Goal: Task Accomplishment & Management: Use online tool/utility

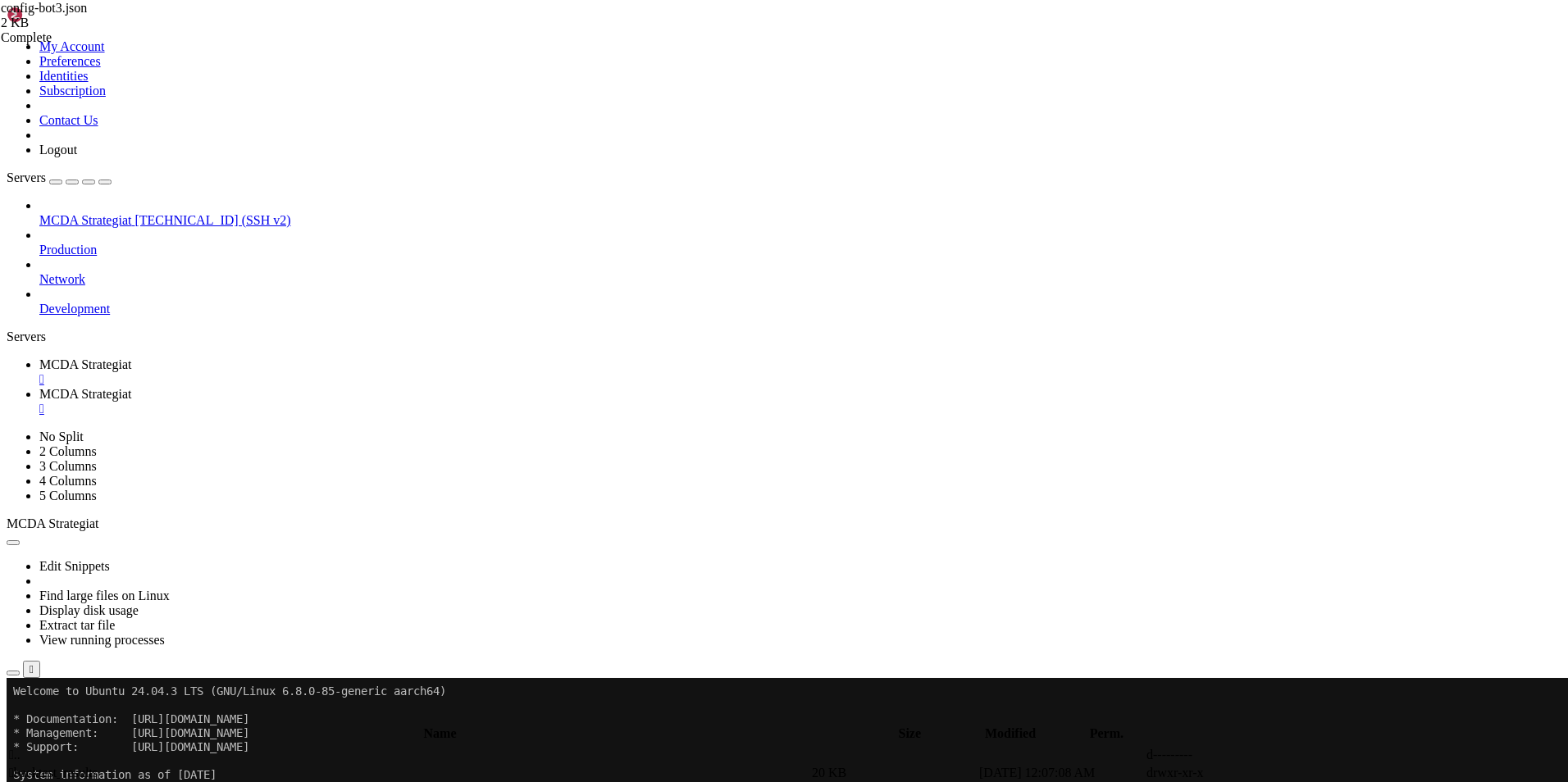
click at [303, 747] on td " .." at bounding box center [408, 755] width 801 height 17
click at [20, 748] on span " .." at bounding box center [15, 754] width 12 height 14
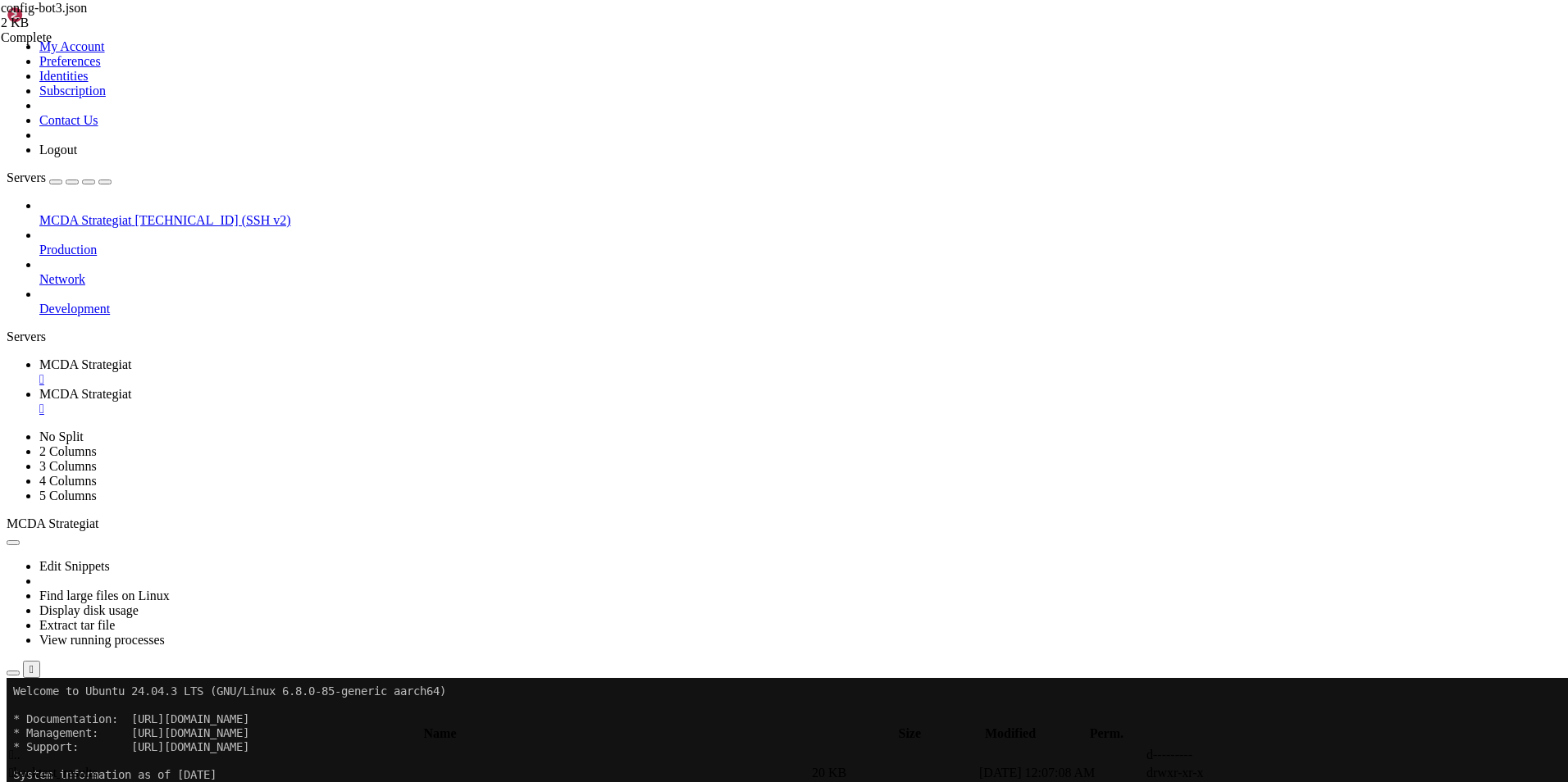
click at [20, 748] on span " .." at bounding box center [15, 754] width 12 height 14
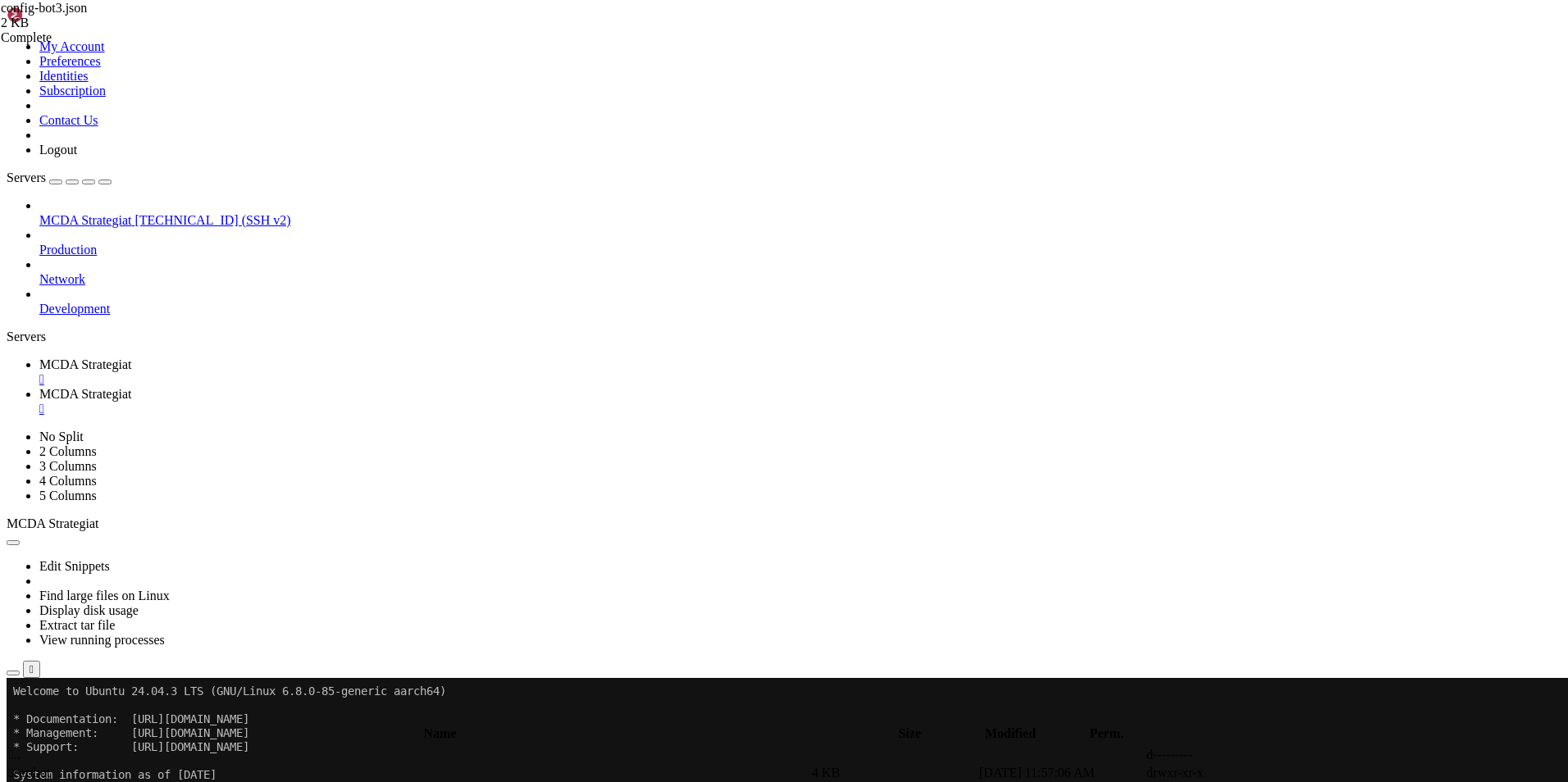
click at [131, 357] on span "MCDA Strategiat" at bounding box center [86, 364] width 92 height 14
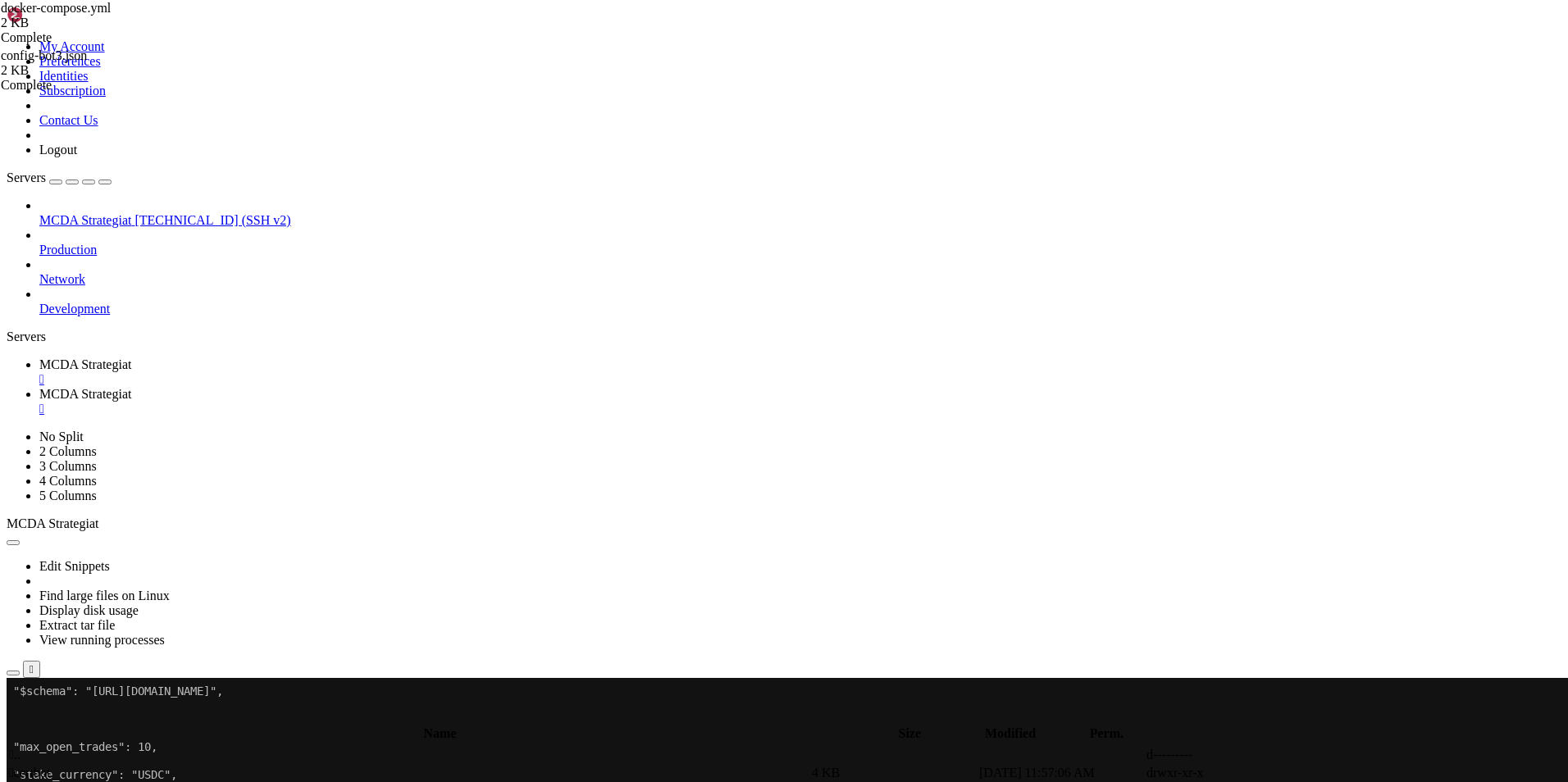
scroll to position [0, 0]
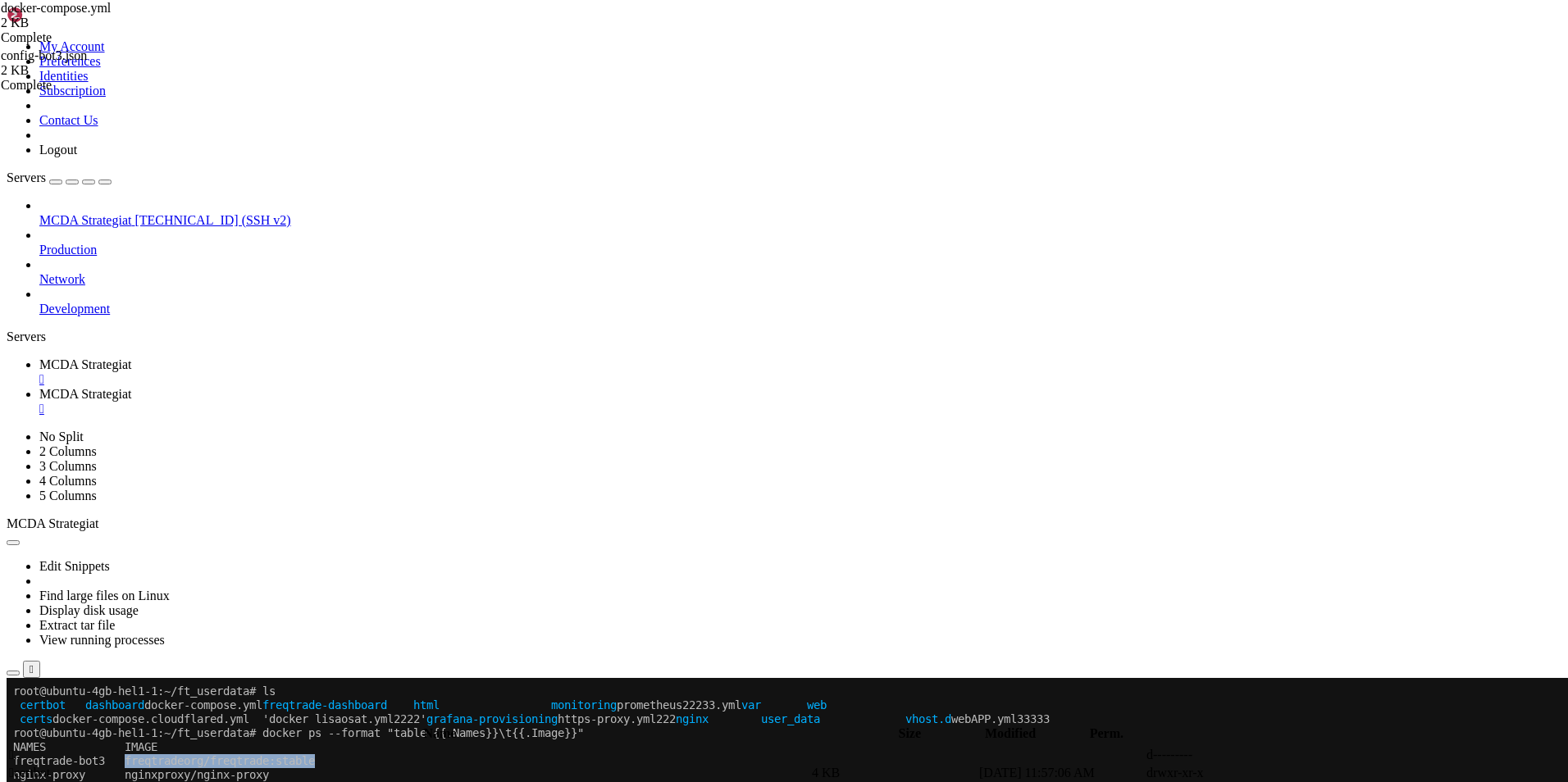
drag, startPoint x: 144, startPoint y: 764, endPoint x: 335, endPoint y: 760, distance: 191.0
click at [335, 760] on x-row "freqtrade-bot3 freqtradeorg/freqtrade:stable" at bounding box center [688, 761] width 1348 height 14
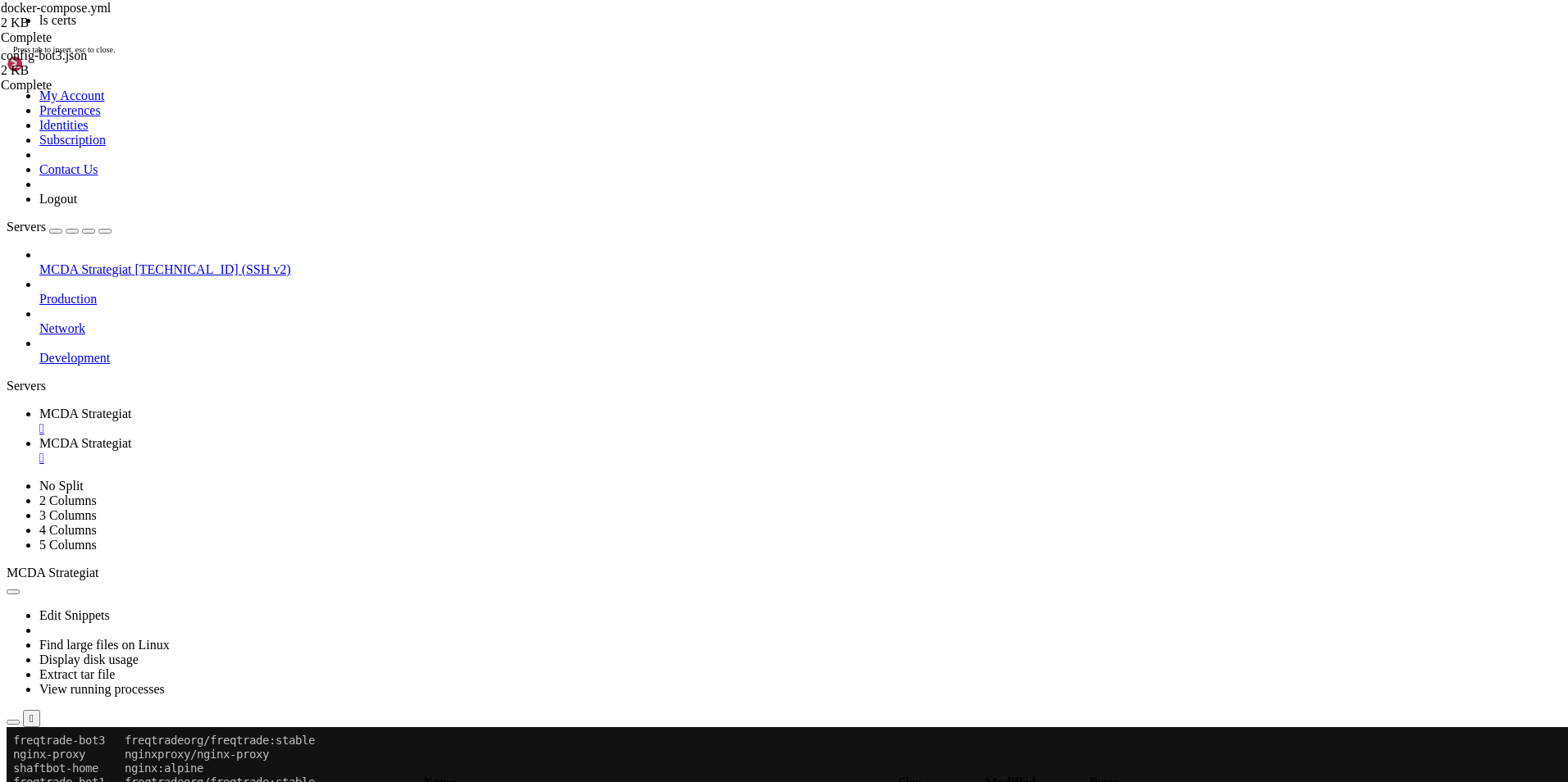
scroll to position [111, 0]
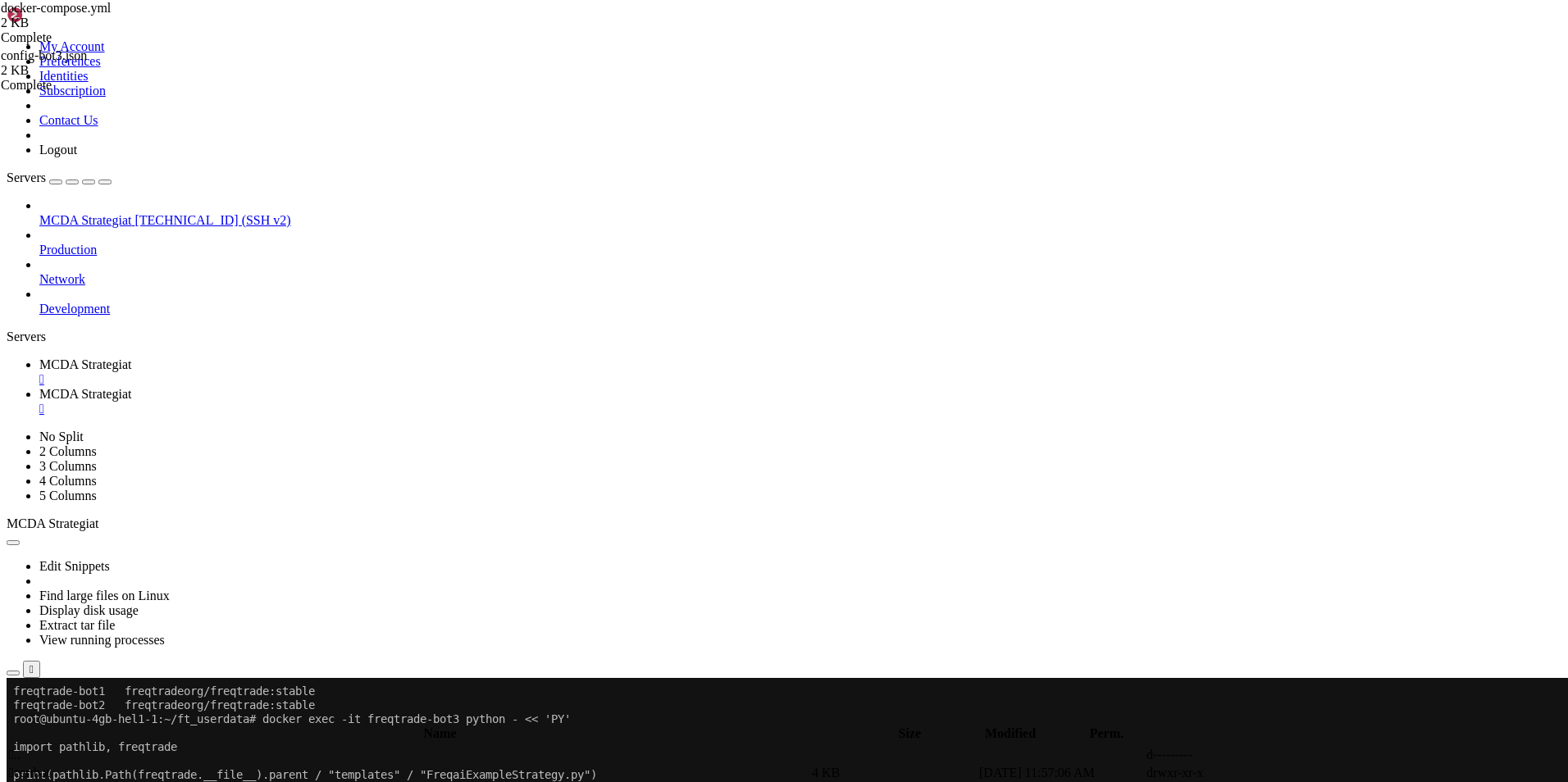
click at [413, 387] on link "MCDA Strategiat " at bounding box center [800, 401] width 1522 height 29
click at [131, 357] on span "MCDA Strategiat" at bounding box center [86, 364] width 92 height 14
click at [131, 387] on span "MCDA Strategiat" at bounding box center [86, 394] width 92 height 14
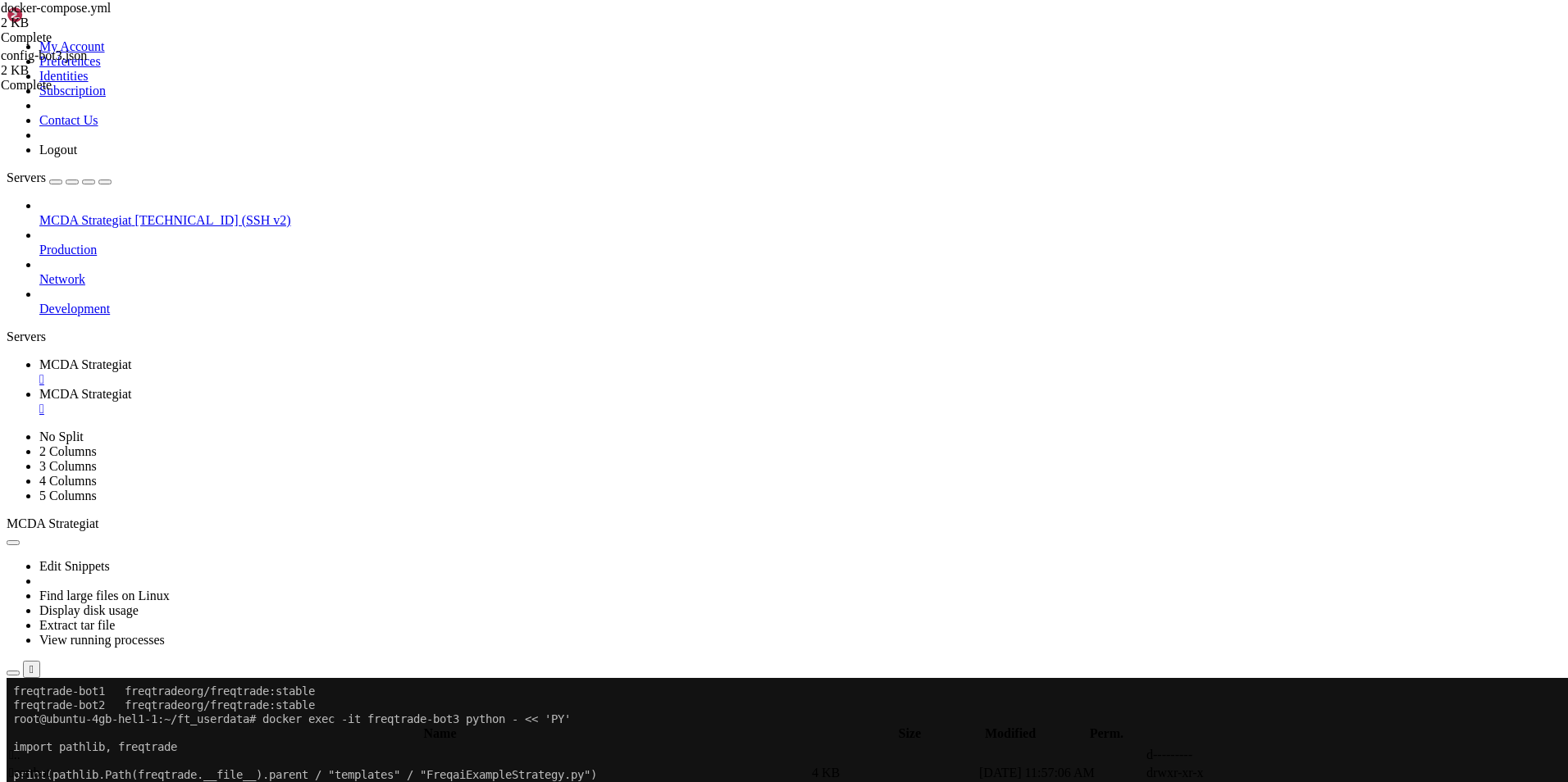
scroll to position [46, 0]
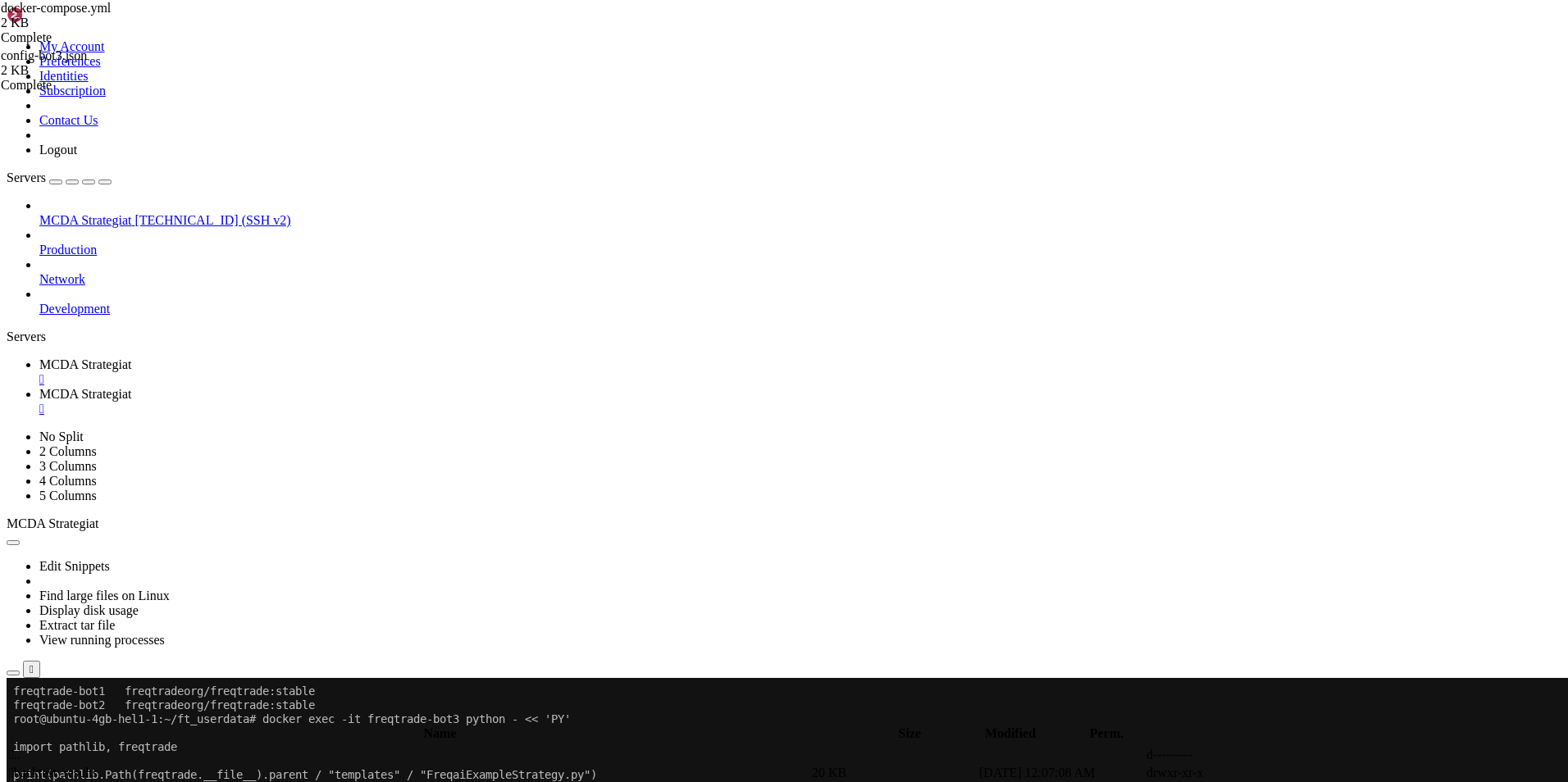
click at [131, 357] on span "MCDA Strategiat" at bounding box center [86, 364] width 92 height 14
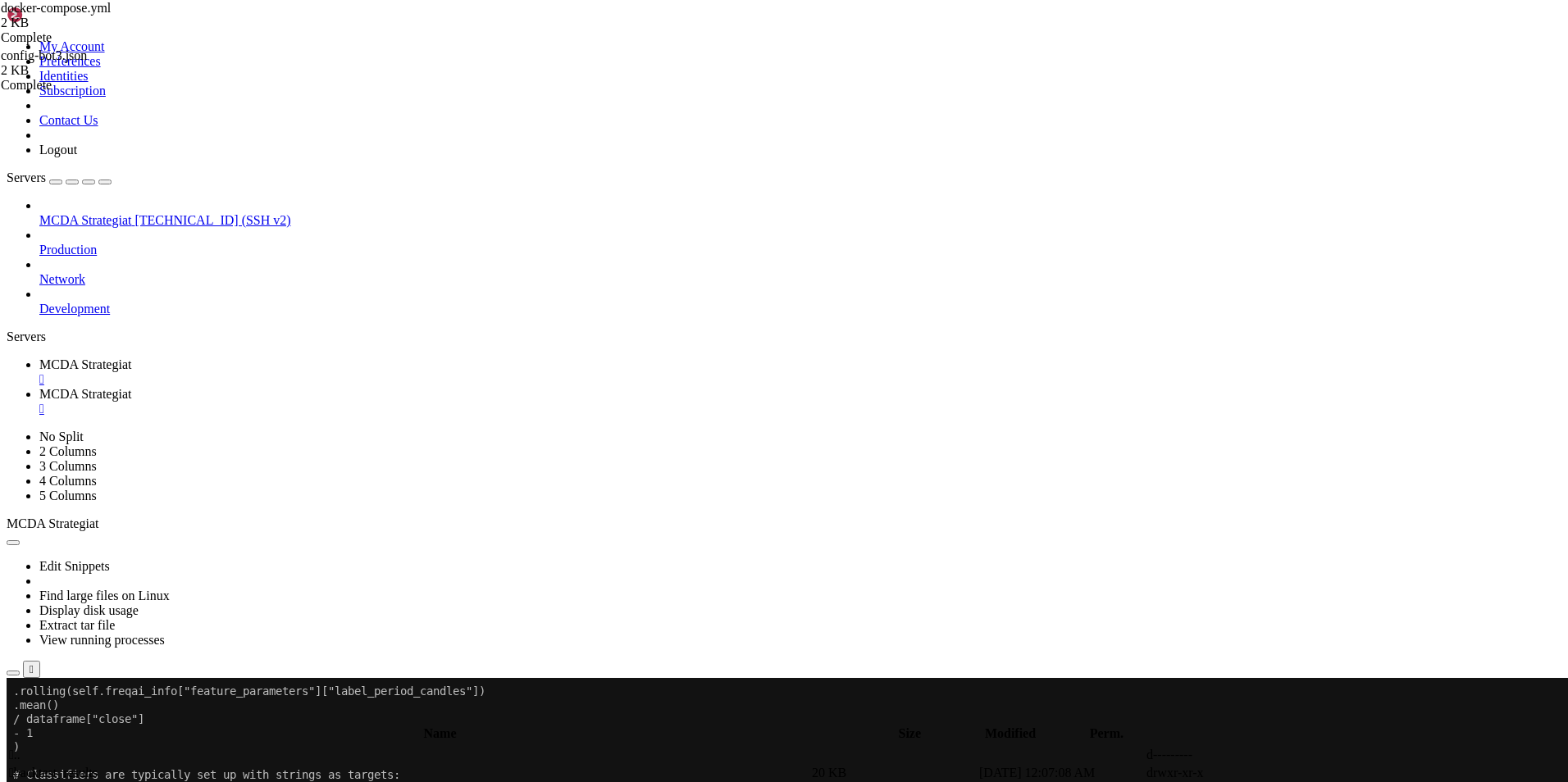
scroll to position [4088, 0]
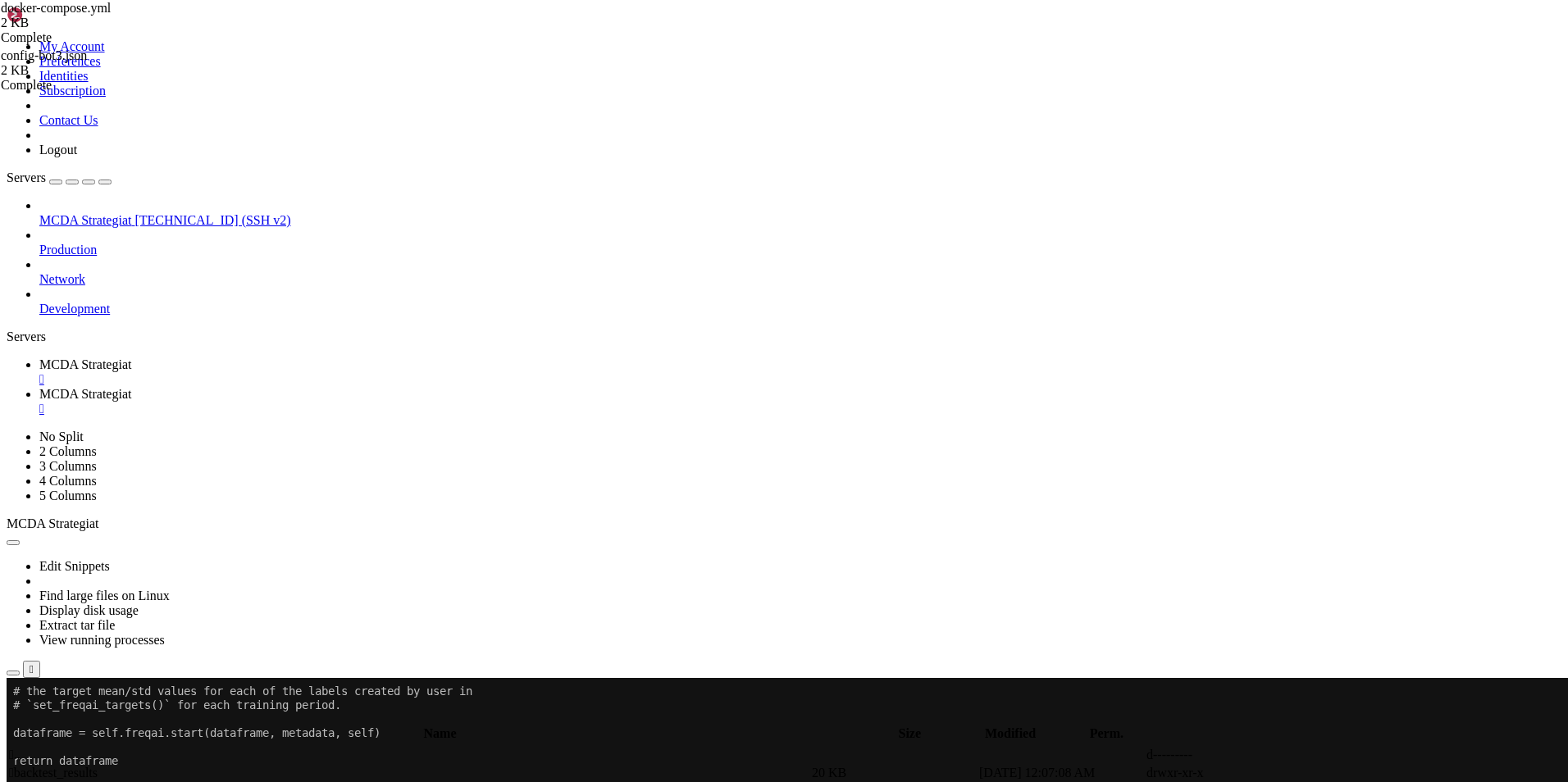
click at [131, 387] on span "MCDA Strategiat" at bounding box center [86, 394] width 92 height 14
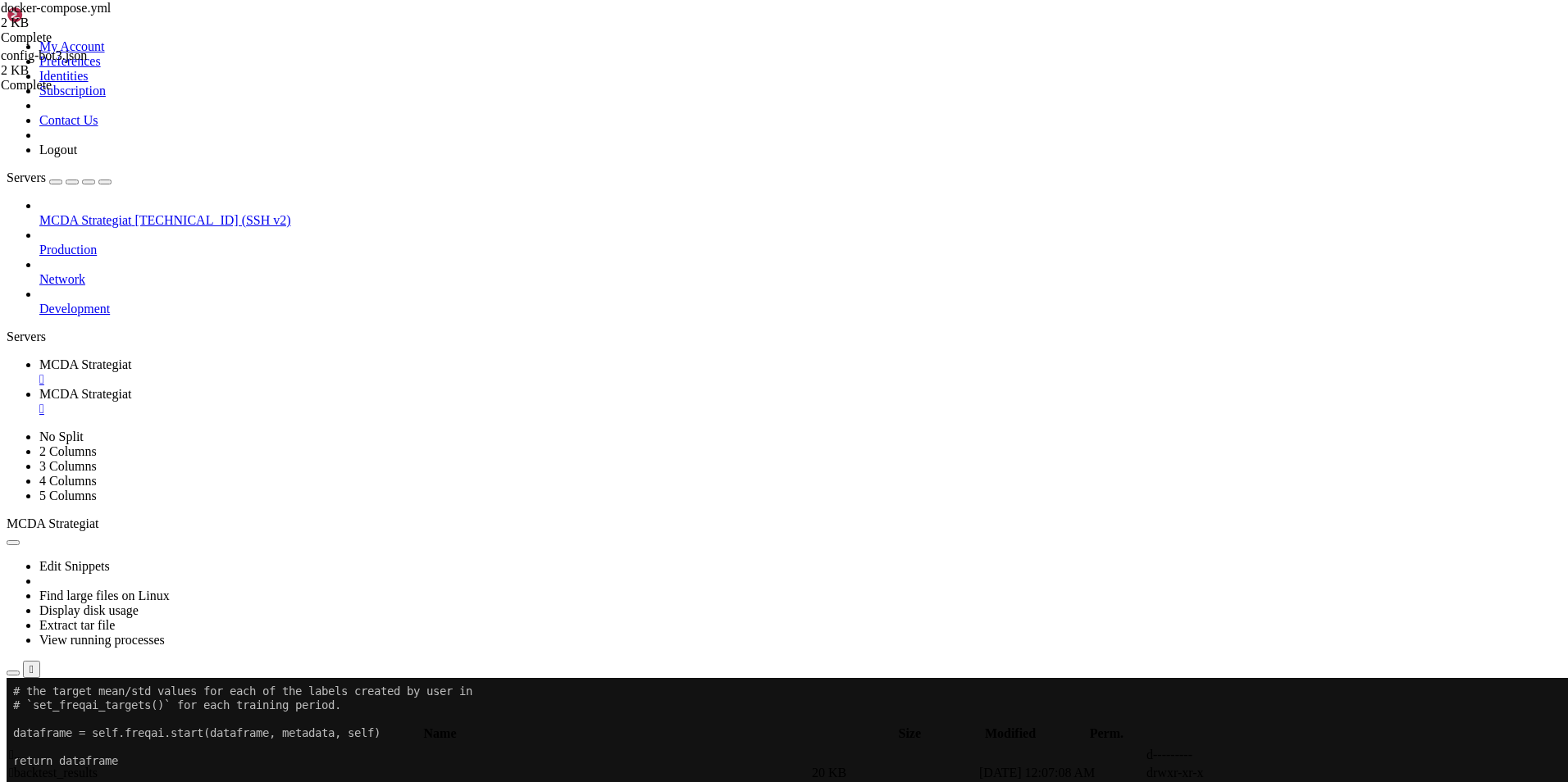
click at [131, 357] on span "MCDA Strategiat" at bounding box center [86, 364] width 92 height 14
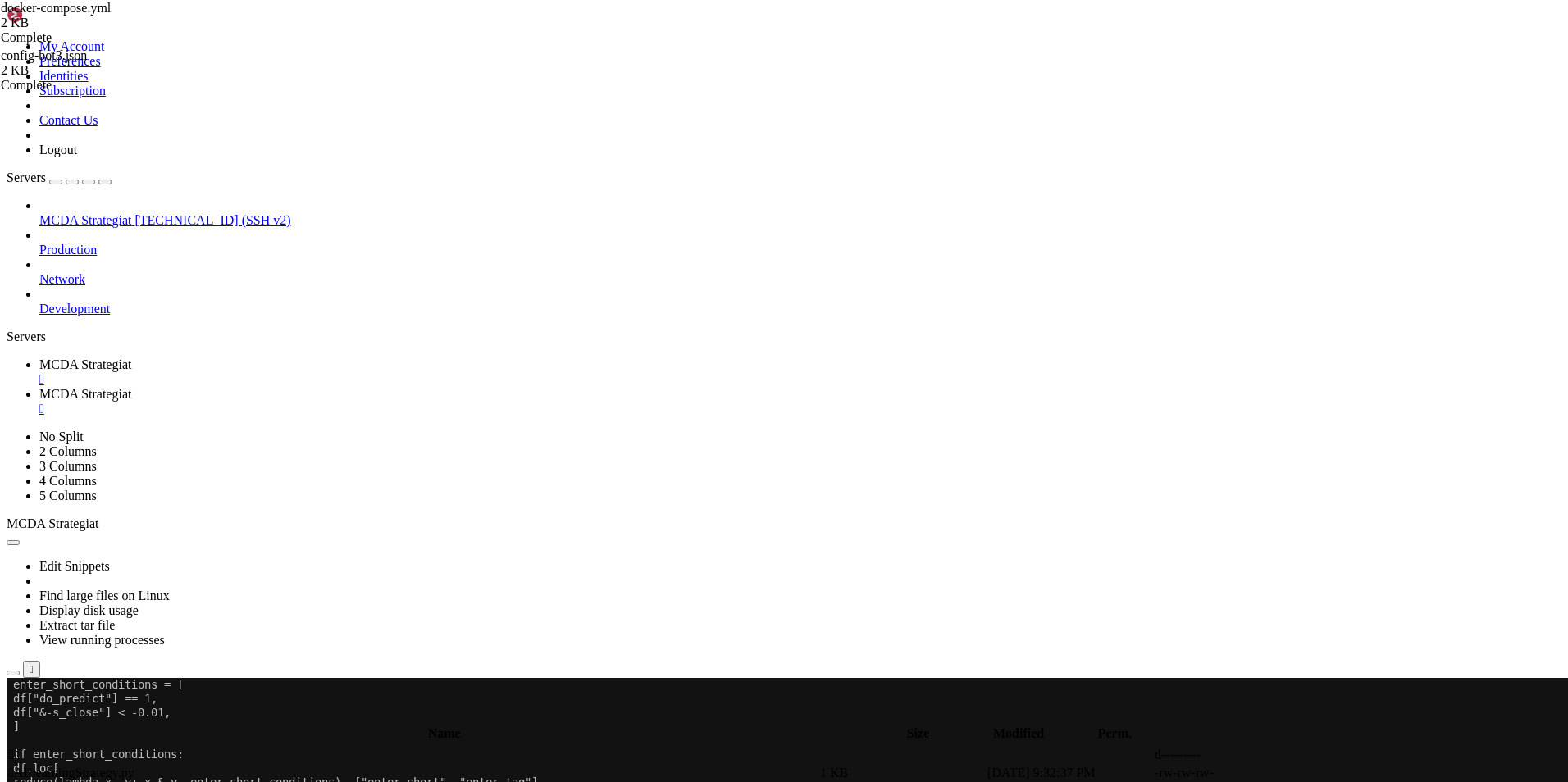
scroll to position [0, 0]
click at [131, 387] on span "MCDA Strategiat" at bounding box center [86, 394] width 92 height 14
click at [131, 357] on span "MCDA Strategiat" at bounding box center [86, 364] width 92 height 14
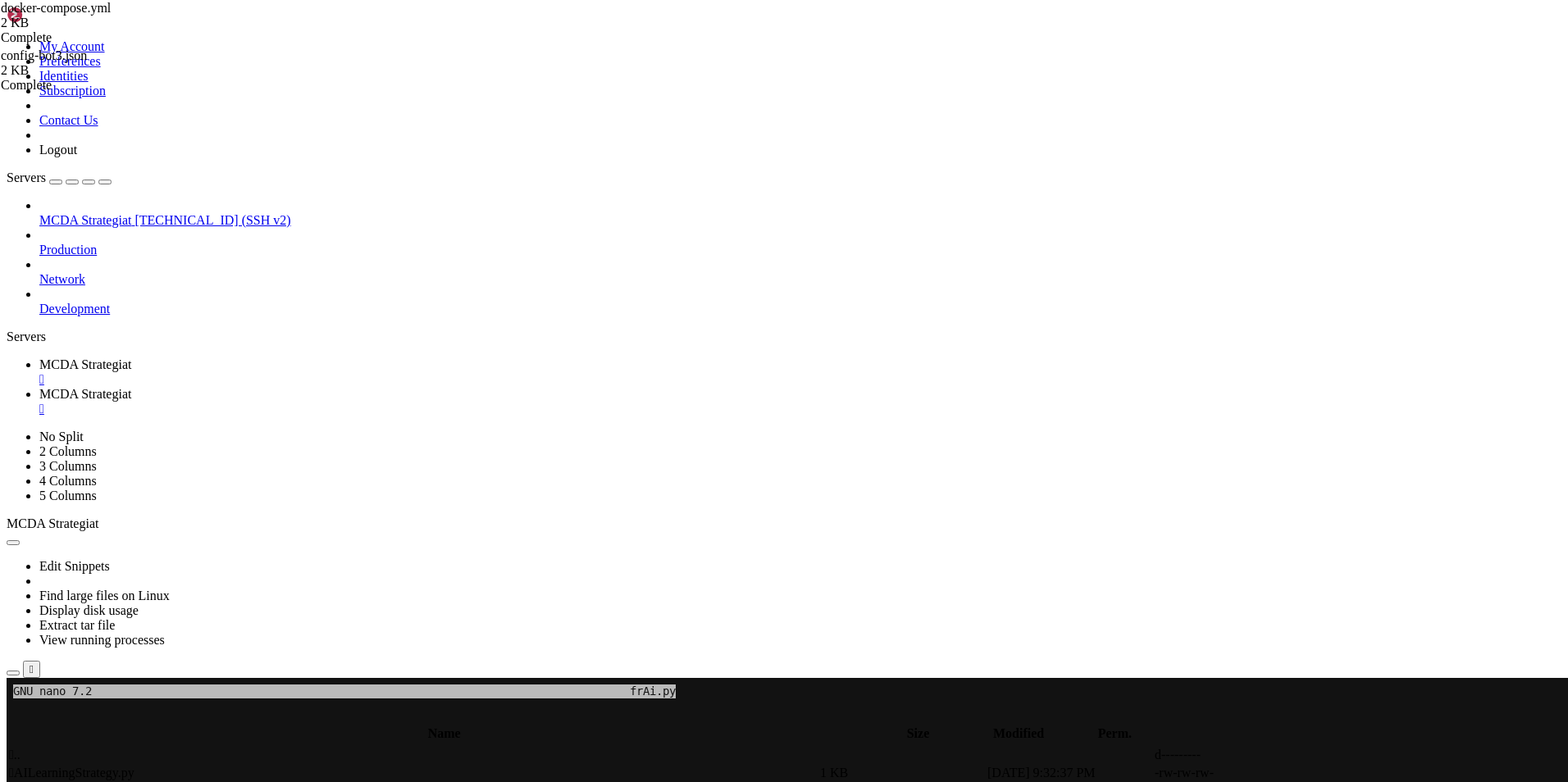
scroll to position [3734, 0]
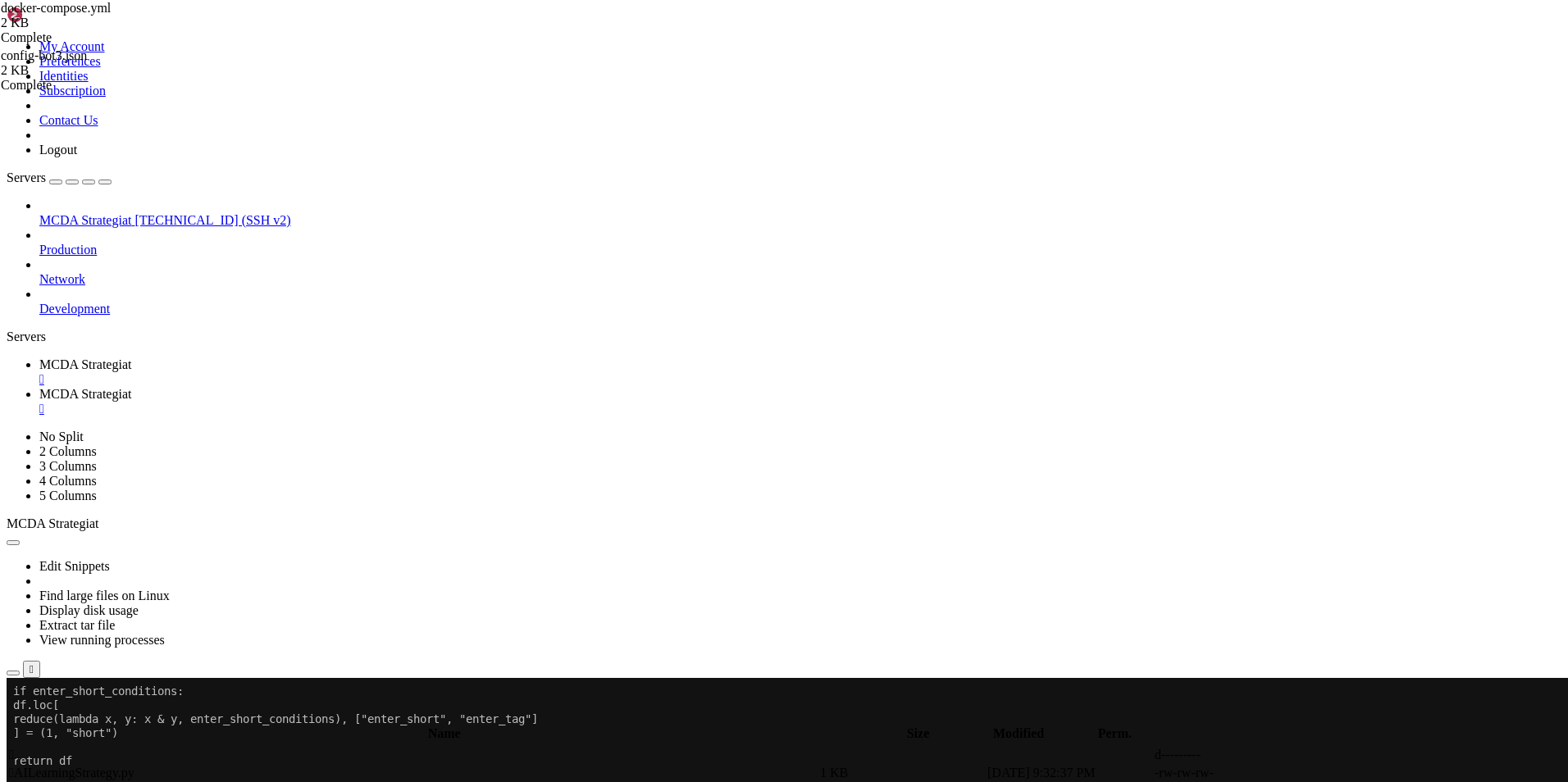
click at [131, 387] on span "MCDA Strategiat" at bounding box center [86, 394] width 92 height 14
click at [250, 747] on td " .." at bounding box center [413, 755] width 809 height 17
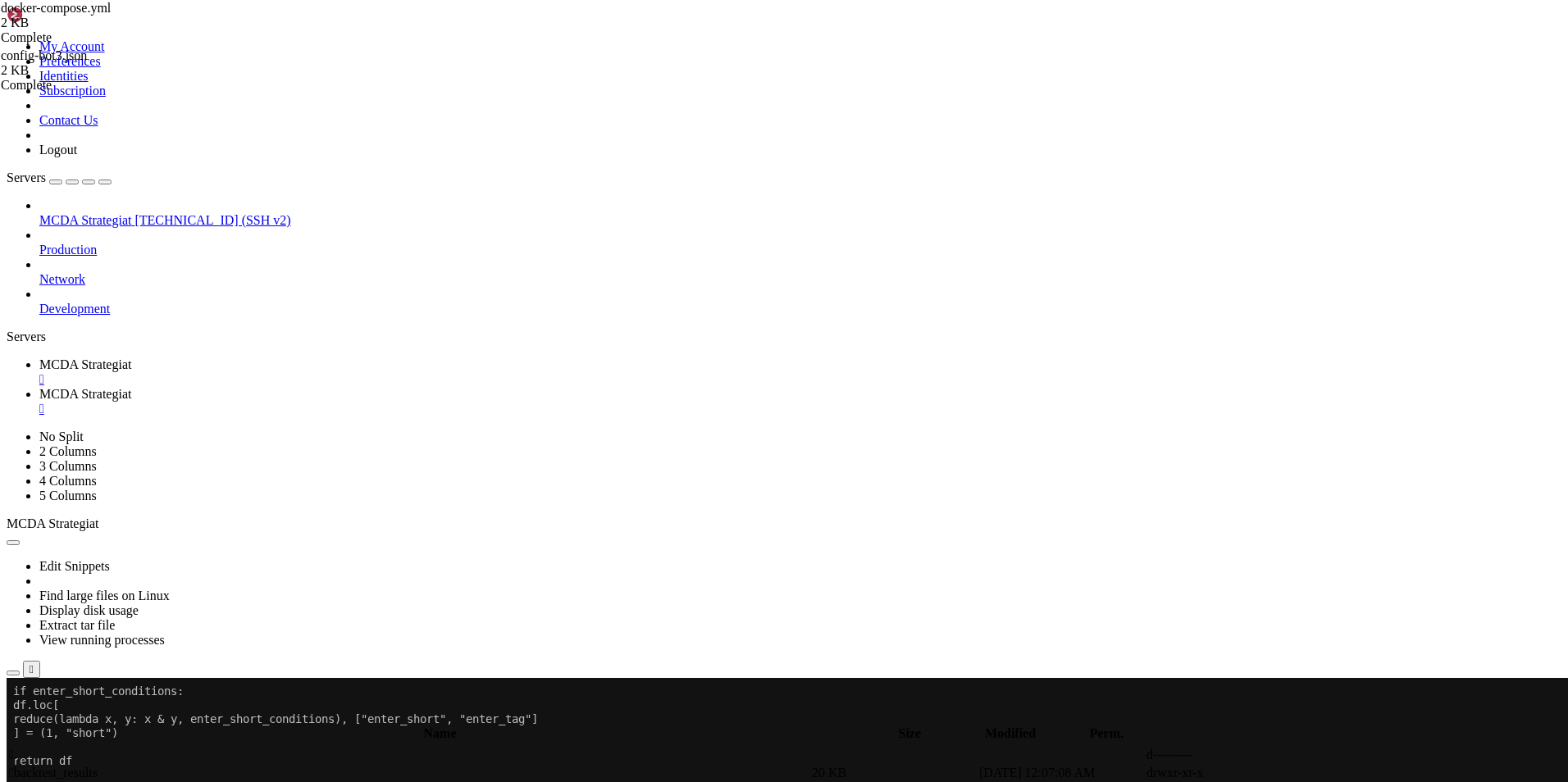
type input "/root/ft_userdata/user_data/strategies"
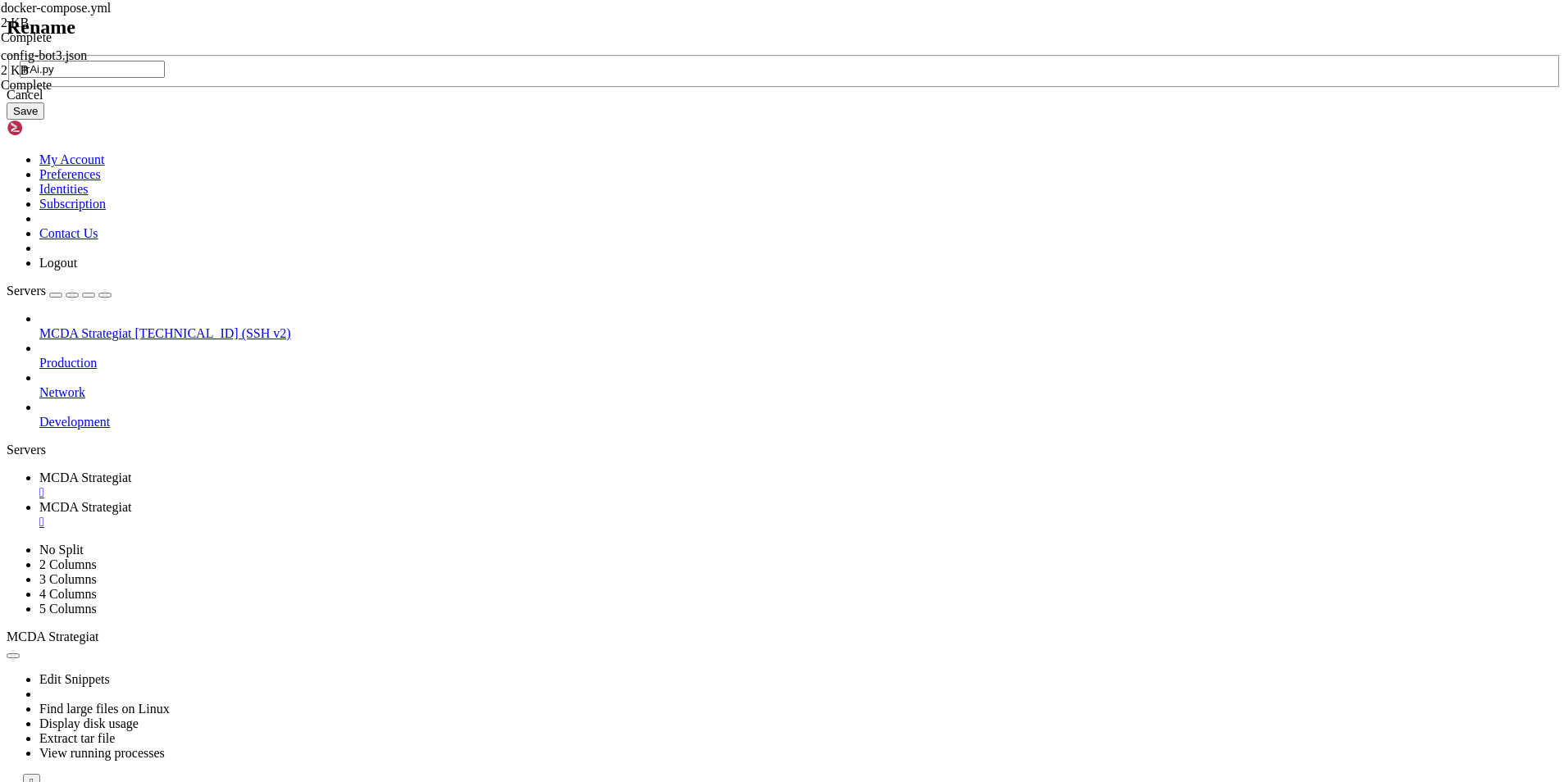
click at [7, 55] on icon at bounding box center [7, 55] width 0 height 0
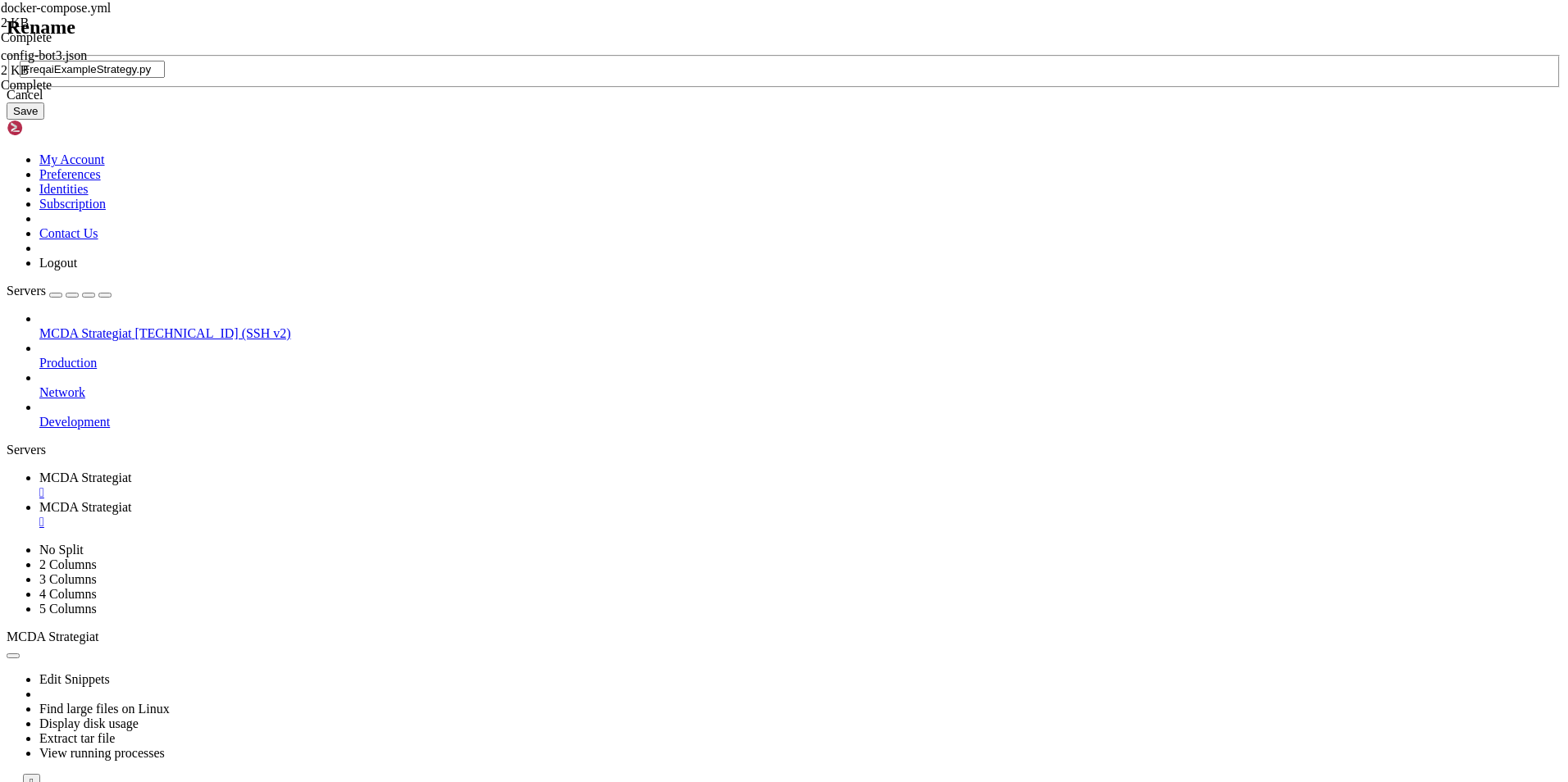
type input "FreqaiExampleStrategy.py"
click at [44, 120] on button "Save" at bounding box center [25, 111] width 38 height 18
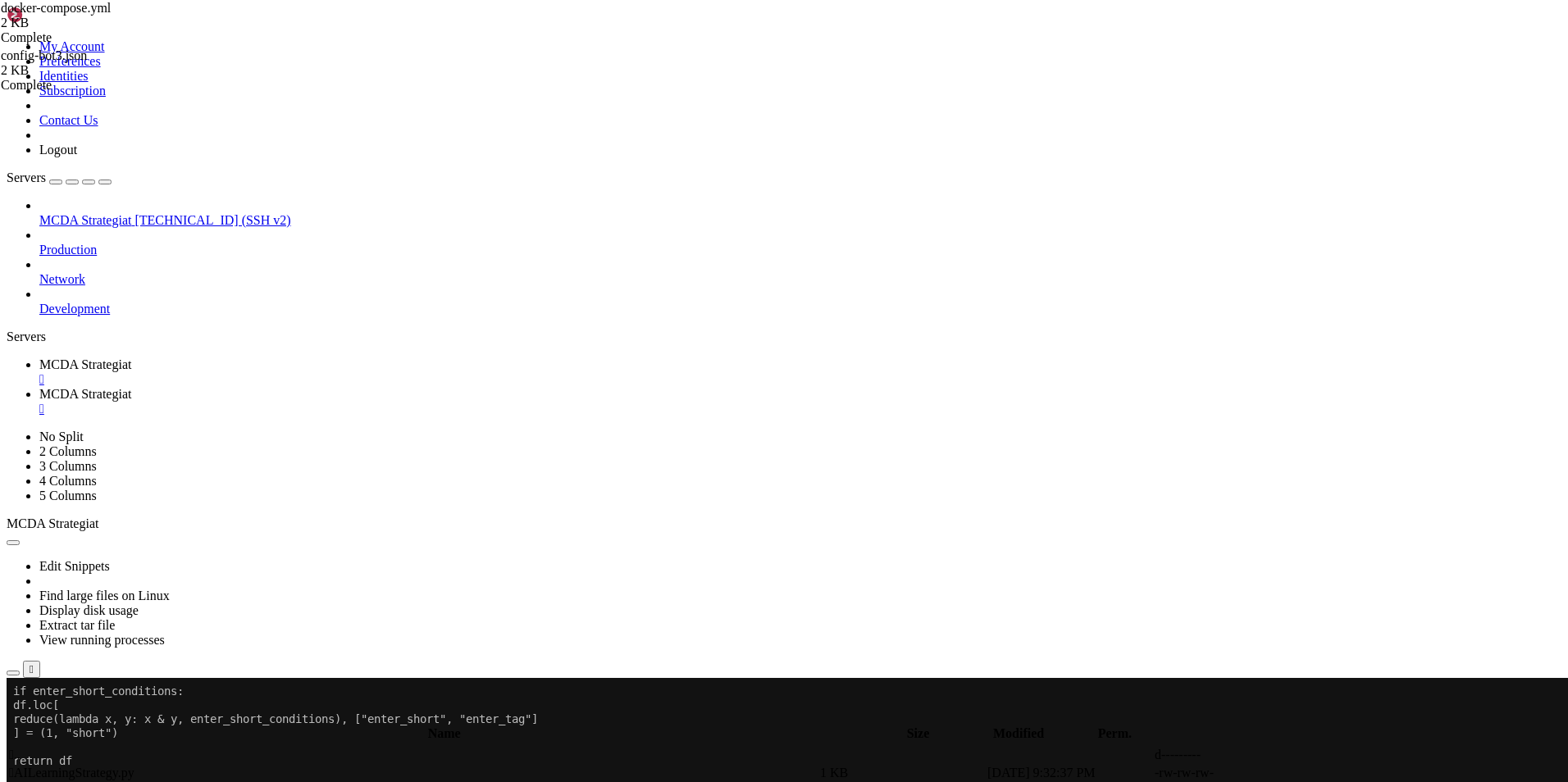
type textarea "from functools import reduce"
type textarea "import talib.abstract as ta"
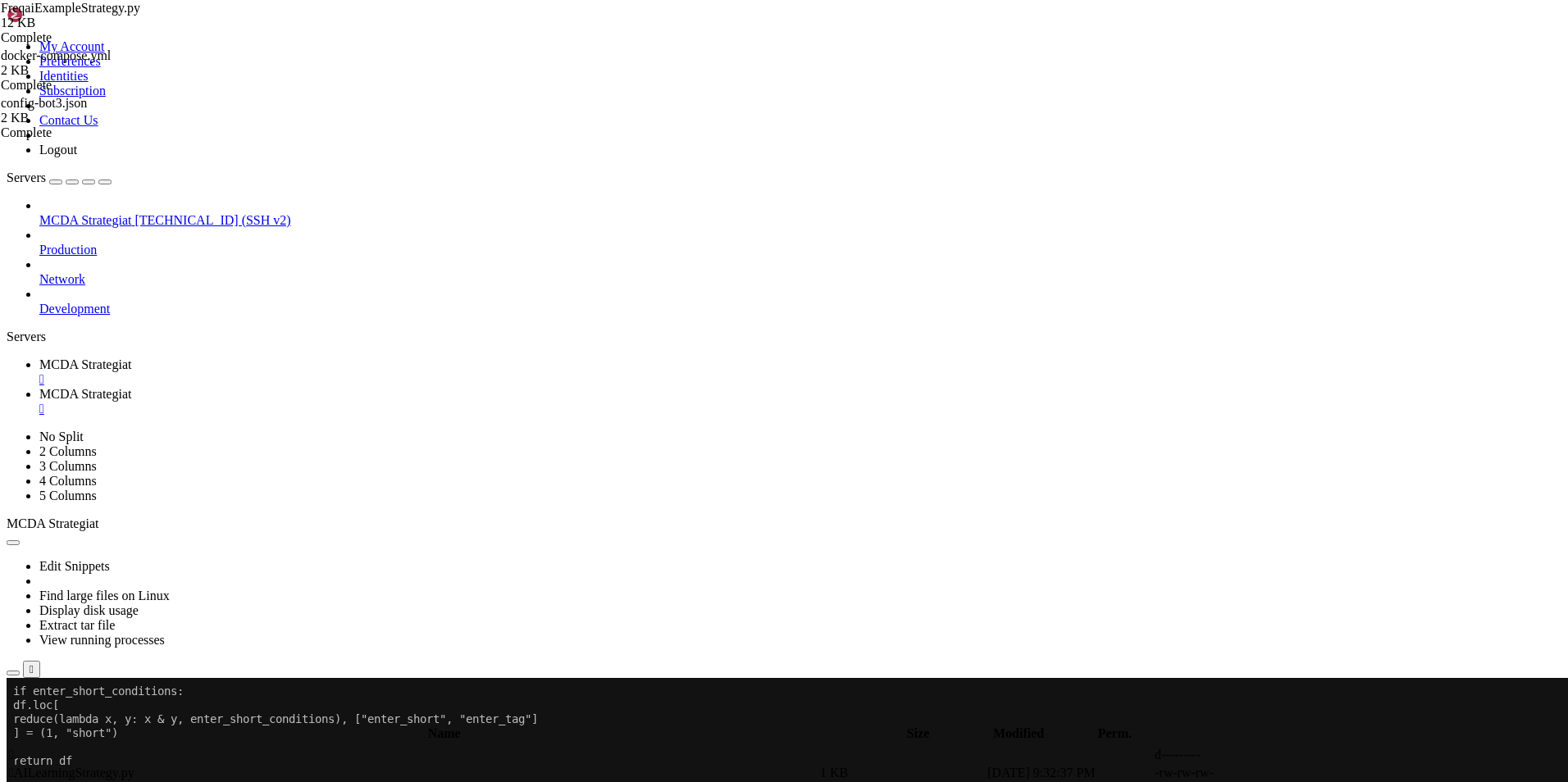
type textarea "from pandas import DataFrame"
type textarea "from technical import qtpylib"
type textarea "from freqtrade.strategy import IStrategy"
type textarea "logger = logging.getLogger(__name__)"
type textarea "class FreqaiExampleStrategy(IStrategy):"
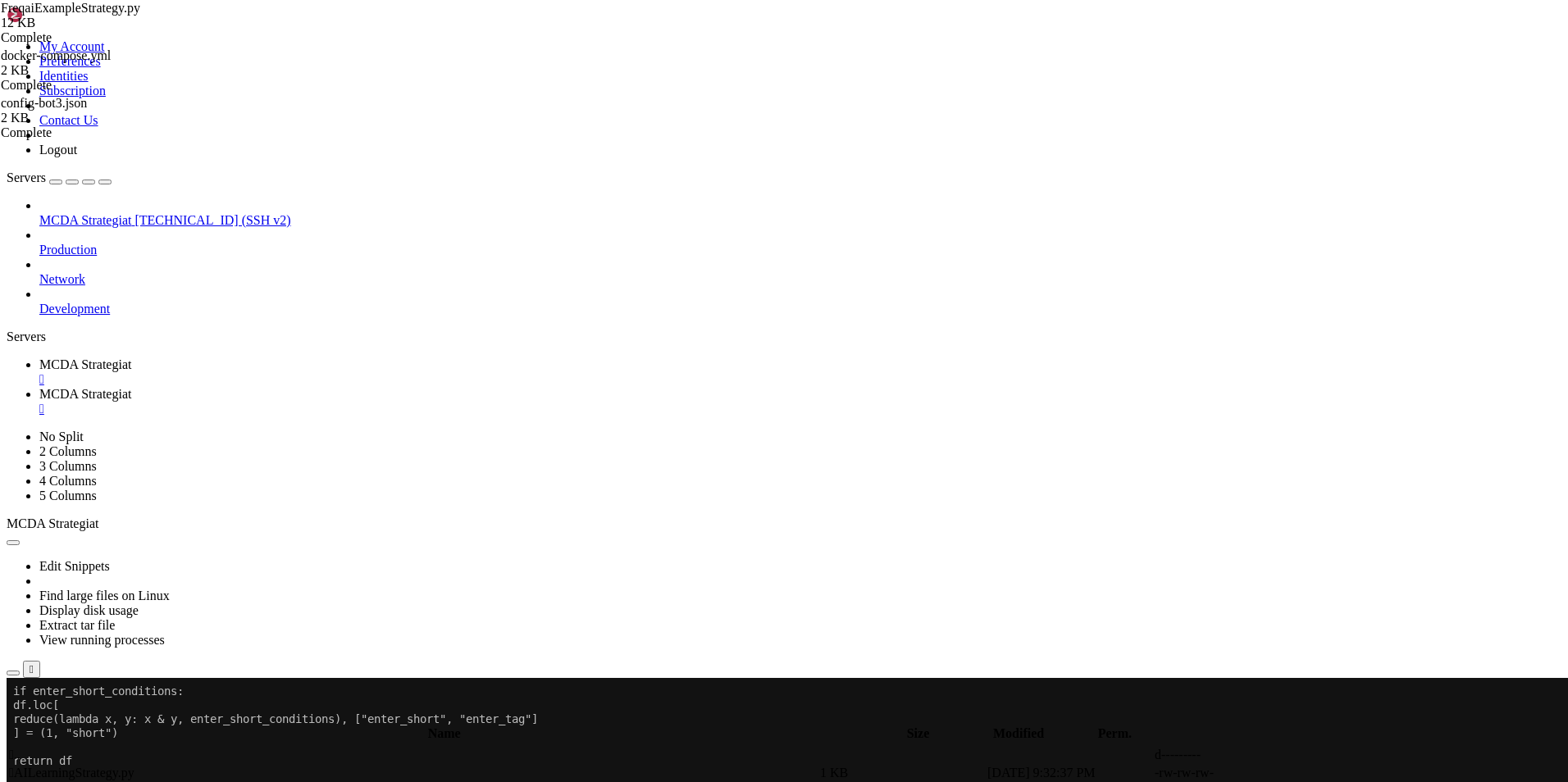
type textarea """""
type textarea "Example strategy showing how the user connects their own"
type textarea "IFreqaiModel to the strategy."
type textarea "Warning! This is a showcase of functionality,"
type textarea "which means that it is designed to show various functions of FreqAI"
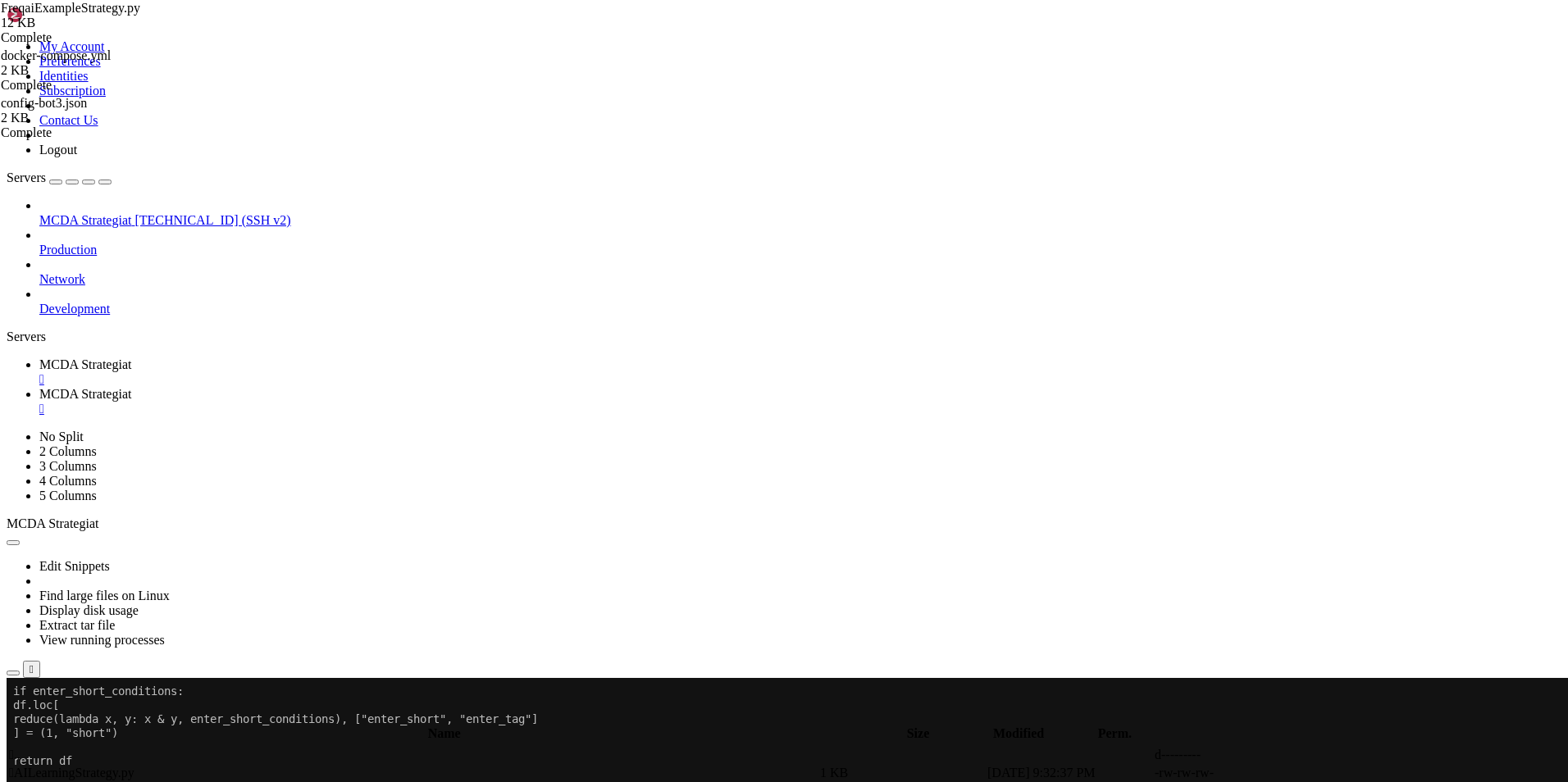
type textarea "and it runs on all computers. We use this showcase to help users"
type textarea "understand how to build a strategy, and we use it as a benchmark"
type textarea "to help debug possible problems."
type textarea "This means this is *not* meant to be run live in production."
type textarea """""
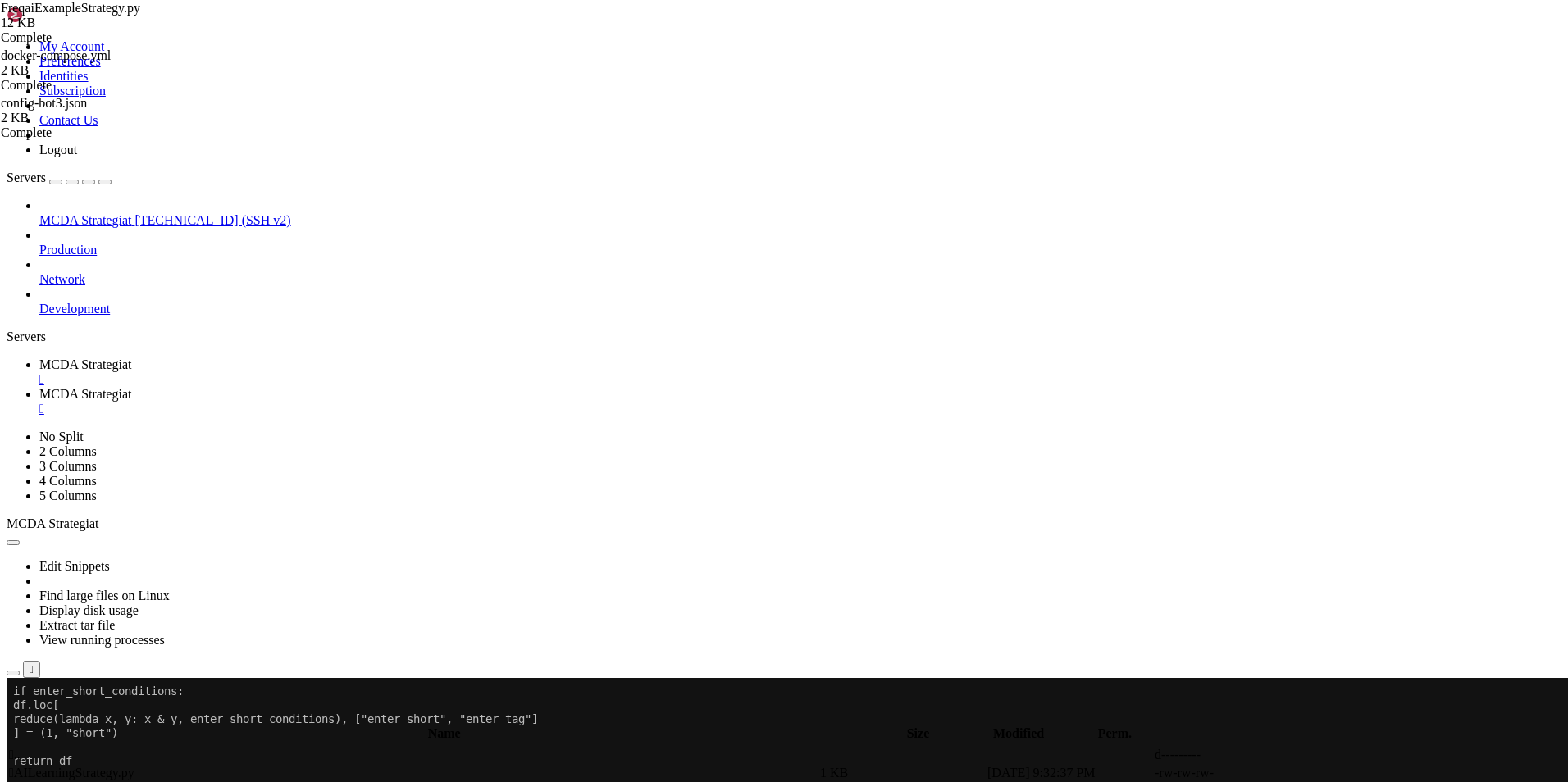
type textarea "minimal_roi = {"0": 0.1, "240": -1}"
type textarea "plot_config = {"
type textarea "minimal_roi = {"0": 0.1, "240": -1}"
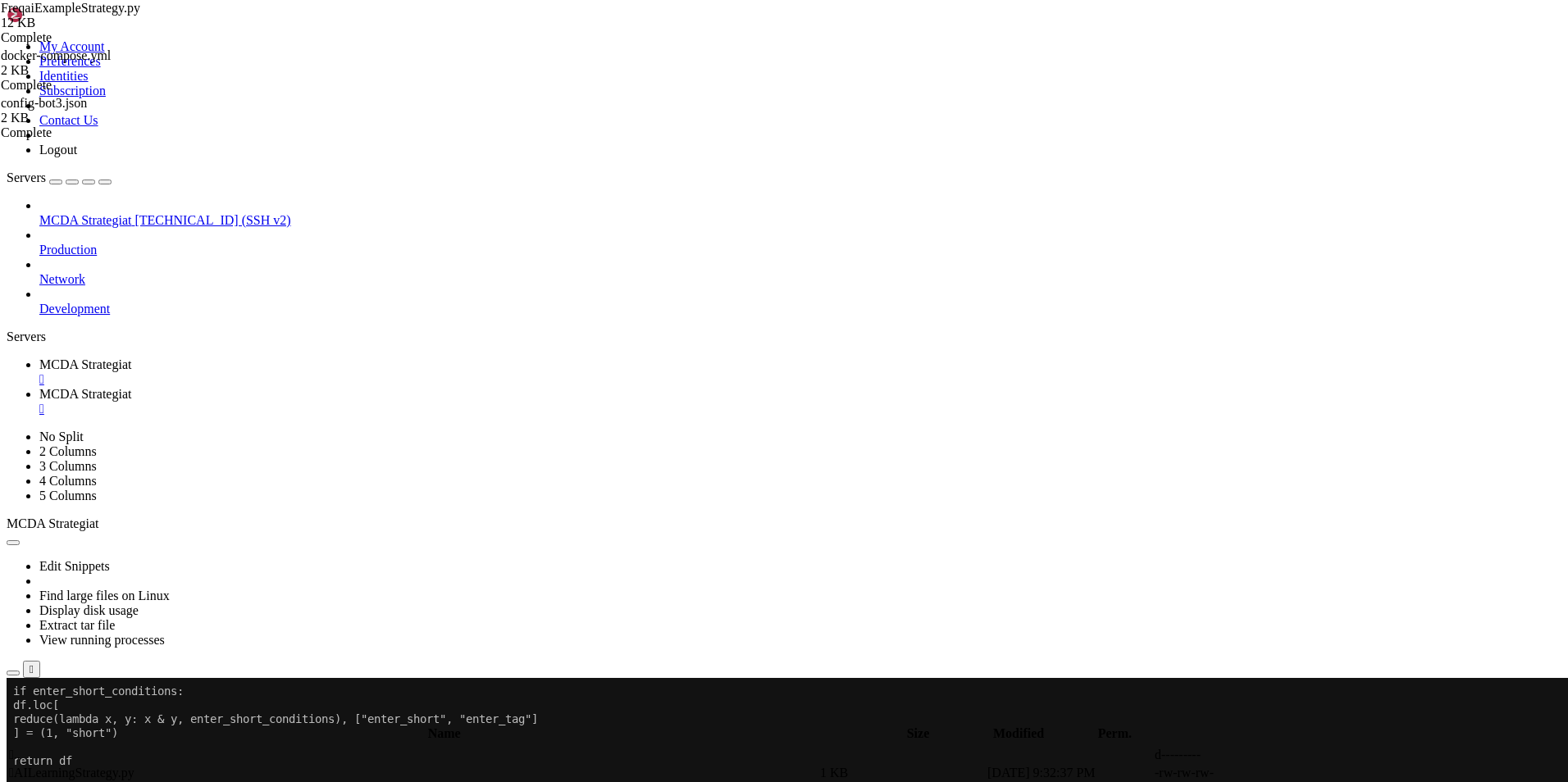
type textarea "plot_config = {"
type textarea ""main_plot": {},"
type textarea ""subplots": {"
type textarea ""&-s_close": {"&-s_close": {"color": "blue"}},"
type textarea ""do_predict": {"
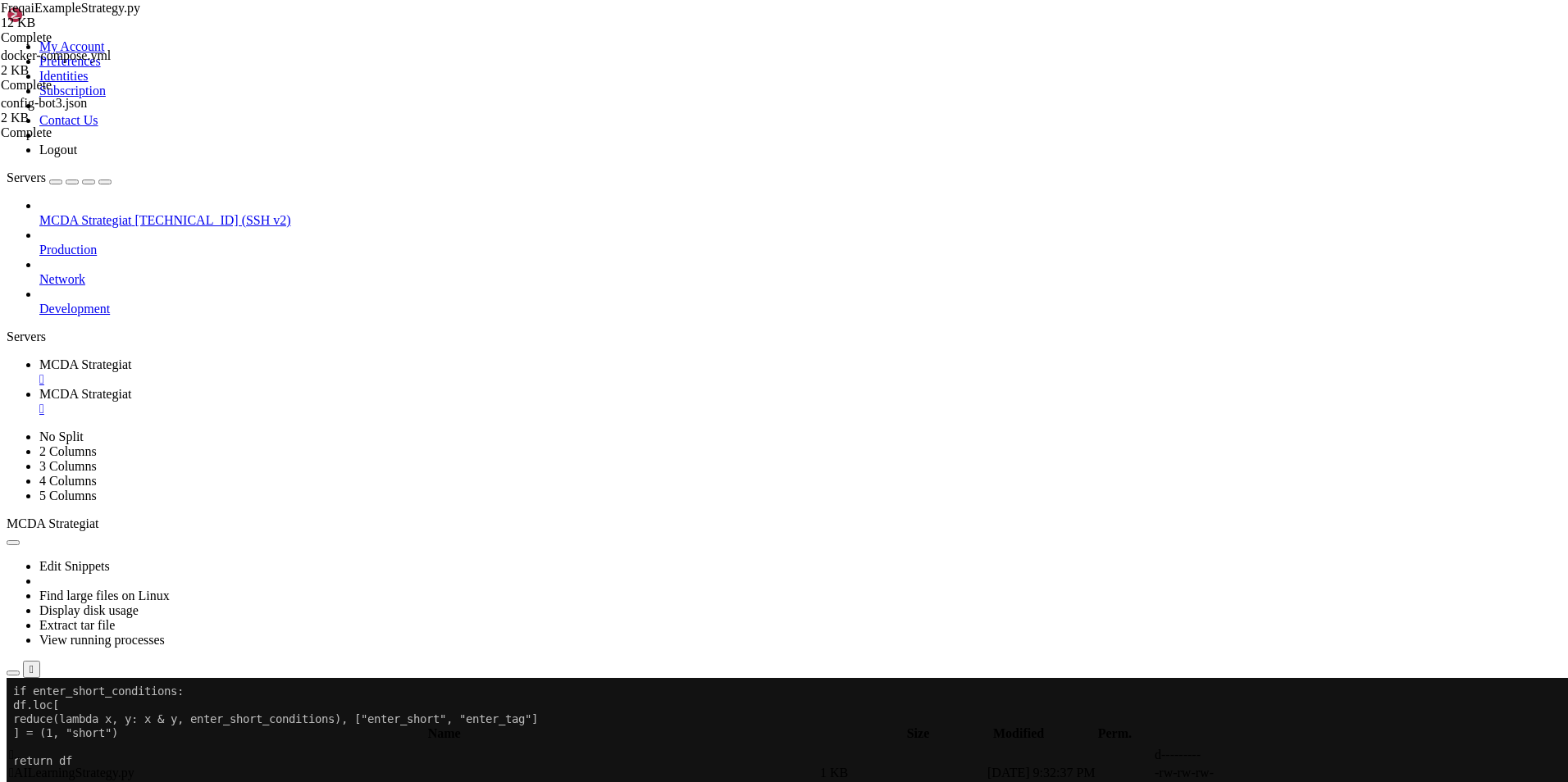
type textarea ""do_predict": {"color": "brown"},"
type textarea "},"
type textarea "}"
type textarea "process_only_new_candles = True"
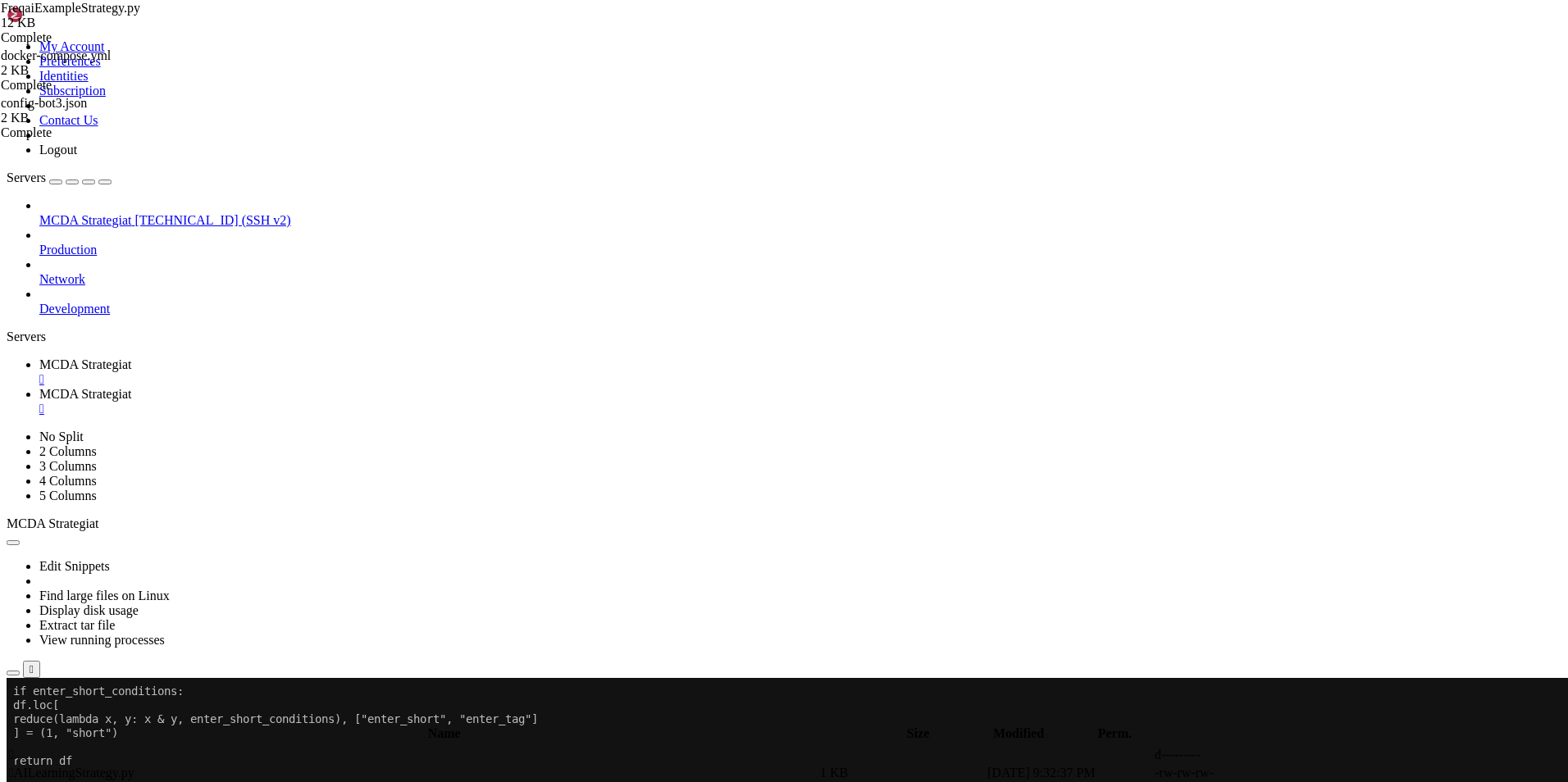
type textarea "stoploss = -0.05"
type textarea "use_exit_signal = True"
type textarea "# this is the maximum period fed to talib (timeframe independent)"
type textarea "startup_candle_count: int = 40"
type textarea "can_short = True"
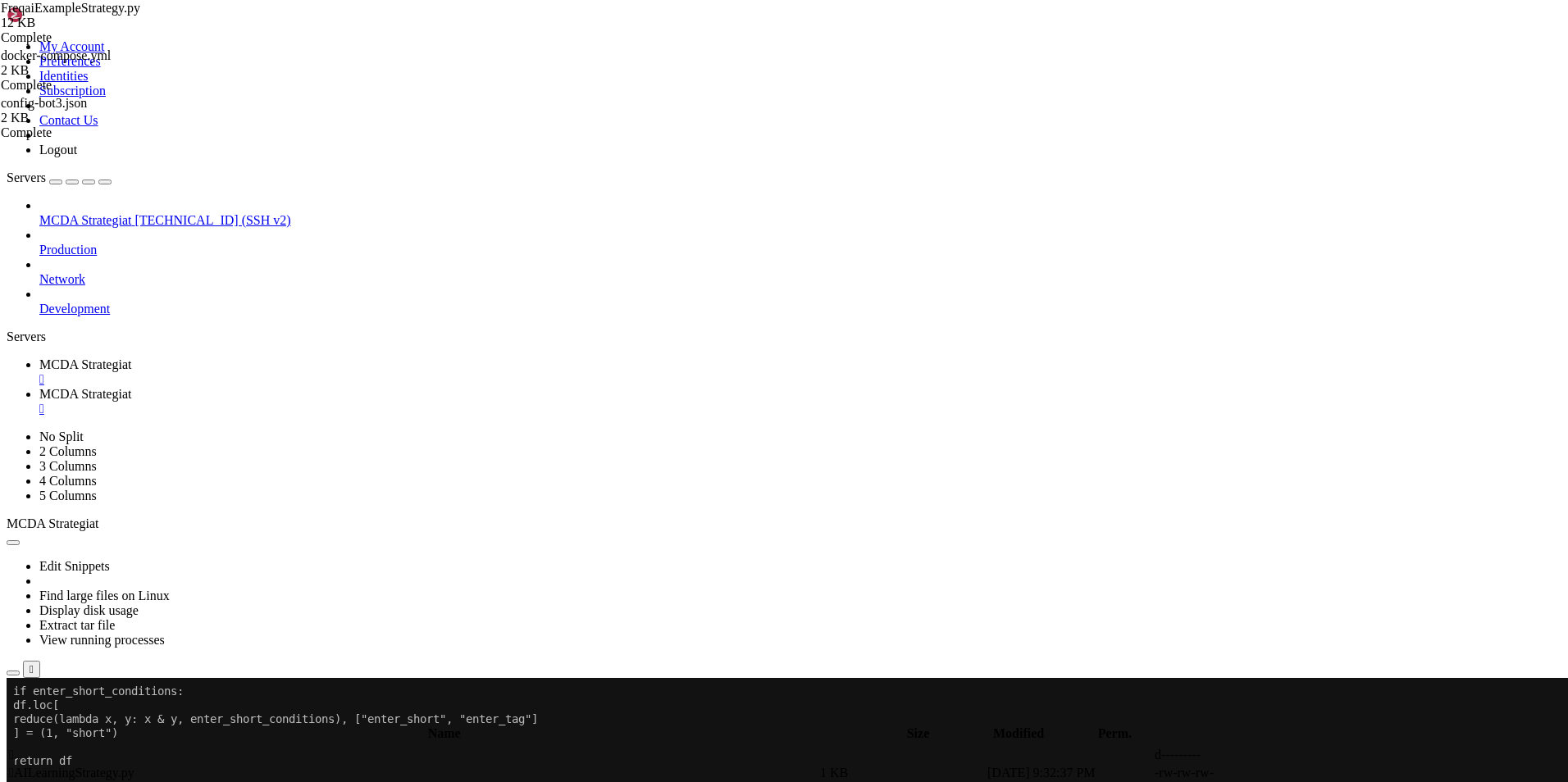
type textarea "def feature_engineering_expand_all("
type textarea "self, dataframe: DataFrame, period: int, metadata: dict, **kwargs"
type textarea ") -> DataFrame:"
type textarea """""
type textarea "*Only functional with FreqAI enabled strategies*"
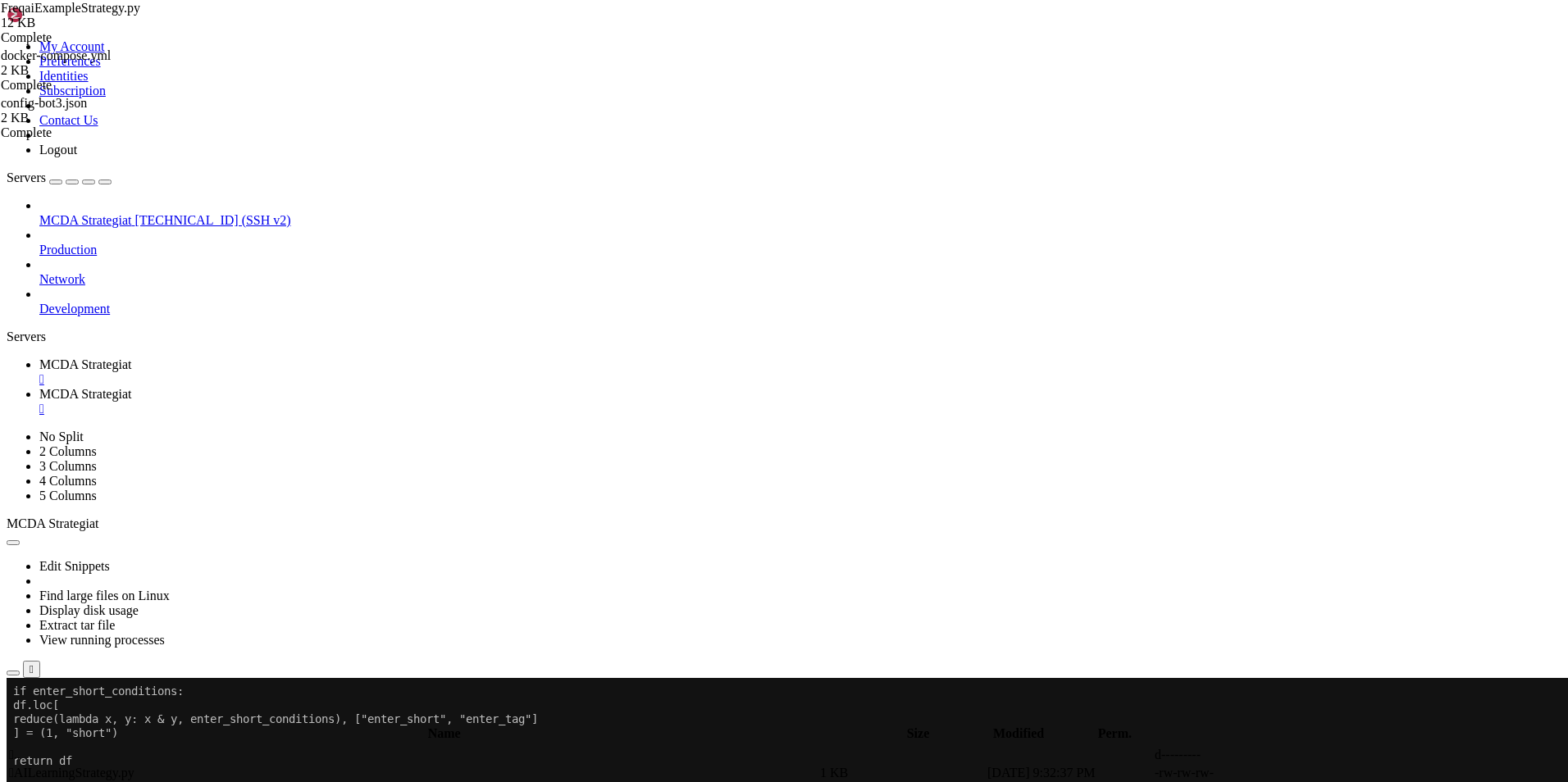
type textarea "This function will automatically expand the defined features on the config defi…"
type textarea "`indicator_periods_candles`, `include_timeframes`, `include_shifted_candles`, a…"
type textarea "`include_corr_pairs`. In other words, a single feature defined in this function"
type textarea "will automatically expand to a total of"
type textarea "`indicator_periods_candles` * `include_timeframes` * `include_shifted_candles` *"
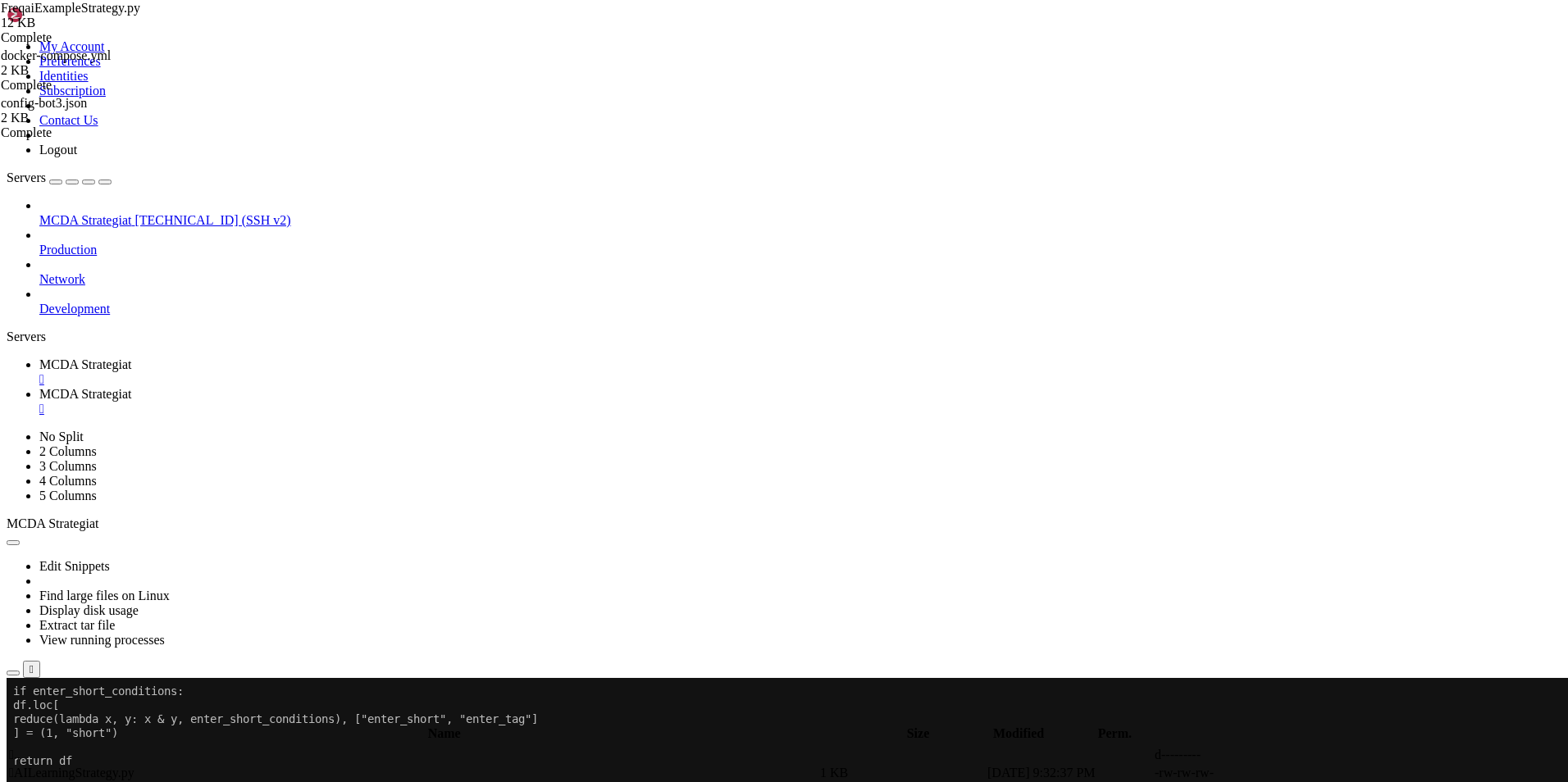
type textarea "`include_corr_pairs` numbers of features added to the model."
type textarea "All features must be prepended with `%` to be recognized by FreqAI internals."
type textarea "Access metadata such as the current pair/timeframe with:"
type textarea "`metadata["pair"]` `metadata["tf"]`"
type textarea "More details on how these config defined parameters accelerate feature engineer…"
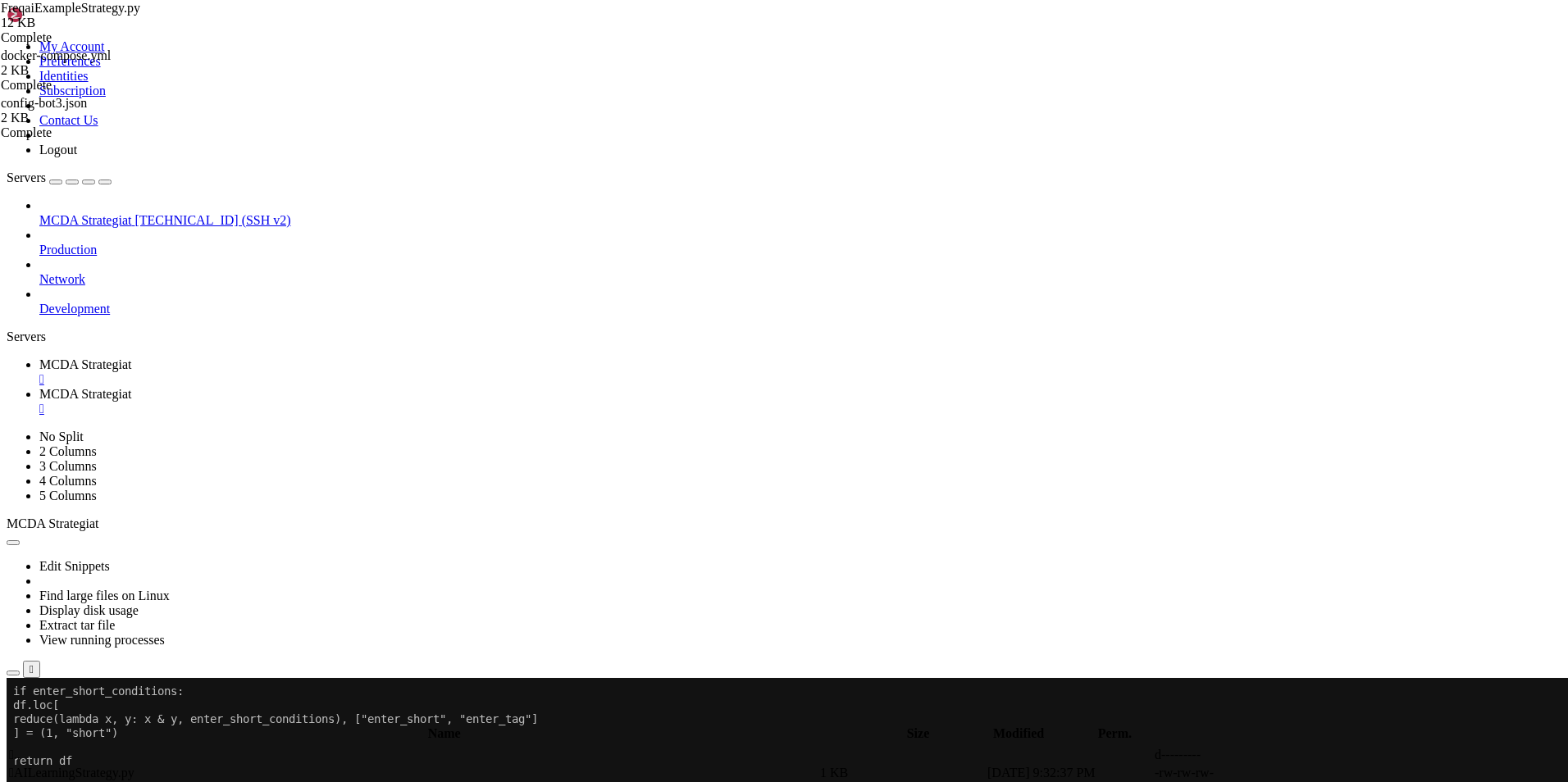
type textarea "in the documentation at:"
type textarea "https://www.freqtrade.io/en/latest/freqai-parameter-table/#feature-parameters"
type textarea "https://www.freqtrade.io/en/latest/freqai-feature-engineering/#defining-the-fea…"
type textarea ":param dataframe: strategy dataframe which will receive the features"
type textarea ":param period: period of the indicator - usage example:"
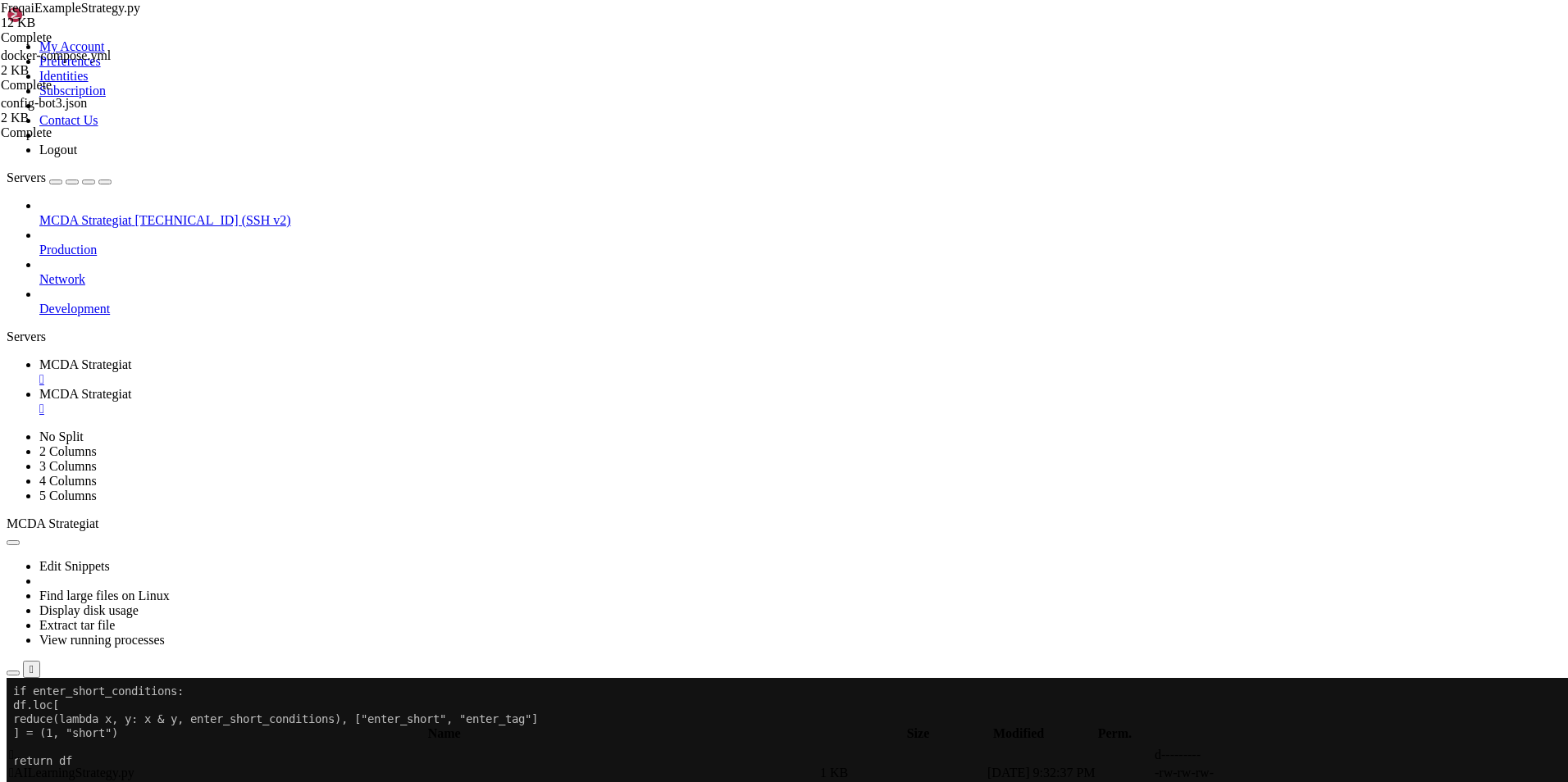
type textarea ":param metadata: metadata of current pair"
type textarea "dataframe["%-ema-period"] = ta.EMA(dataframe, timeperiod=period)"
type textarea """""
type textarea "dataframe["%-rsi-period"] = ta.RSI(dataframe, timeperiod=period)"
type textarea "dataframe["%-mfi-period"] = ta.MFI(dataframe, timeperiod=period)"
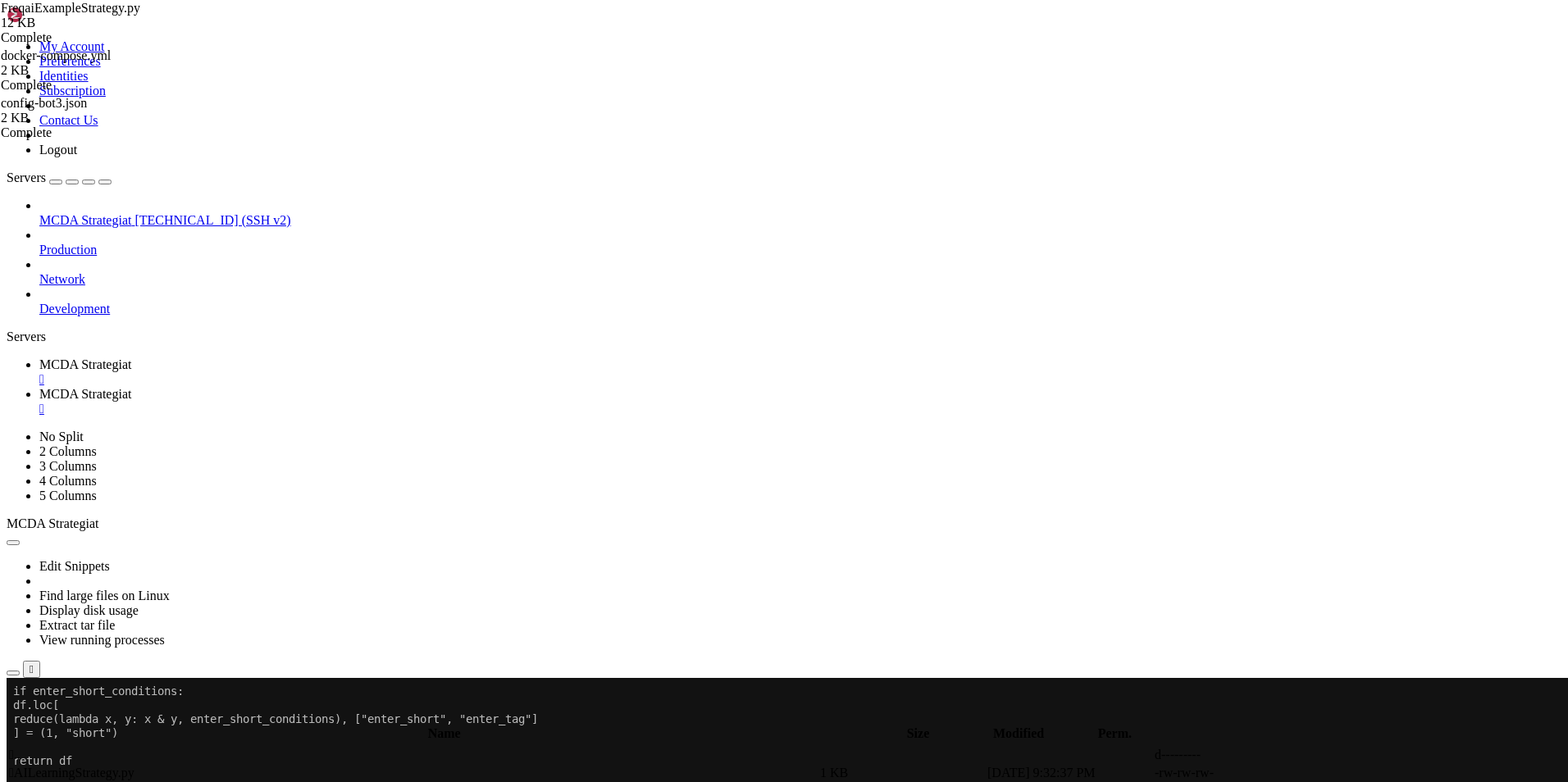
type textarea "dataframe["%-adx-period"] = ta.ADX(dataframe, timeperiod=period)"
type textarea "dataframe["%-sma-period"] = ta.SMA(dataframe, timeperiod=period)"
type textarea "dataframe["%-ema-period"] = ta.EMA(dataframe, timeperiod=period)"
type textarea "bollinger = qtpylib.bollinger_bands("
type textarea "qtpylib.typical_price(dataframe), window=period, stds=2.2"
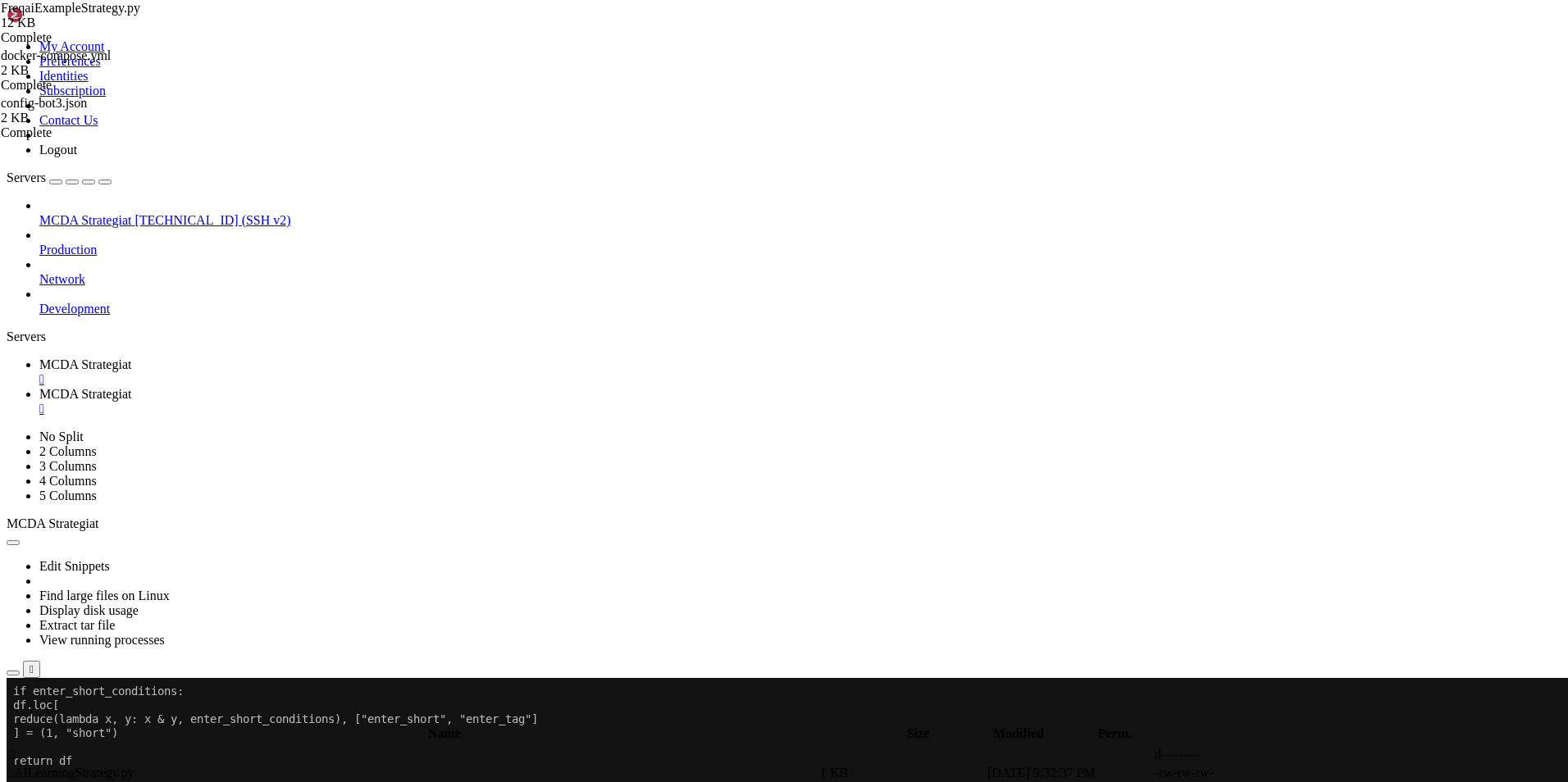
type textarea ")"
type textarea "dataframe["bb_lowerband-period"] = bollinger["lower"]"
type textarea "dataframe["bb_middleband-period"] = bollinger["mid"]"
type textarea "dataframe["bb_upperband-period"] = bollinger["upper"]"
type textarea "dataframe["%-bb_width-period"] = ("
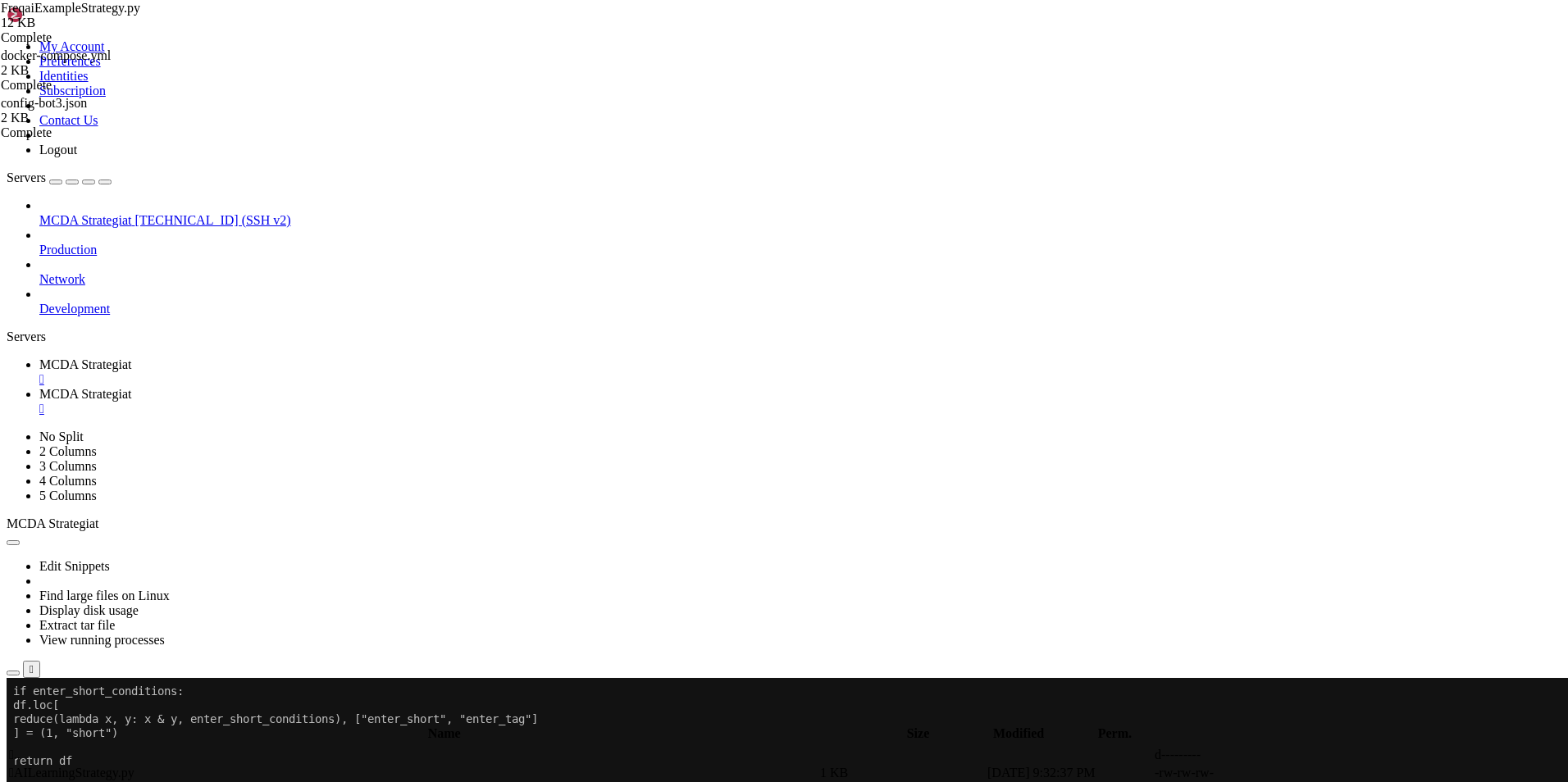
type textarea "dataframe["bb_upperband-period"] - dataframe["bb_lowerband-period"]"
type textarea ") / dataframe["bb_middleband-period"]"
type textarea "dataframe["%-close-bb_lower-period"] = dataframe["close"] / dataframe["bb_lower…"
type textarea "dataframe["%-roc-period"] = ta.ROC(dataframe, timeperiod=period)"
type textarea "dataframe["%-relative_volume-period"] = ("
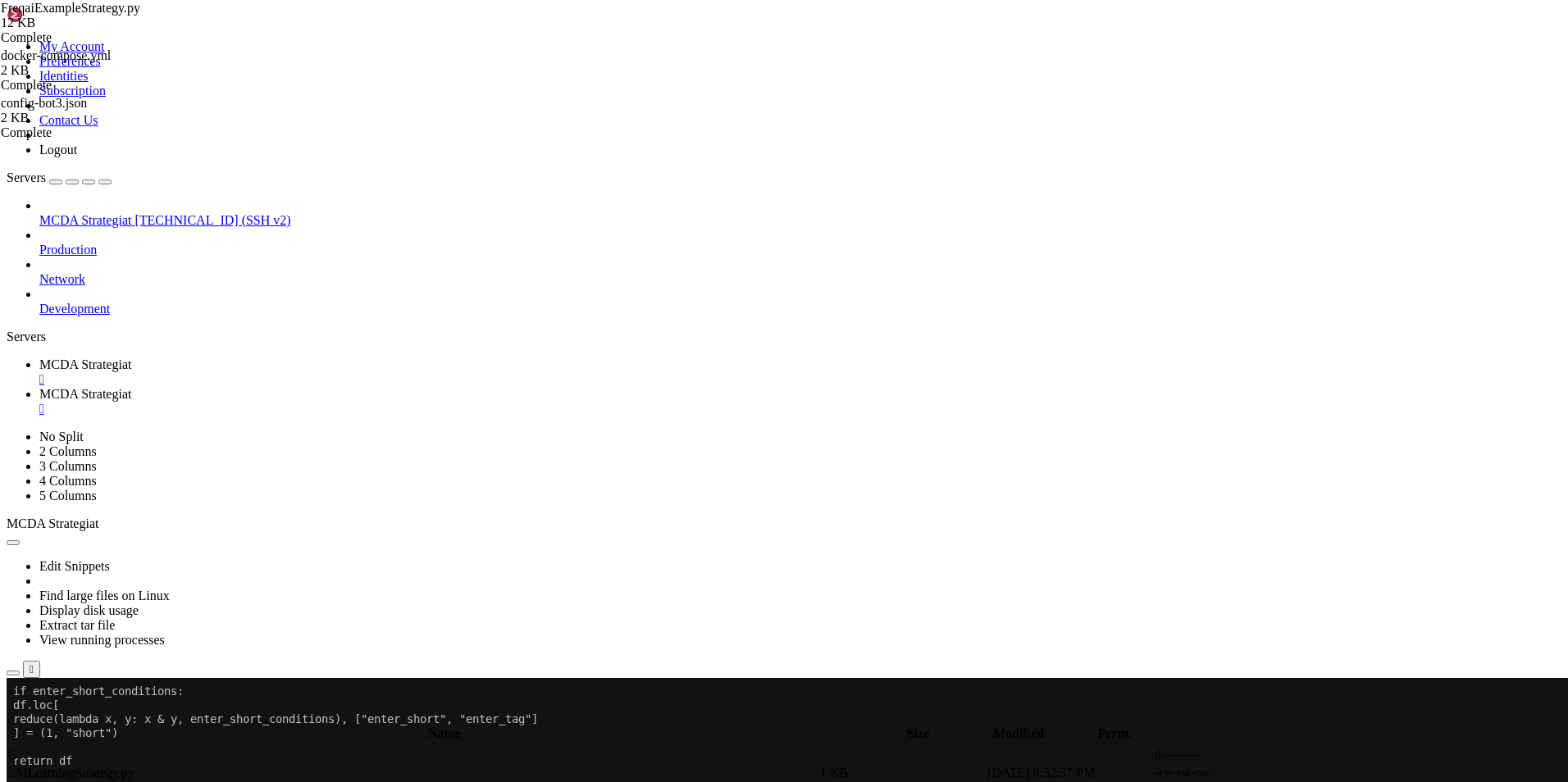
type textarea "dataframe["volume"] / dataframe["volume"].rolling(period).mean()"
type textarea ")"
type textarea "return dataframe"
type textarea "def feature_engineering_expand_basic("
type textarea "self, dataframe: DataFrame, metadata: dict, **kwargs"
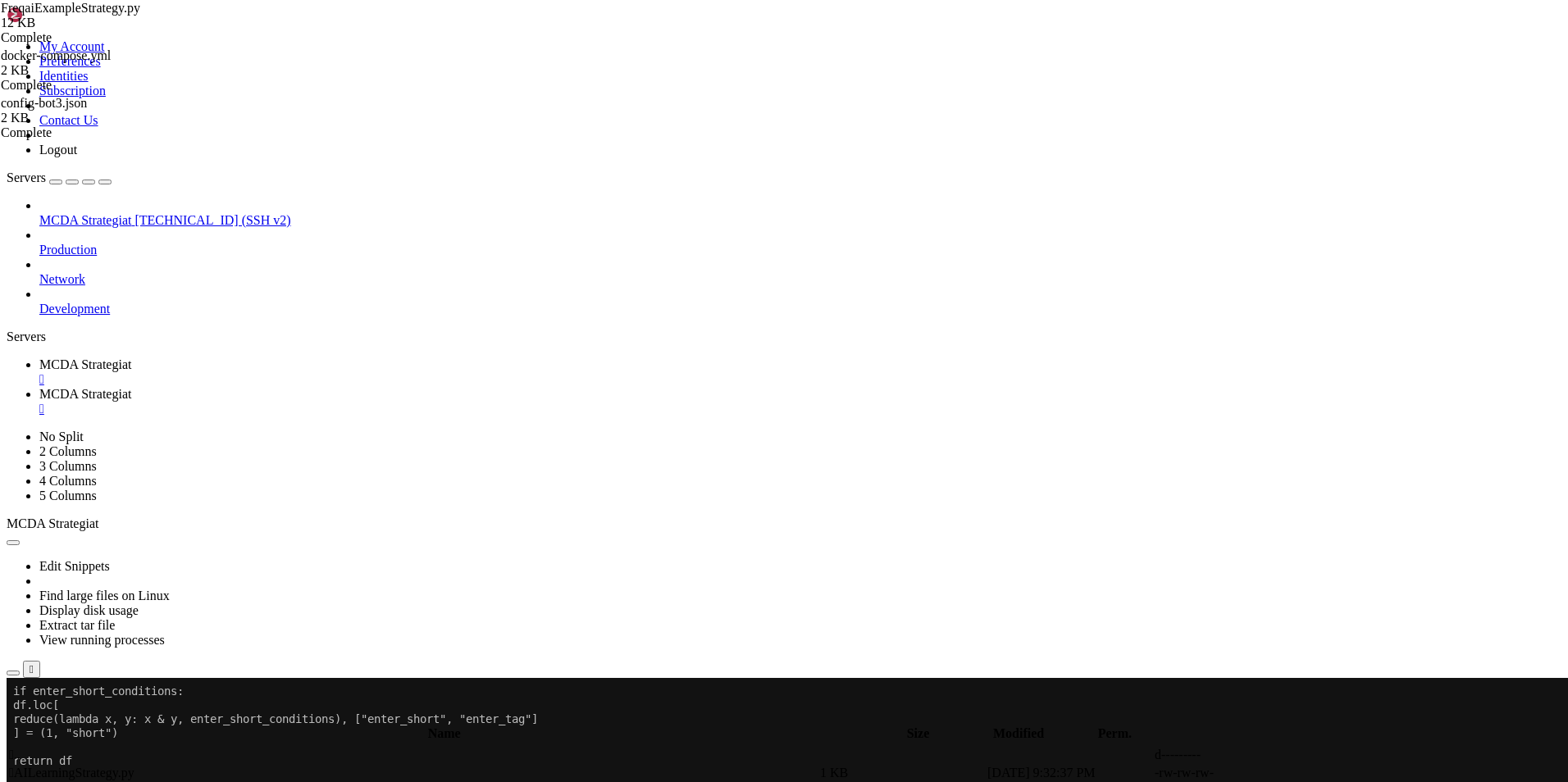
type textarea ") -> DataFrame:"
type textarea """""
type textarea "*Only functional with FreqAI enabled strategies*"
type textarea "This function will automatically expand the defined features on the config defi…"
type textarea "`include_timeframes`, `include_shifted_candles`, and `include_corr_pairs`."
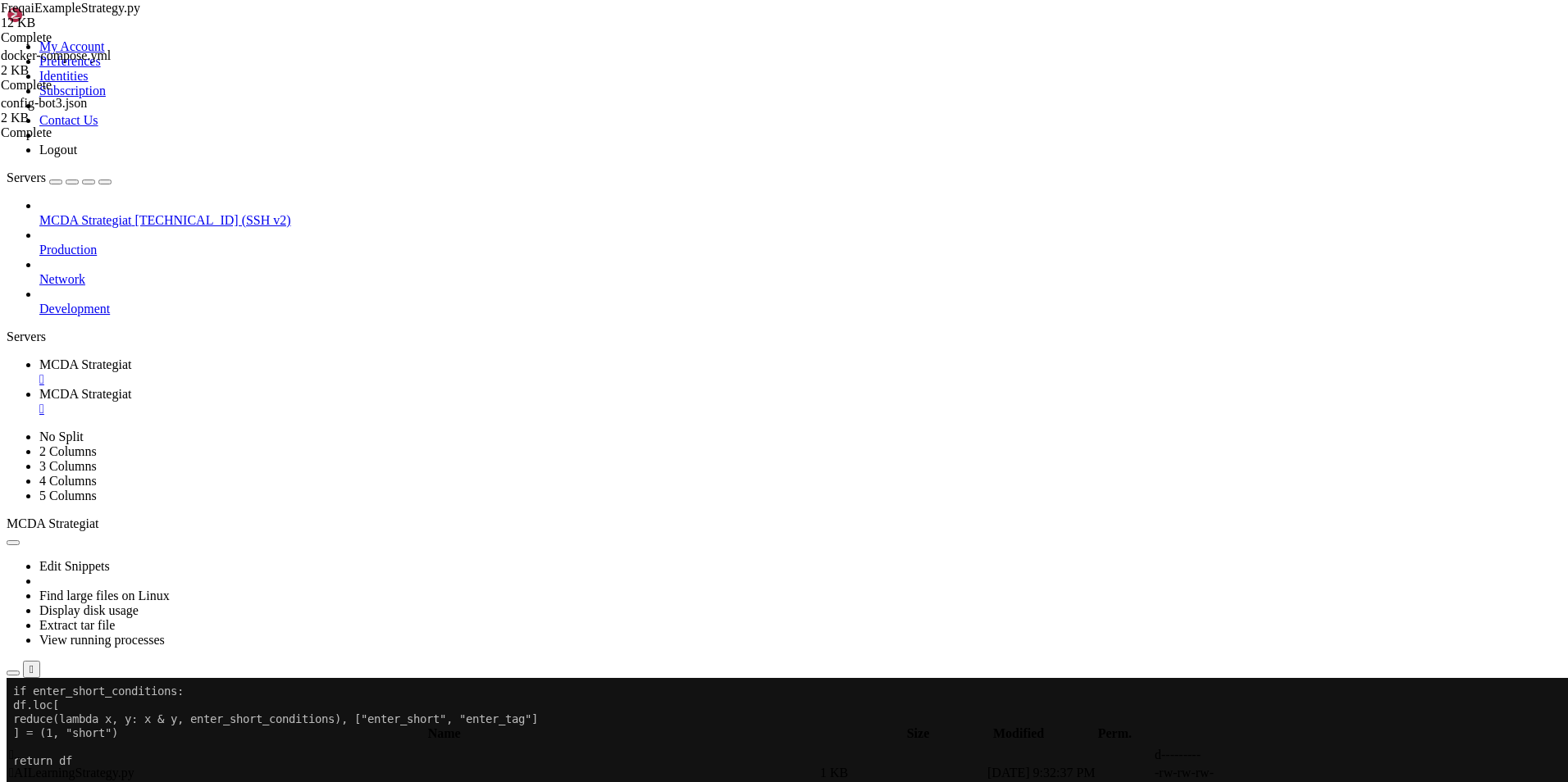
type textarea "In other words, a single feature defined in this function"
type textarea "will automatically expand to a total of"
type textarea "`include_timeframes` * `include_shifted_candles` * `include_corr_pairs`"
type textarea "numbers of features added to the model."
type textarea "Features defined here will *not* be automatically duplicated on user defined"
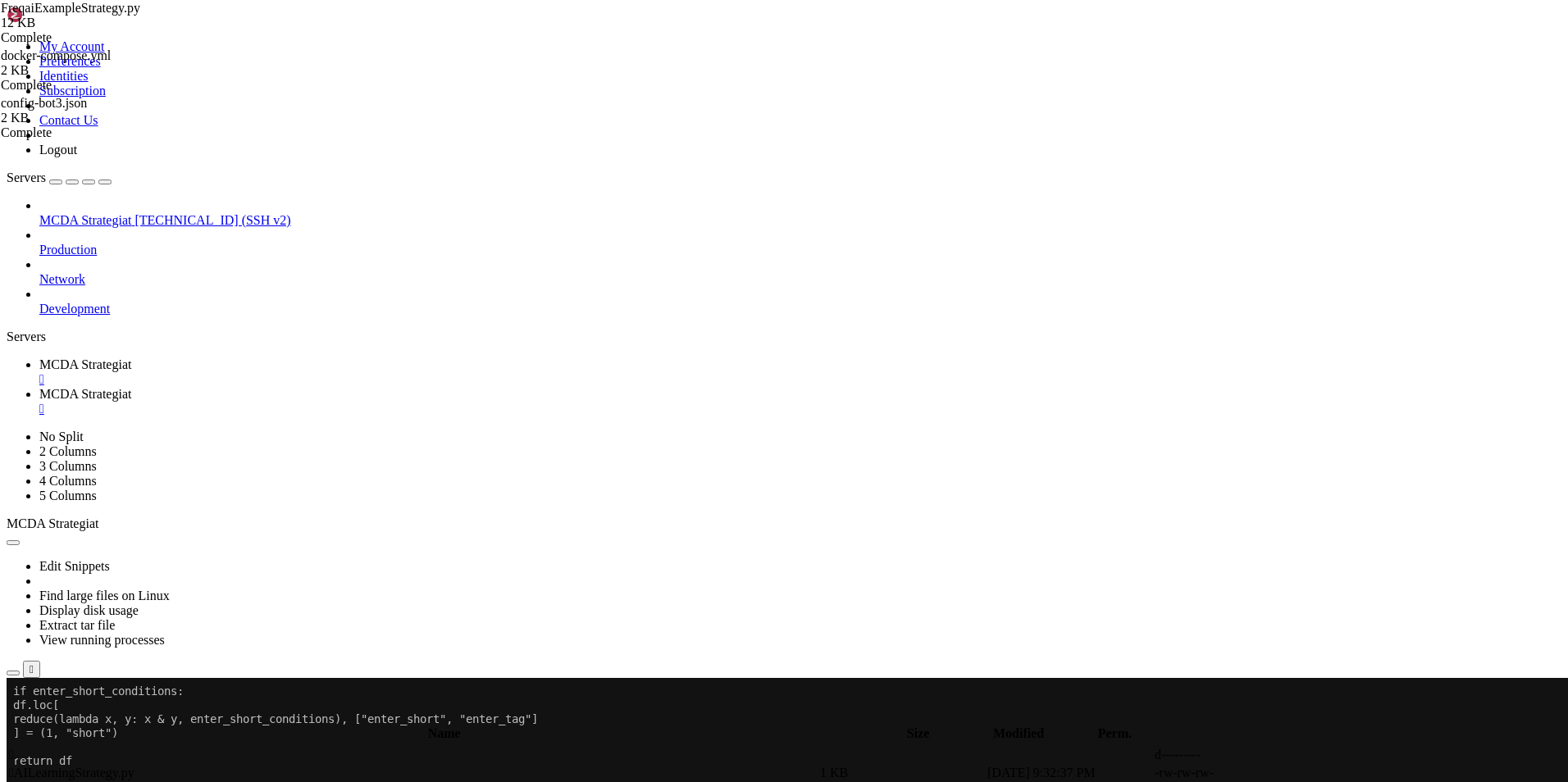
type textarea "`indicator_periods_candles`"
type textarea "All features must be prepended with `%` to be recognized by FreqAI internals."
type textarea "Access metadata such as the current pair/timeframe with:"
type textarea "`metadata["pair"]` `metadata["tf"]`"
type textarea "More details on how these config defined parameters accelerate feature engineer…"
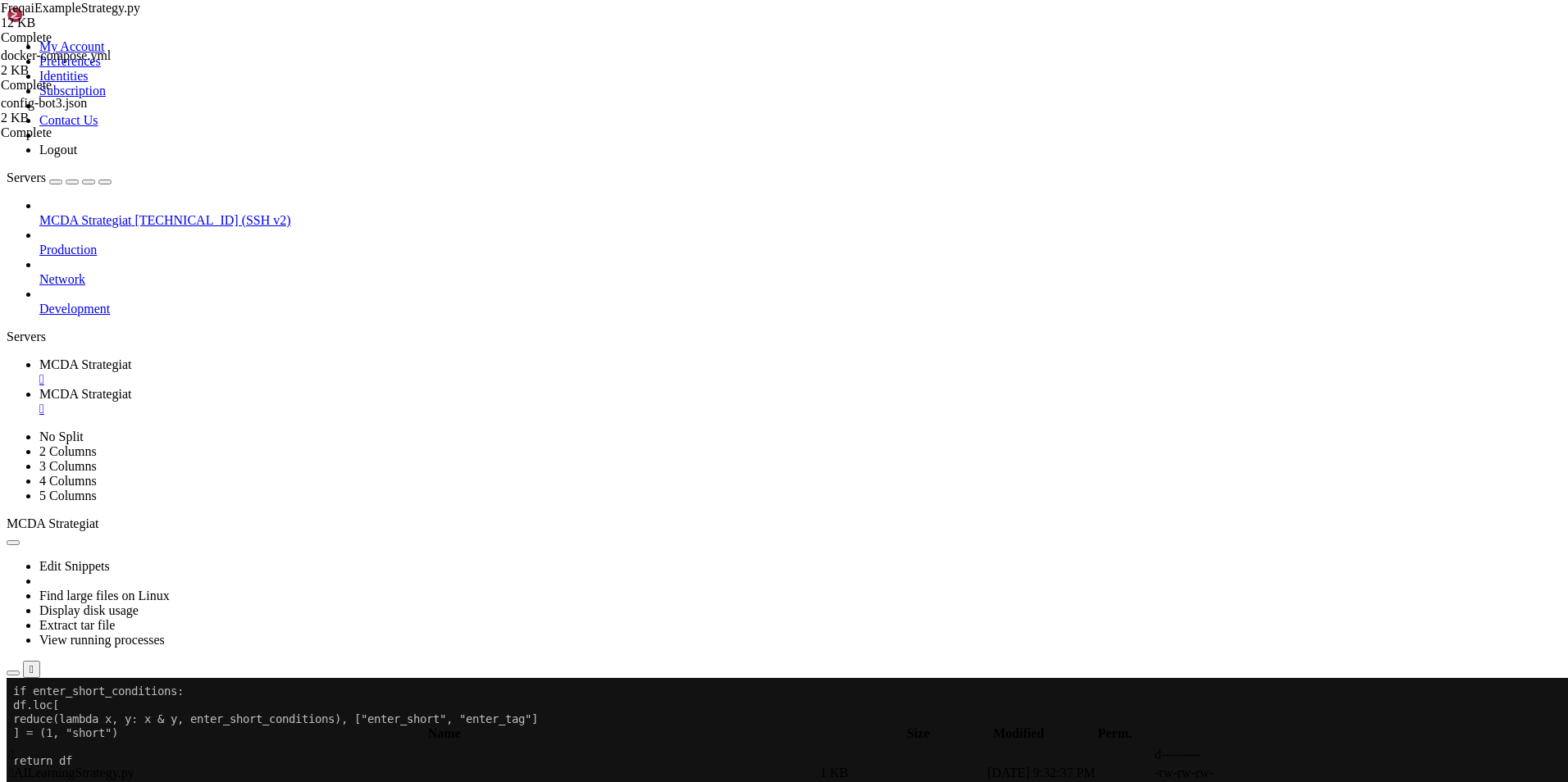
type textarea "in the documentation at:"
type textarea "https://www.freqtrade.io/en/latest/freqai-parameter-table/#feature-parameters"
type textarea "https://www.freqtrade.io/en/latest/freqai-feature-engineering/#defining-the-fea…"
type textarea ":param dataframe: strategy dataframe which will receive the features"
type textarea ":param metadata: metadata of current pair"
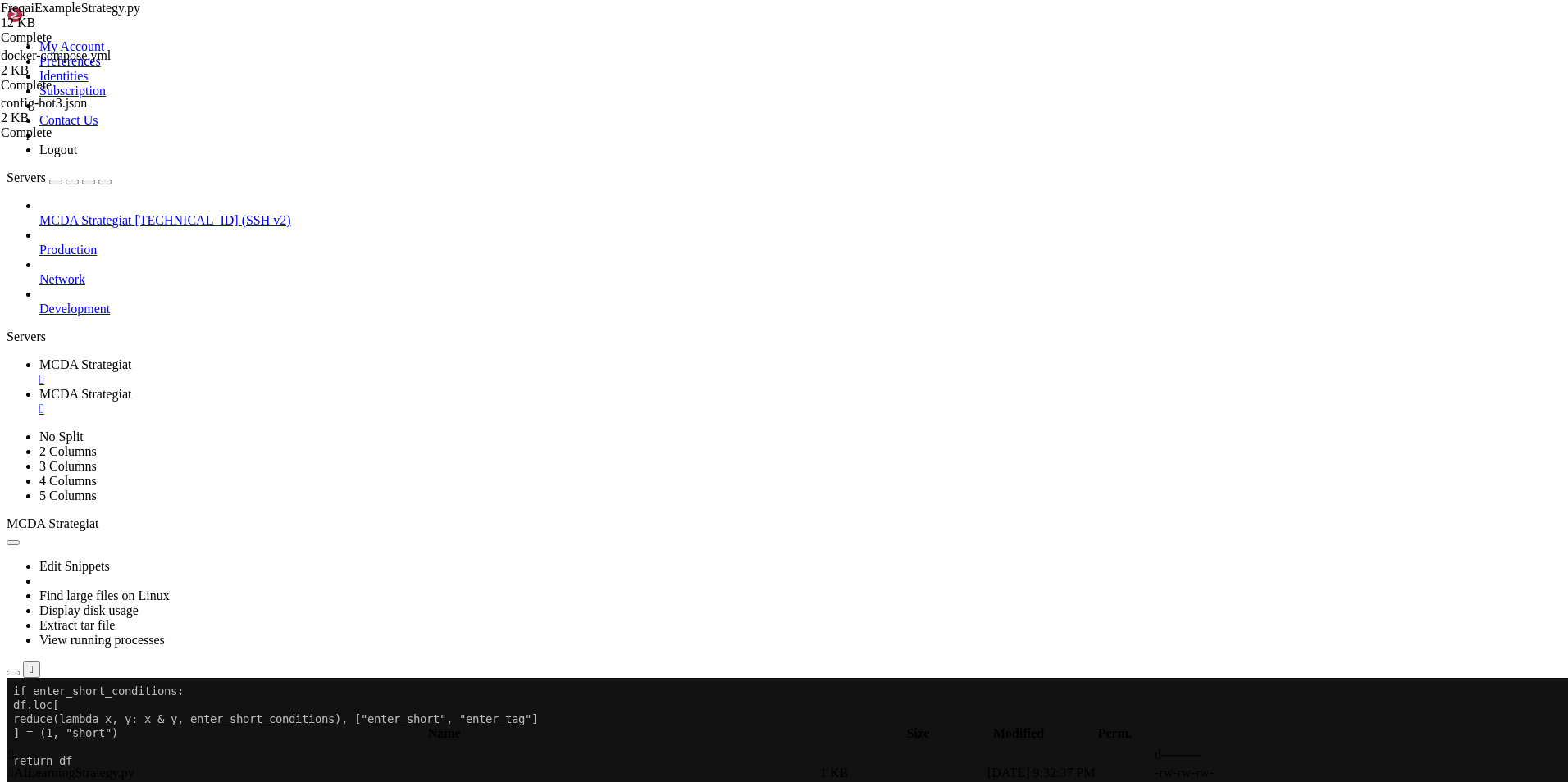
type textarea "dataframe["%-pct-change"] = dataframe["close"].pct_change()"
type textarea "dataframe["%-ema-200"] = ta.EMA(dataframe, timeperiod=200)"
type textarea """""
type textarea "dataframe["%-pct-change"] = dataframe["close"].pct_change()"
type textarea "dataframe["%-raw_volume"] = dataframe["volume"]"
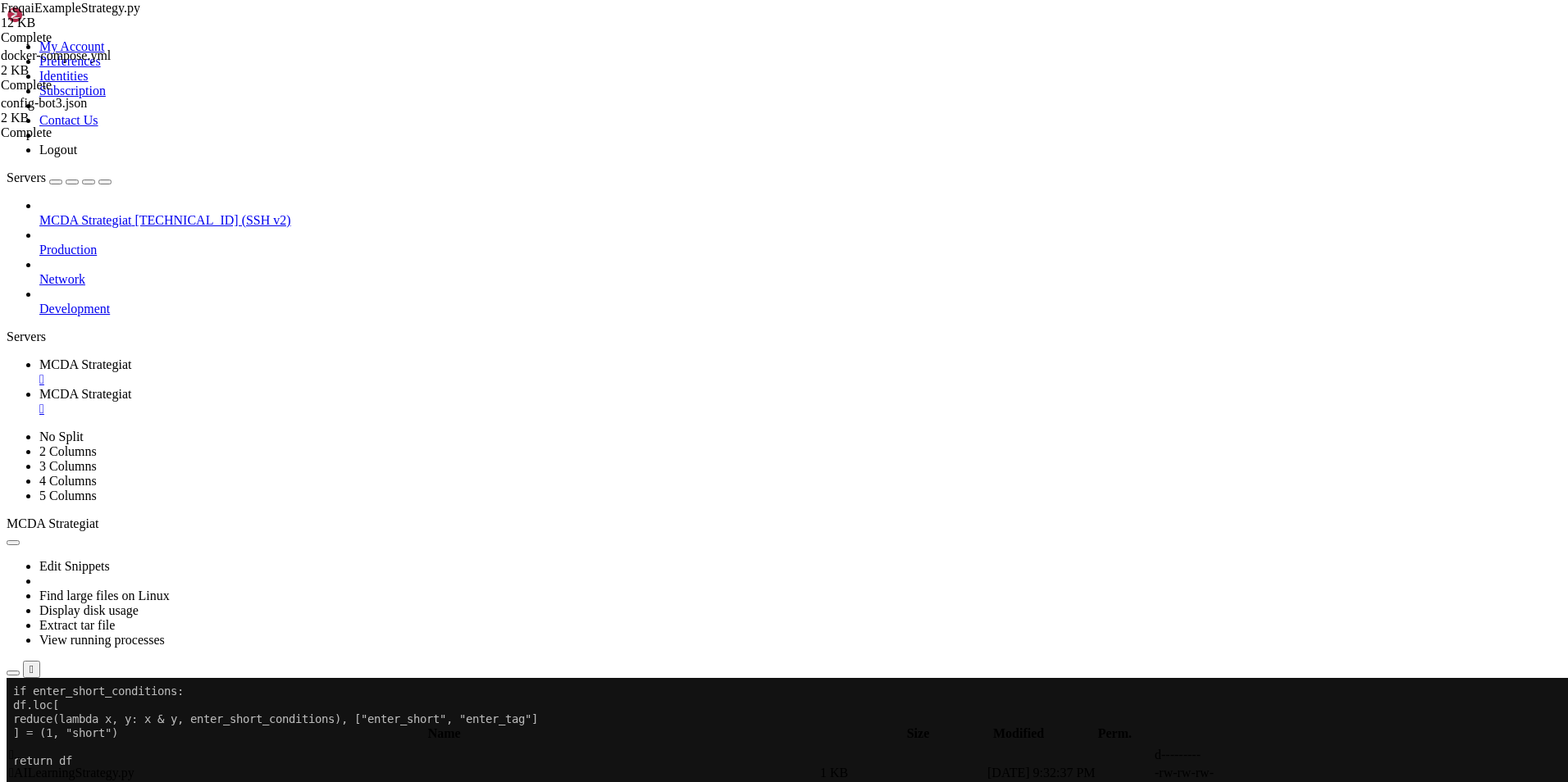
type textarea "dataframe["%-raw_price"] = dataframe["close"]"
type textarea "return dataframe"
type textarea "def feature_engineering_standard("
type textarea "self, dataframe: DataFrame, metadata: dict, **kwargs"
type textarea ") -> DataFrame:"
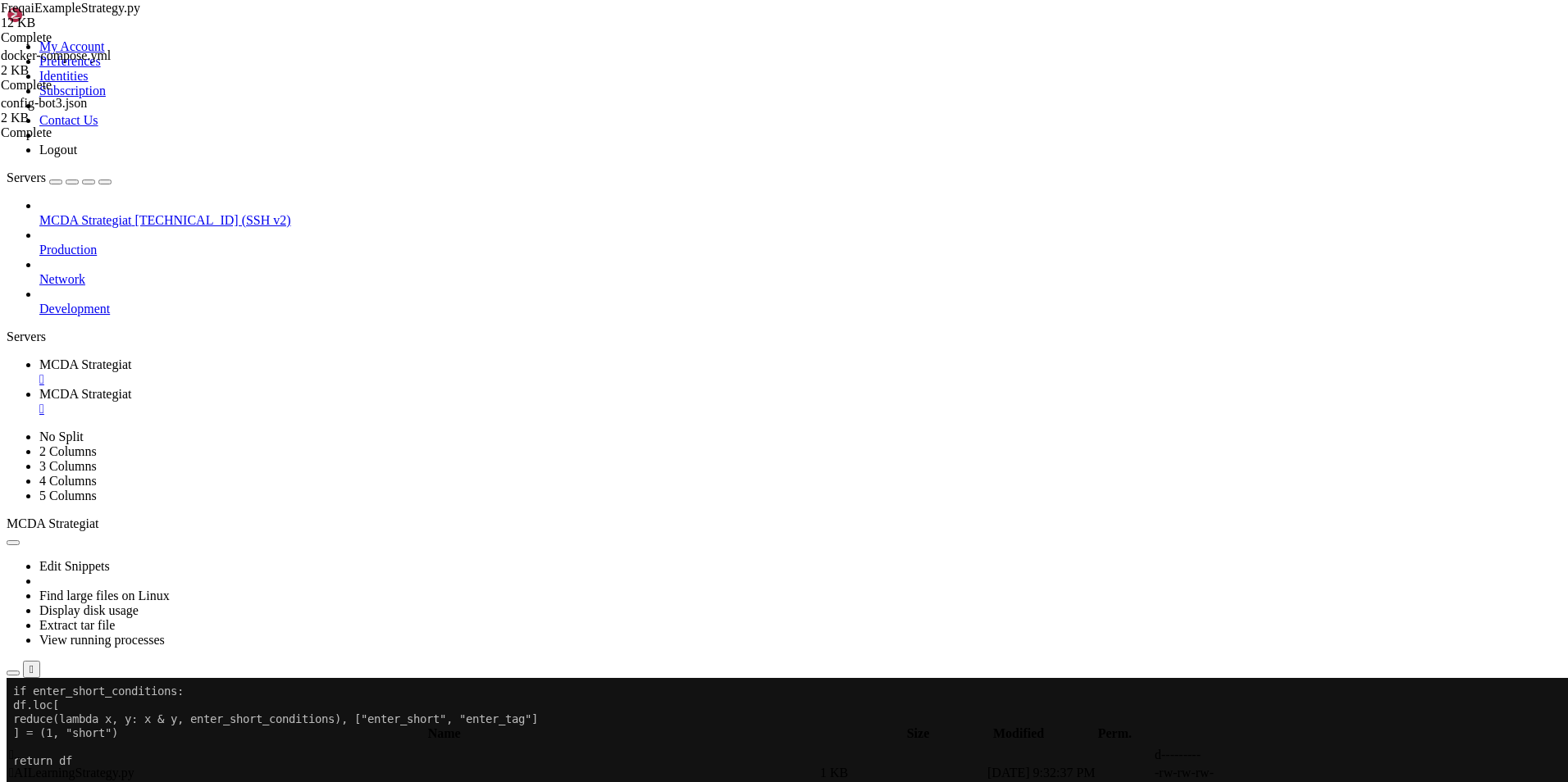
type textarea """""
type textarea "*Only functional with FreqAI enabled strategies*"
type textarea "This optional function will be called once with the dataframe of the base timef…"
type textarea "This is the final function to be called, which means that the dataframe enterin…"
type textarea "function will contain all the features and columns created by all other"
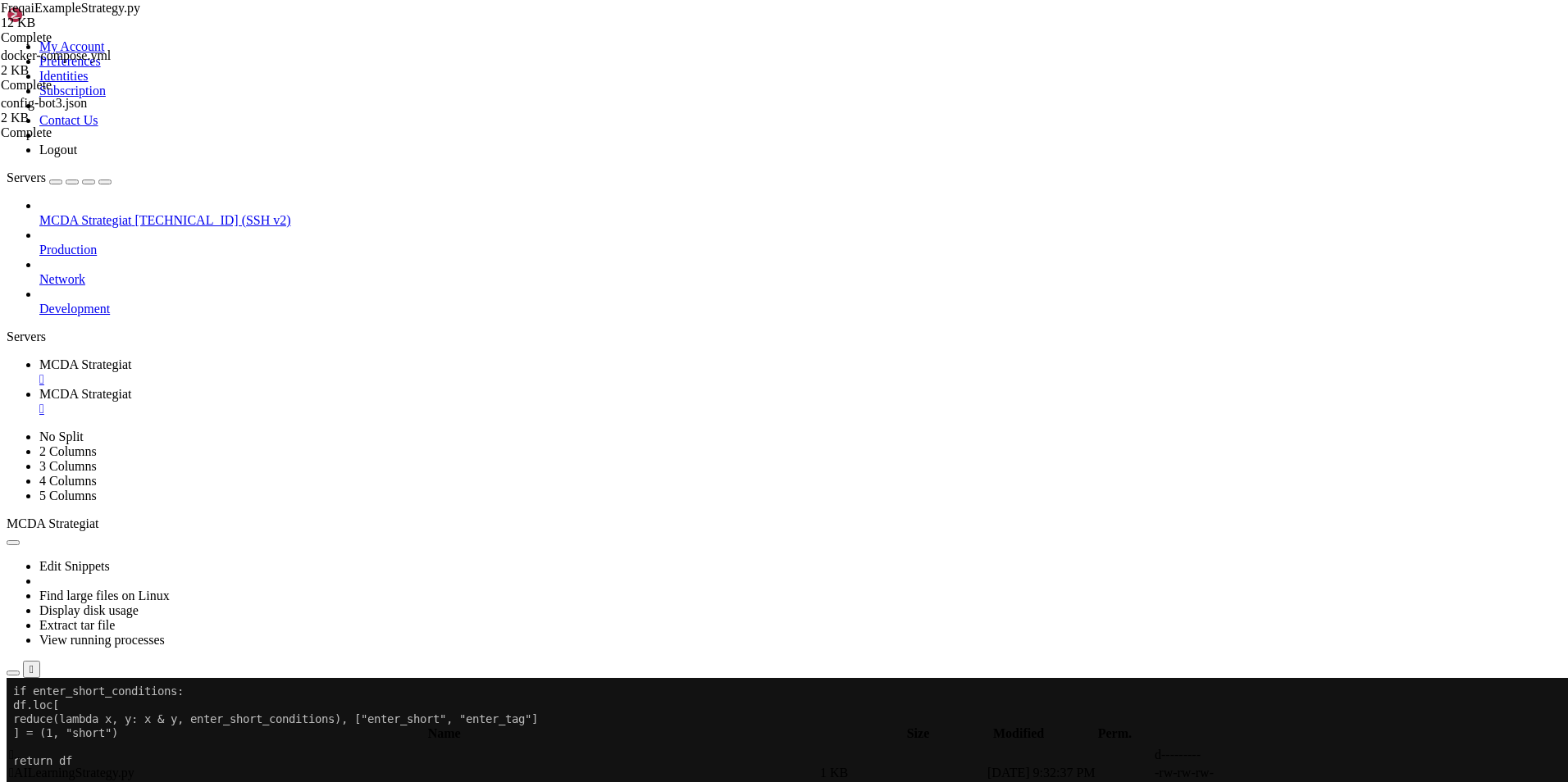
type textarea "freqai_feature_engineering_* functions."
type textarea "This function is a good place to do custom exotic feature extractions (e.g. tsf…"
type textarea "This function is a good place for any feature that should not be auto-expanded …"
type textarea "(e.g. day of the week)."
type textarea "All features must be prepended with `%` to be recognized by FreqAI internals."
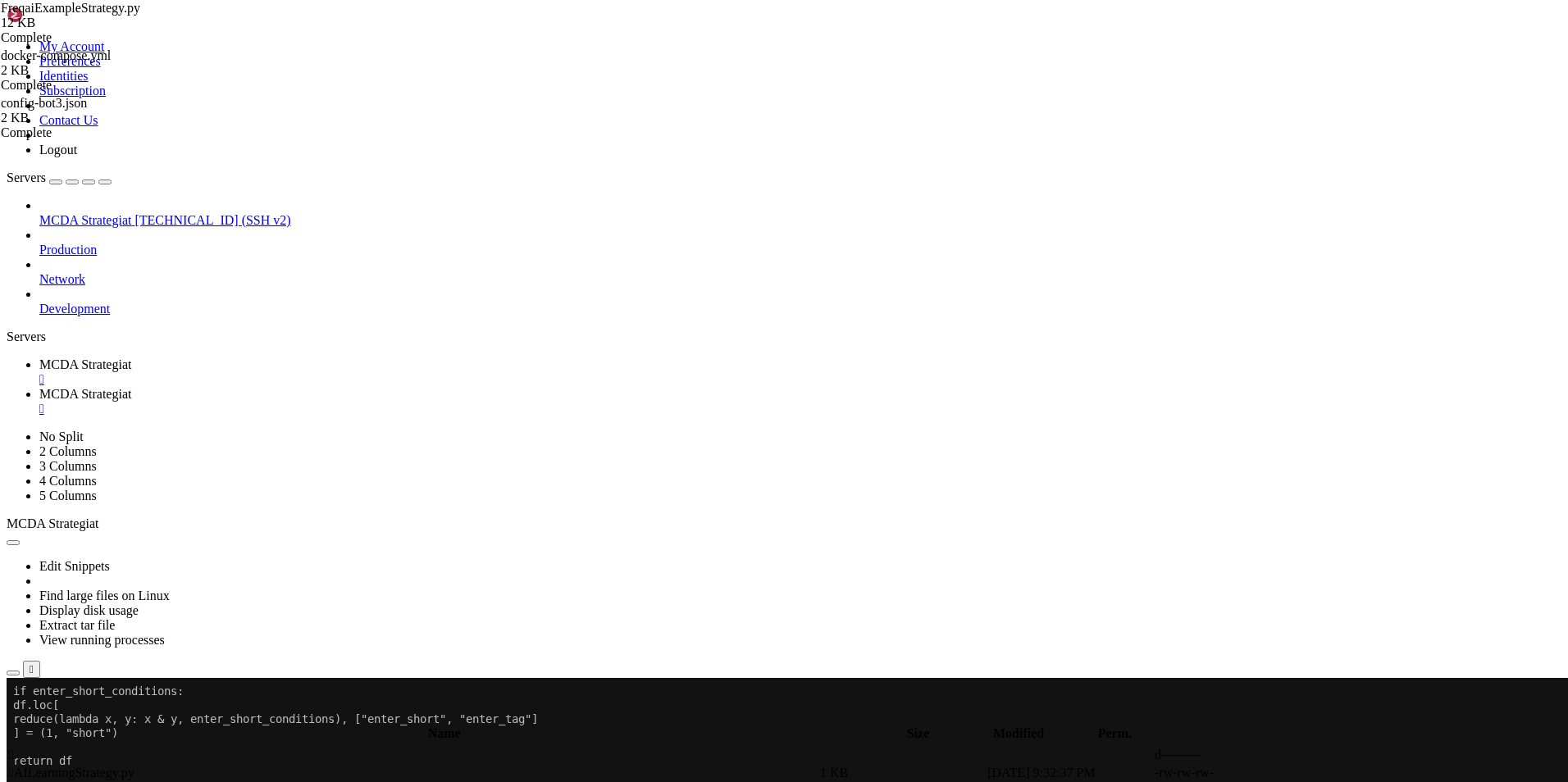
type textarea "Access metadata such as the current pair with:"
type textarea "`metadata["pair"]`"
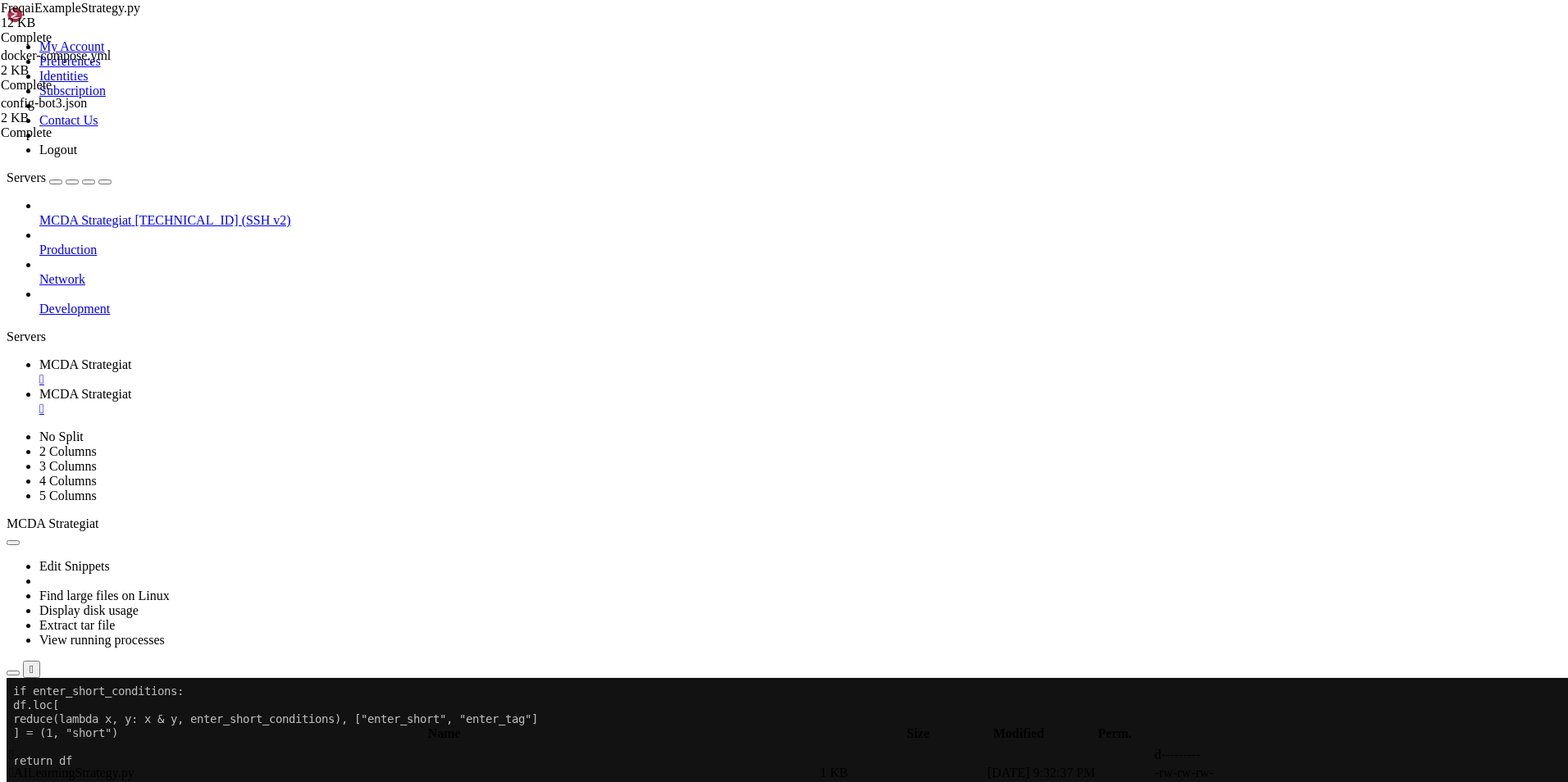
click at [252, 747] on td " .." at bounding box center [413, 755] width 809 height 17
type input "/root/ft_userdata/user_data"
click at [256, 357] on link "MCDA Strategiat " at bounding box center [800, 371] width 1522 height 29
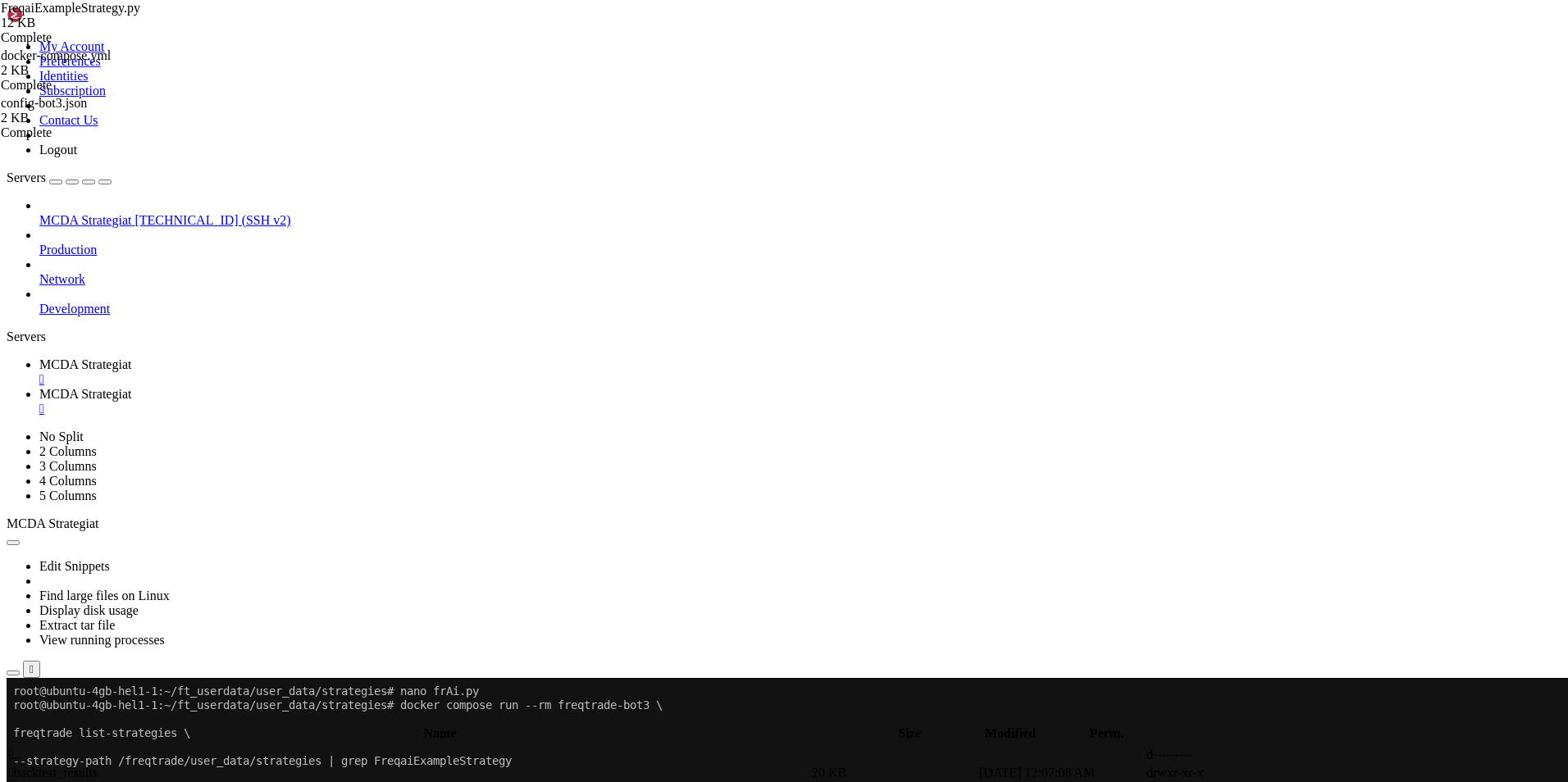
scroll to position [4293, 0]
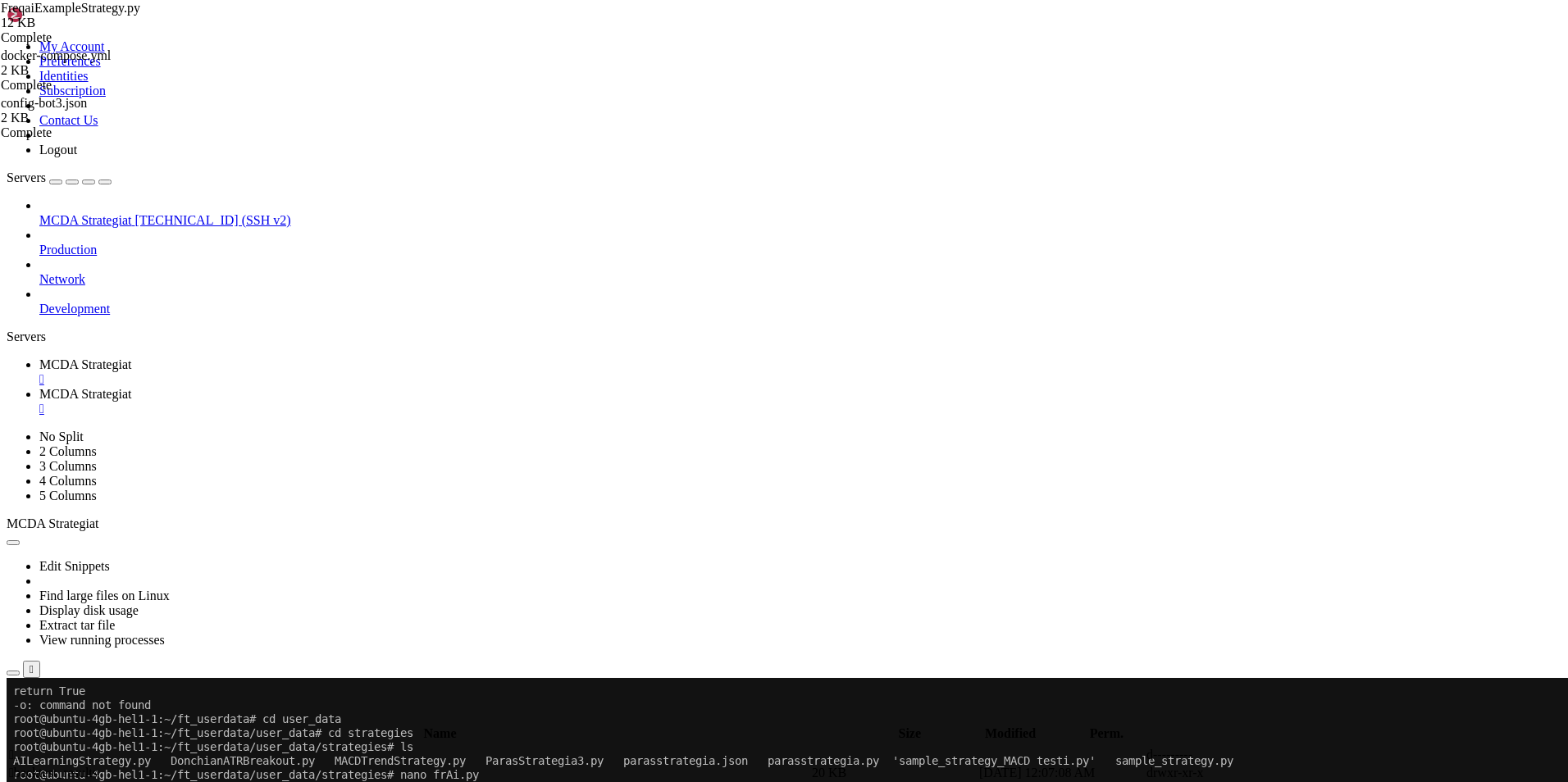
drag, startPoint x: 12, startPoint y: 899, endPoint x: 682, endPoint y: 1139, distance: 711.7
drag, startPoint x: 557, startPoint y: 1097, endPoint x: 115, endPoint y: 929, distance: 472.9
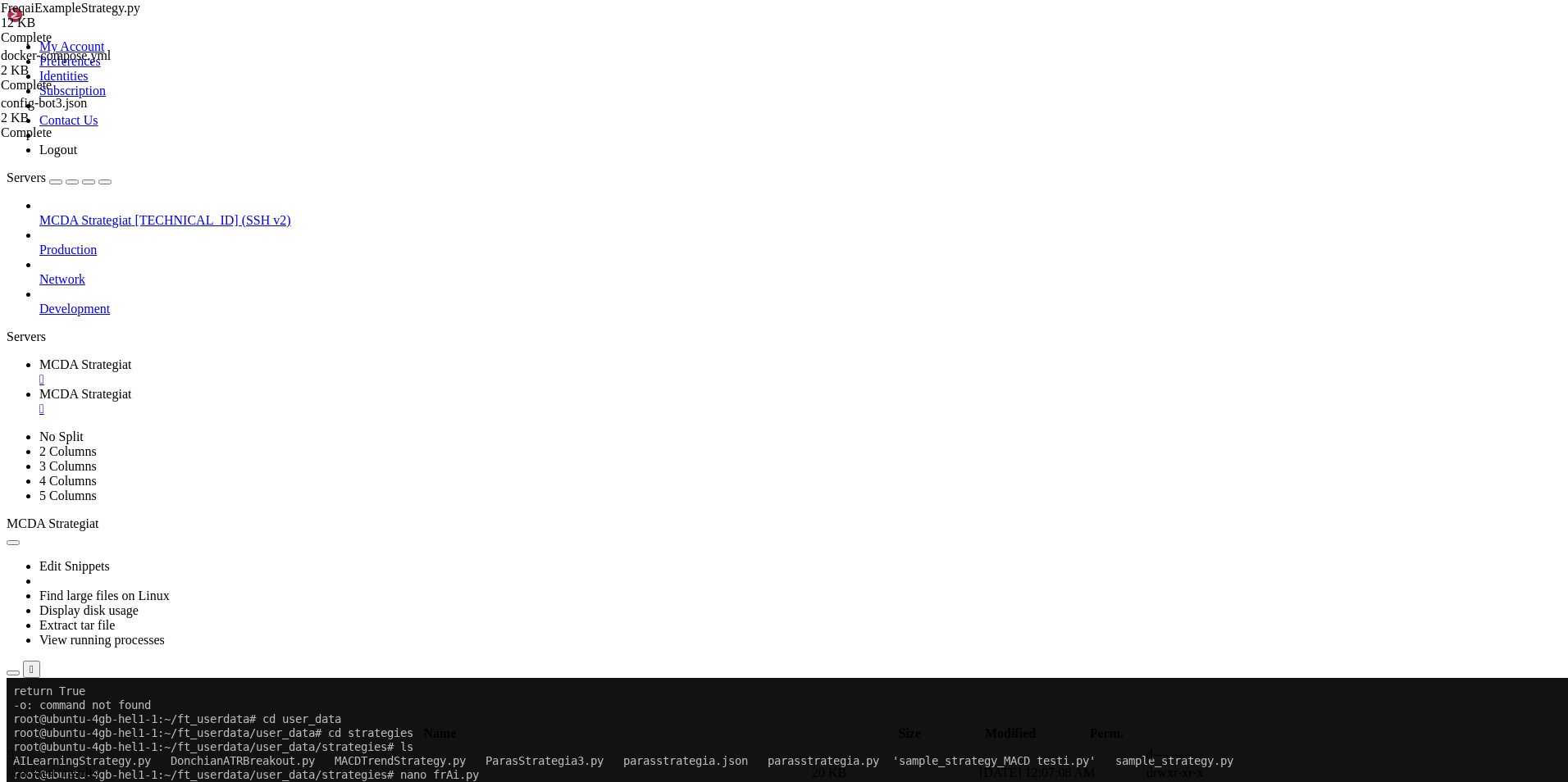
drag, startPoint x: 34, startPoint y: 847, endPoint x: 279, endPoint y: 1049, distance: 317.5
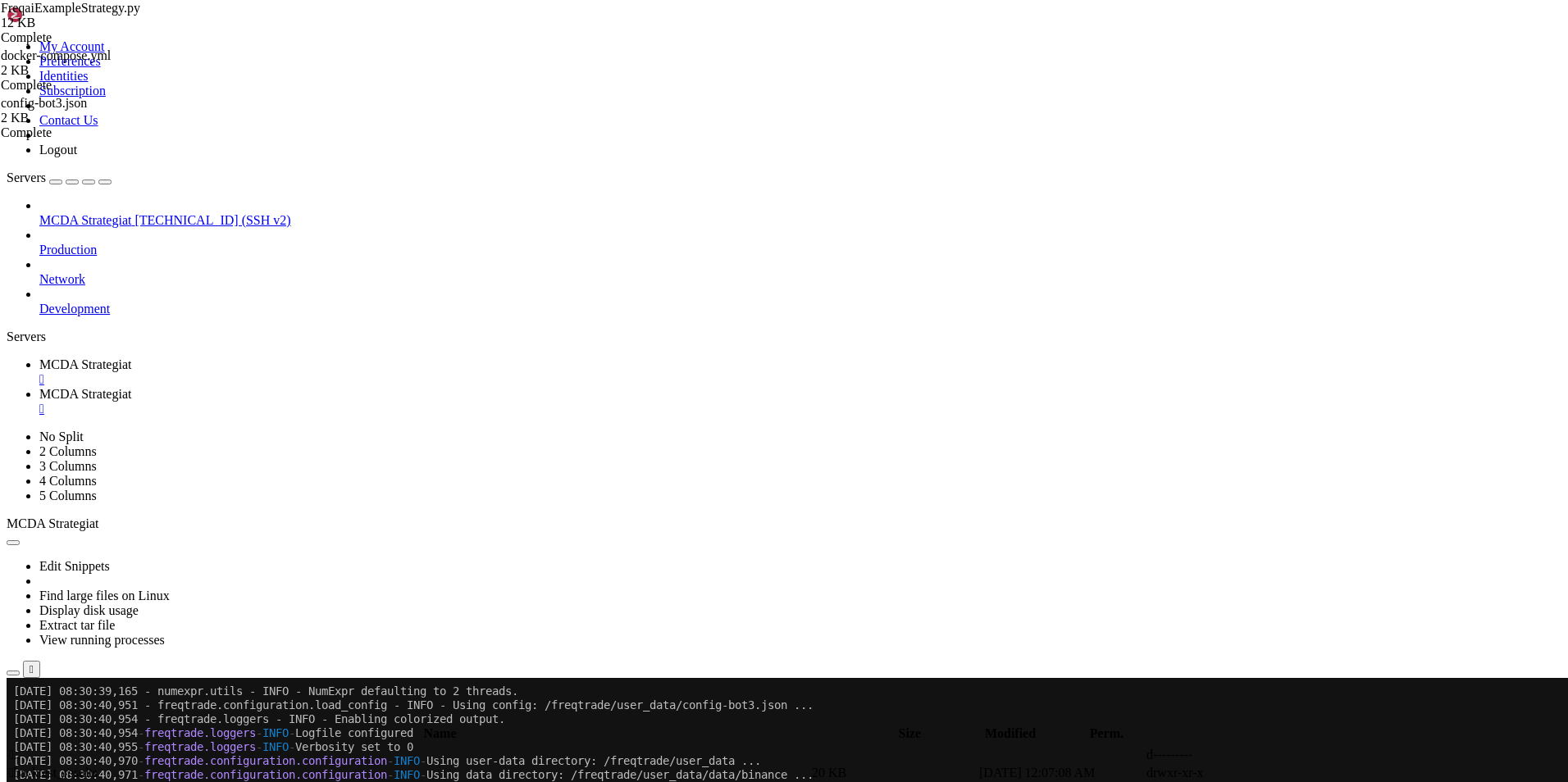
scroll to position [4375, 0]
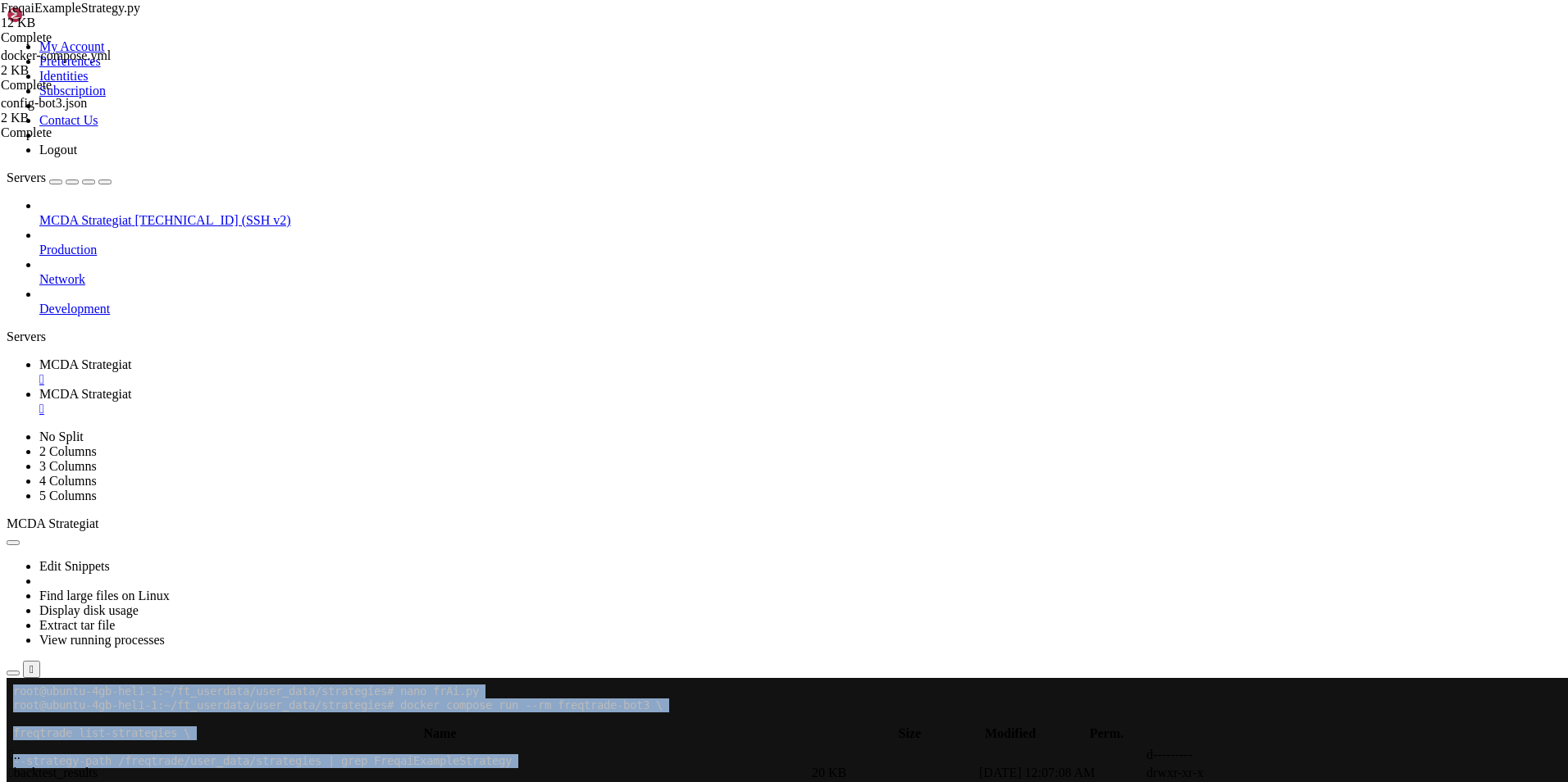
drag, startPoint x: 12, startPoint y: 846, endPoint x: 315, endPoint y: 905, distance: 308.7
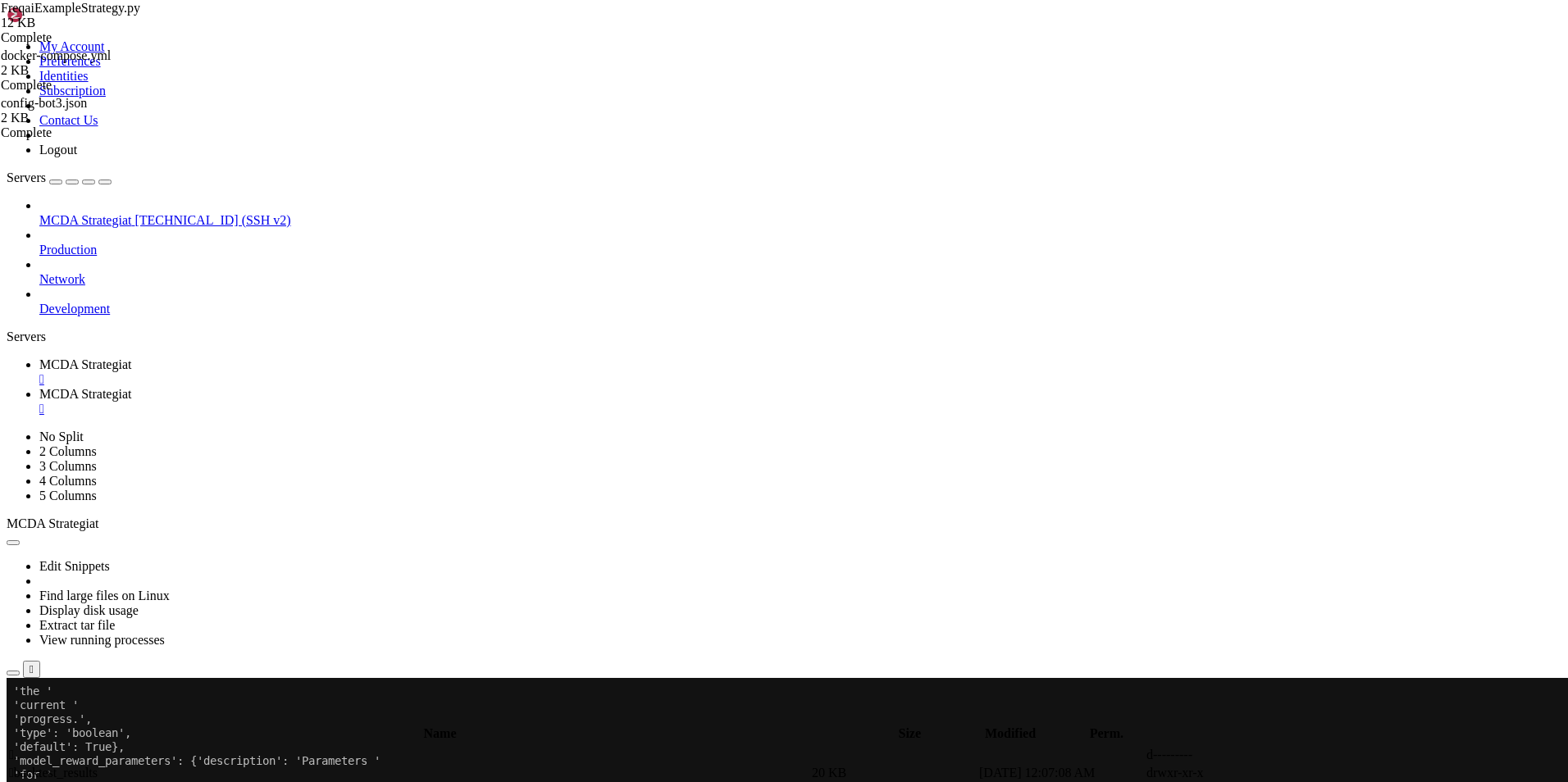
scroll to position [11342, 0]
drag, startPoint x: 164, startPoint y: 846, endPoint x: 589, endPoint y: 1296, distance: 619.0
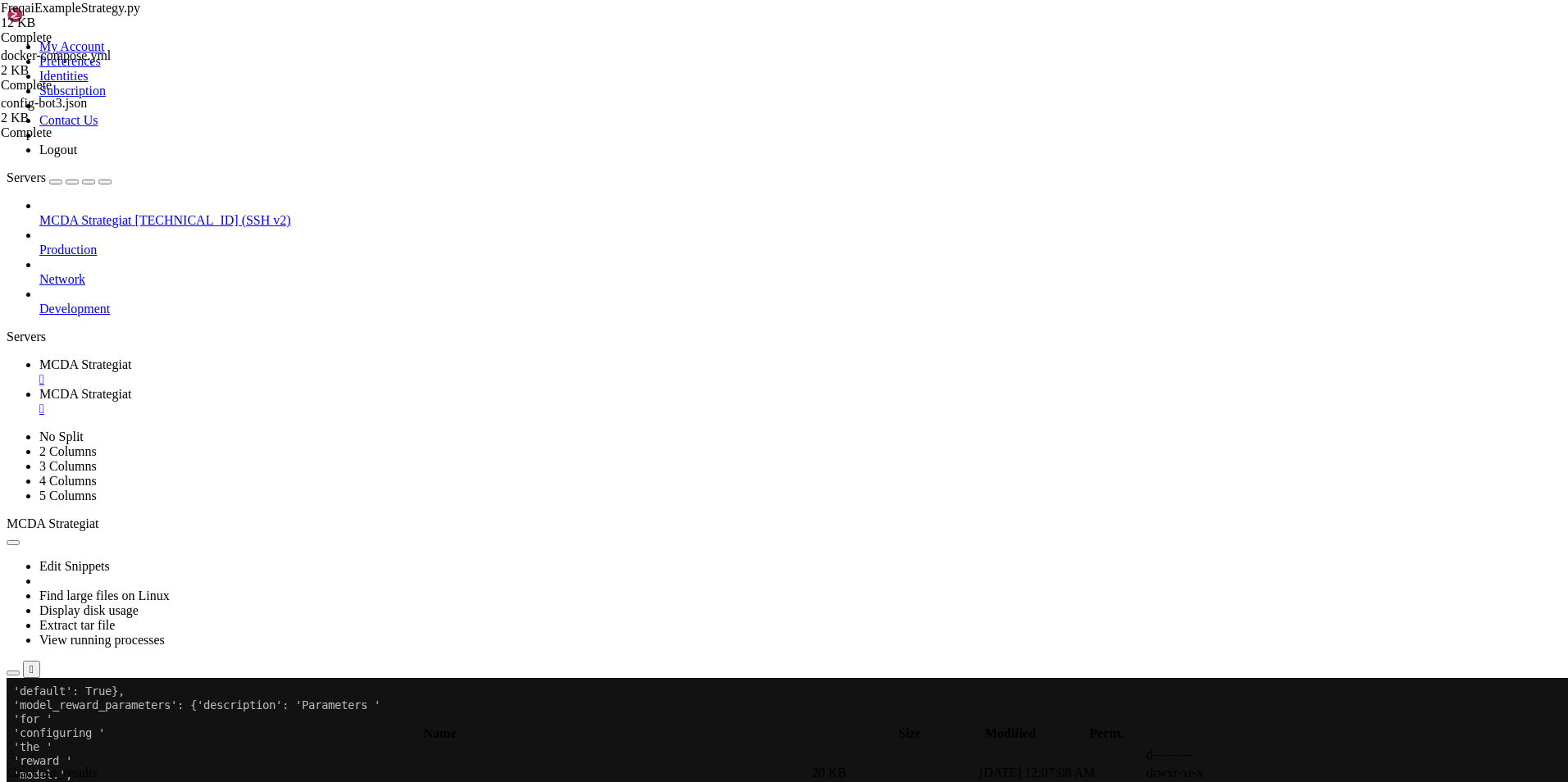
scroll to position [11028, 0]
click at [131, 387] on span "MCDA Strategiat" at bounding box center [86, 394] width 92 height 14
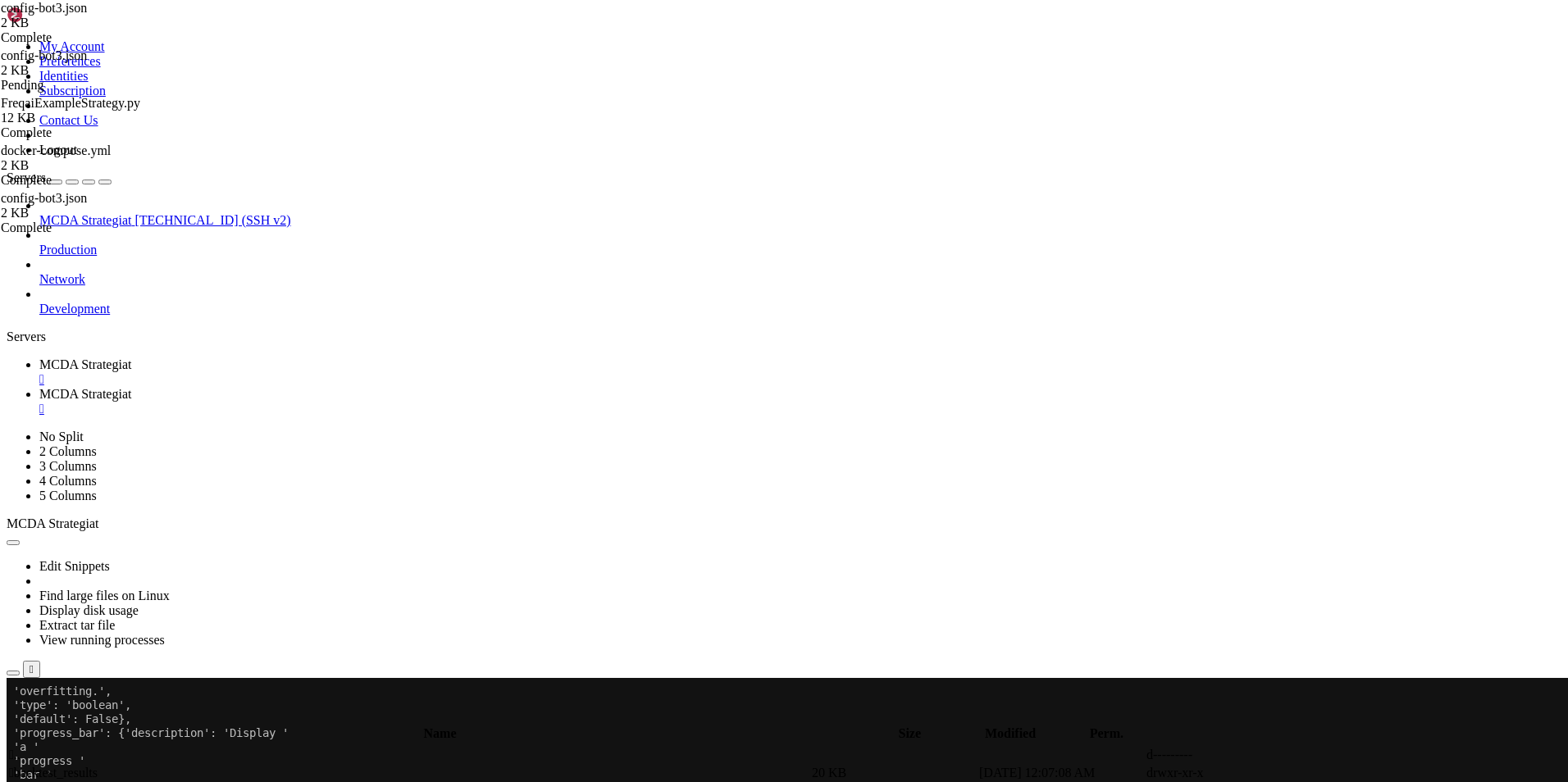
scroll to position [407, 0]
drag, startPoint x: 262, startPoint y: 615, endPoint x: 544, endPoint y: 754, distance: 314.4
type textarea "}"
paste textarea
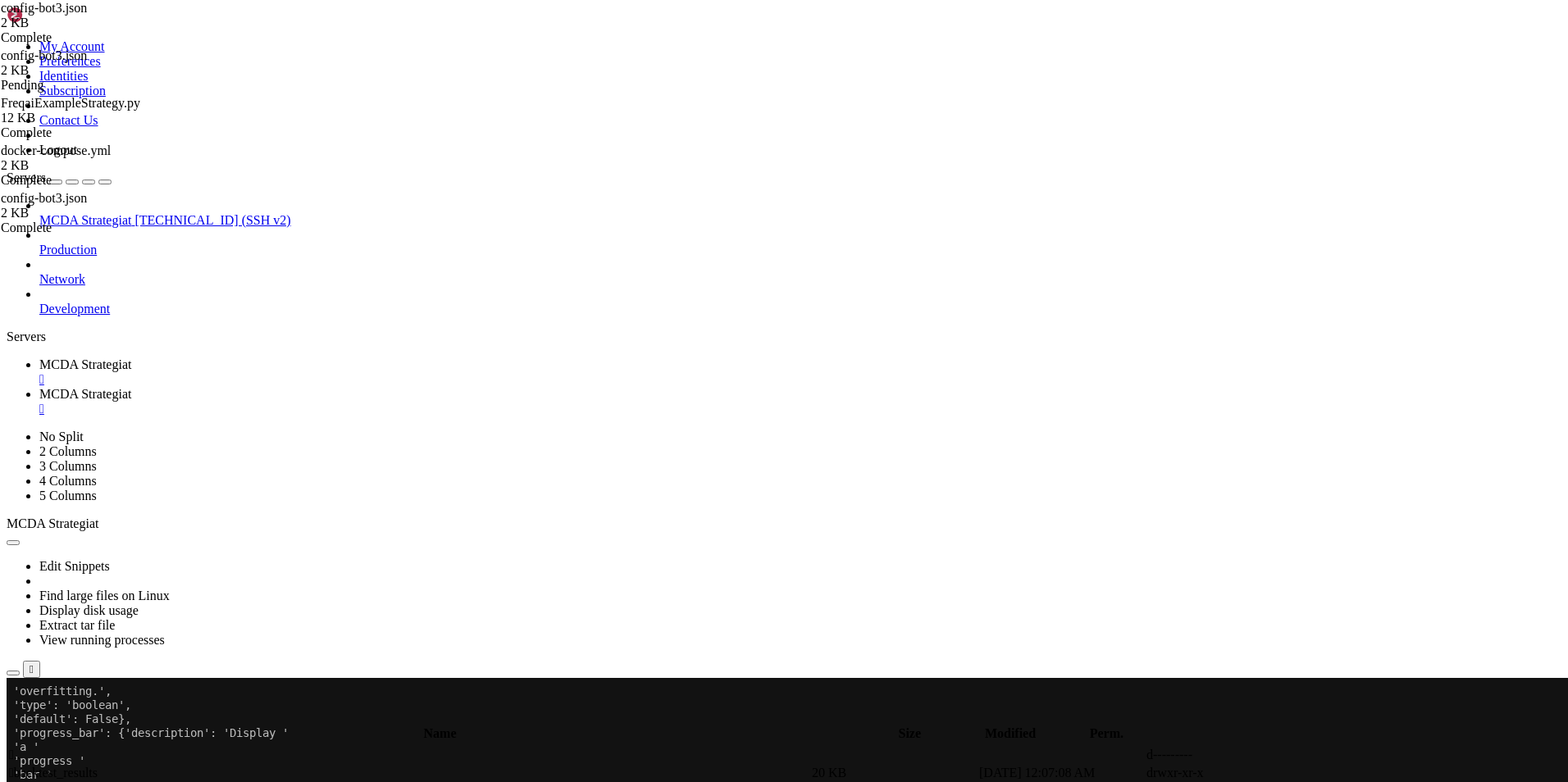
scroll to position [652, 0]
type textarea "}"
click at [300, 357] on link "MCDA Strategiat " at bounding box center [800, 371] width 1522 height 29
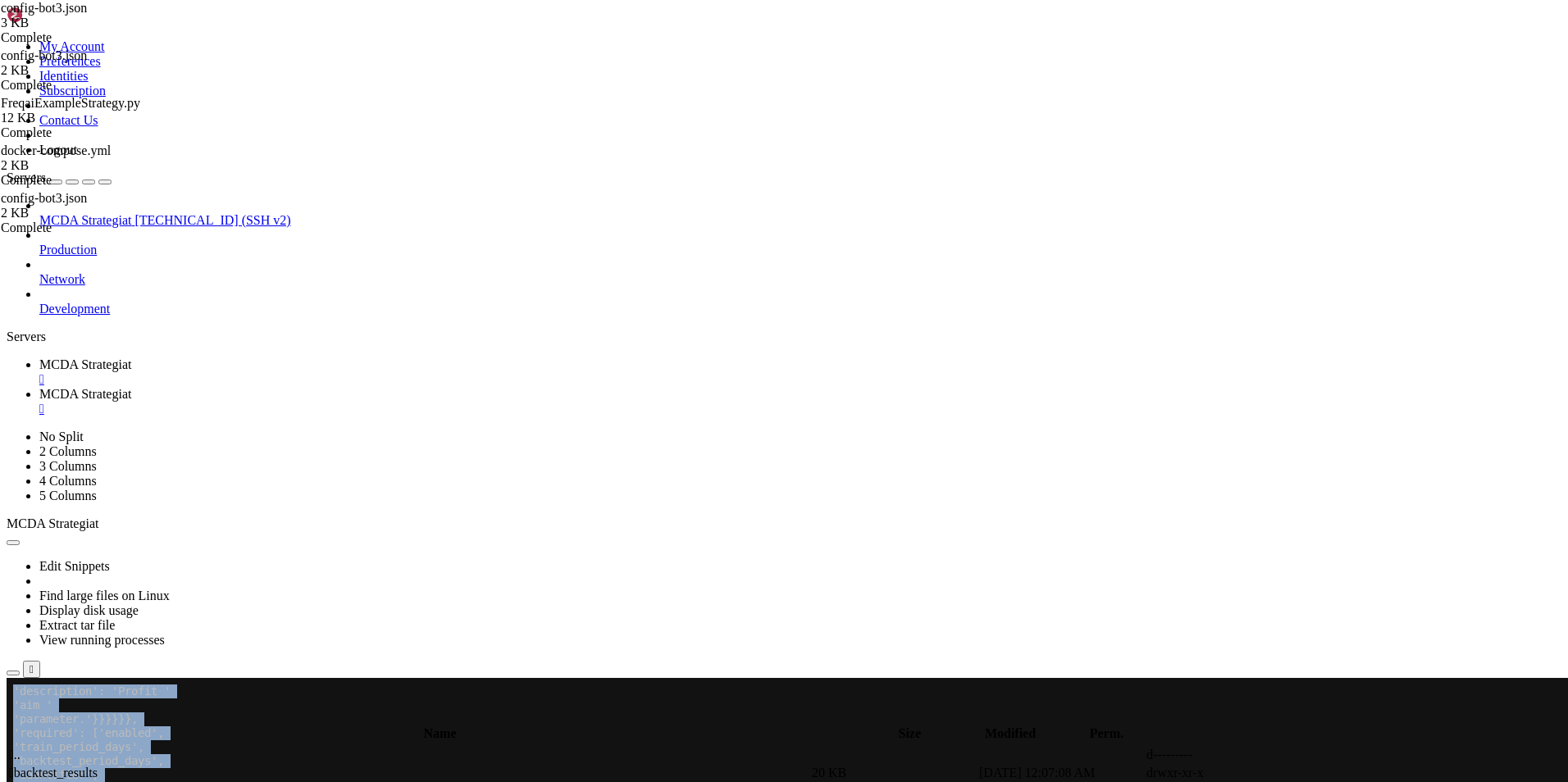
drag, startPoint x: 11, startPoint y: 1329, endPoint x: 114, endPoint y: 1336, distance: 103.2
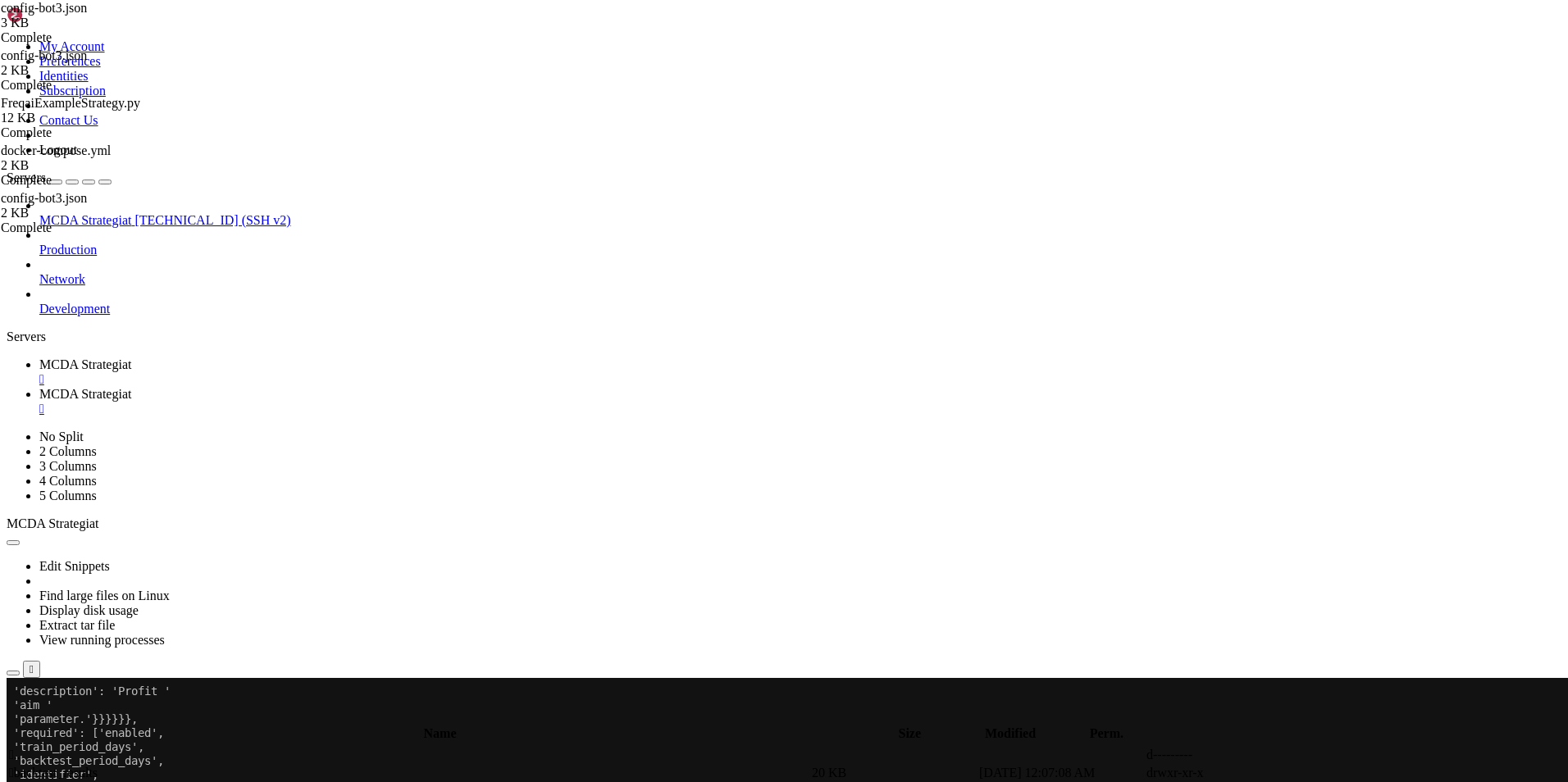
drag, startPoint x: 593, startPoint y: 1354, endPoint x: 14, endPoint y: 1339, distance: 579.2
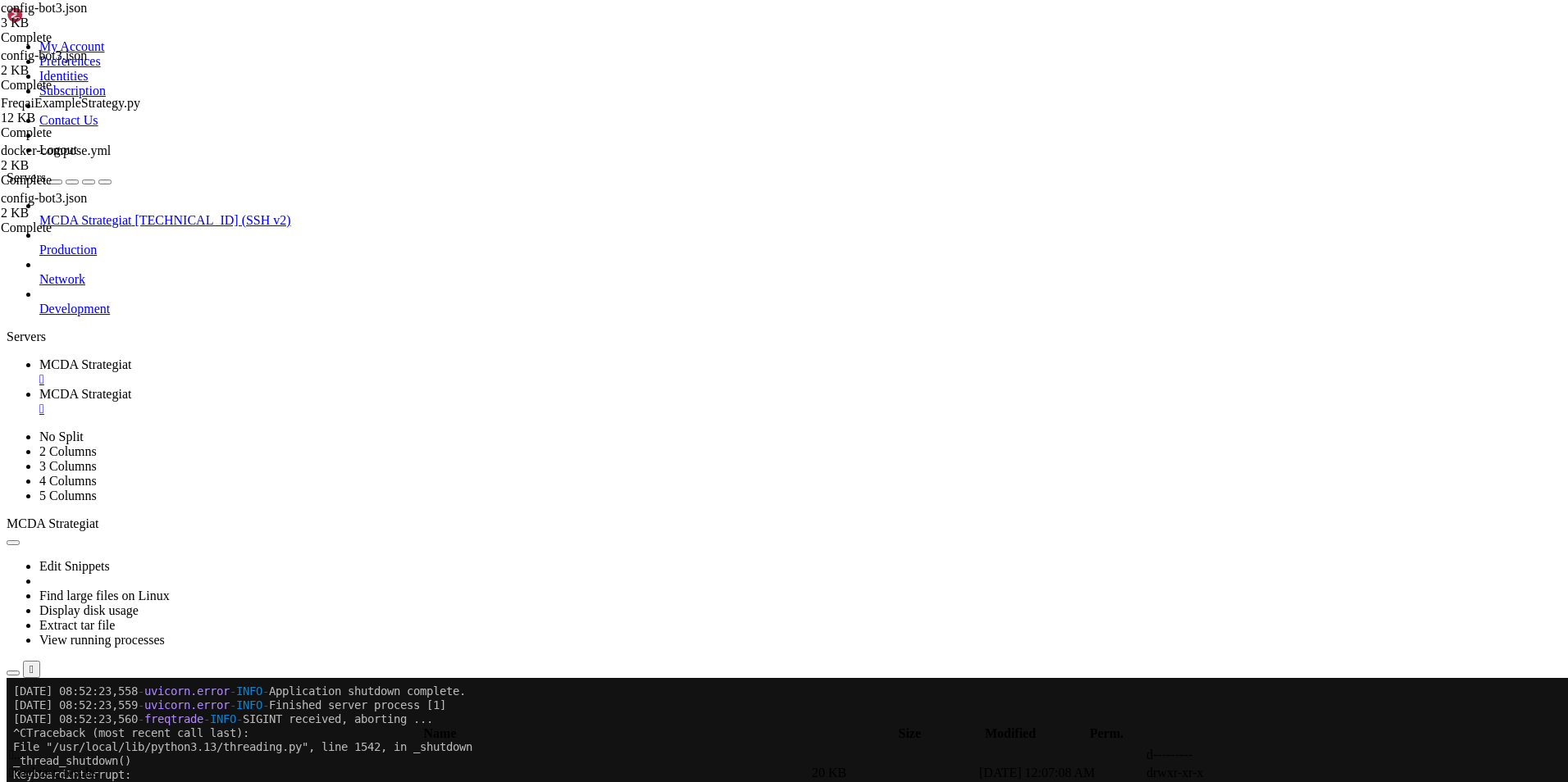
scroll to position [12499, 0]
click at [407, 387] on link "MCDA Strategiat " at bounding box center [800, 401] width 1522 height 29
click at [131, 357] on span "MCDA Strategiat" at bounding box center [86, 364] width 92 height 14
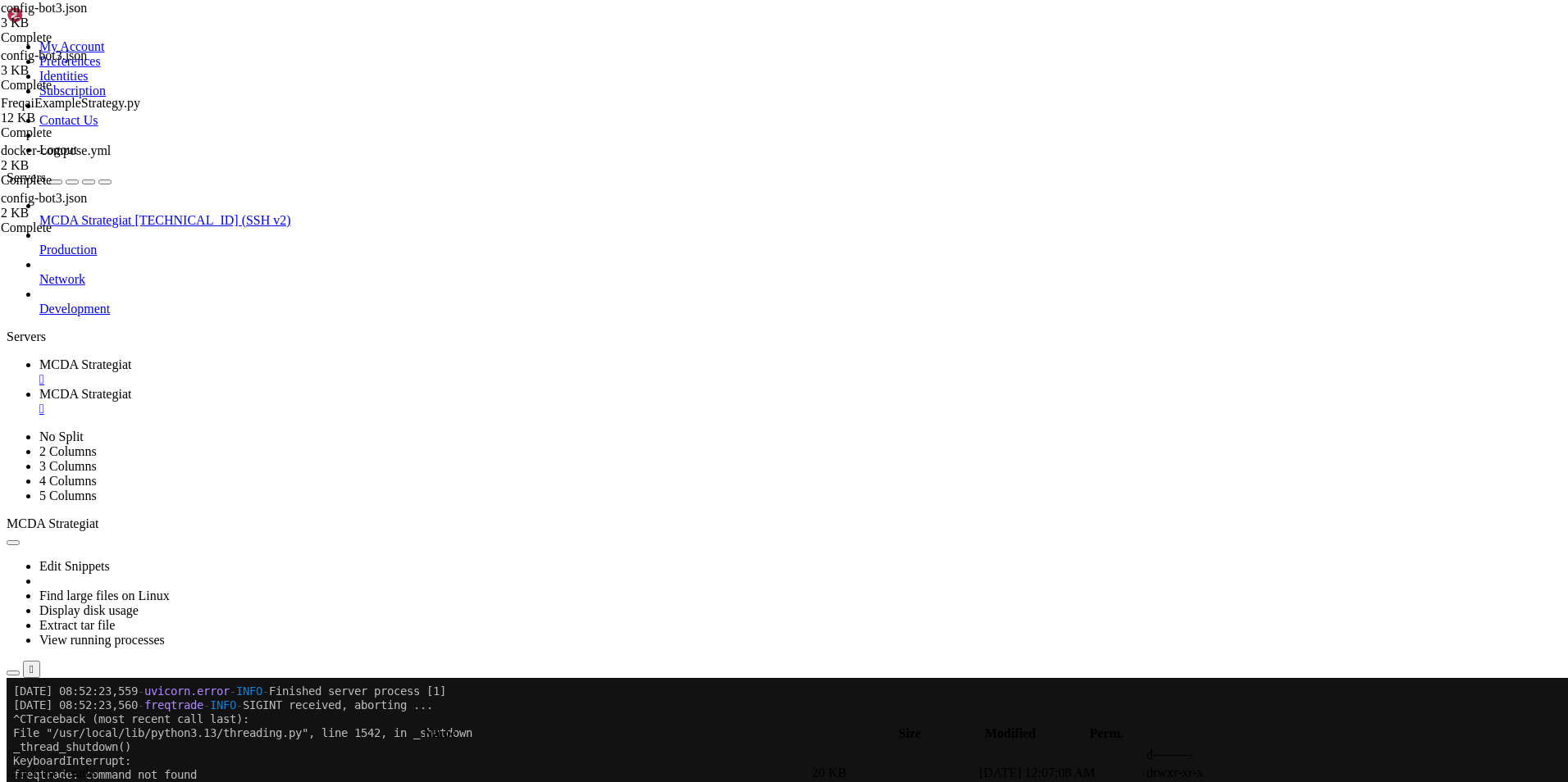
scroll to position [12526, 0]
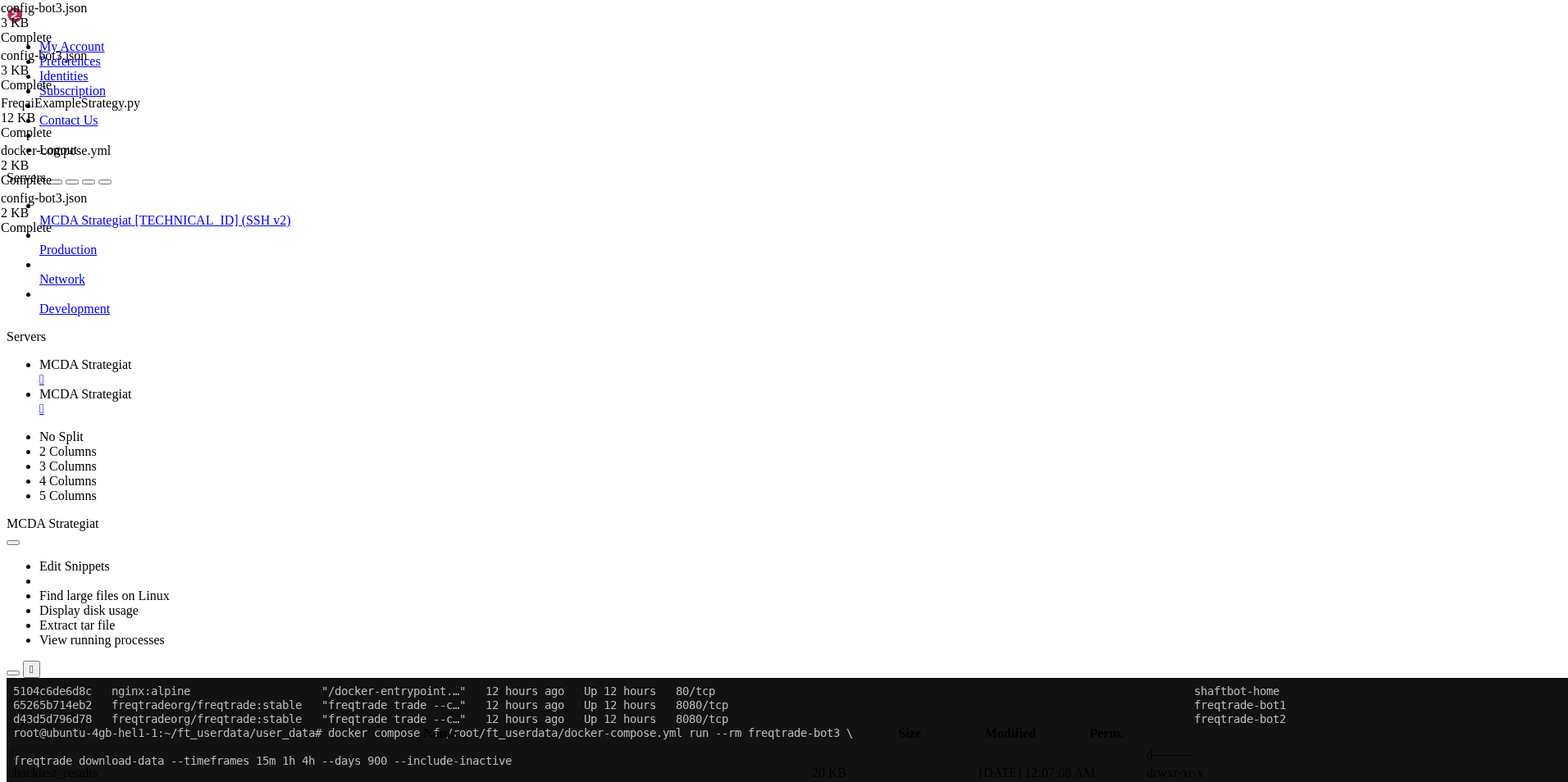
scroll to position [14588, 0]
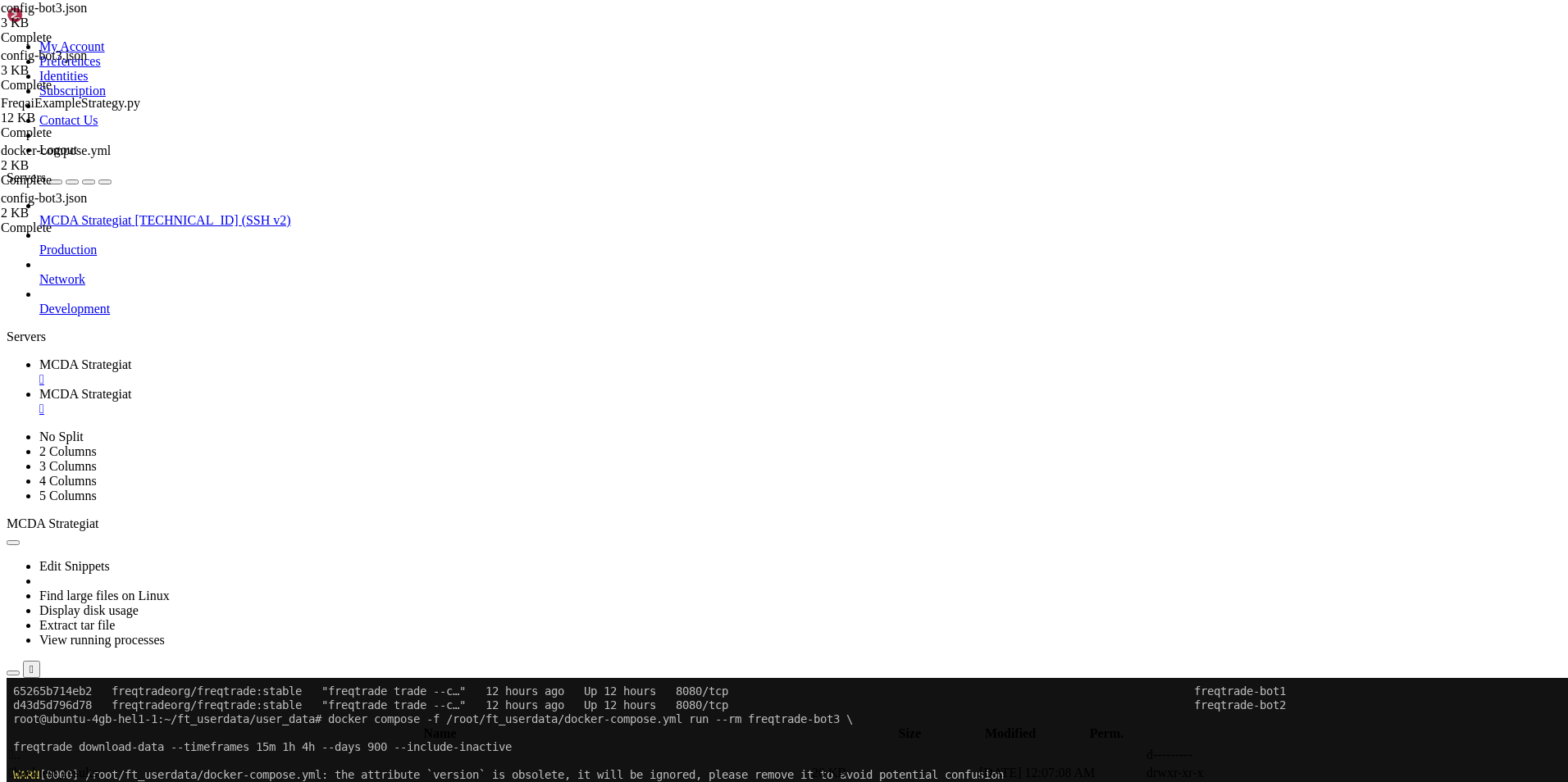
drag, startPoint x: 1321, startPoint y: 1323, endPoint x: 370, endPoint y: 1213, distance: 957.3
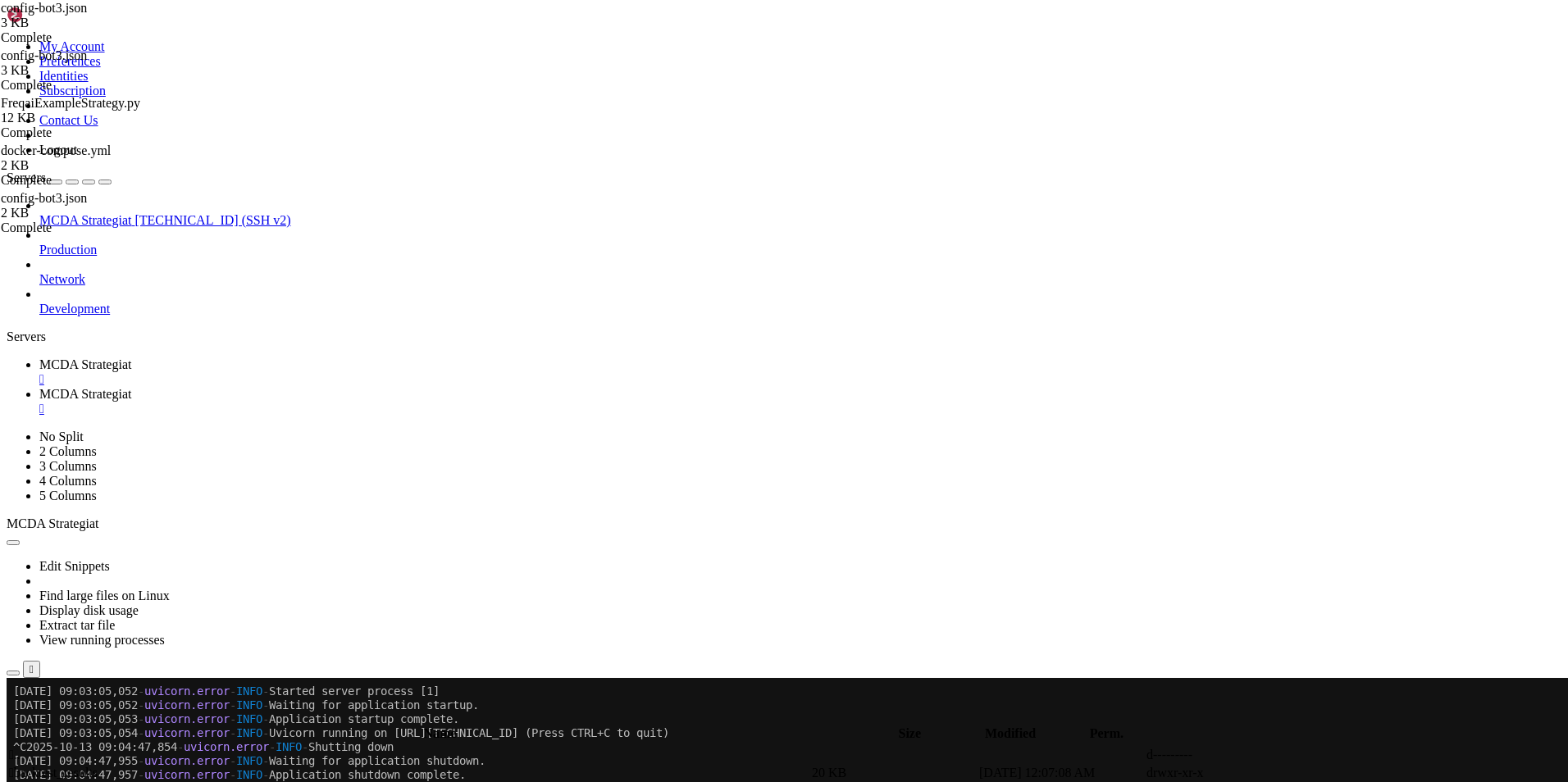
scroll to position [14895, 0]
drag, startPoint x: 628, startPoint y: 1328, endPoint x: 339, endPoint y: 1056, distance: 396.9
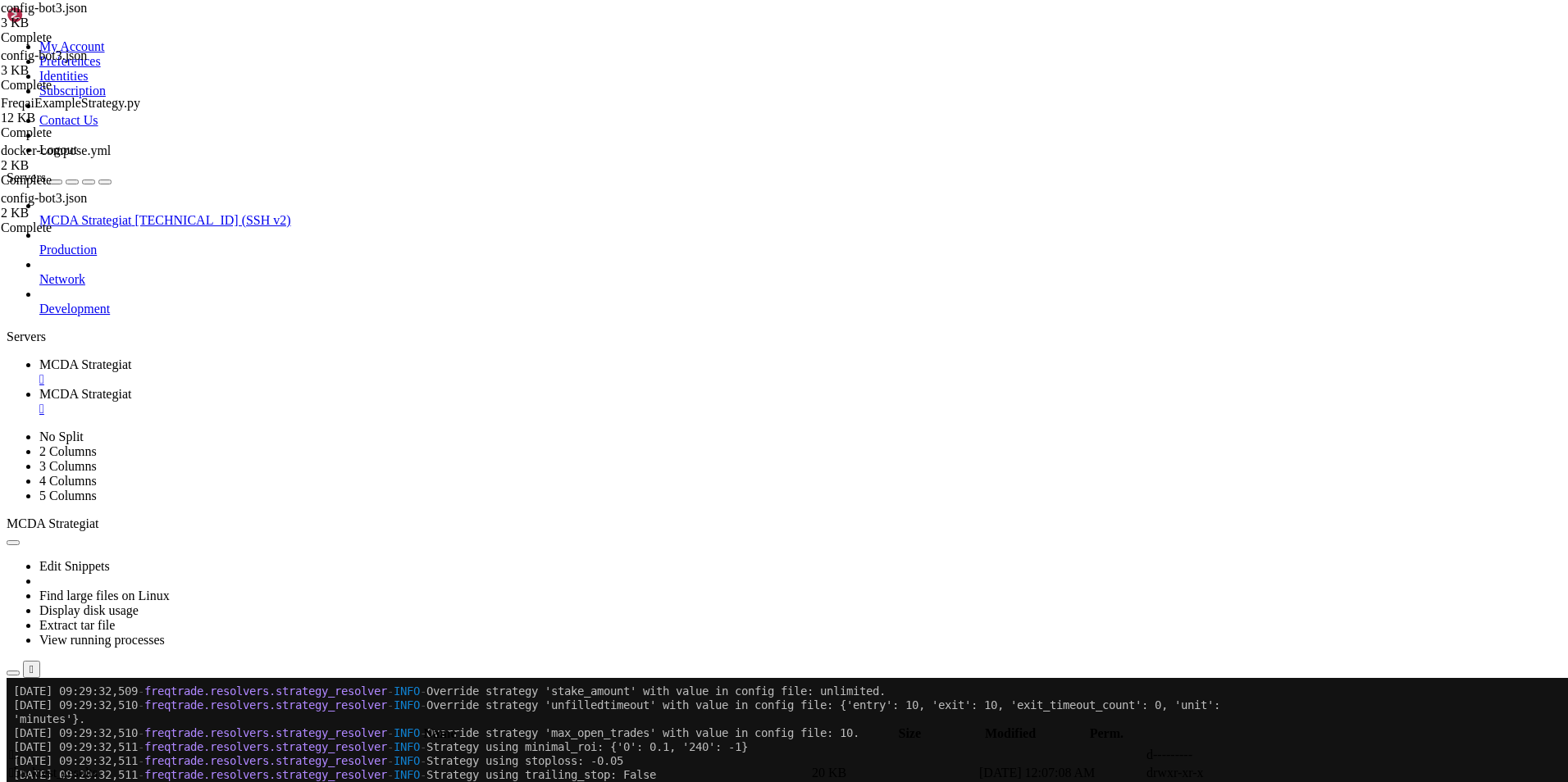
scroll to position [18504, 0]
click at [131, 387] on span "MCDA Strategiat" at bounding box center [86, 394] width 92 height 14
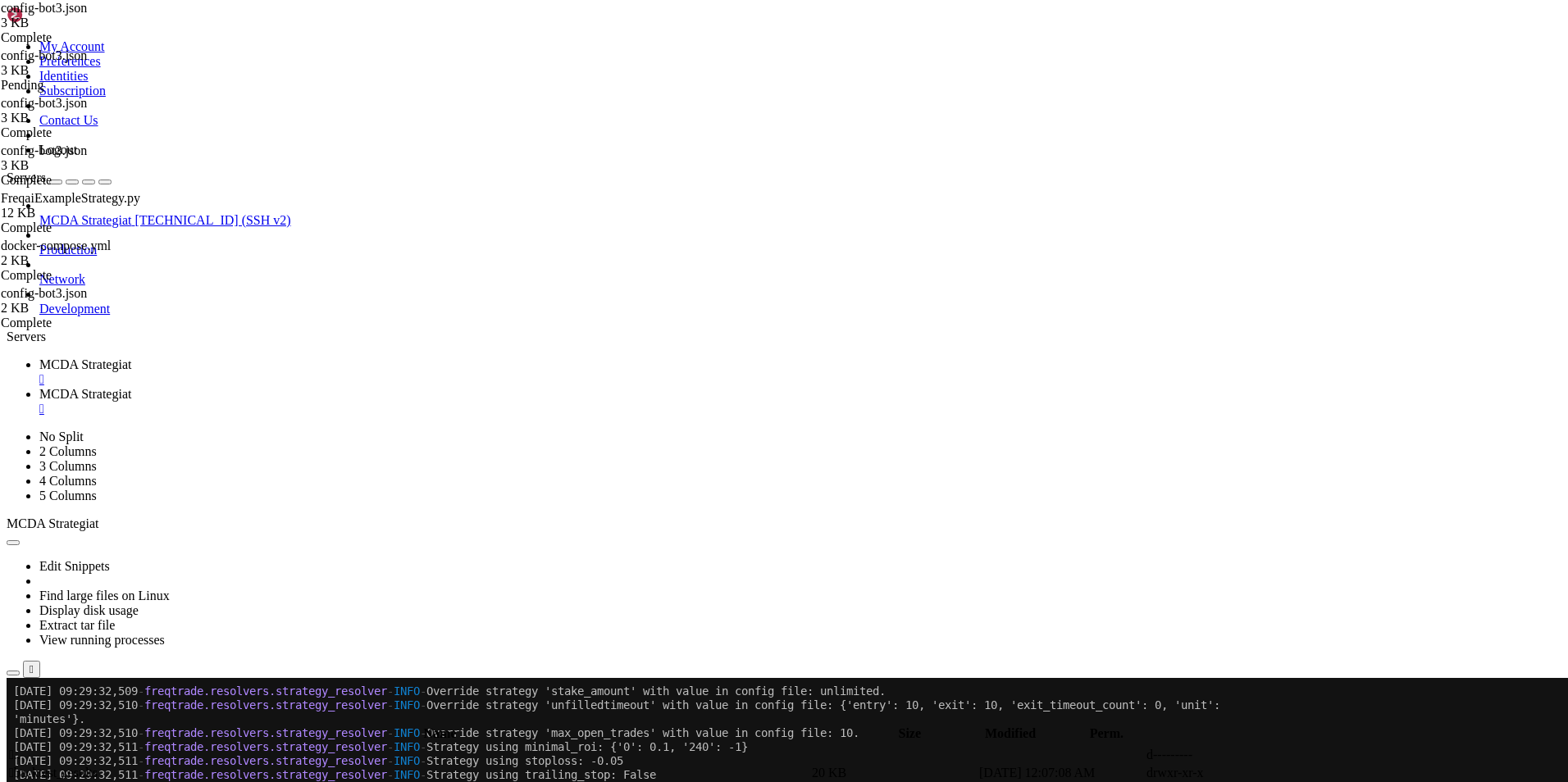
scroll to position [0, 0]
type textarea ""trading_mode": "short","
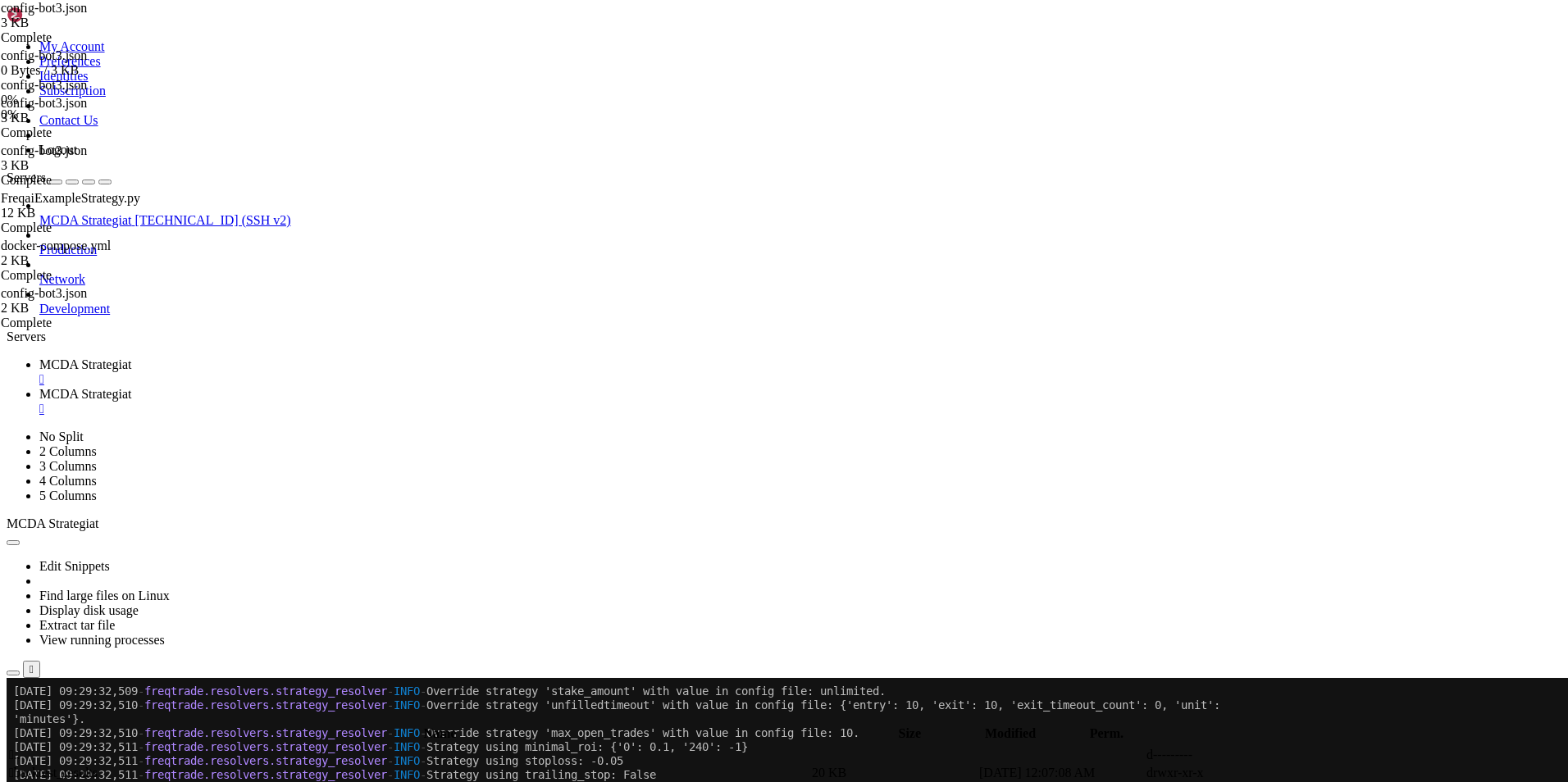
click at [293, 357] on link "MCDA Strategiat " at bounding box center [800, 371] width 1522 height 29
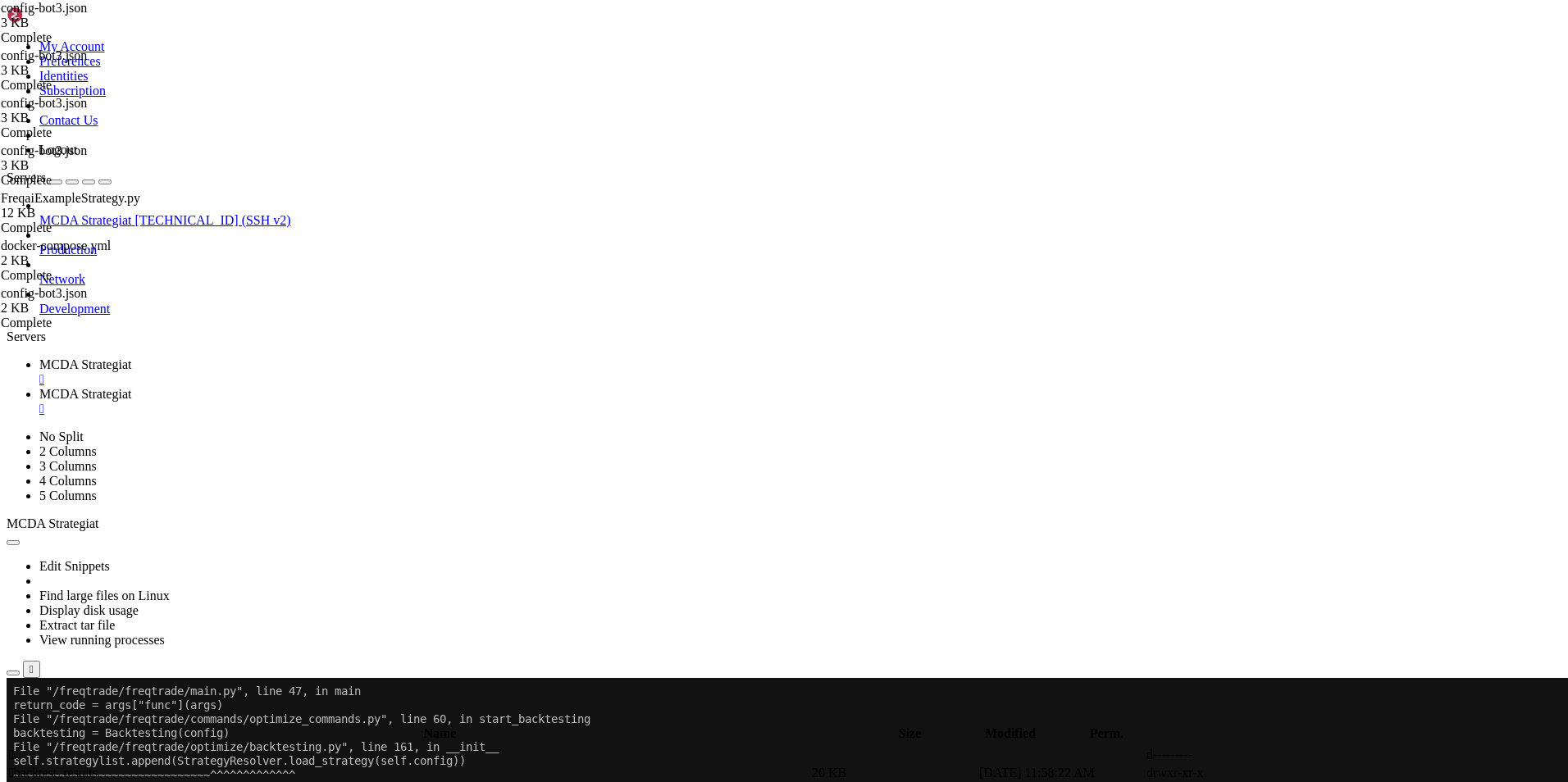
scroll to position [18921, 0]
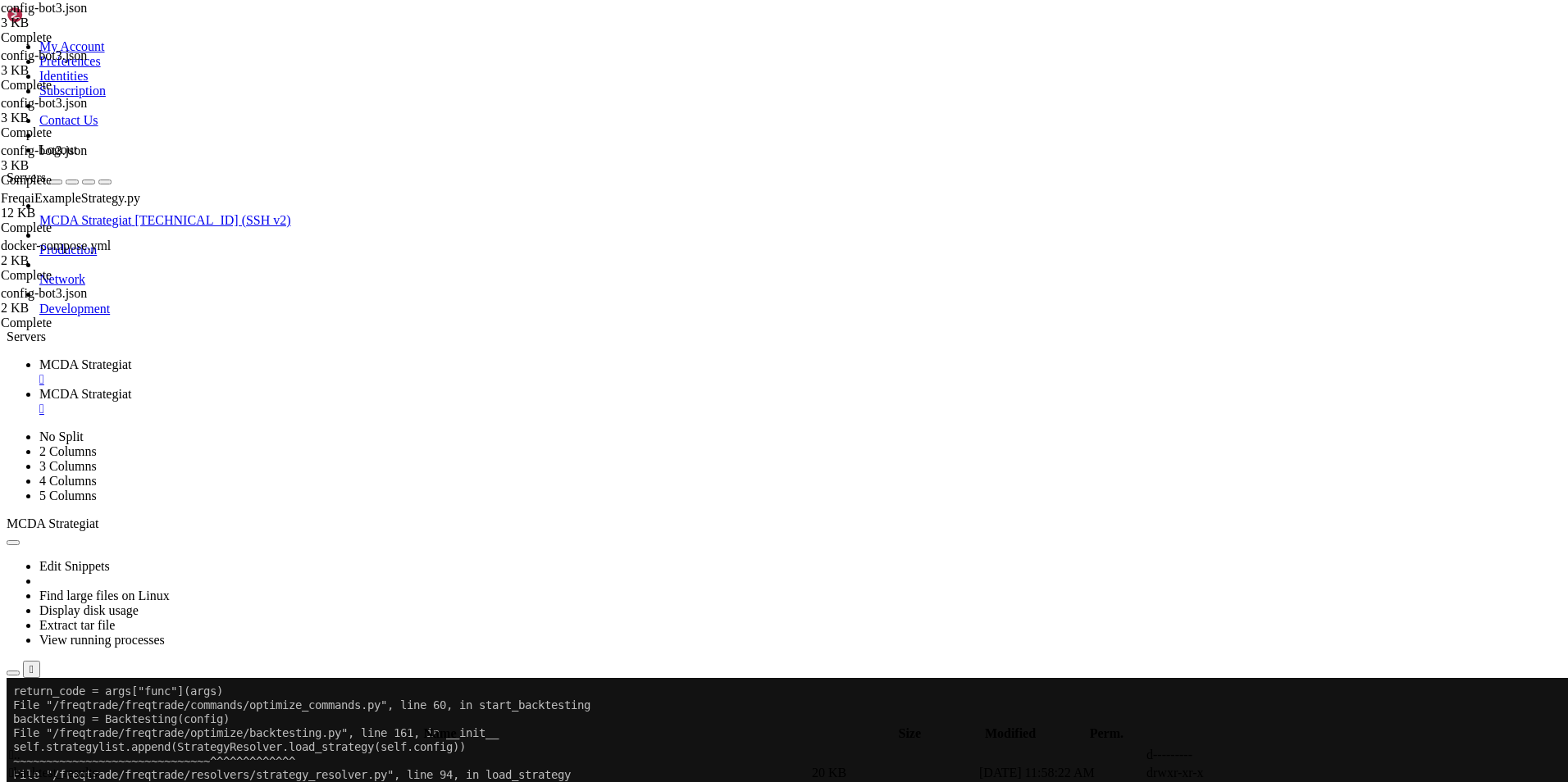
click at [39, 387] on icon at bounding box center [39, 394] width 0 height 14
type textarea ""trading_mode": "margin","
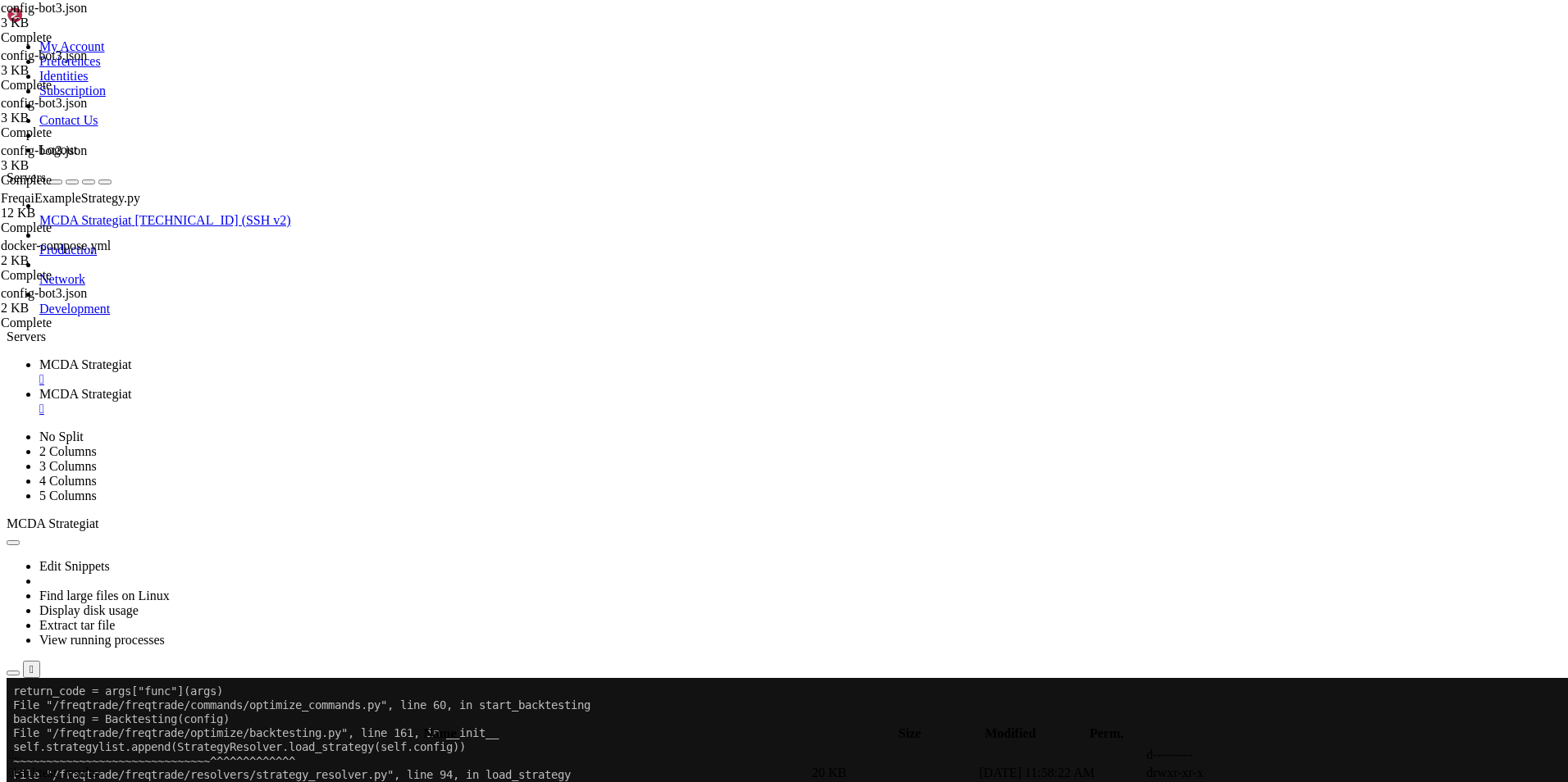
click at [131, 357] on span "MCDA Strategiat" at bounding box center [86, 364] width 92 height 14
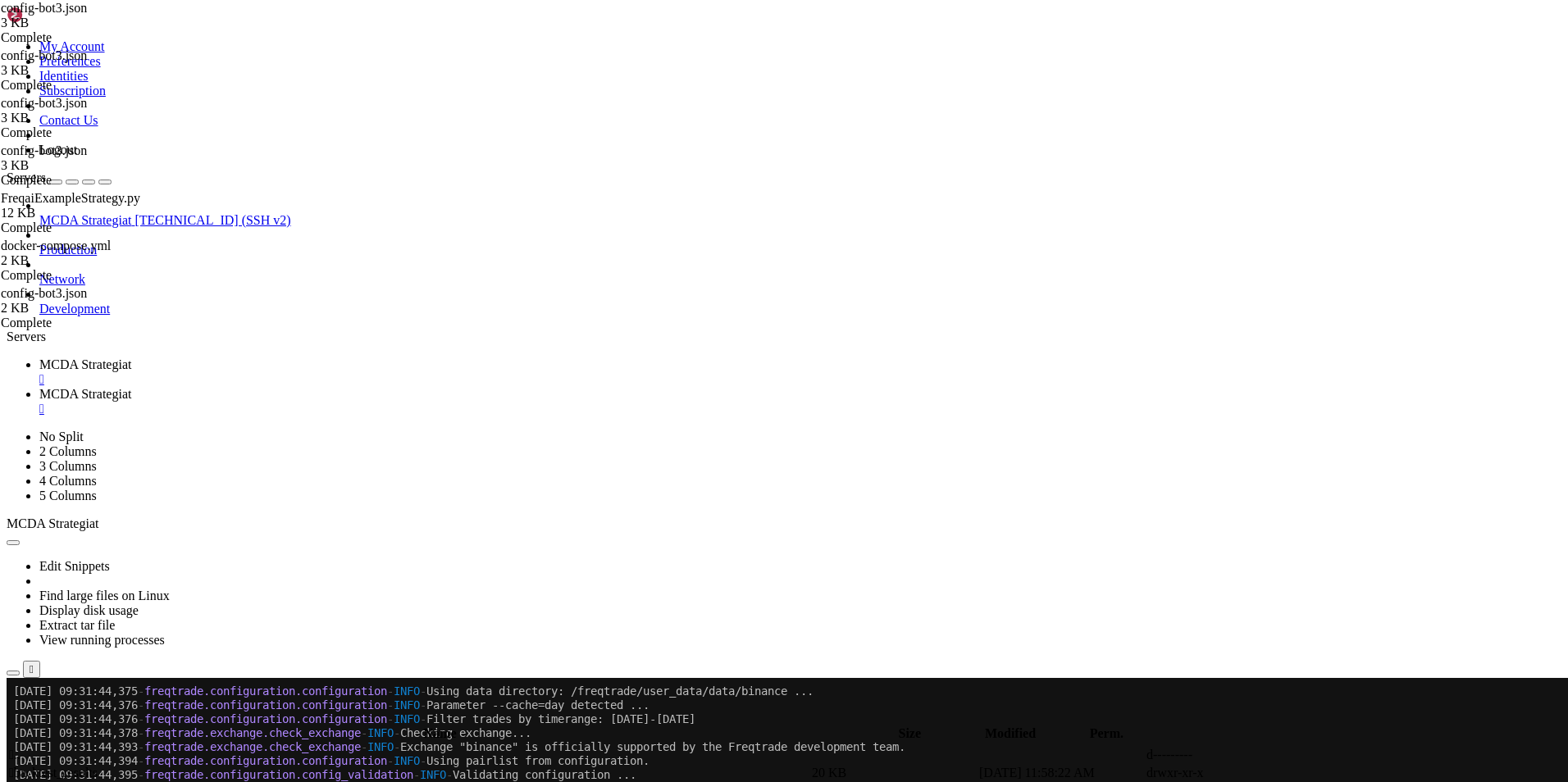
scroll to position [19325, 0]
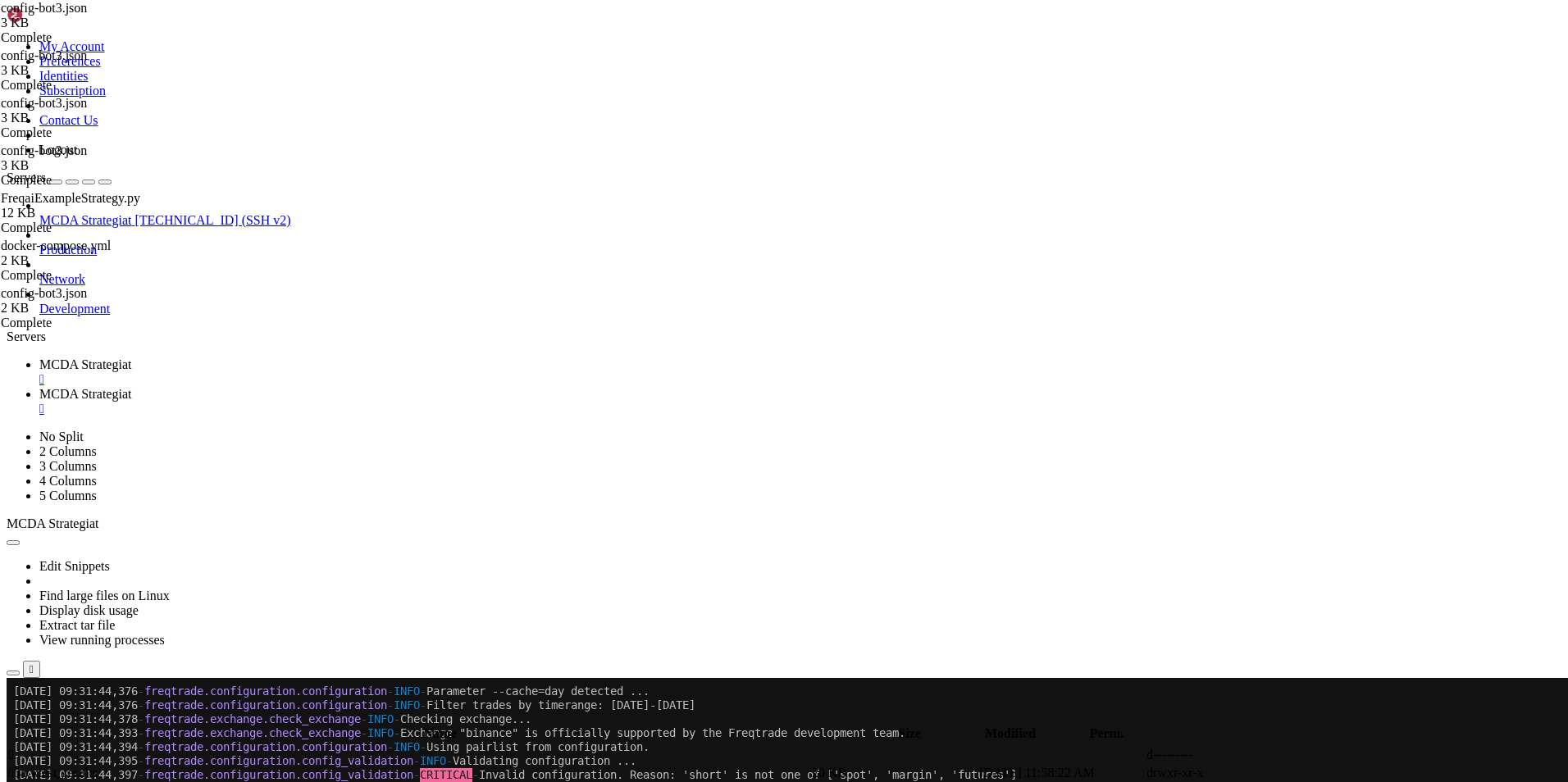
click at [131, 387] on span "MCDA Strategiat" at bounding box center [86, 394] width 92 height 14
click at [131, 357] on span "MCDA Strategiat" at bounding box center [86, 364] width 92 height 14
click at [131, 387] on span "MCDA Strategiat" at bounding box center [86, 394] width 92 height 14
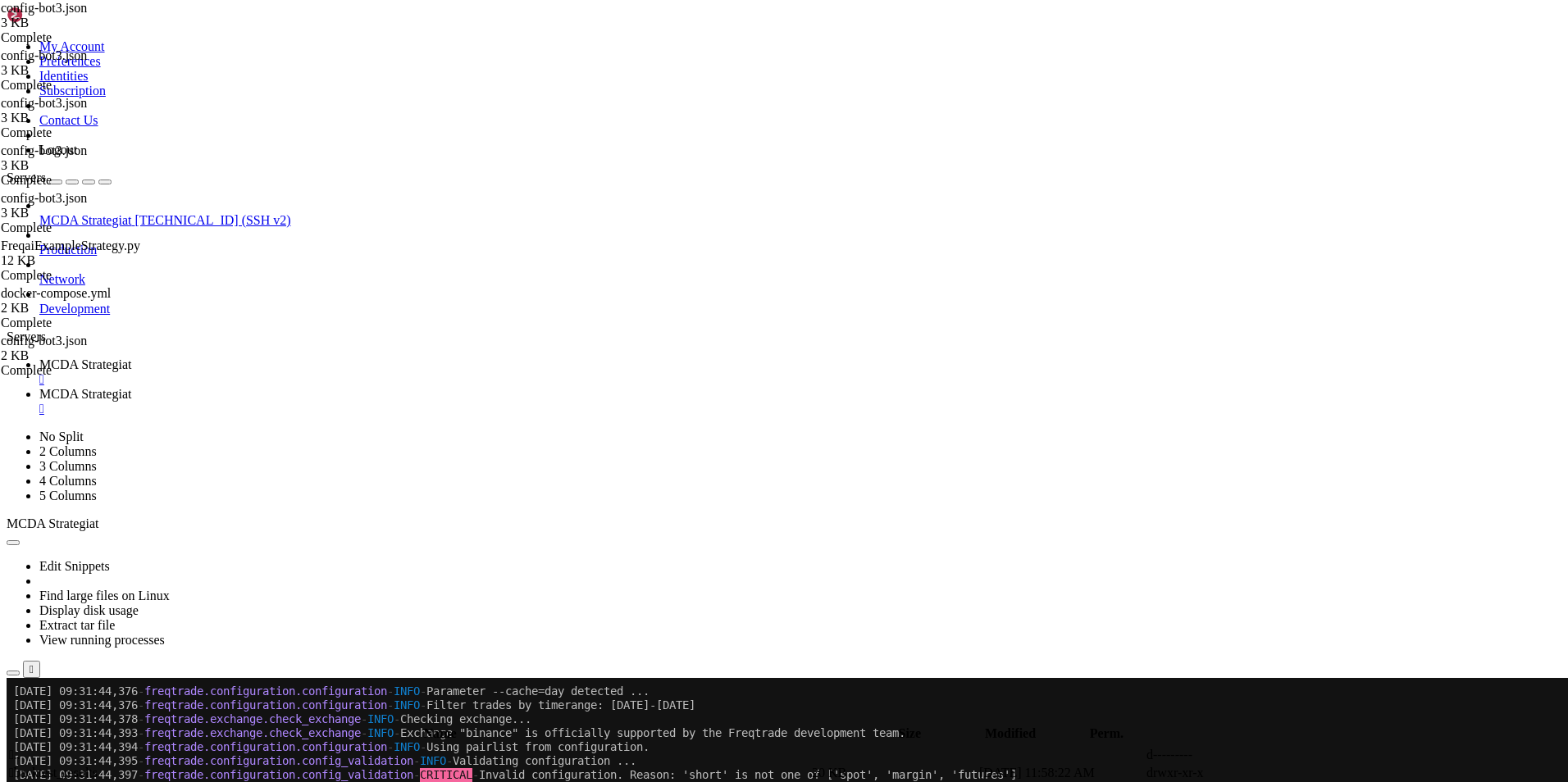
scroll to position [0, 10]
type textarea ""trading_mode": "spot","
click at [131, 357] on span "MCDA Strategiat" at bounding box center [86, 364] width 92 height 14
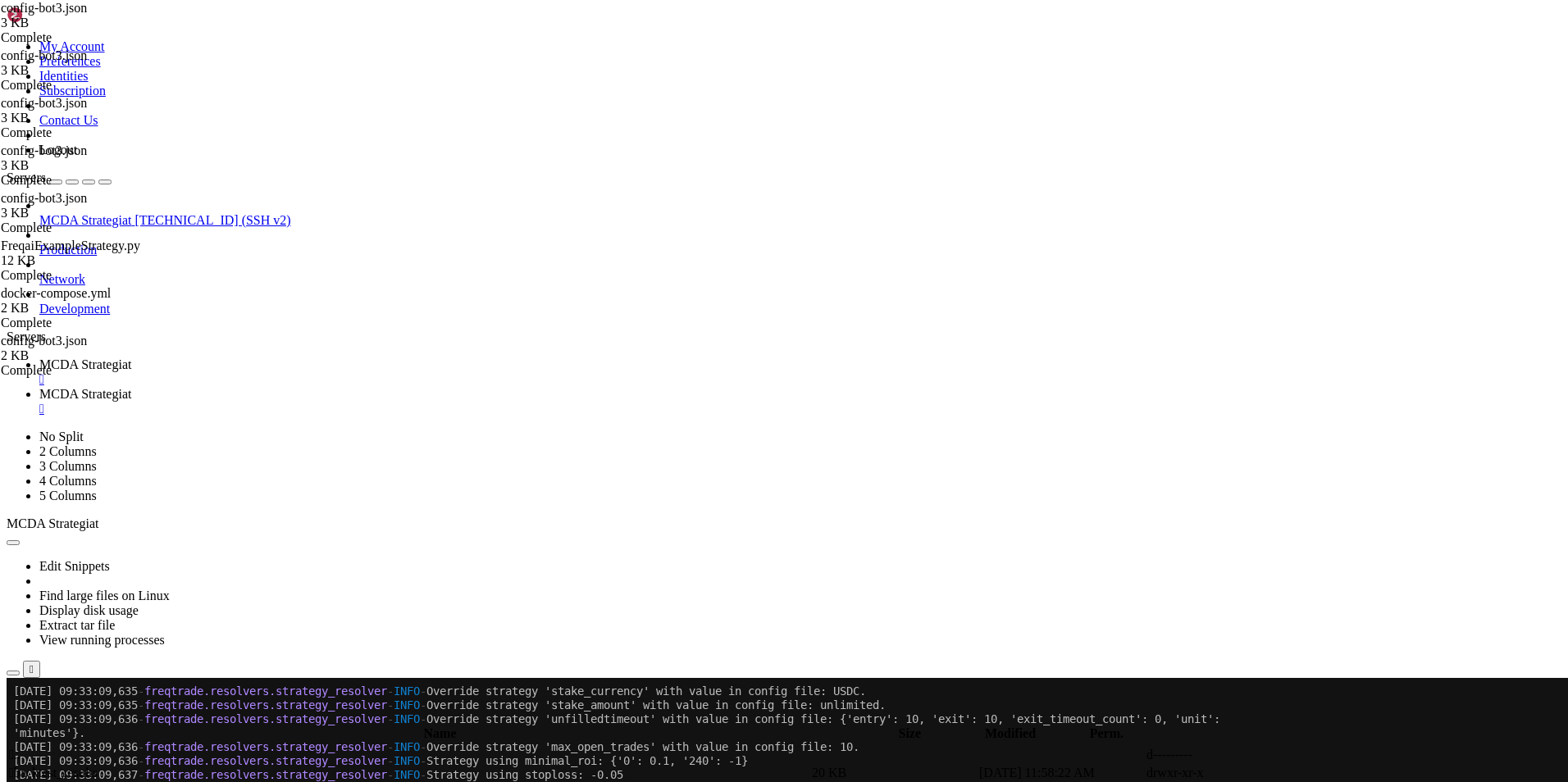
scroll to position [20329, 0]
drag, startPoint x: 827, startPoint y: 1319, endPoint x: 17, endPoint y: 862, distance: 930.0
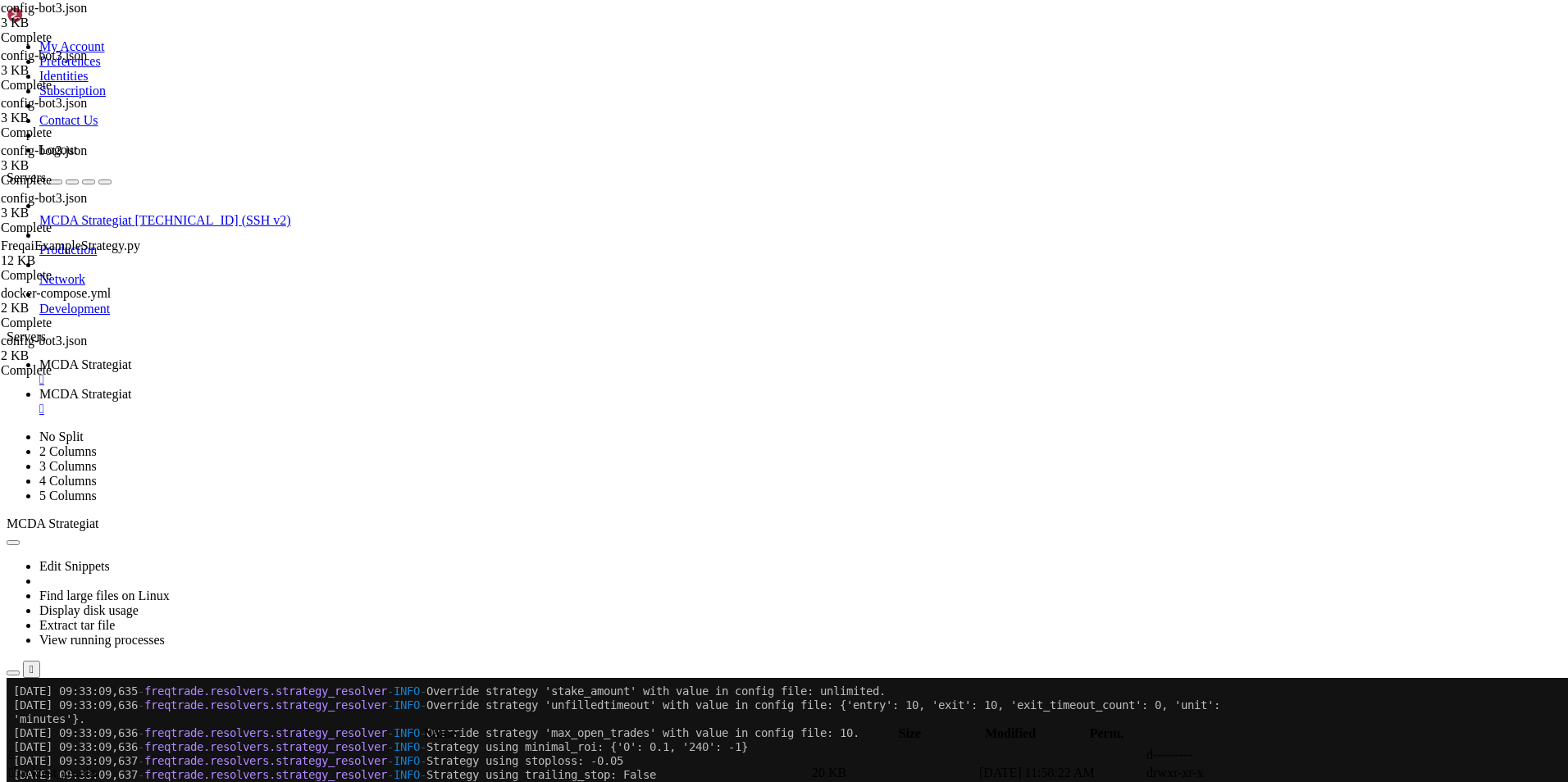
scroll to position [20343, 0]
click at [418, 387] on link "MCDA Strategiat " at bounding box center [800, 401] width 1522 height 29
type input "/root/ft_userdata/user_data/strategies"
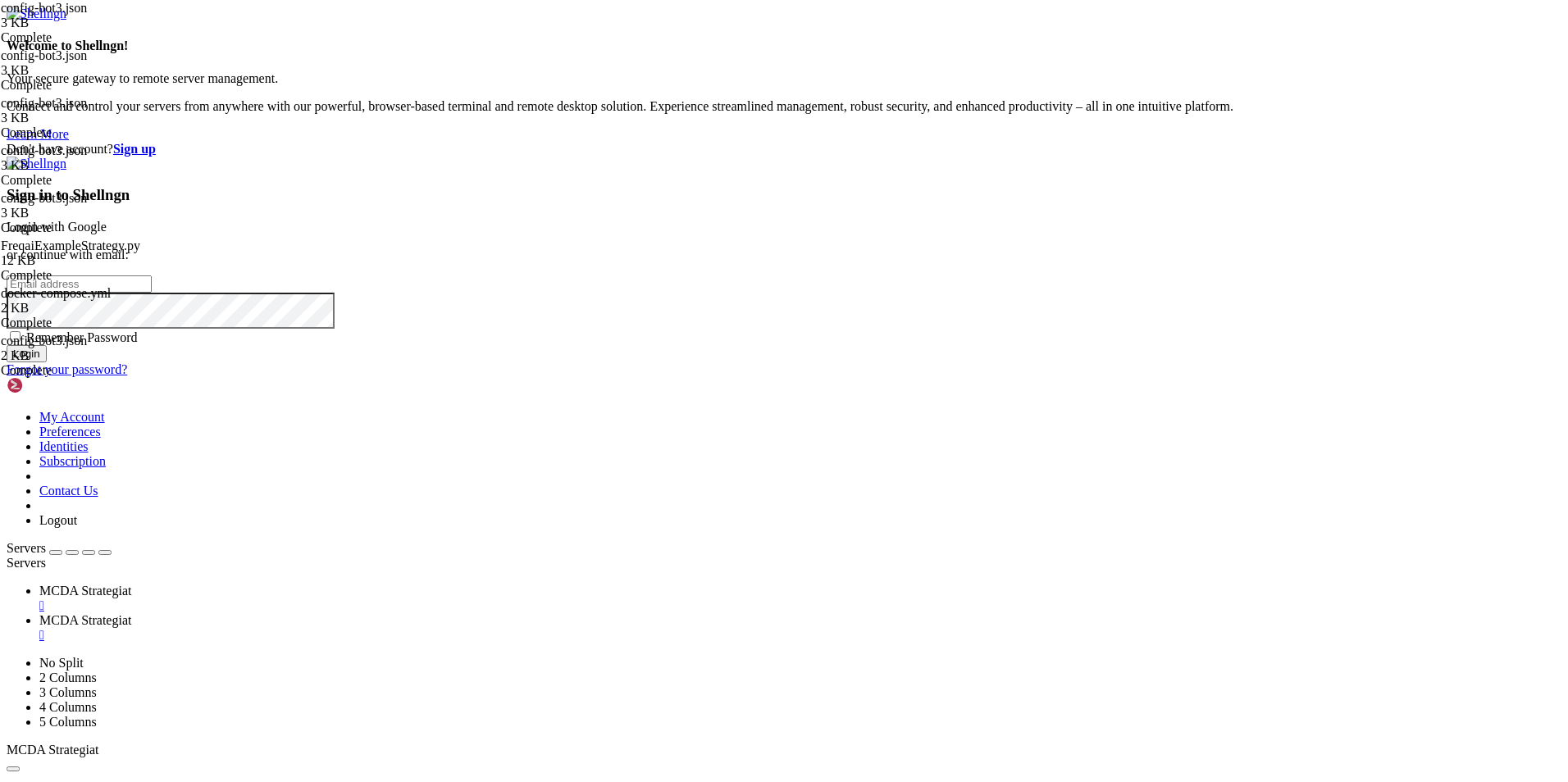
type input "root"
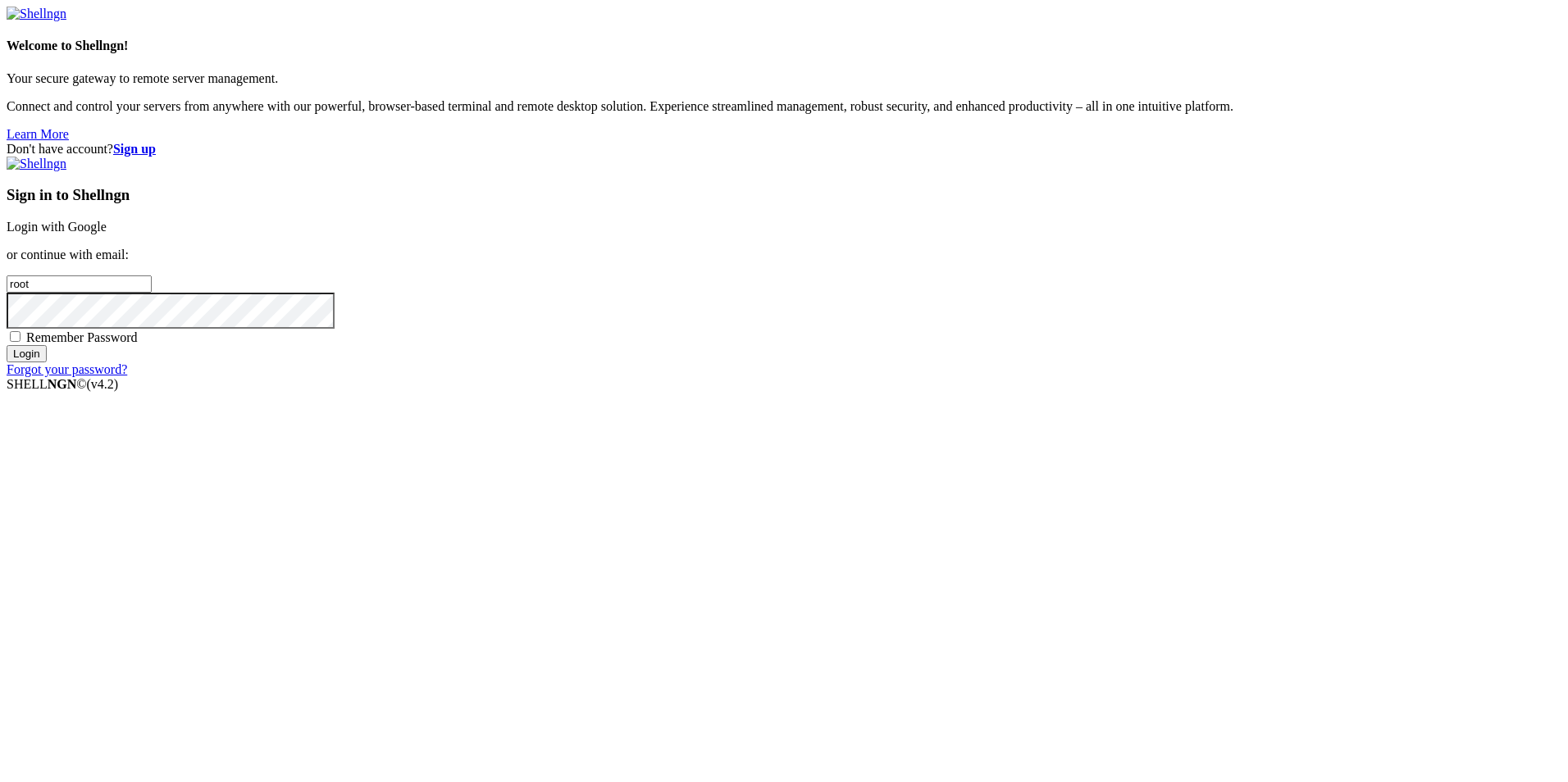
click at [106, 234] on link "Login with Google" at bounding box center [56, 226] width 100 height 14
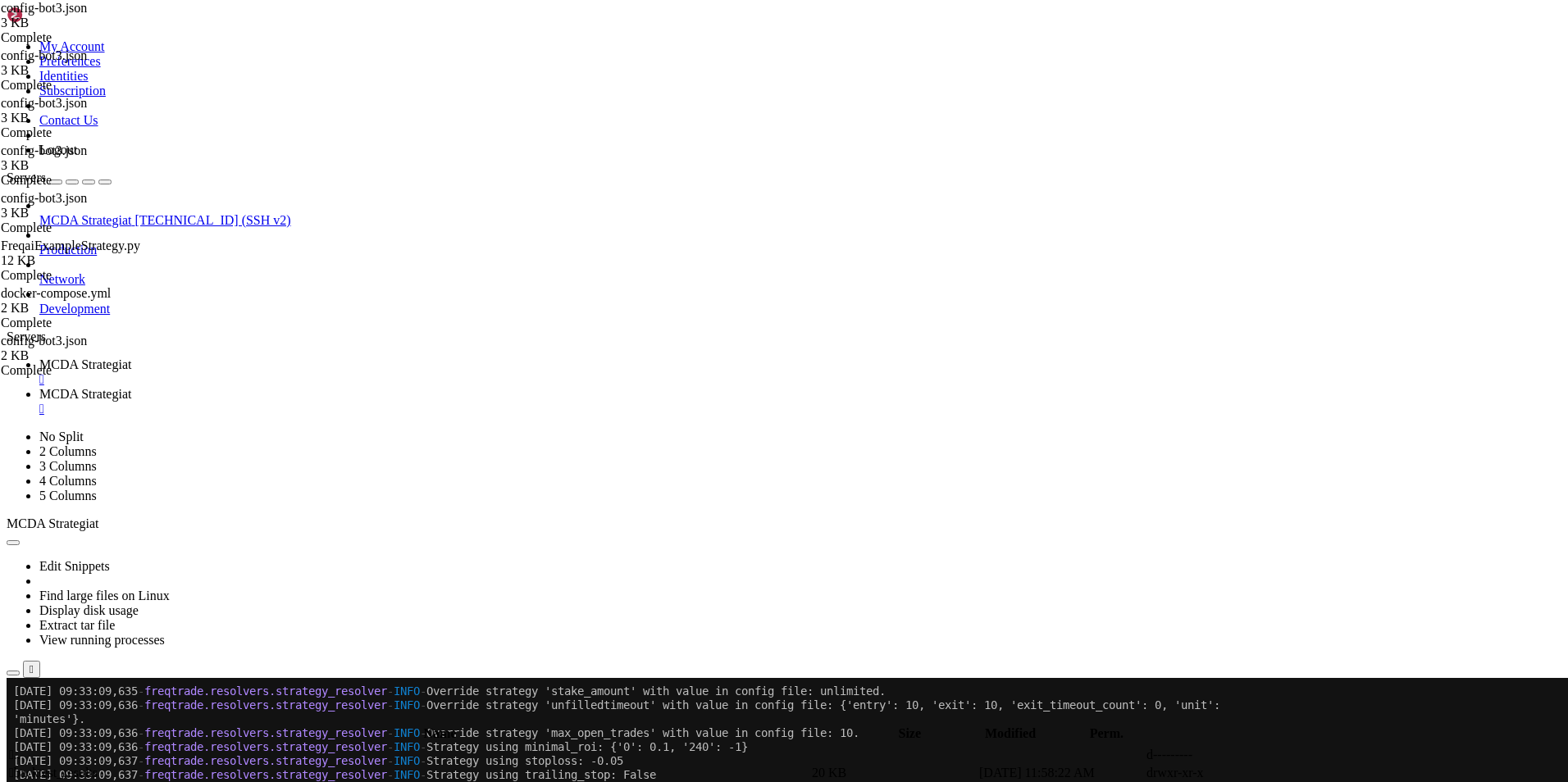
scroll to position [20343, 0]
click at [400, 387] on link "MCDA Strategiat " at bounding box center [800, 401] width 1522 height 29
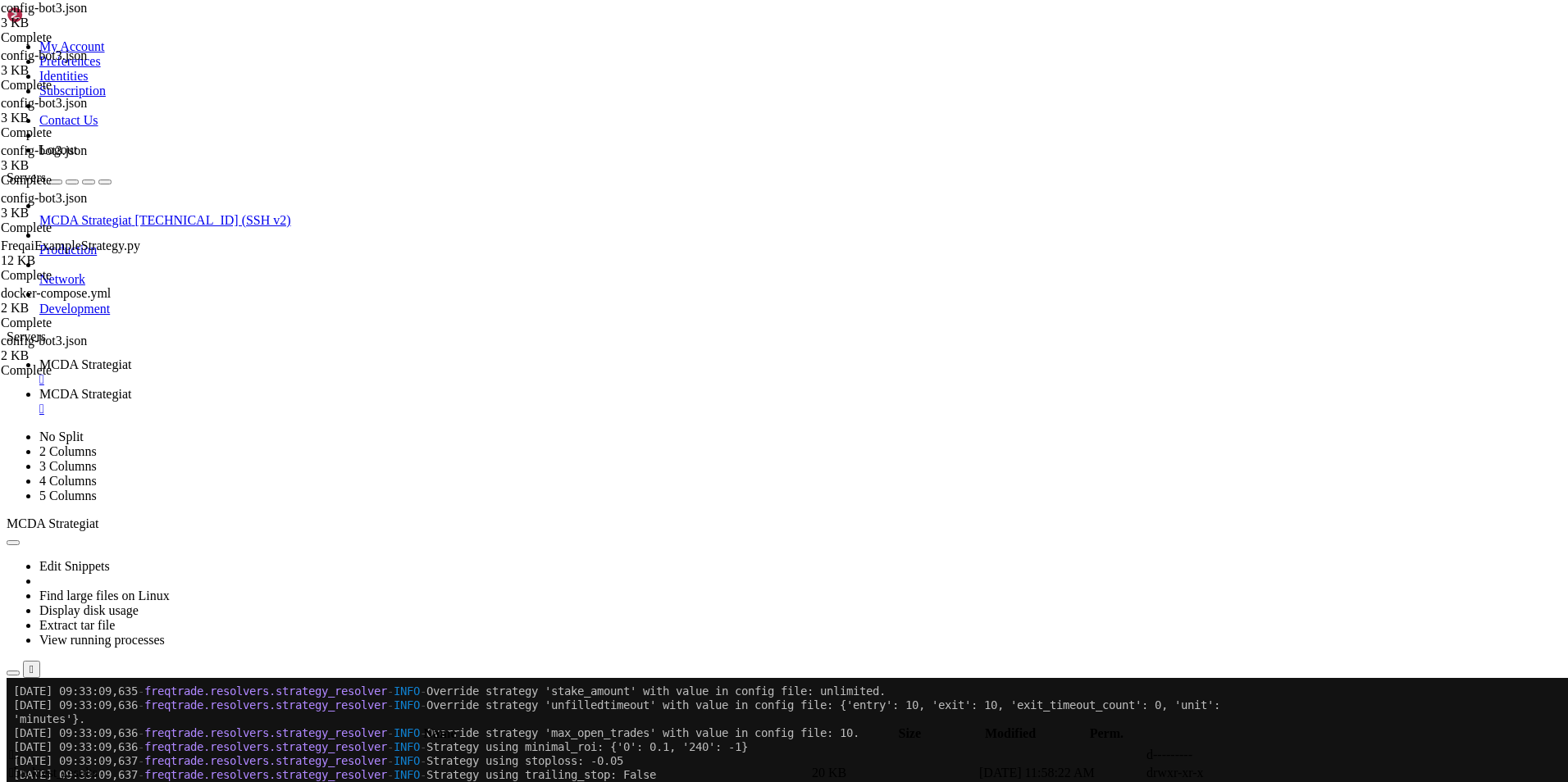
type input "/root/ft_userdata/user_data/strategies"
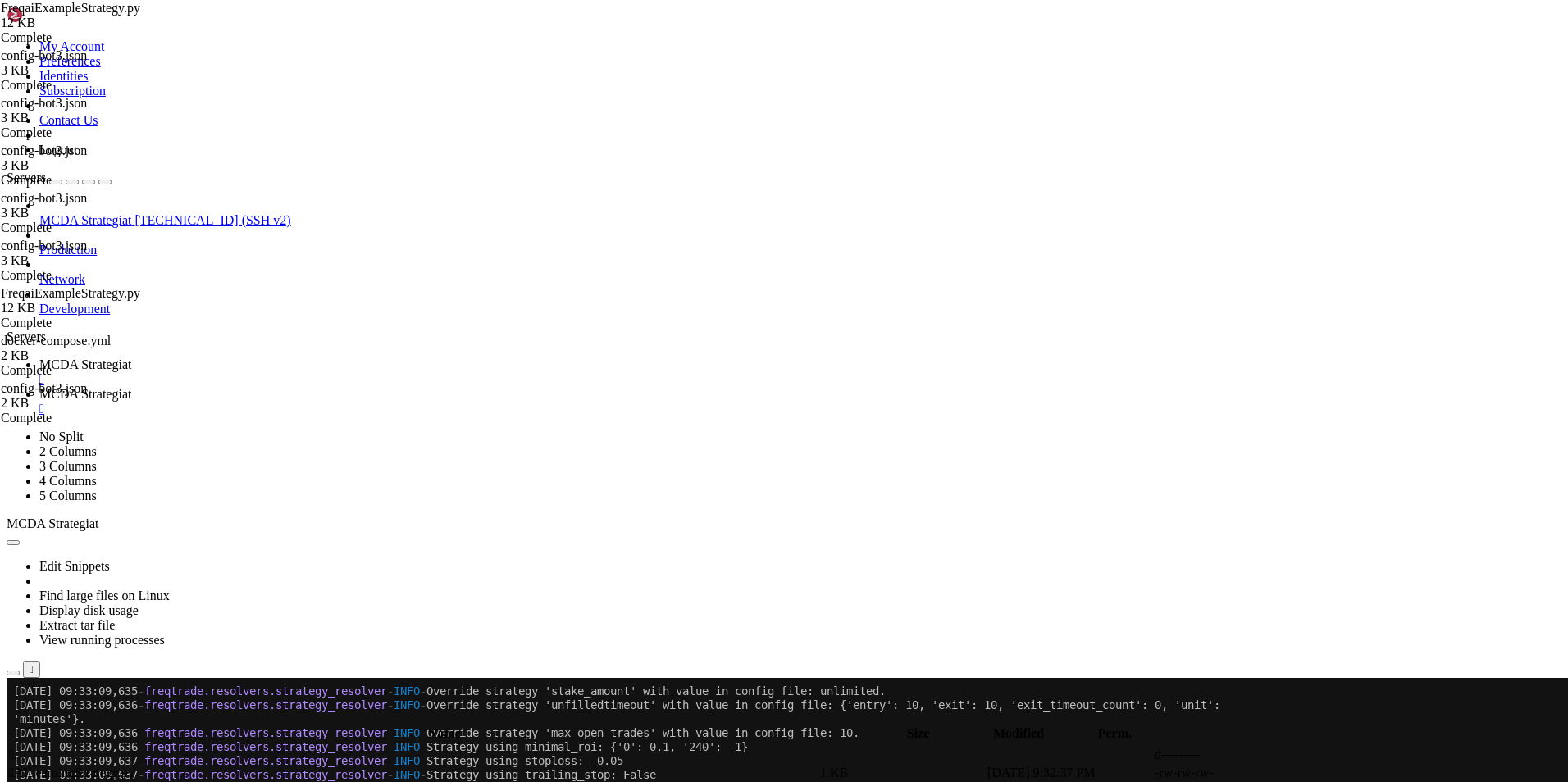
type textarea "can_short ="
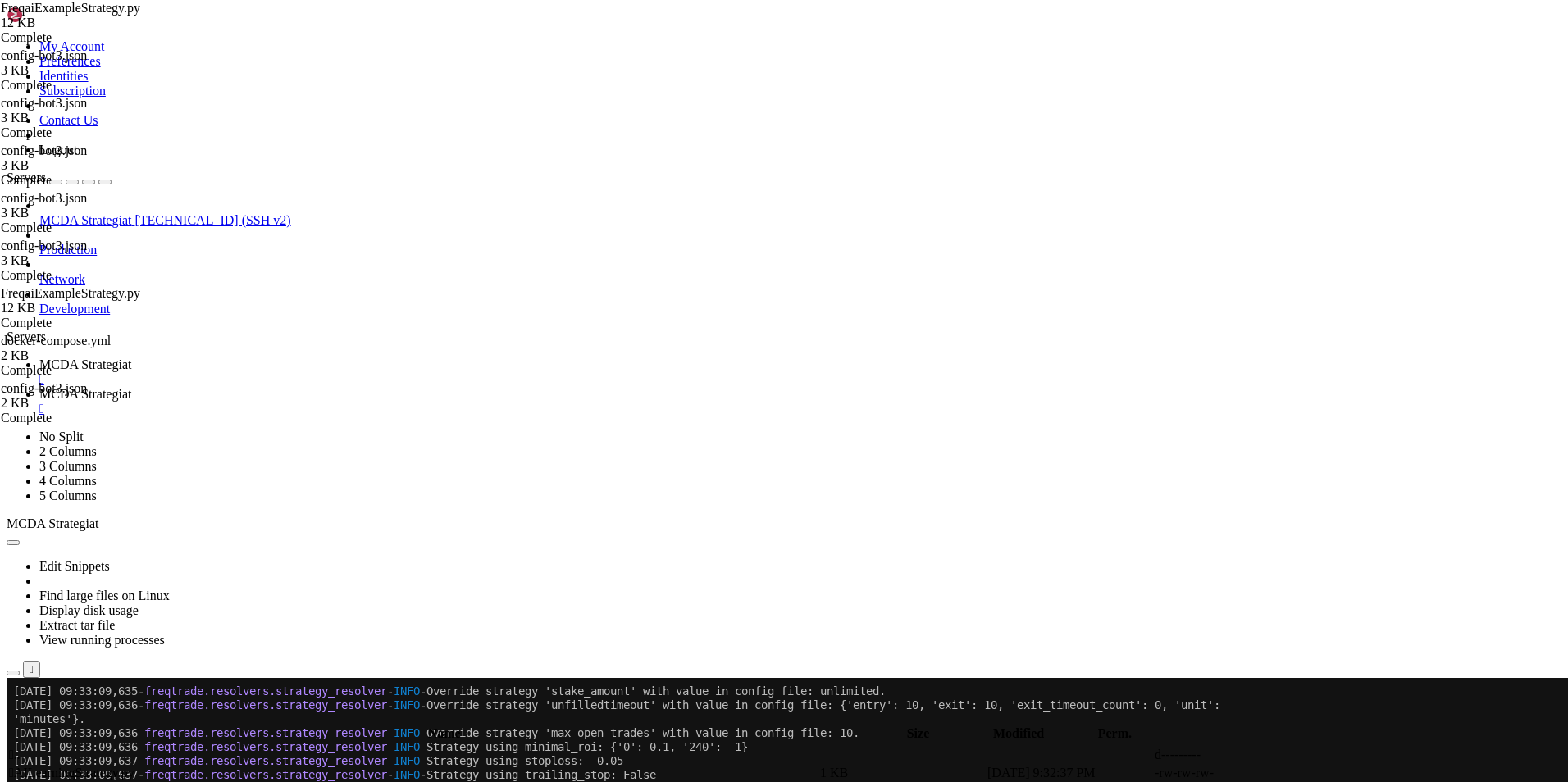
scroll to position [0, 0]
type textarea "F"
type textarea "can_short = Falce"
type textarea "can_short = False"
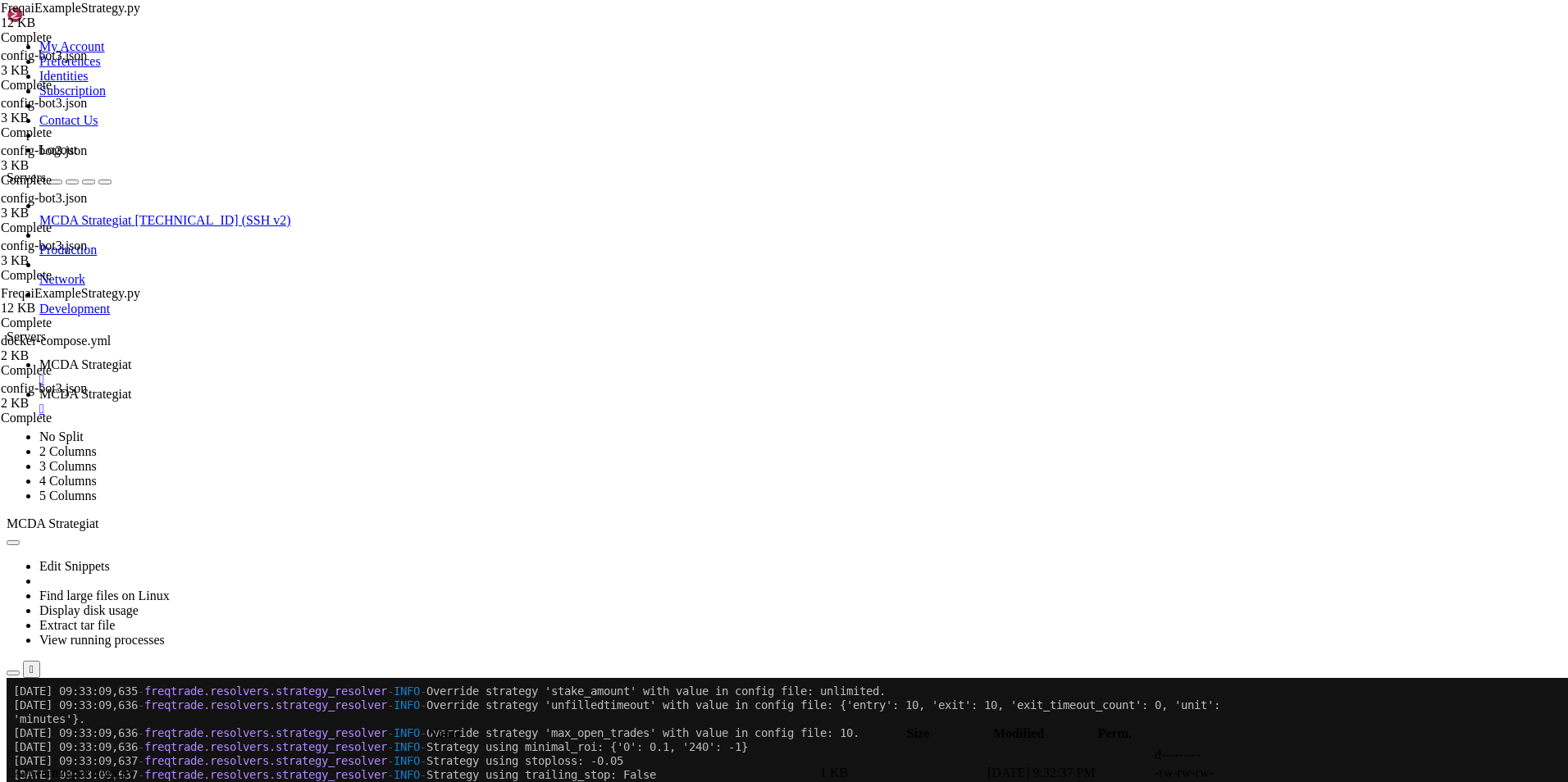
click at [131, 357] on span "MCDA Strategiat" at bounding box center [86, 364] width 92 height 14
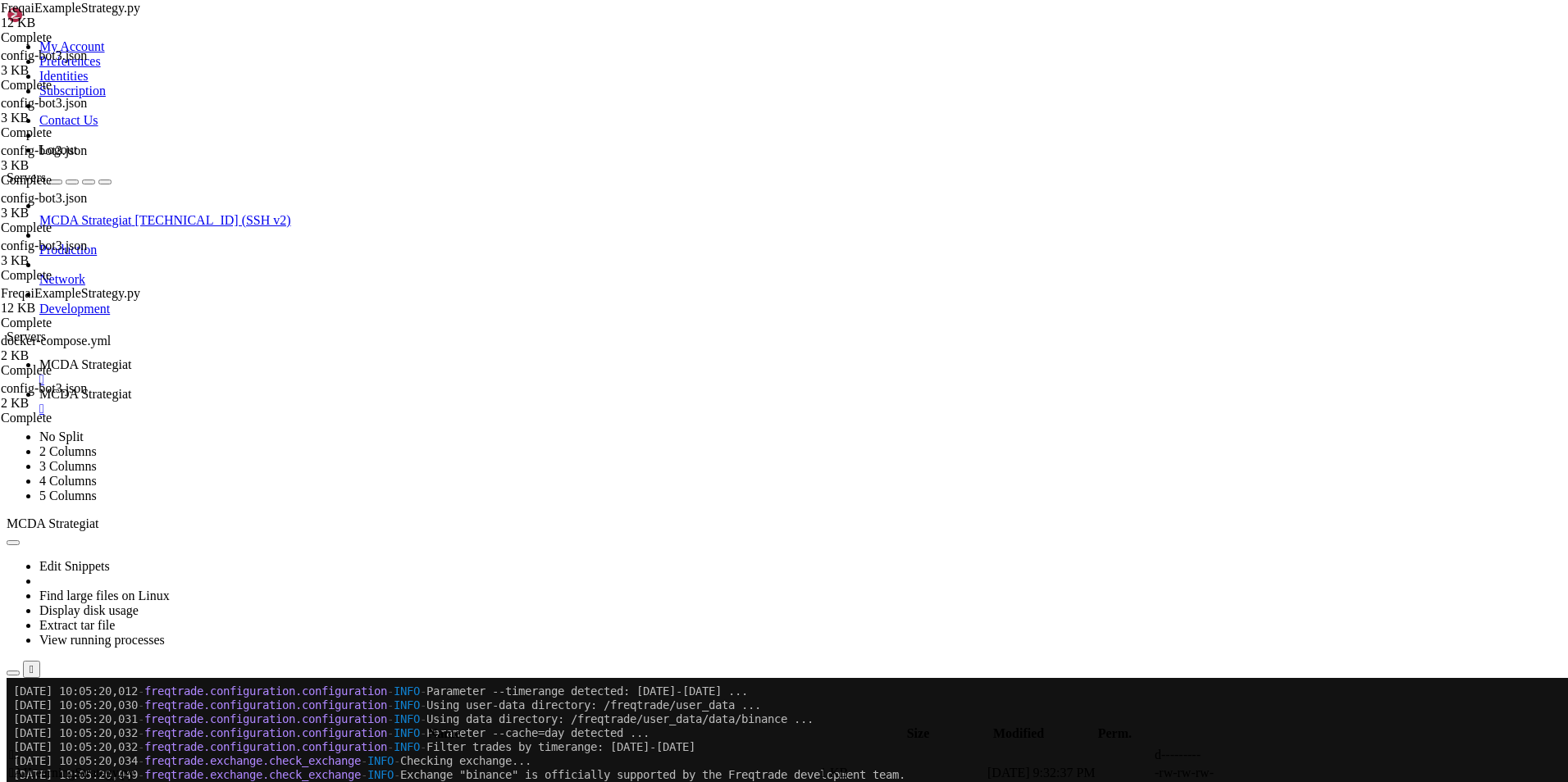
scroll to position [21137, 0]
click at [131, 387] on span "MCDA Strategiat" at bounding box center [86, 394] width 92 height 14
click at [20, 748] on span " .." at bounding box center [15, 754] width 12 height 14
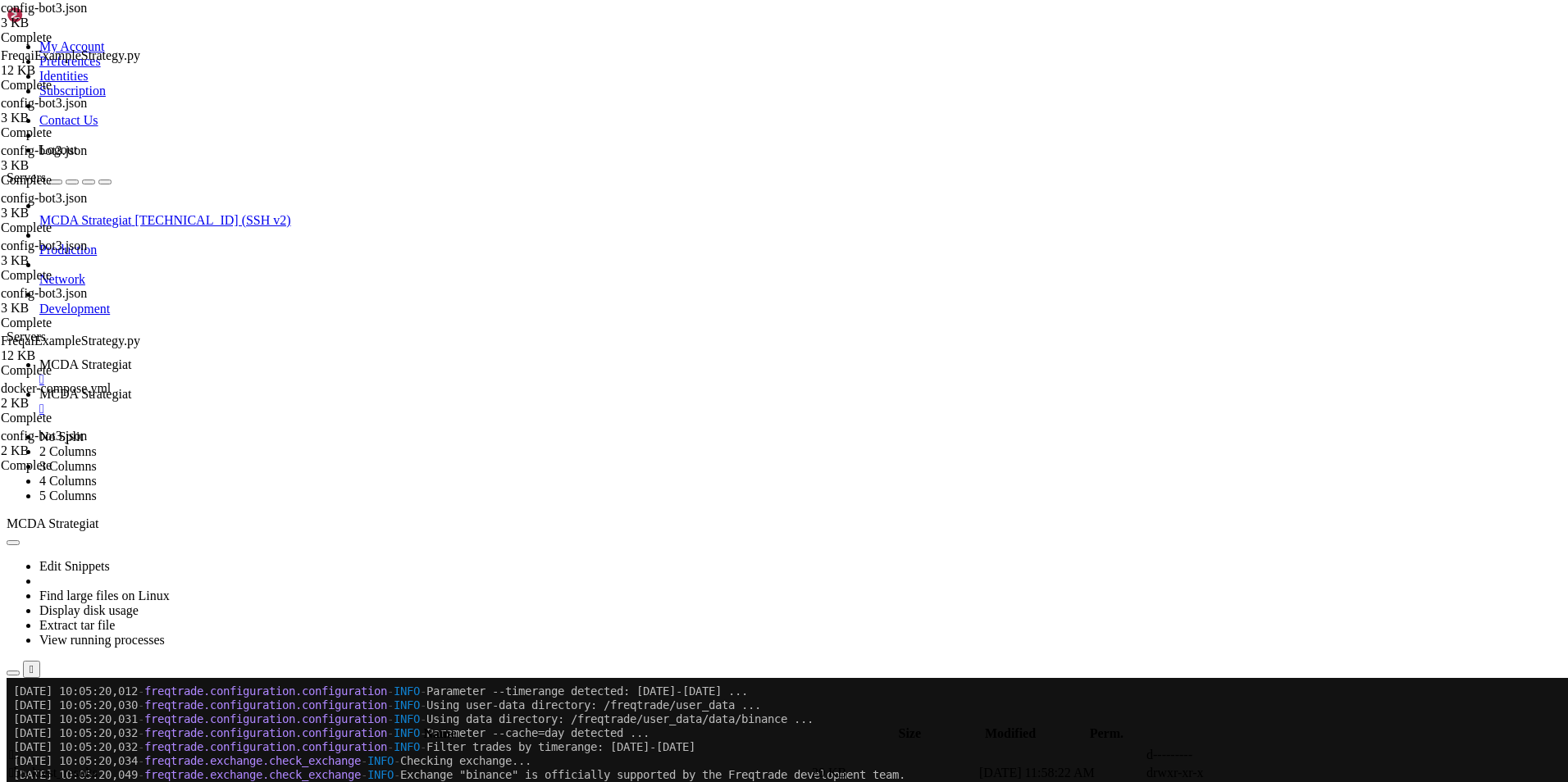
scroll to position [0, 0]
click at [131, 357] on span "MCDA Strategiat" at bounding box center [86, 364] width 92 height 14
click at [131, 387] on span "MCDA Strategiat" at bounding box center [86, 394] width 92 height 14
click at [131, 357] on span "MCDA Strategiat" at bounding box center [86, 364] width 92 height 14
click at [131, 387] on span "MCDA Strategiat" at bounding box center [86, 394] width 92 height 14
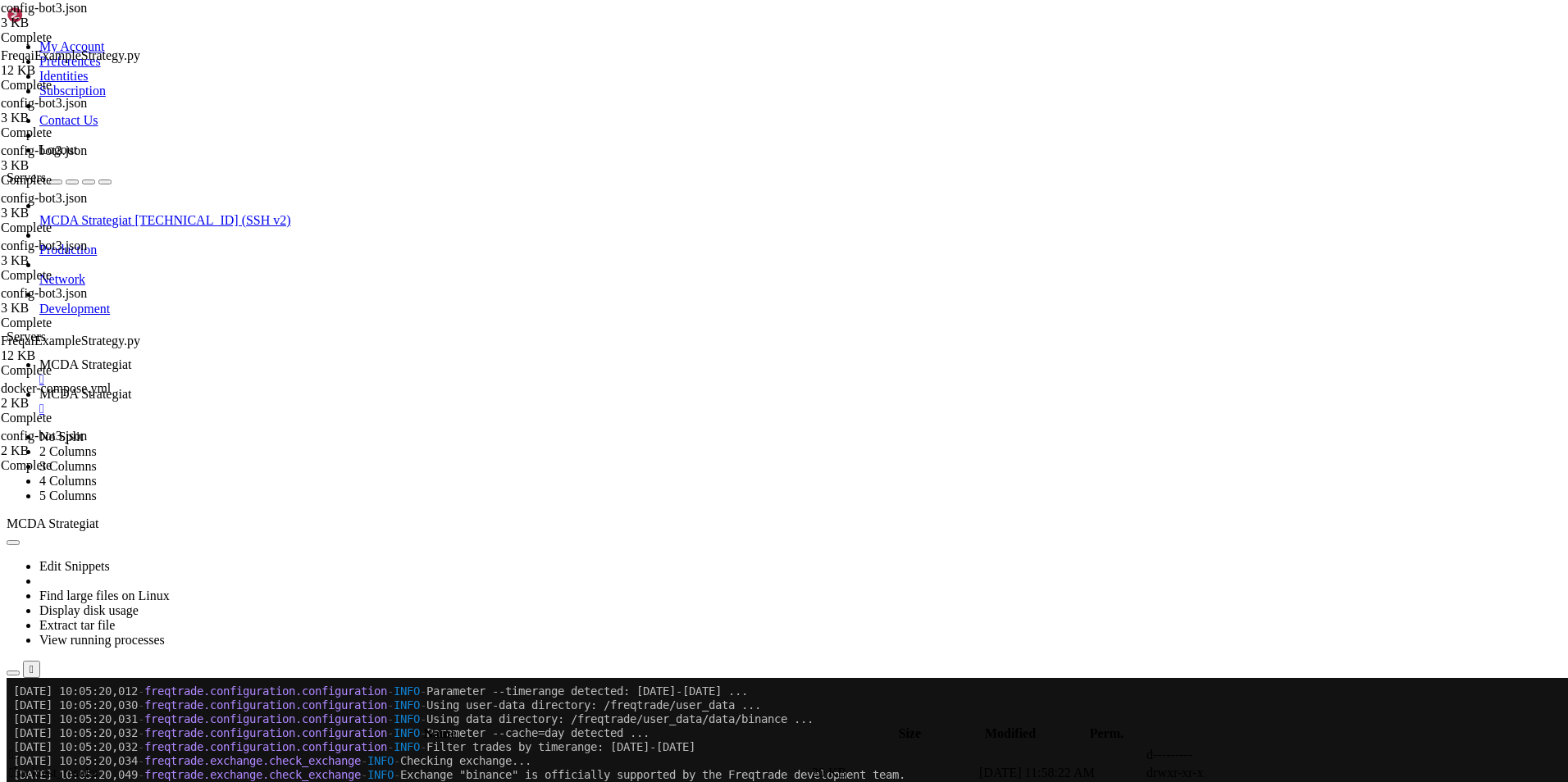
type input "/root/ft_userdata/user_data/strategies"
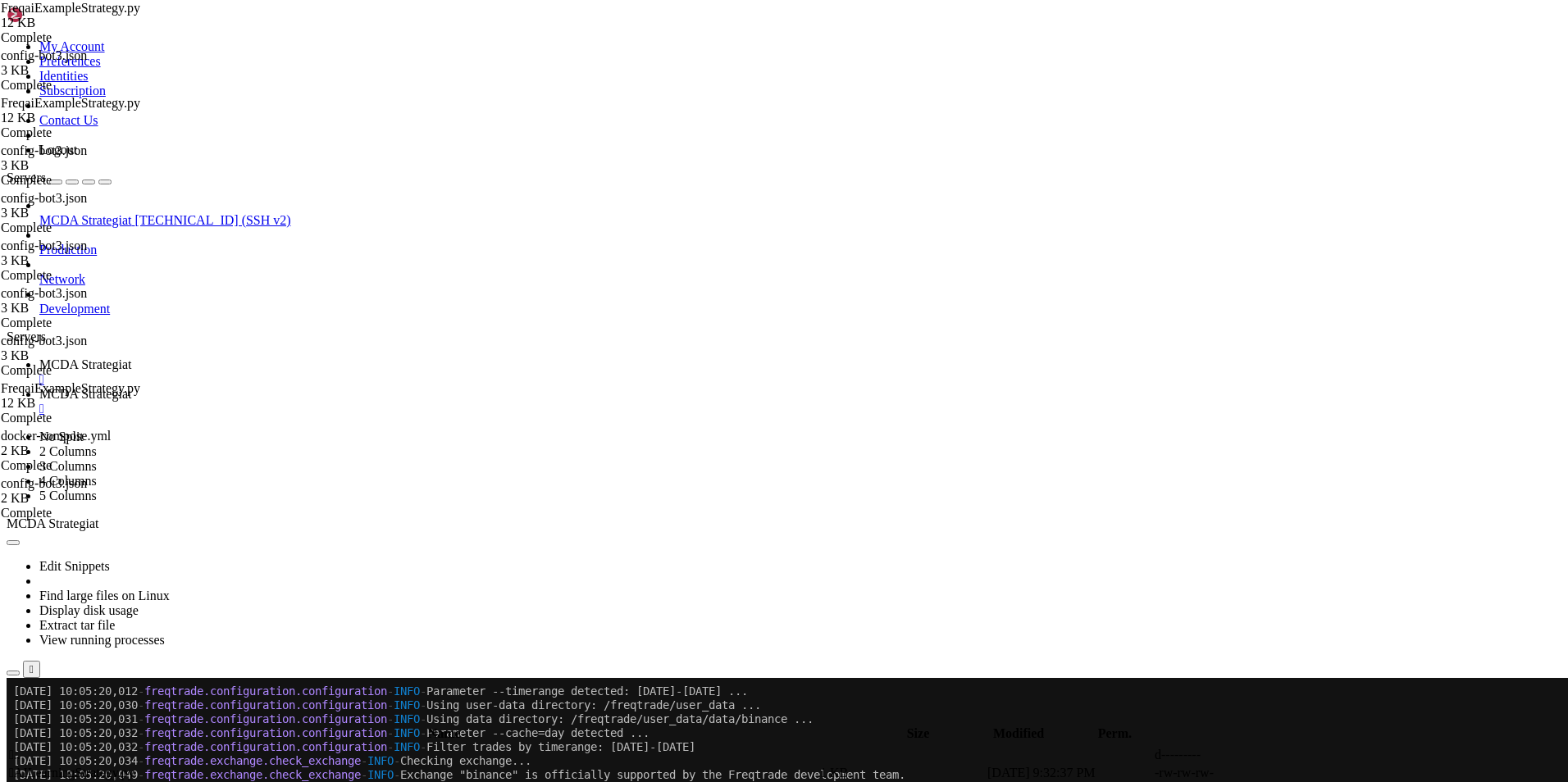
scroll to position [287, 0]
click at [131, 357] on span "MCDA Strategiat" at bounding box center [86, 364] width 92 height 14
type input "timefram"
drag, startPoint x: 810, startPoint y: 1313, endPoint x: 14, endPoint y: 1308, distance: 796.0
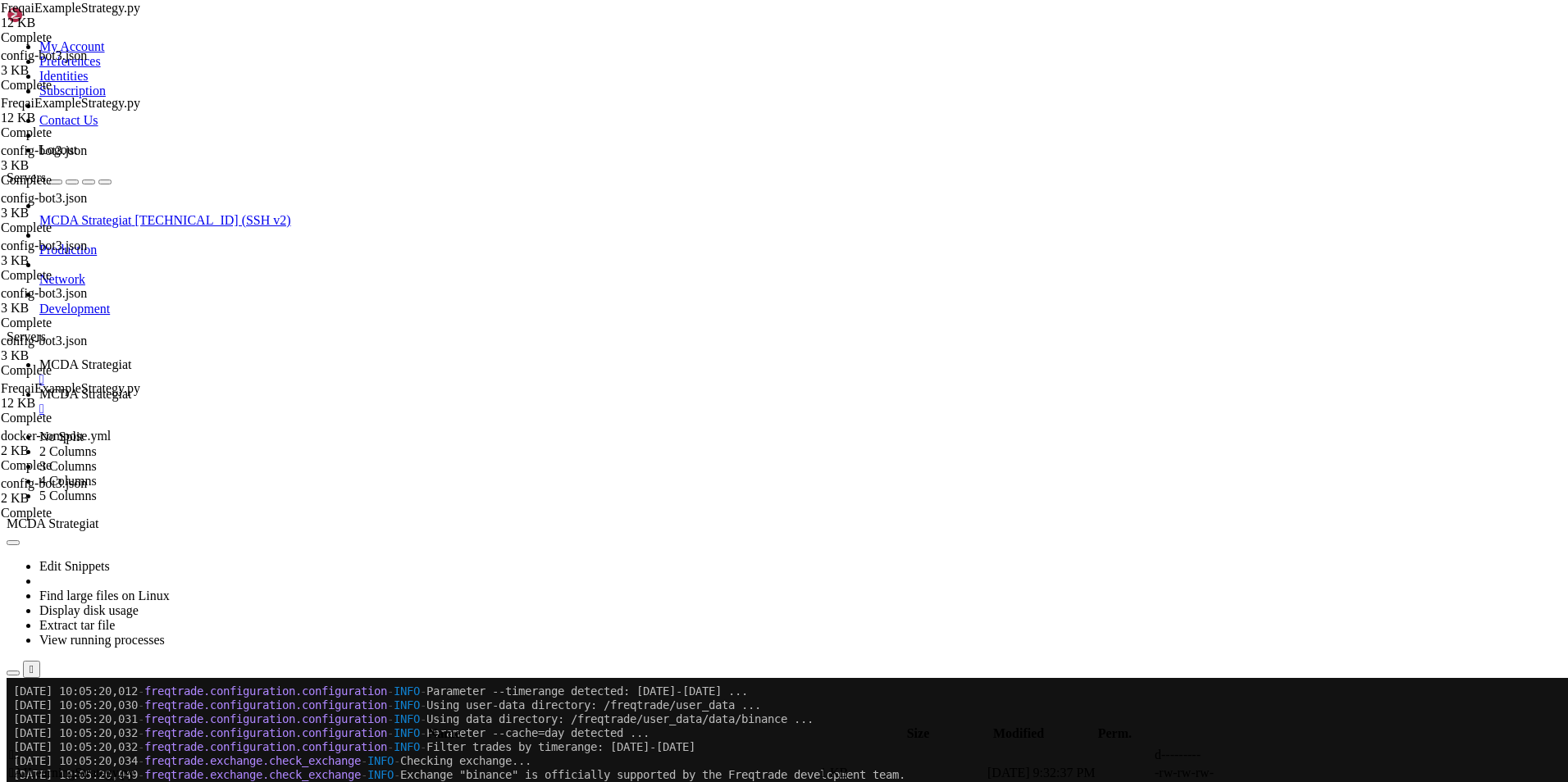
scroll to position [21165, 0]
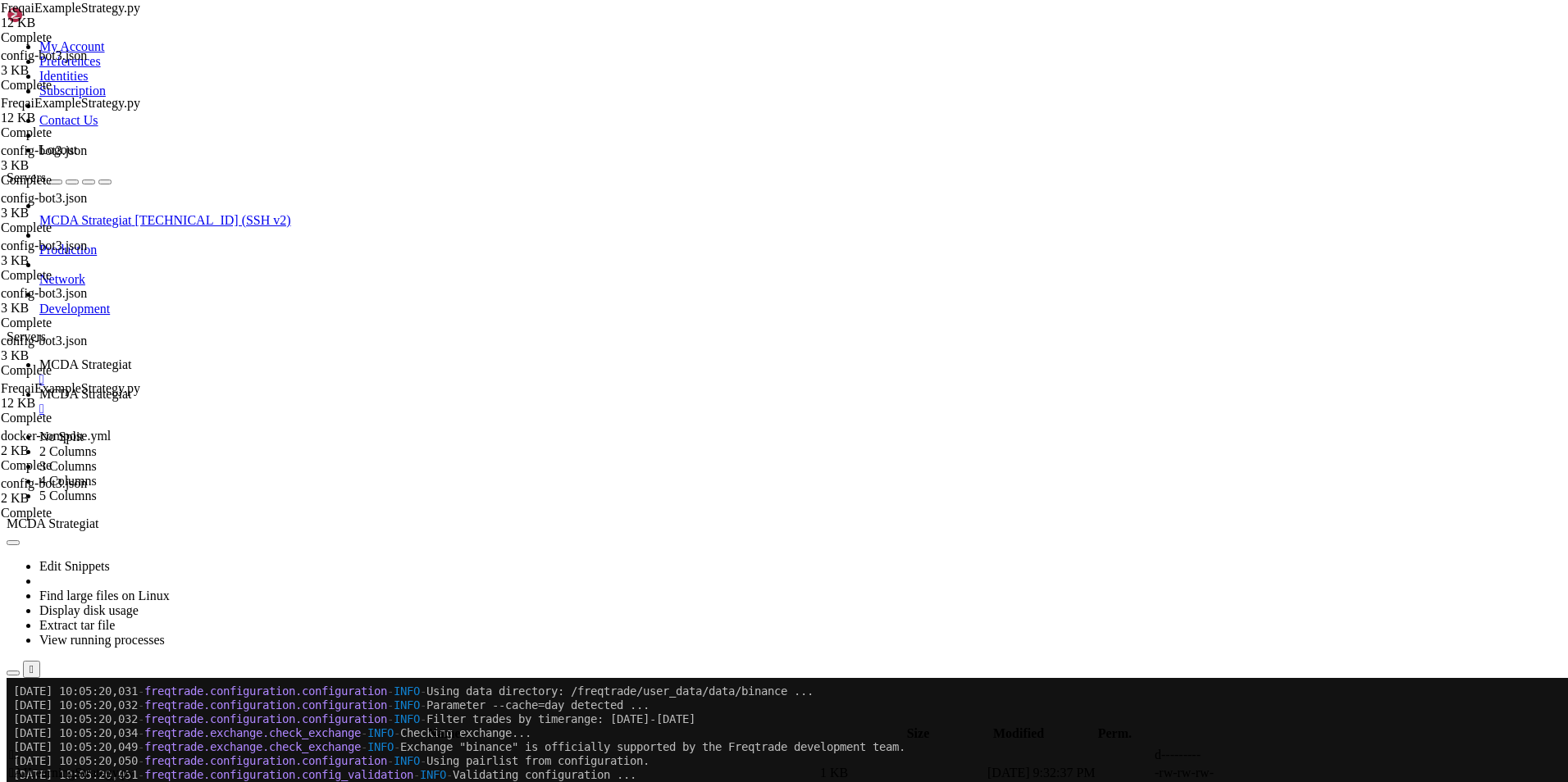
copy div "2025-10-13 10:05:22,463 - freqtrade.configuration.config_validation - INFO - Va…"
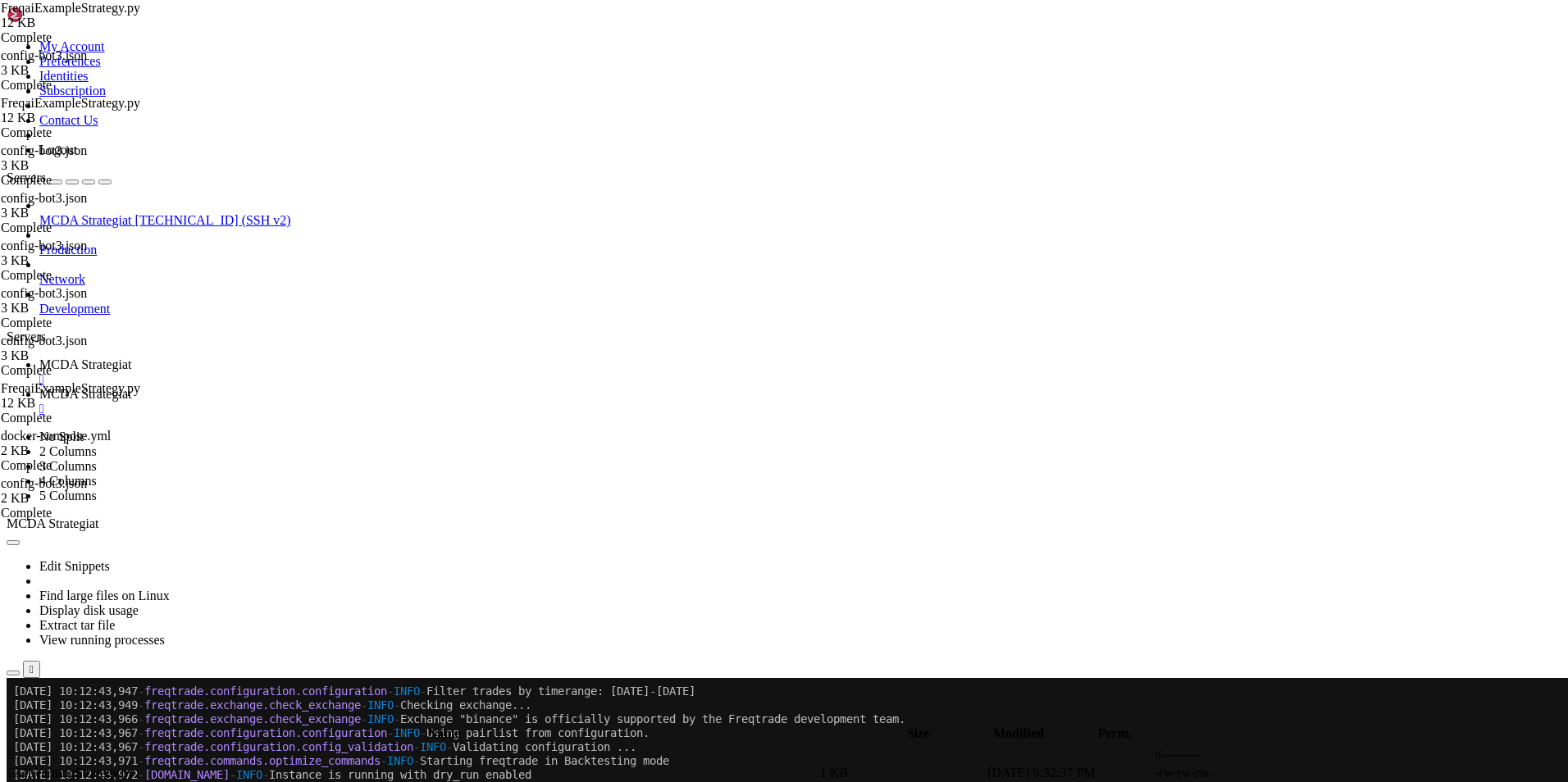
scroll to position [23297, 0]
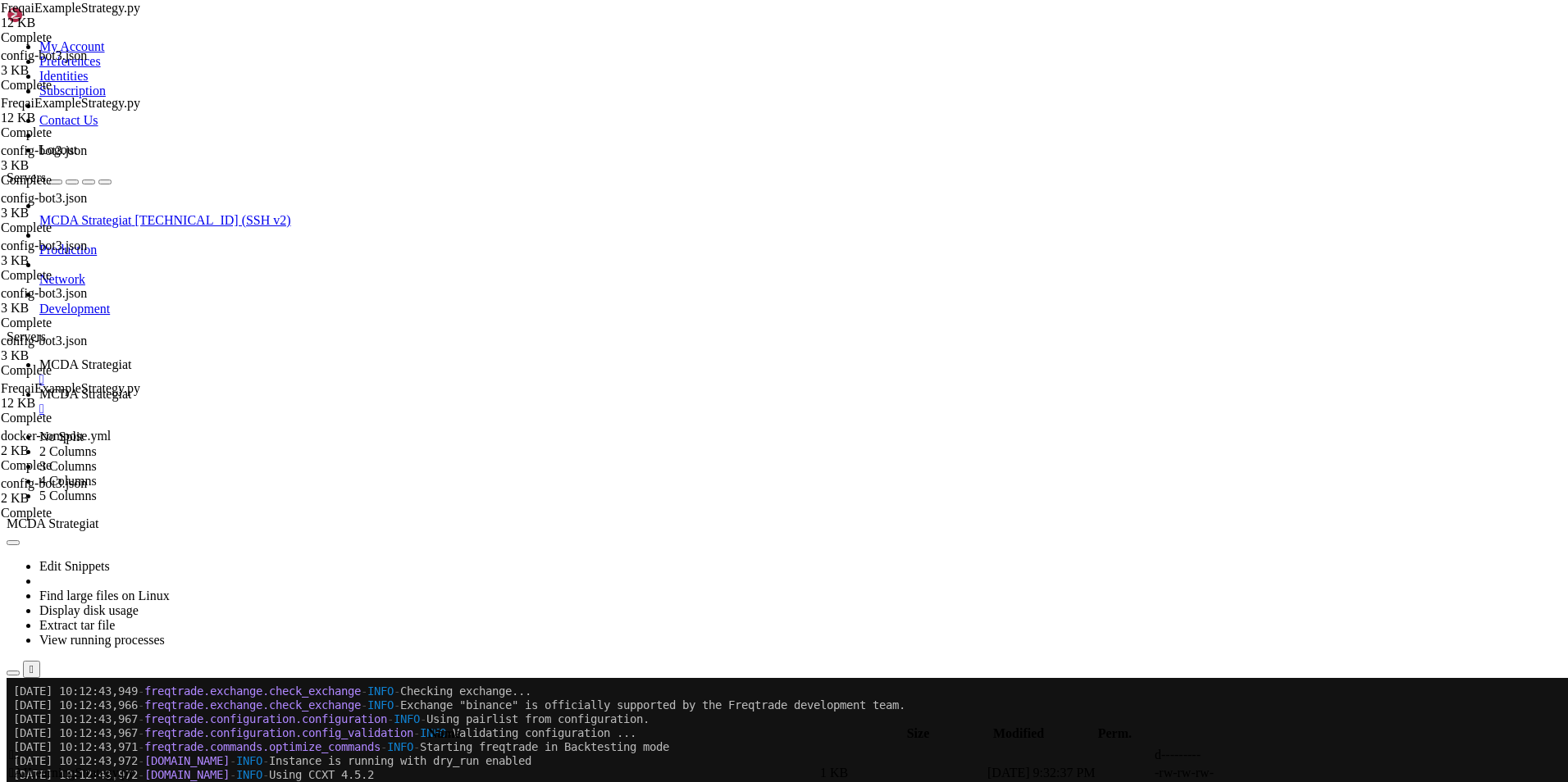
drag, startPoint x: 581, startPoint y: 1322, endPoint x: 346, endPoint y: 1323, distance: 235.0
copy x-row "https://www.freqtrade.io/en/stable"
drag, startPoint x: 602, startPoint y: 1319, endPoint x: 221, endPoint y: 1311, distance: 381.1
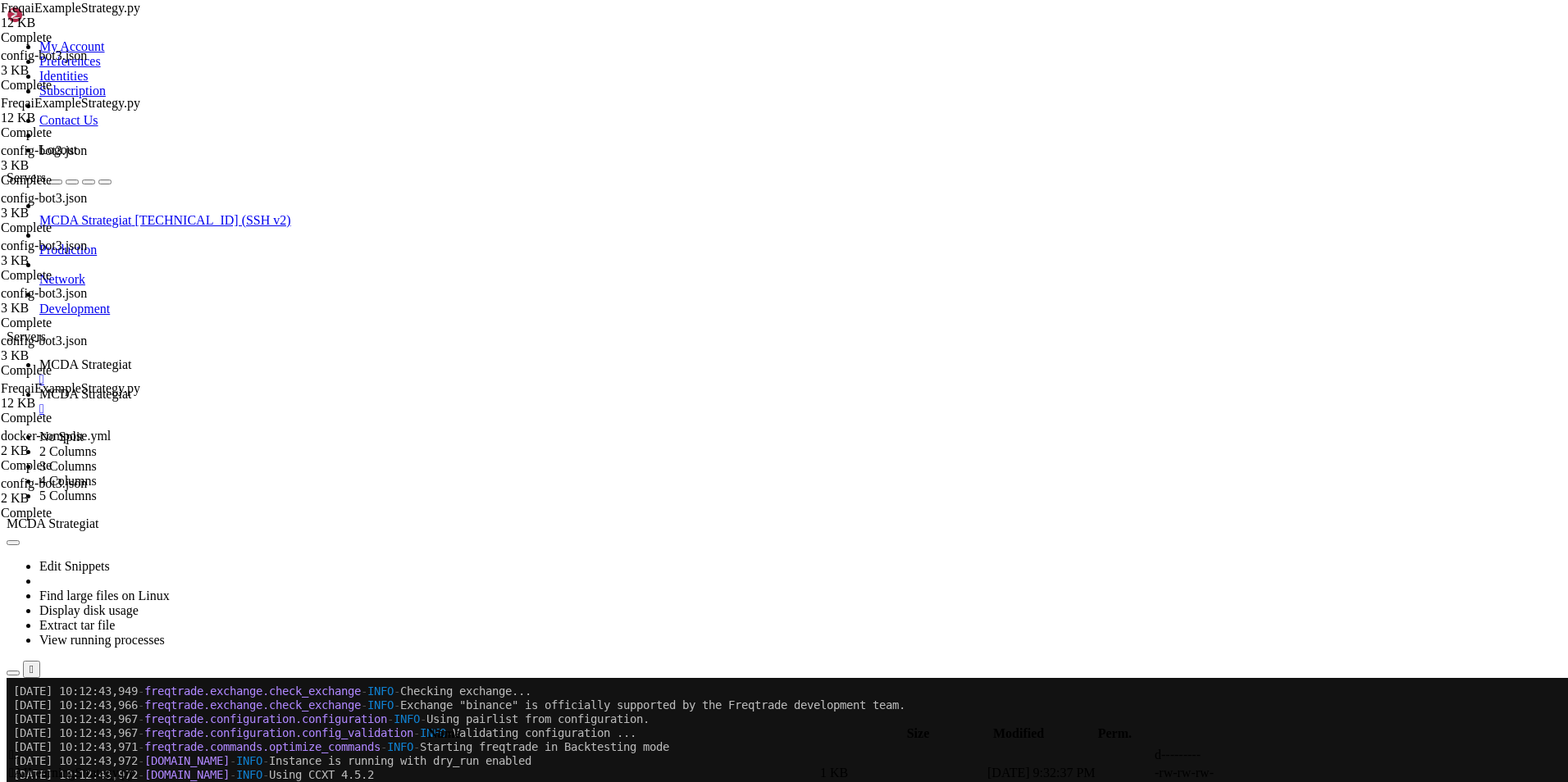
copy div "trade - ERROR - Configuration error: Incorrect syntax for timerange "2024-10-01…"
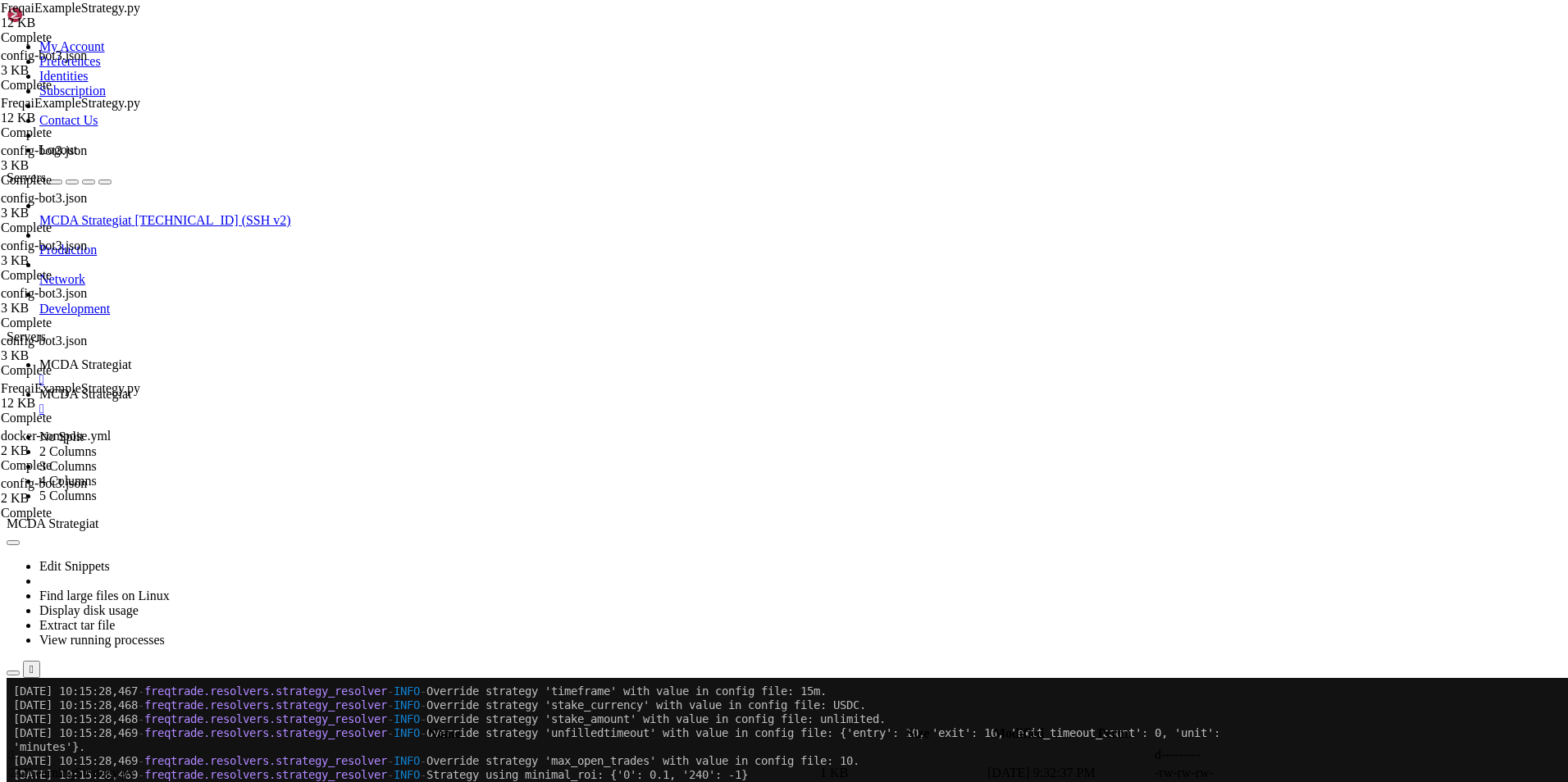
scroll to position [24481, 0]
drag, startPoint x: 285, startPoint y: 1323, endPoint x: 259, endPoint y: 1324, distance: 26.0
drag, startPoint x: 321, startPoint y: 1332, endPoint x: 223, endPoint y: 1147, distance: 209.4
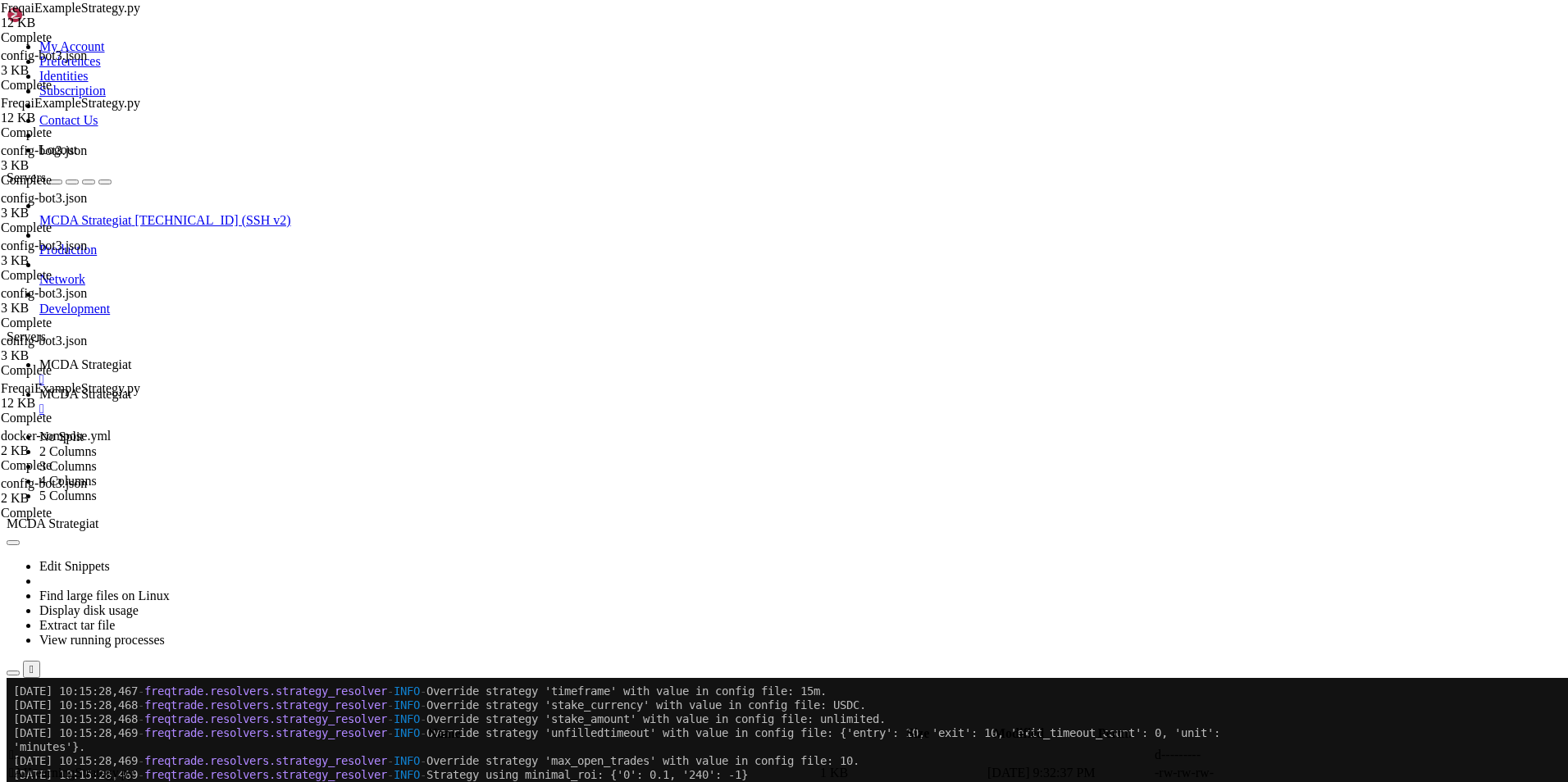
copy div "trade - ERROR - Fatal exception! Traceback (most recent call last): File "/freq…"
drag, startPoint x: 381, startPoint y: 1194, endPoint x: 862, endPoint y: 1202, distance: 481.1
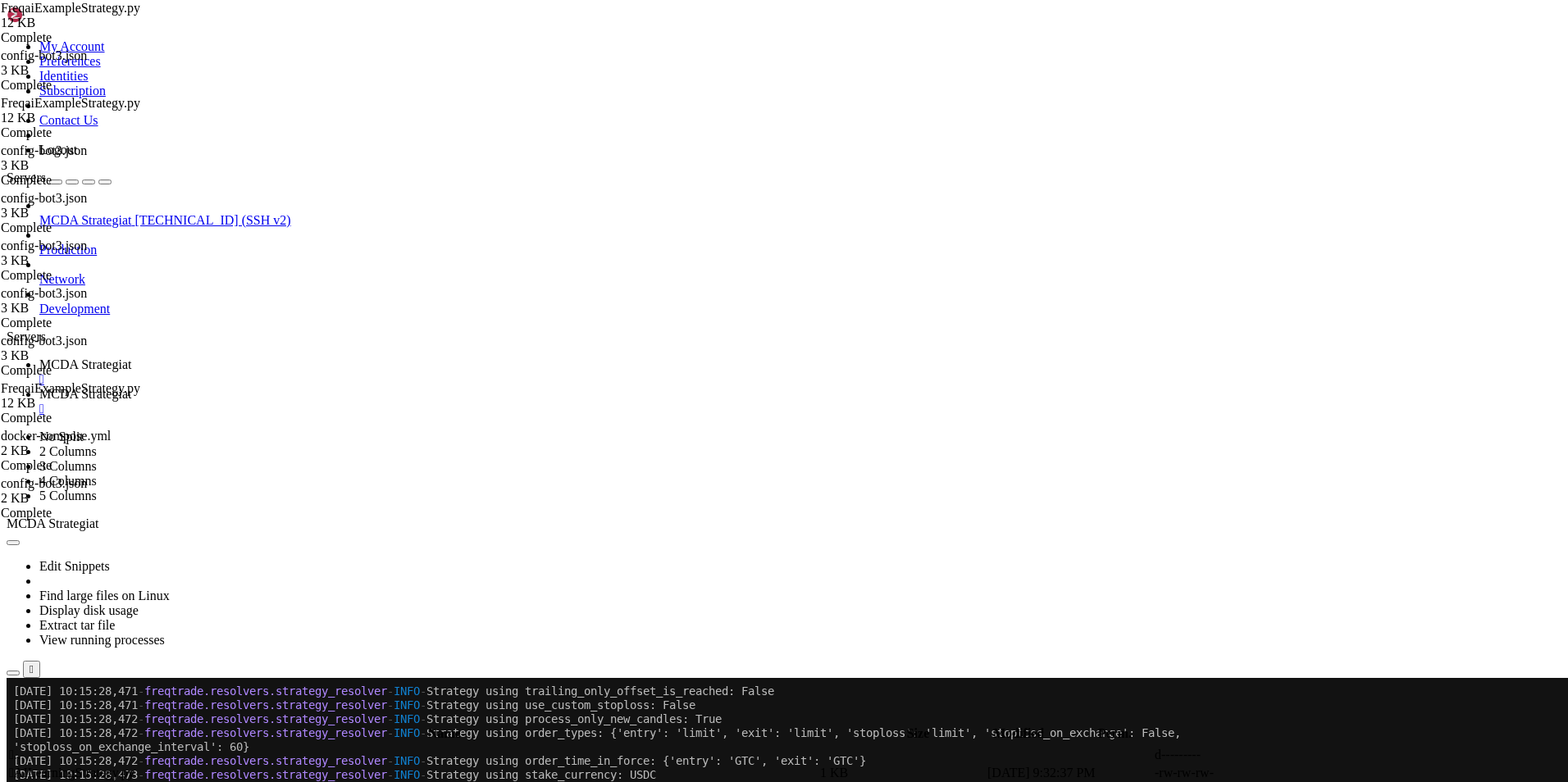
drag, startPoint x: 373, startPoint y: 1194, endPoint x: 963, endPoint y: 1192, distance: 590.0
copy x-row ".freqai.feature_parameters.indicator_periods_candles=[5,9,12,14,20,26,50,100,15…"
click at [131, 387] on span "MCDA Strategiat" at bounding box center [86, 394] width 92 height 14
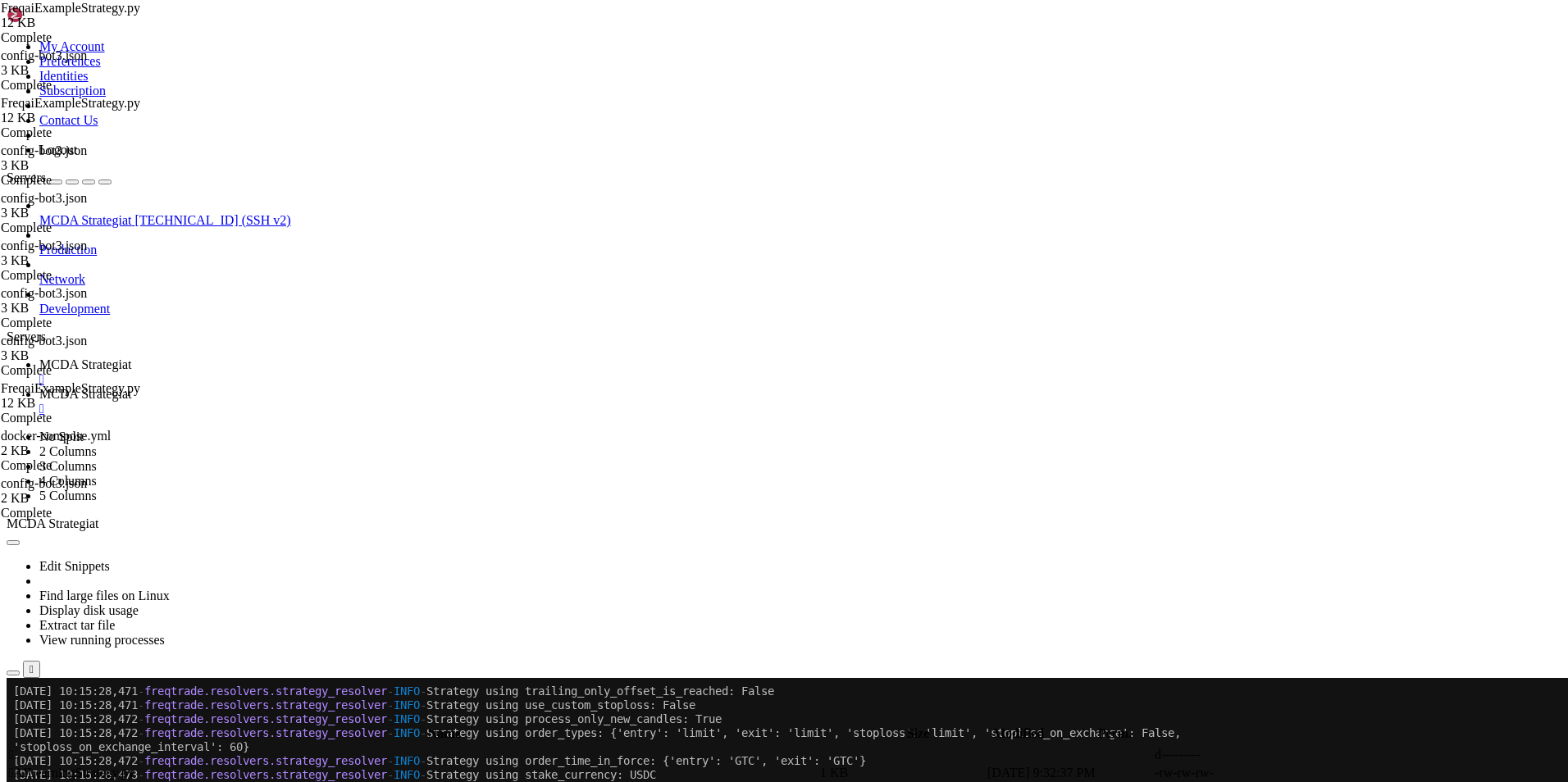
type textarea "# this is the maximum period fed to talib (timeframe independent)"
click at [20, 748] on span " .." at bounding box center [15, 754] width 12 height 14
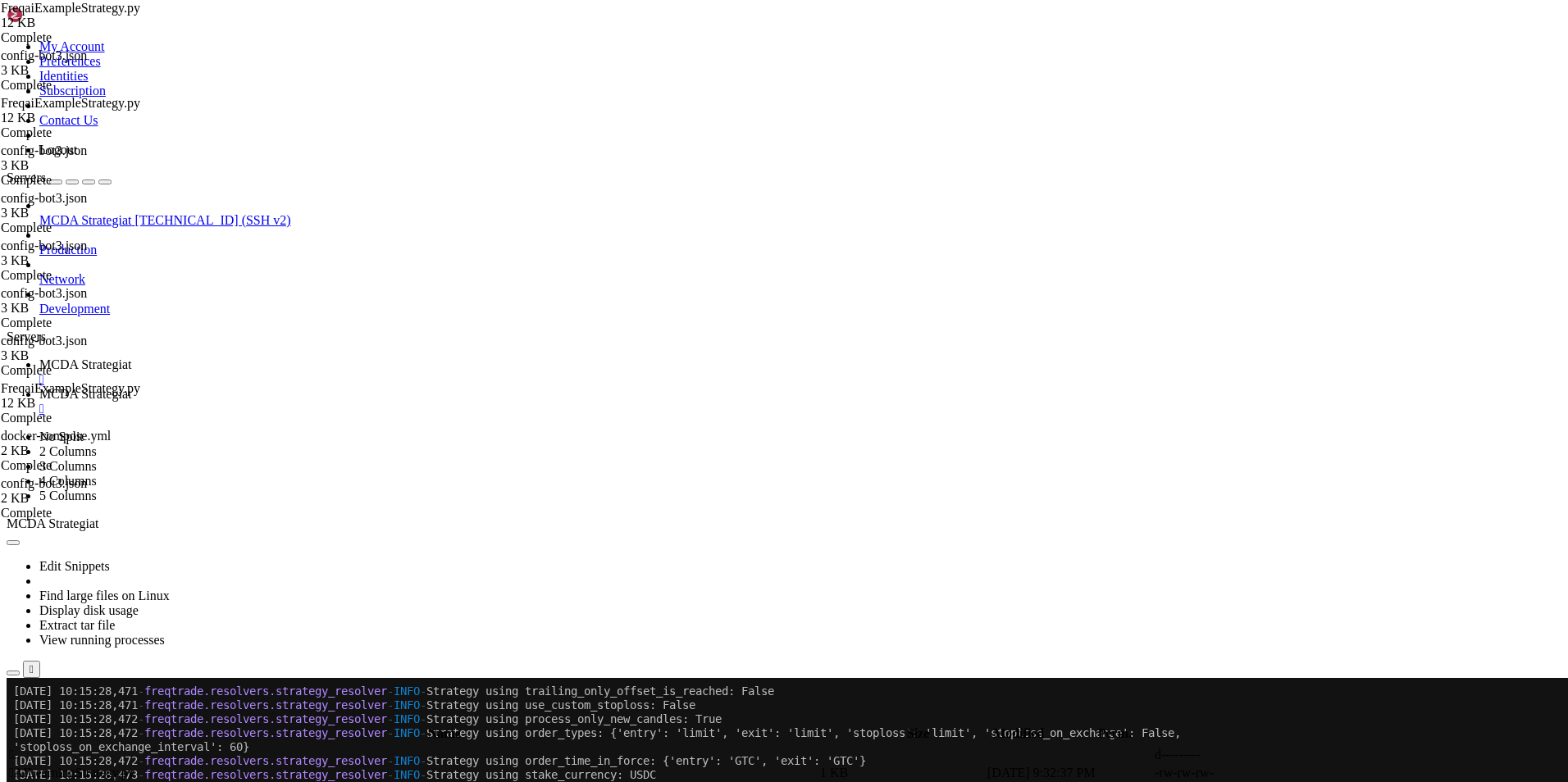
type input "/root/ft_userdata/user_data"
click at [20, 748] on span " .." at bounding box center [15, 754] width 12 height 14
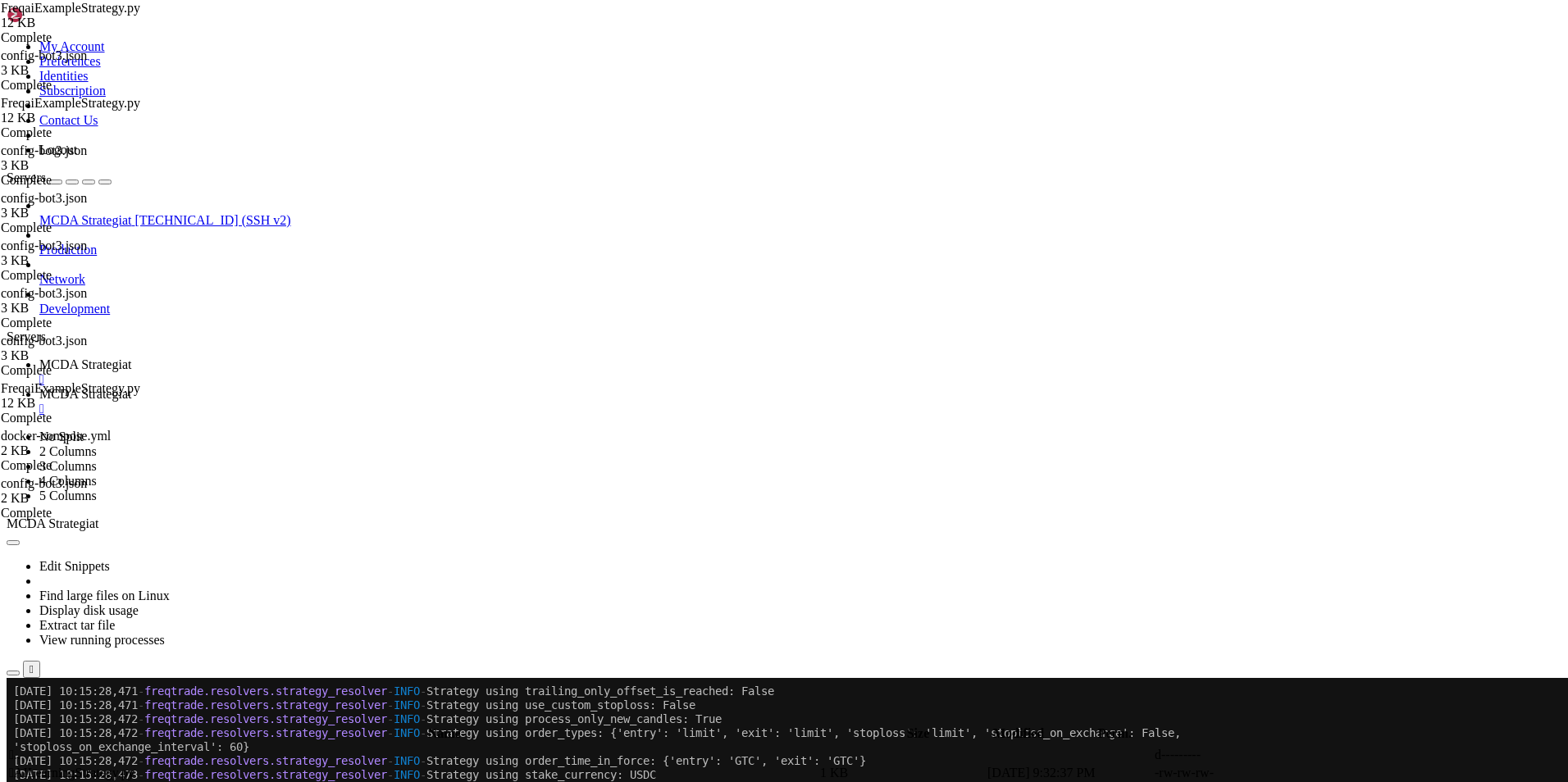
click at [20, 748] on span " .." at bounding box center [15, 754] width 12 height 14
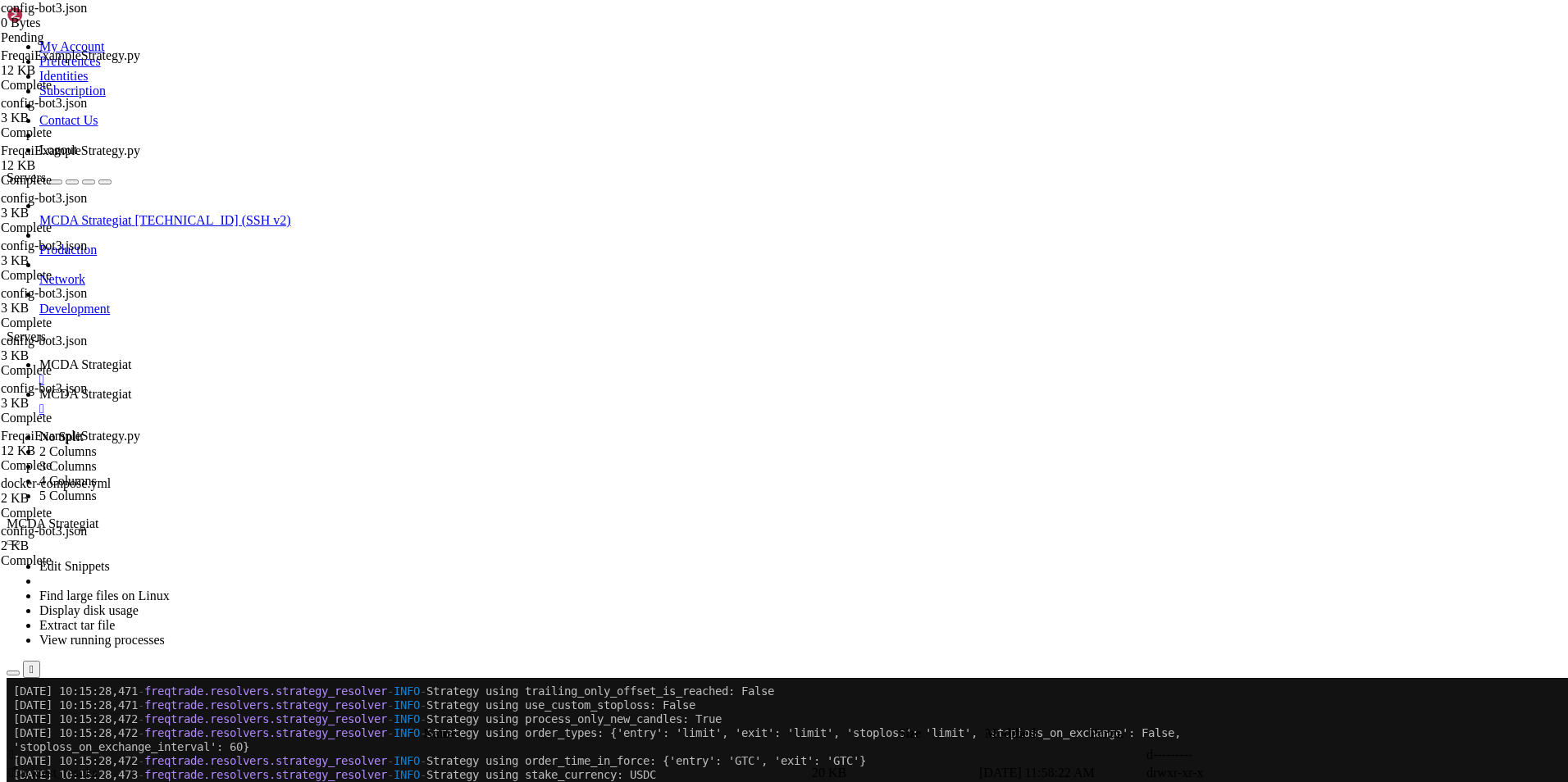
click at [131, 357] on span "MCDA Strategiat" at bounding box center [86, 364] width 92 height 14
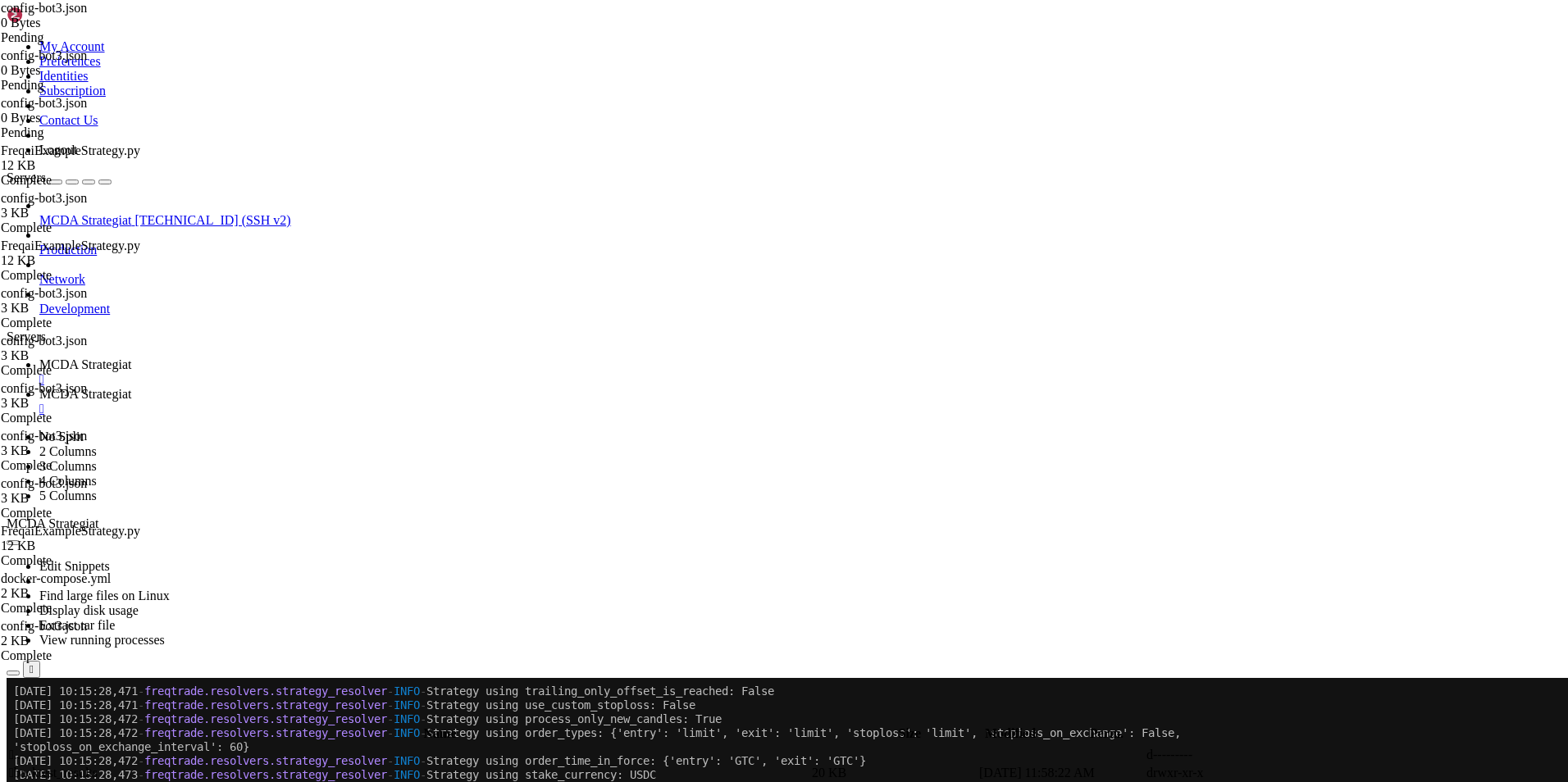
drag, startPoint x: 716, startPoint y: 204, endPoint x: 925, endPoint y: 278, distance: 221.7
click at [72, 723] on button "Reconnect" at bounding box center [39, 732] width 65 height 18
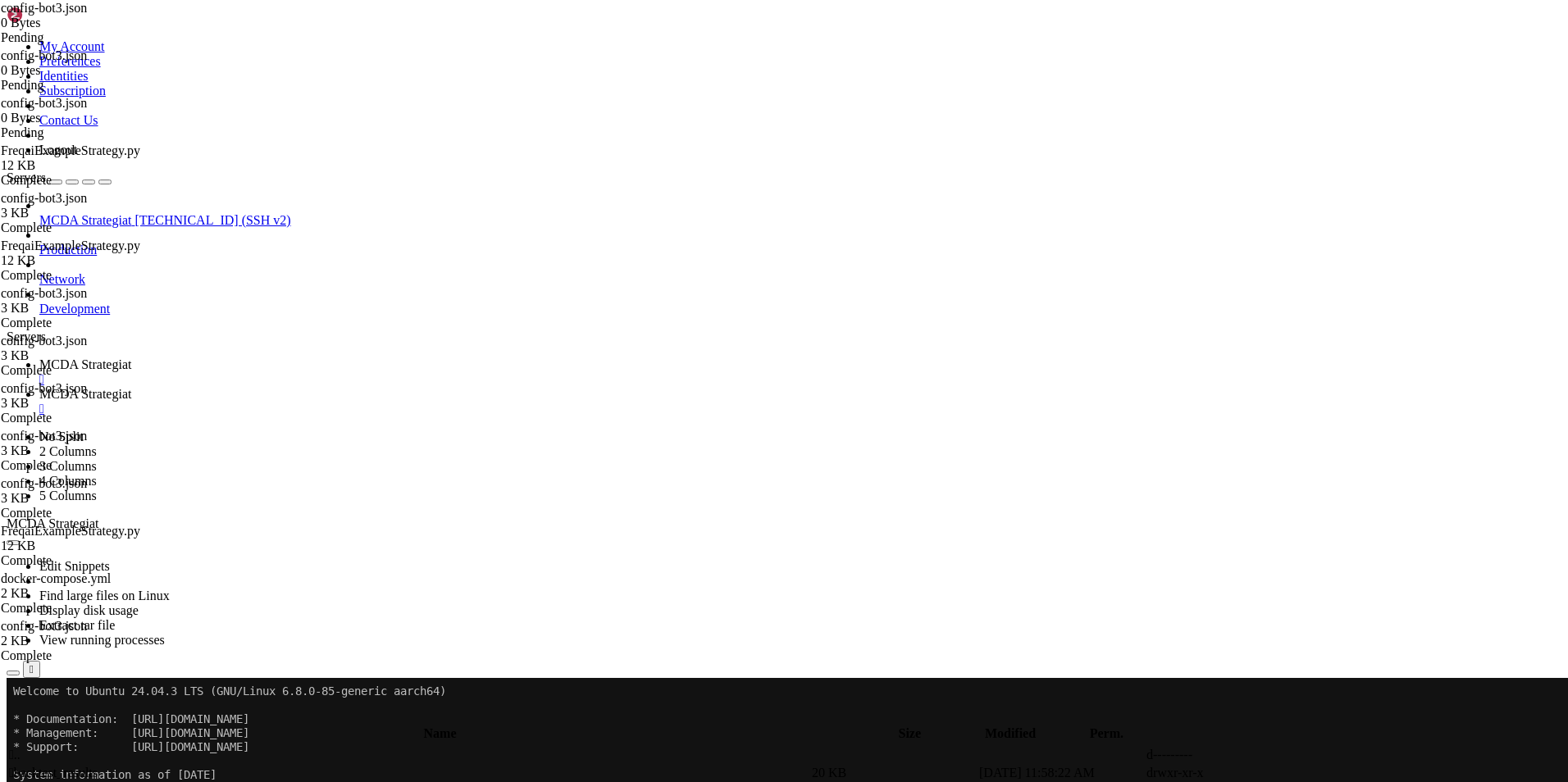
click at [411, 387] on link "MCDA Strategiat " at bounding box center [800, 401] width 1522 height 29
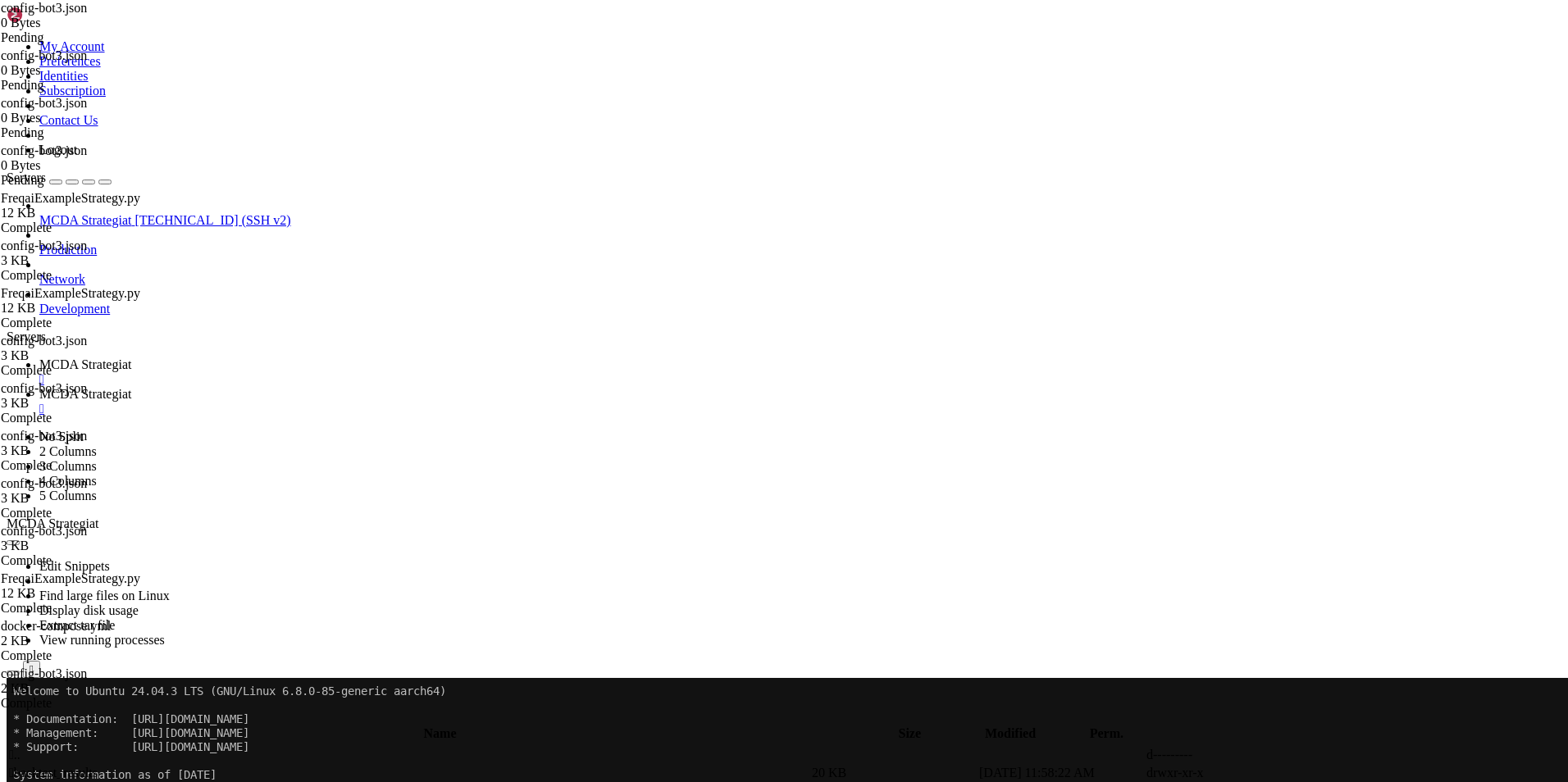
click at [292, 357] on link "MCDA Strategiat " at bounding box center [800, 371] width 1522 height 29
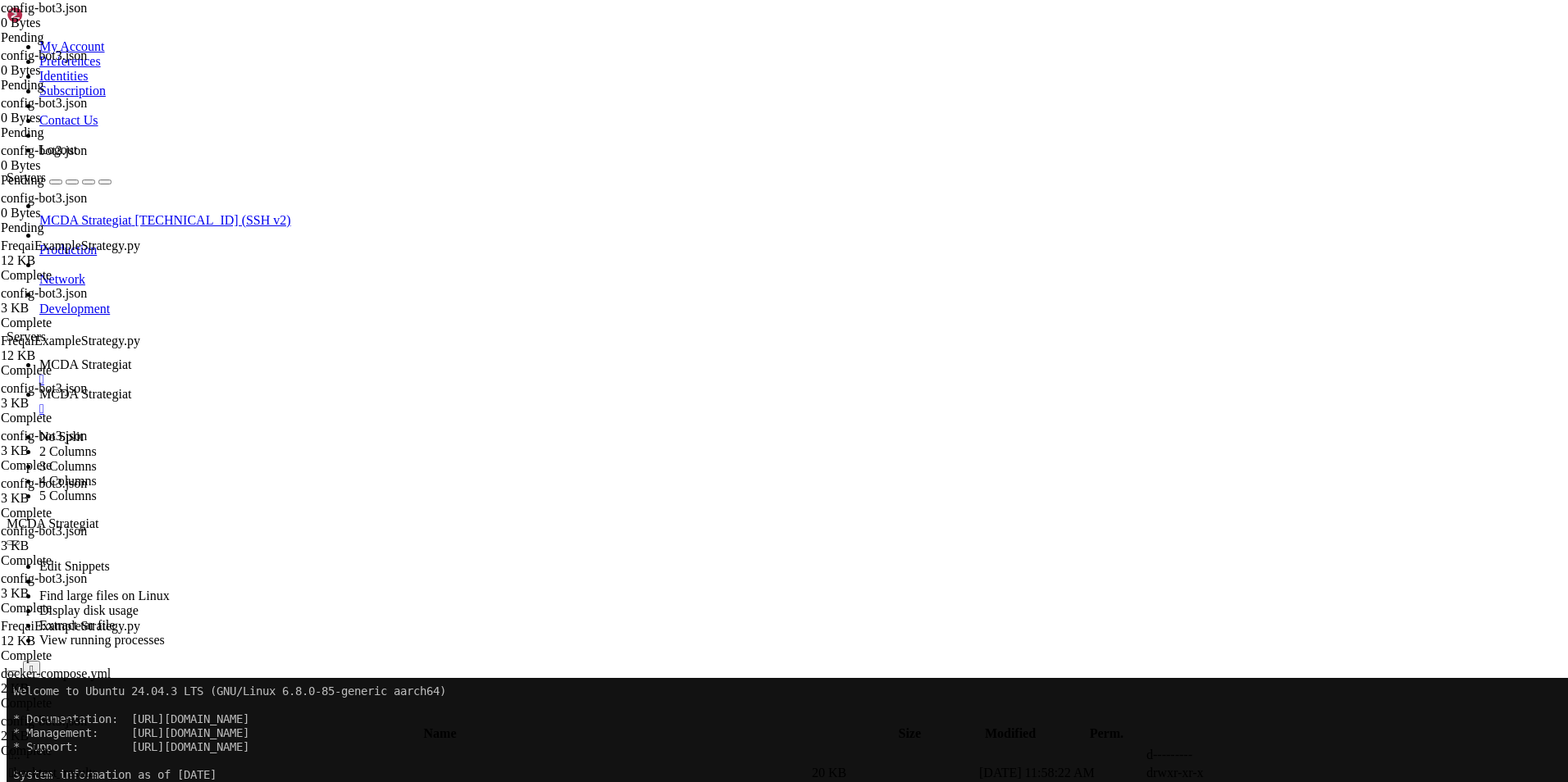
click at [131, 387] on span "MCDA Strategiat" at bounding box center [86, 394] width 92 height 14
click at [479, 401] on div "" at bounding box center [800, 409] width 1522 height 15
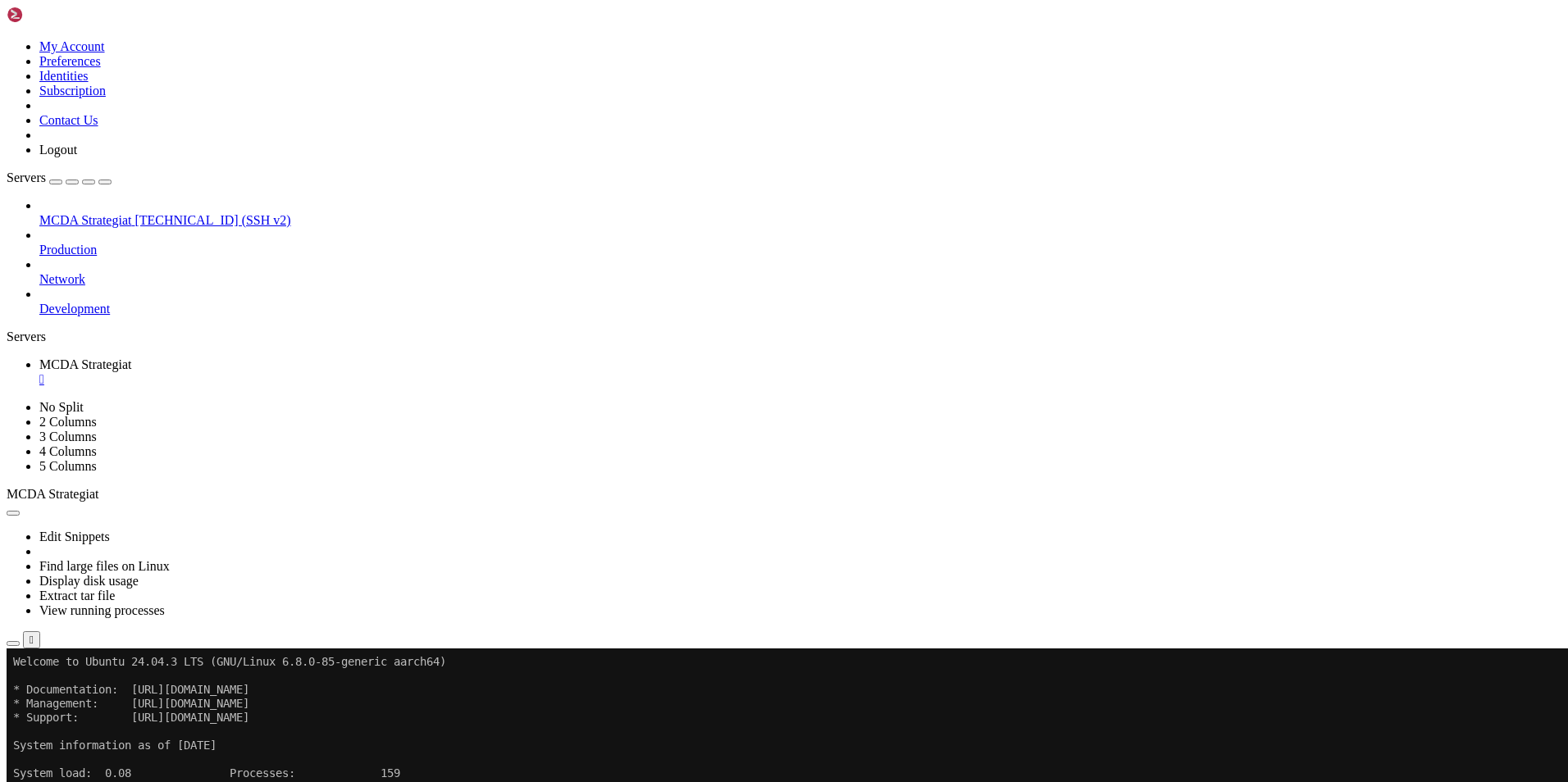
click at [13, 644] on icon "button" at bounding box center [13, 644] width 0 height 0
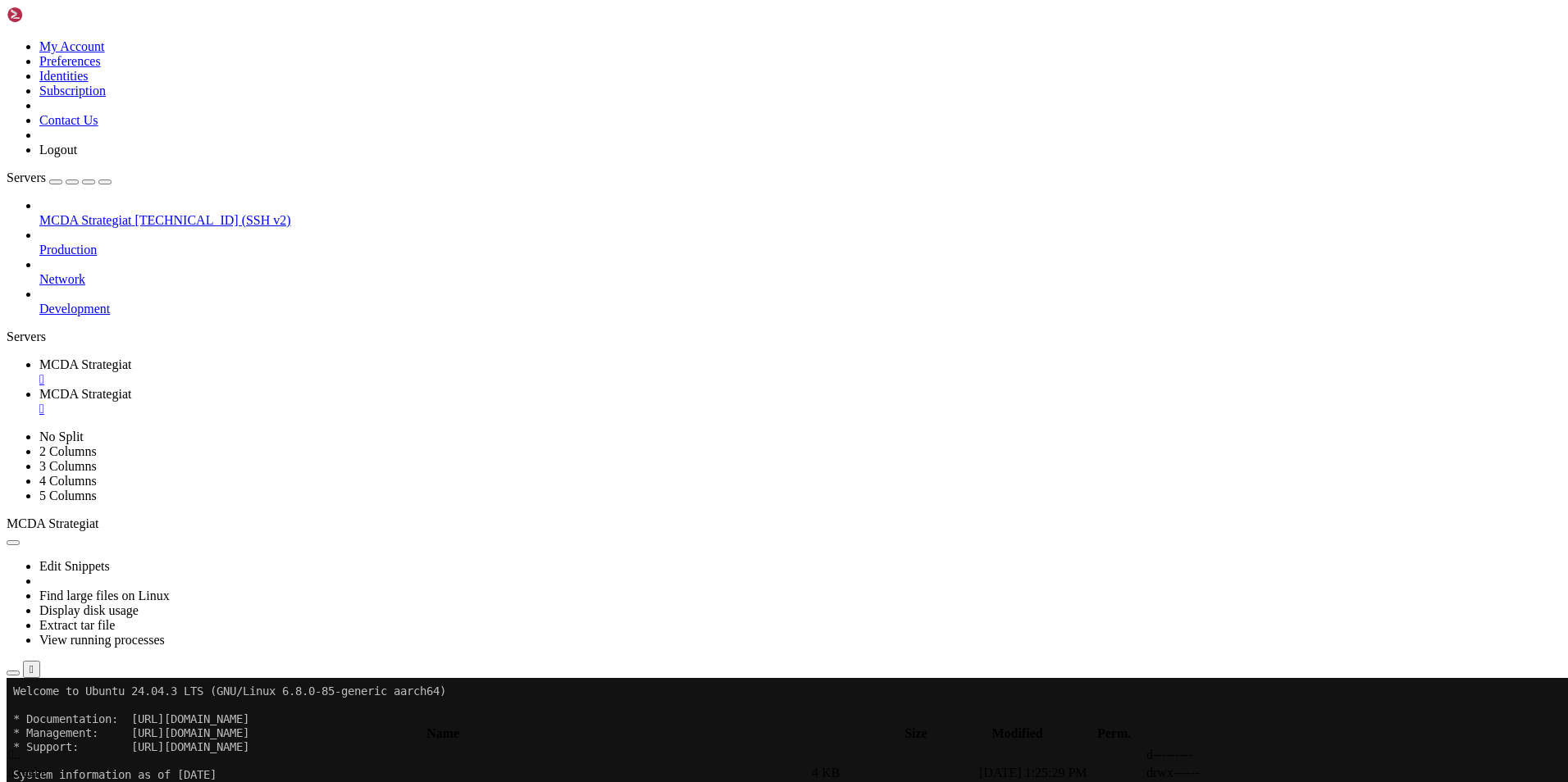
type input "/root/ft_userdata/user_data"
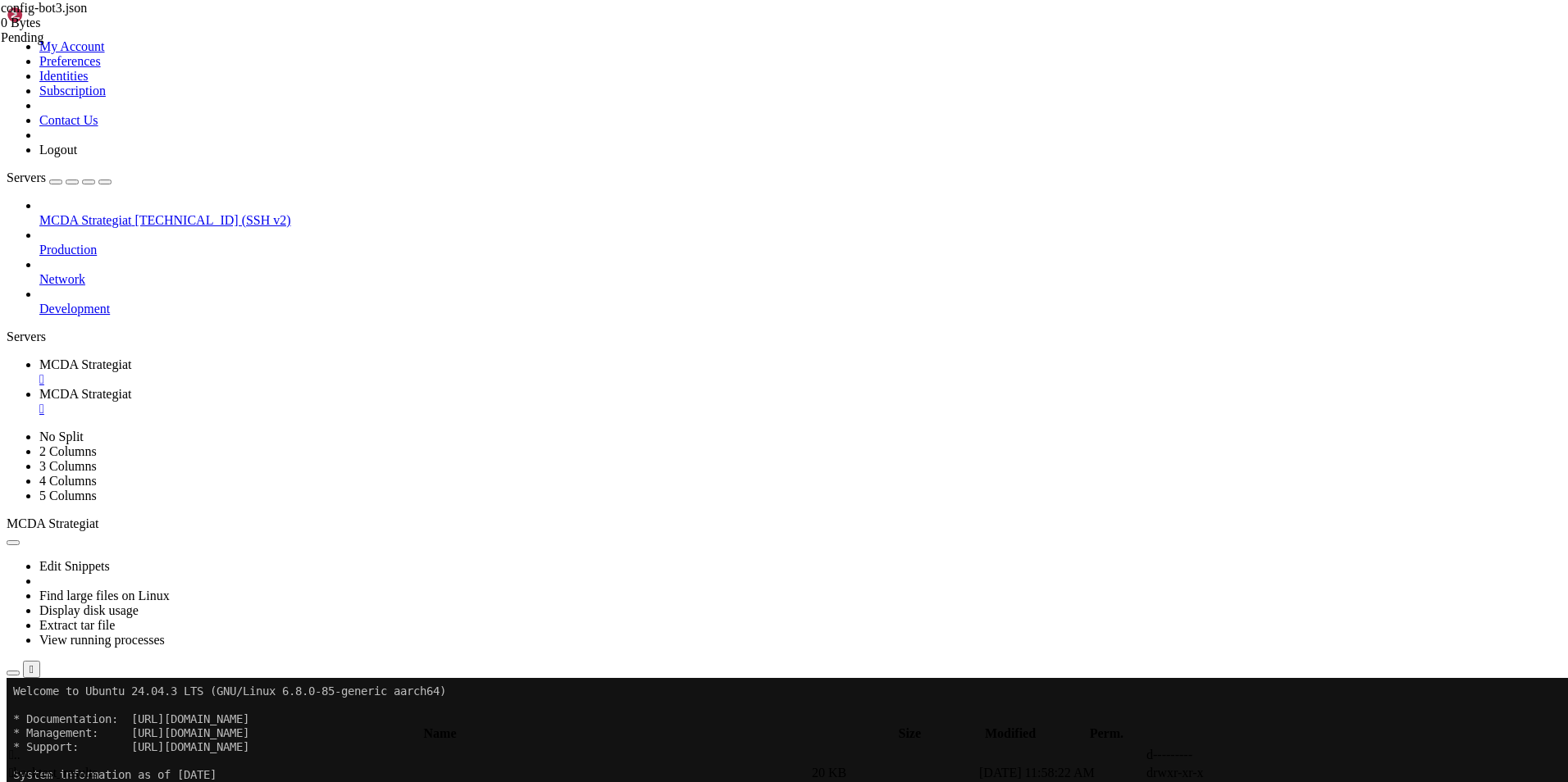
click at [480, 401] on div "" at bounding box center [800, 409] width 1522 height 15
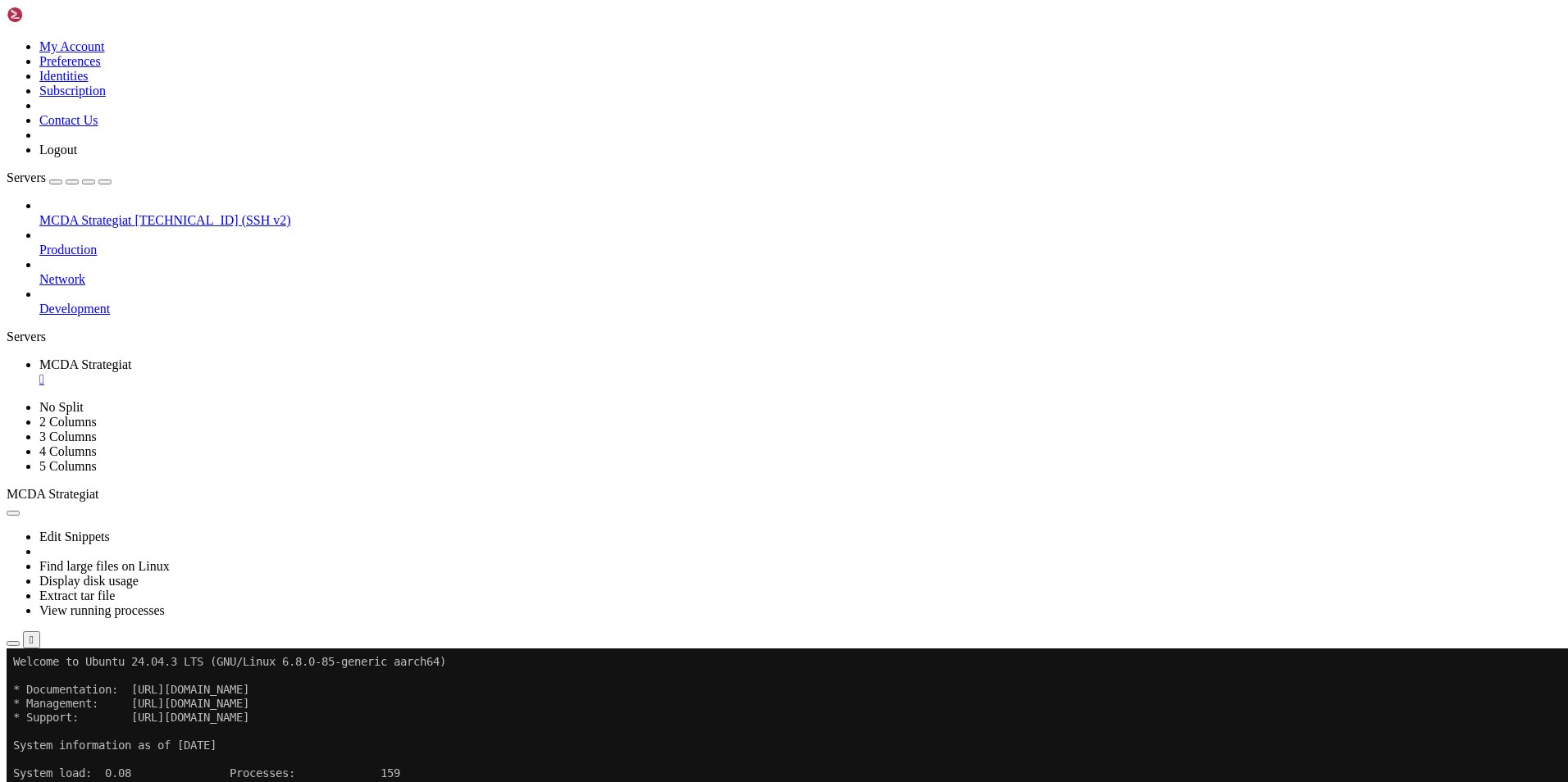
click at [13, 644] on icon "button" at bounding box center [13, 644] width 0 height 0
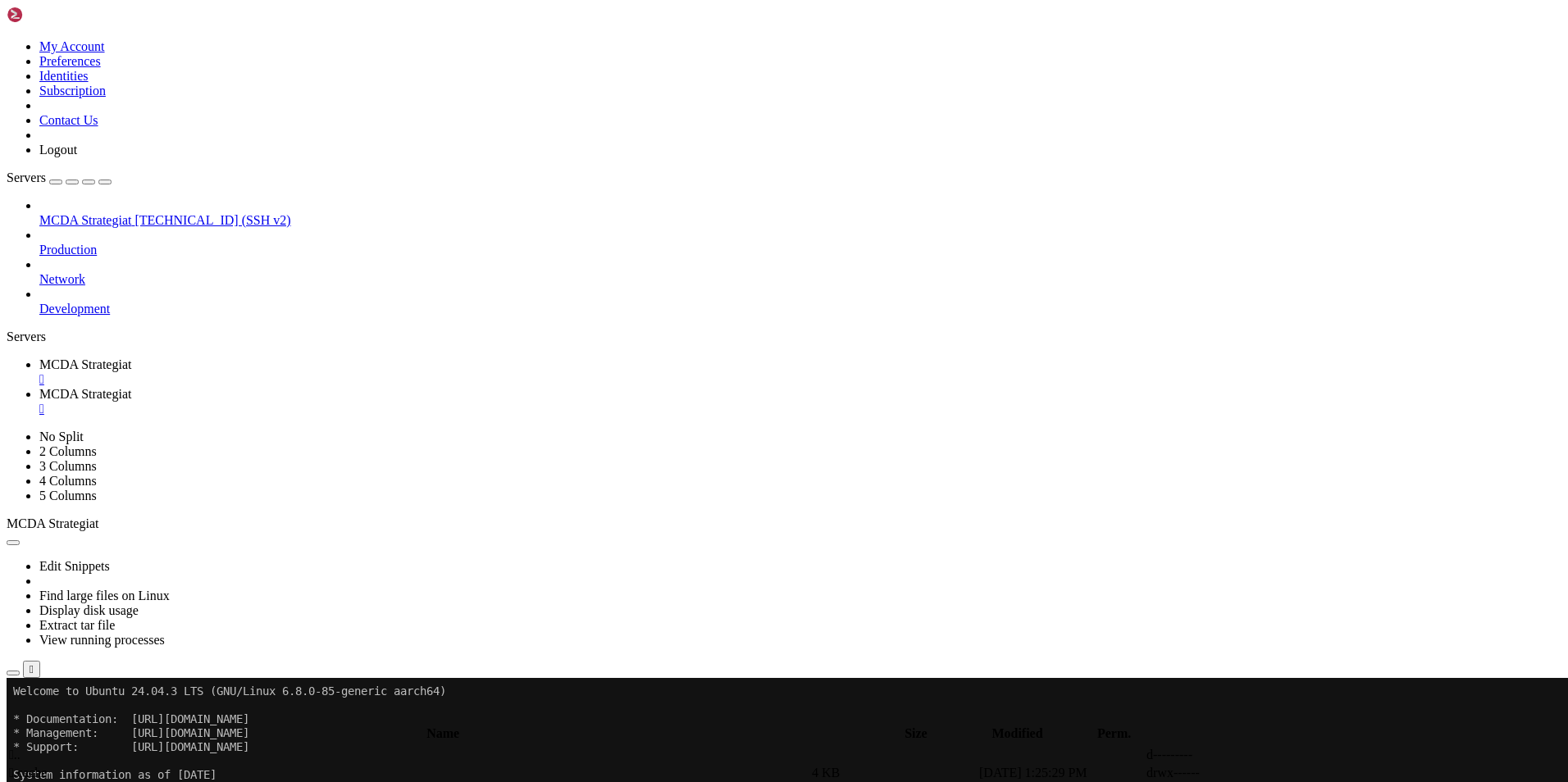
type input "/root/ft_userdata/user_data"
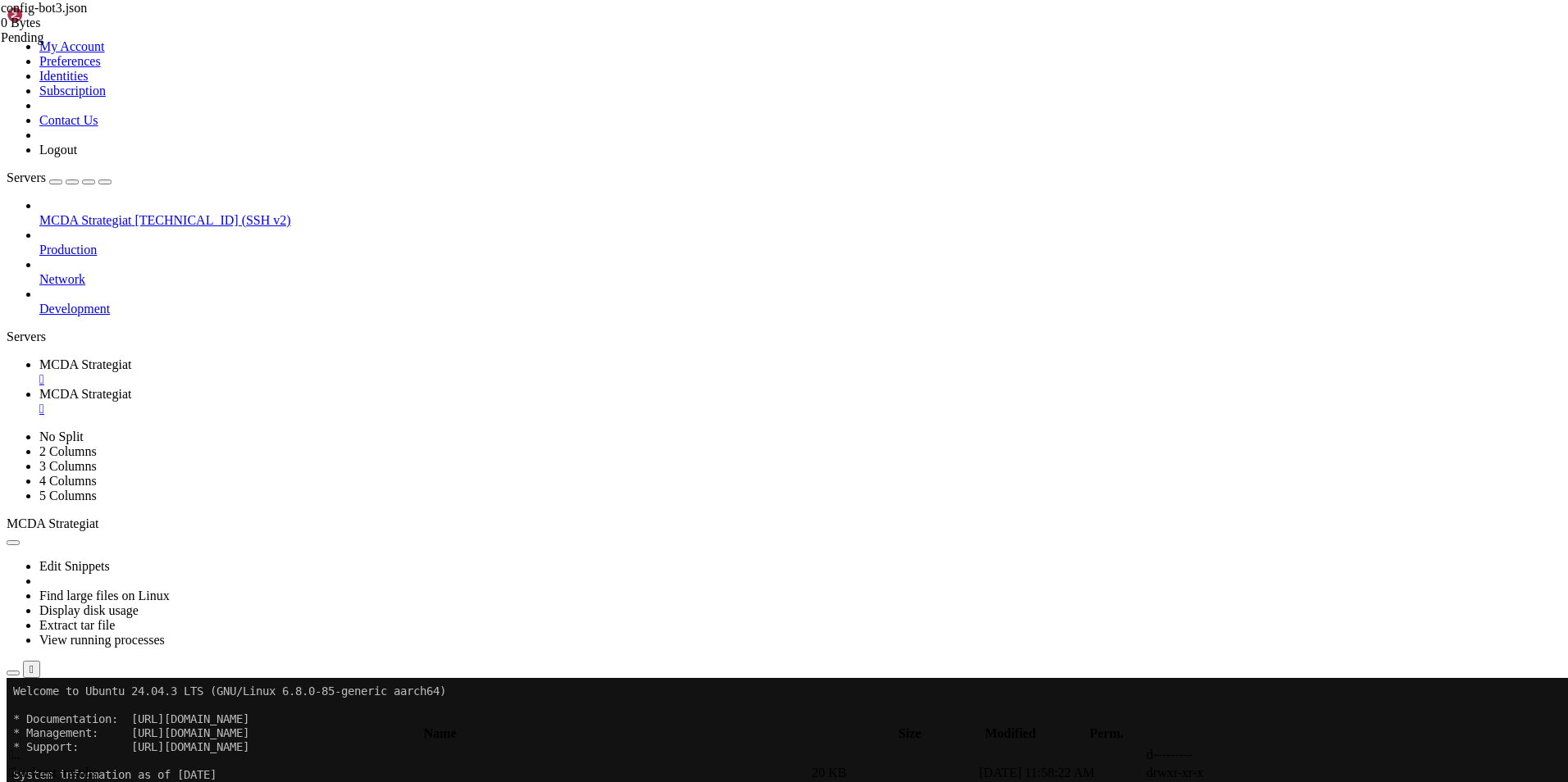
scroll to position [46, 0]
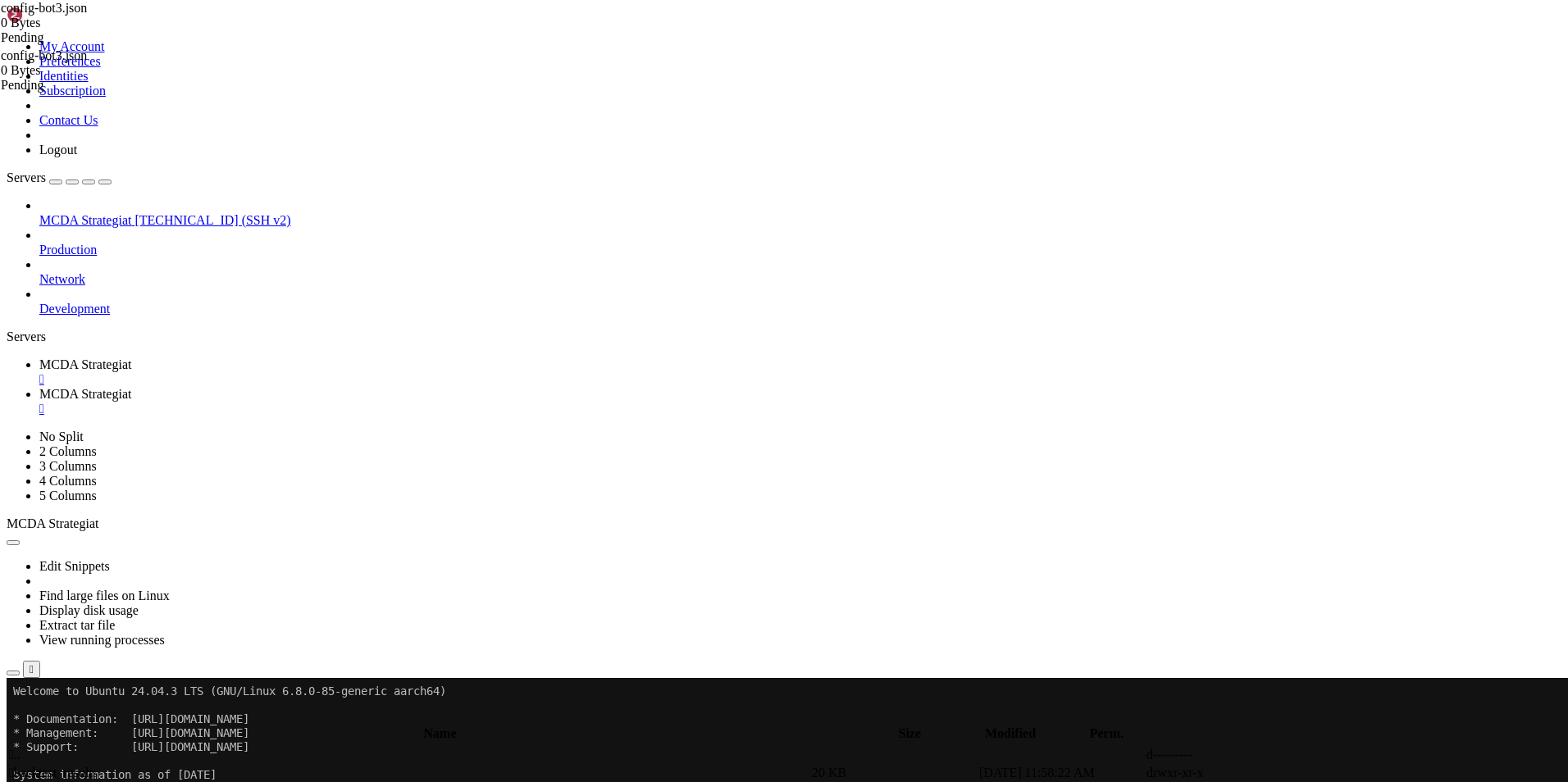
click at [131, 357] on span "MCDA Strategiat" at bounding box center [86, 364] width 92 height 14
click at [131, 387] on span "MCDA Strategiat" at bounding box center [86, 394] width 92 height 14
click at [481, 401] on div "" at bounding box center [800, 409] width 1522 height 15
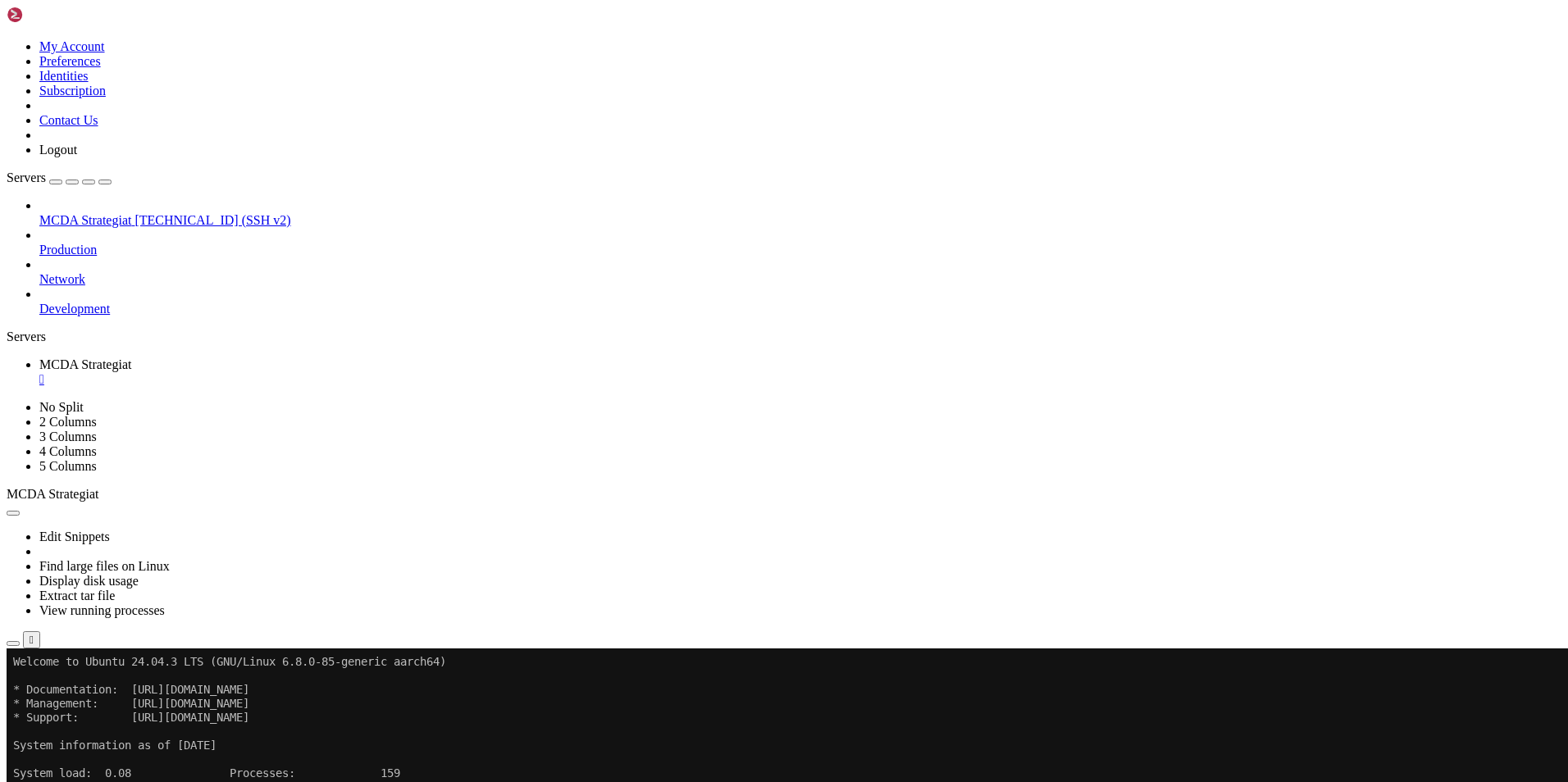
click at [134, 213] on span "[TECHNICAL_ID] (SSH v2)" at bounding box center [212, 220] width 156 height 14
click at [19, 510] on button "button" at bounding box center [13, 513] width 13 height 5
click at [110, 530] on link "Edit Snippets" at bounding box center [75, 536] width 70 height 14
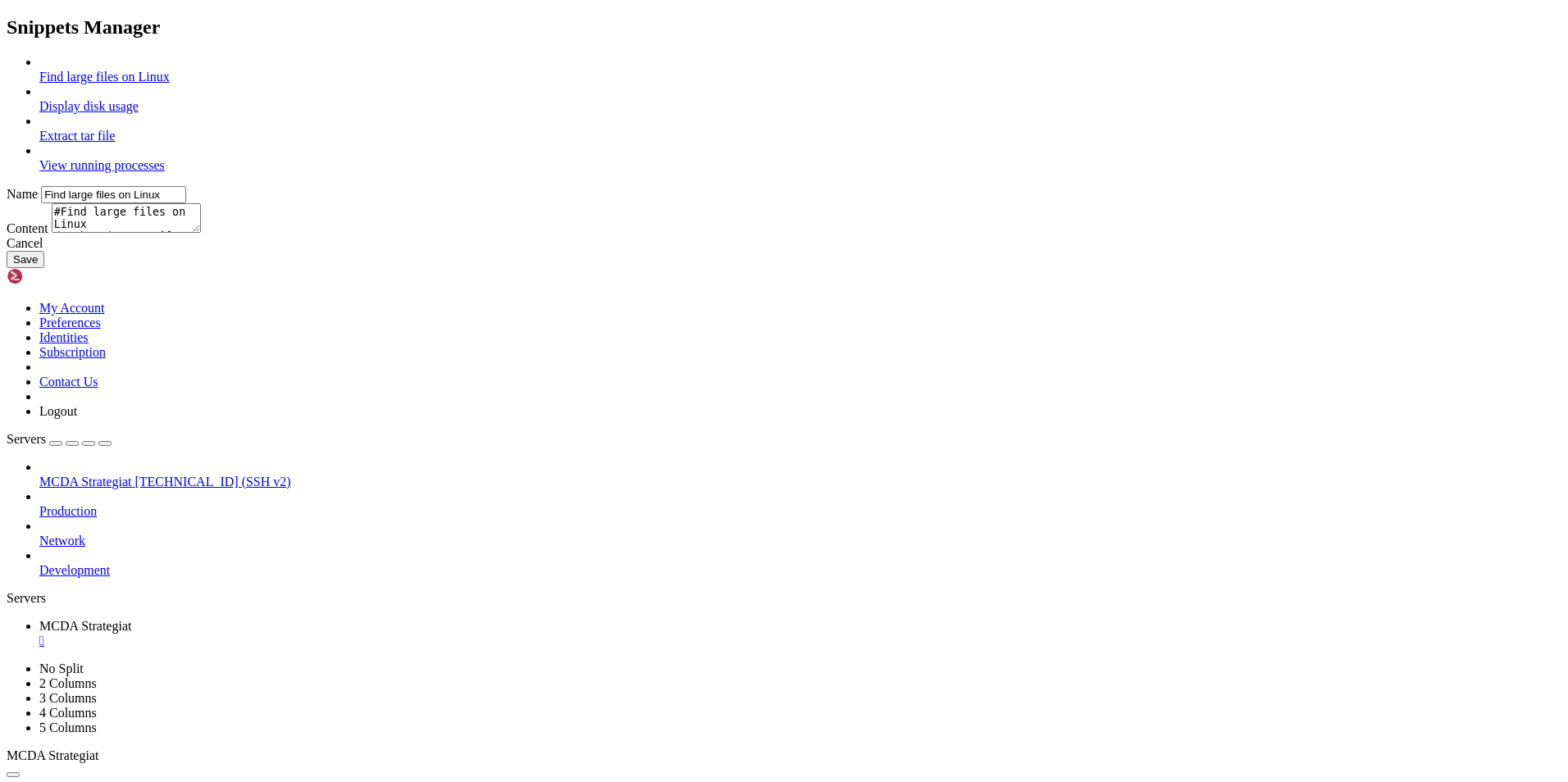
click at [138, 113] on link "Display disk usage" at bounding box center [89, 106] width 99 height 14
type input "Display disk usage"
type textarea "df -h -t"
click at [629, 129] on div at bounding box center [800, 122] width 1522 height 15
type input "Extract tar file"
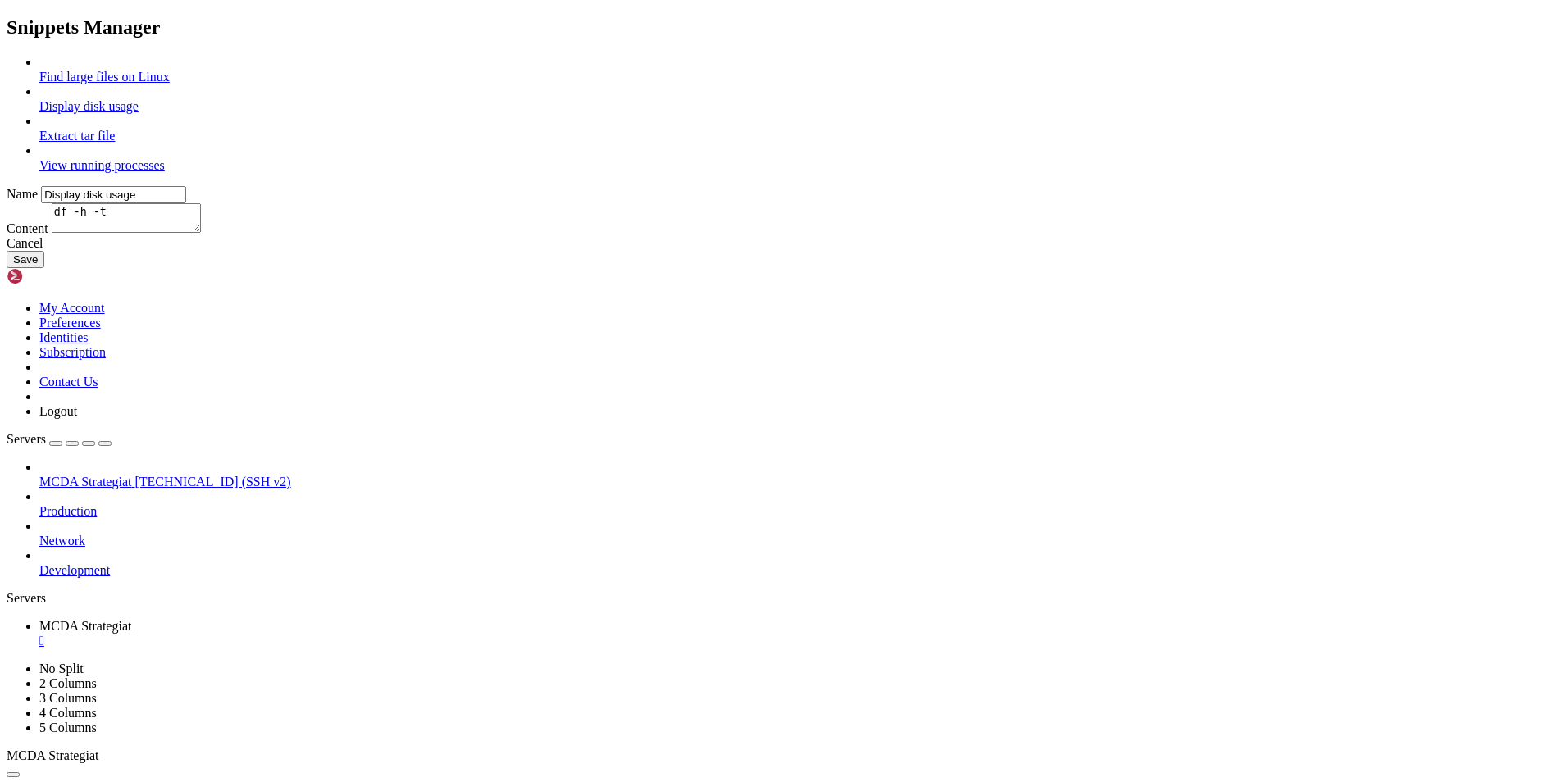
type textarea "#Append the file name to extract tar xvf"
click at [165, 172] on link "View running processes" at bounding box center [102, 165] width 126 height 14
type input "View running processes"
type textarea "#View current running processes in a tree structure ps -efH | more"
click at [44, 268] on button "Save" at bounding box center [25, 259] width 38 height 18
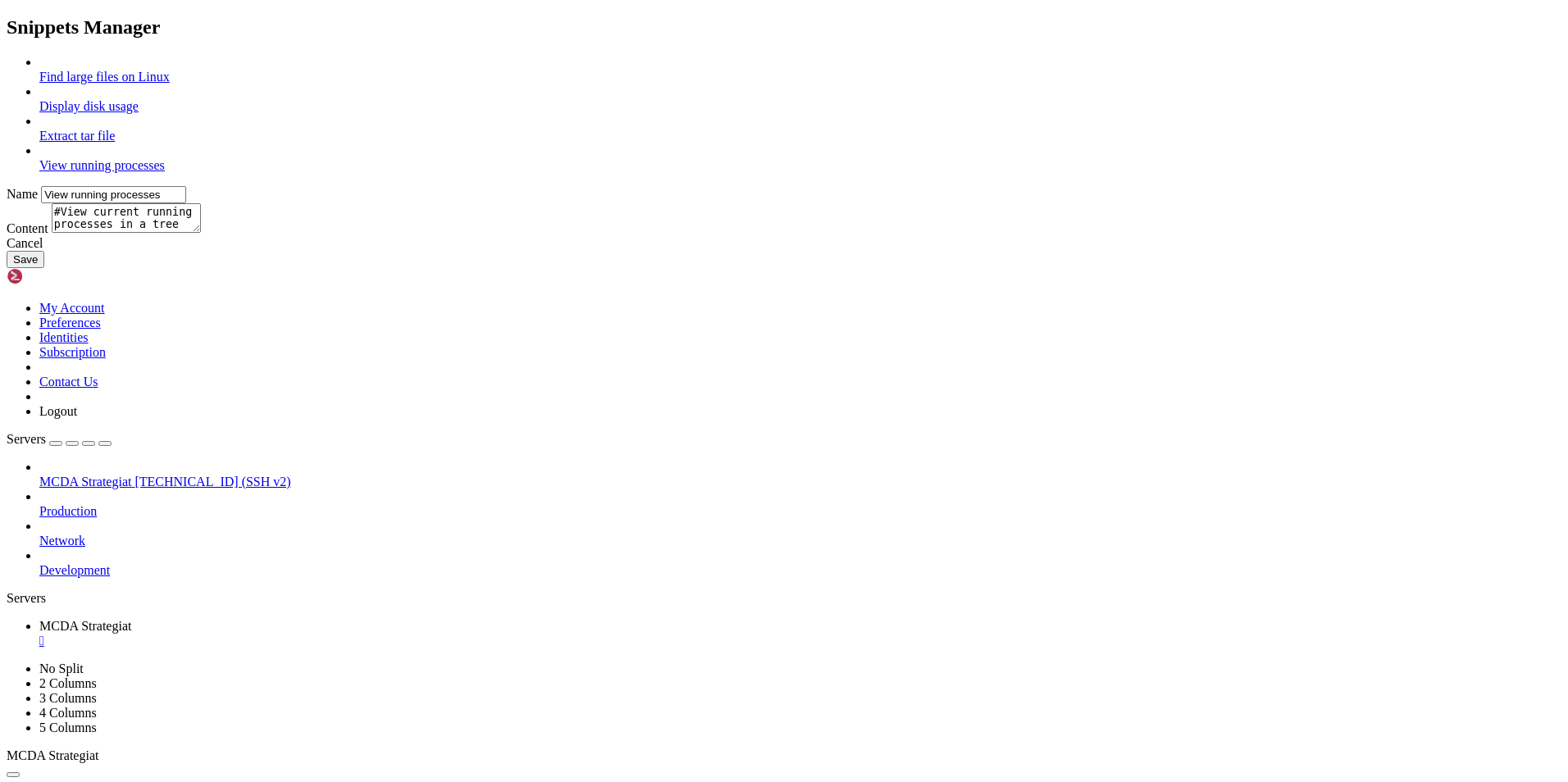
type input "Find large files on Linux"
type textarea "#Find large files on Linux du -h /*| grep "^[0-9.]*M" | sort -n"
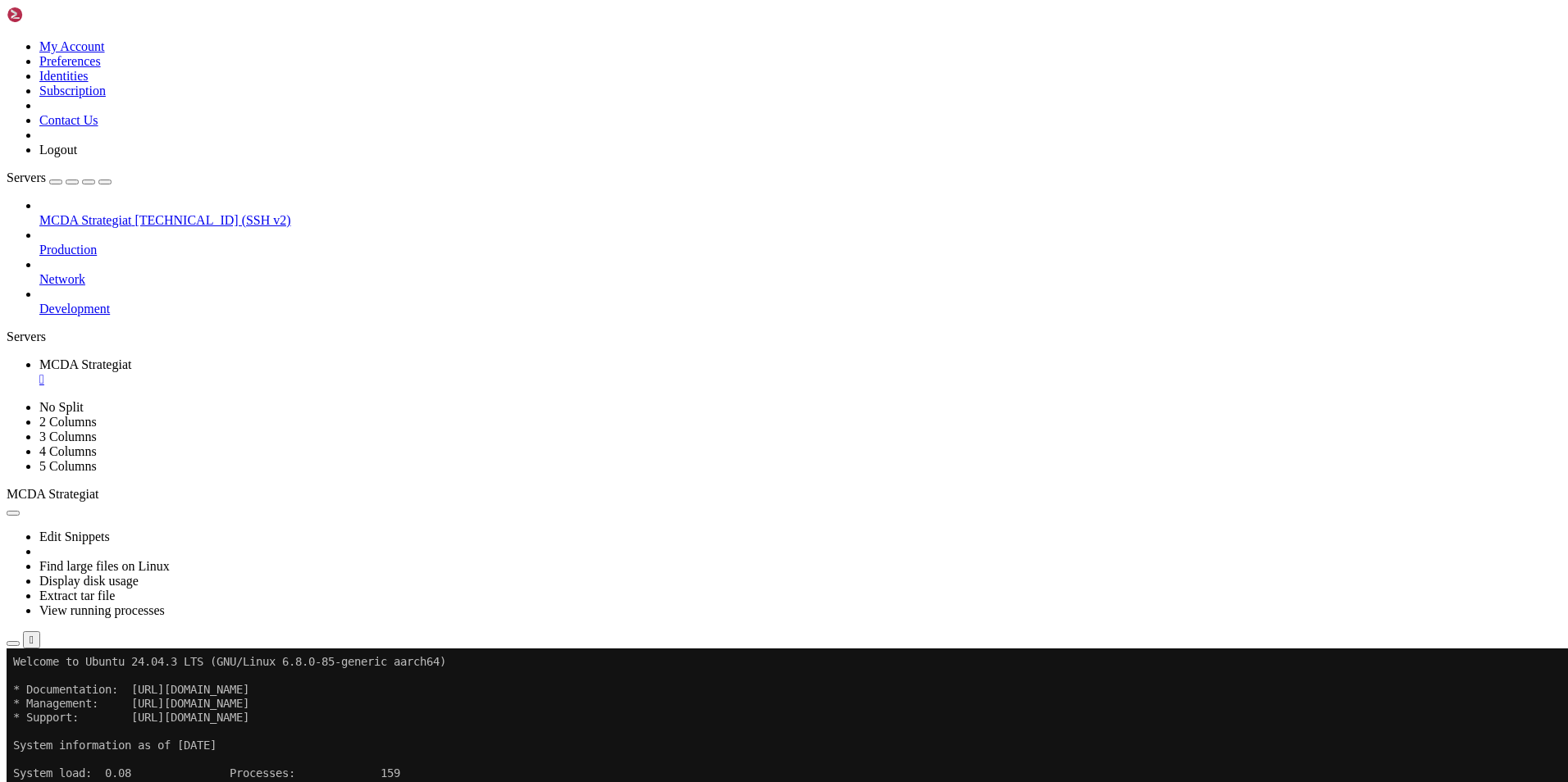
drag, startPoint x: 293, startPoint y: 53, endPoint x: 297, endPoint y: 75, distance: 22.4
click at [34, 634] on div "" at bounding box center [31, 640] width 4 height 13
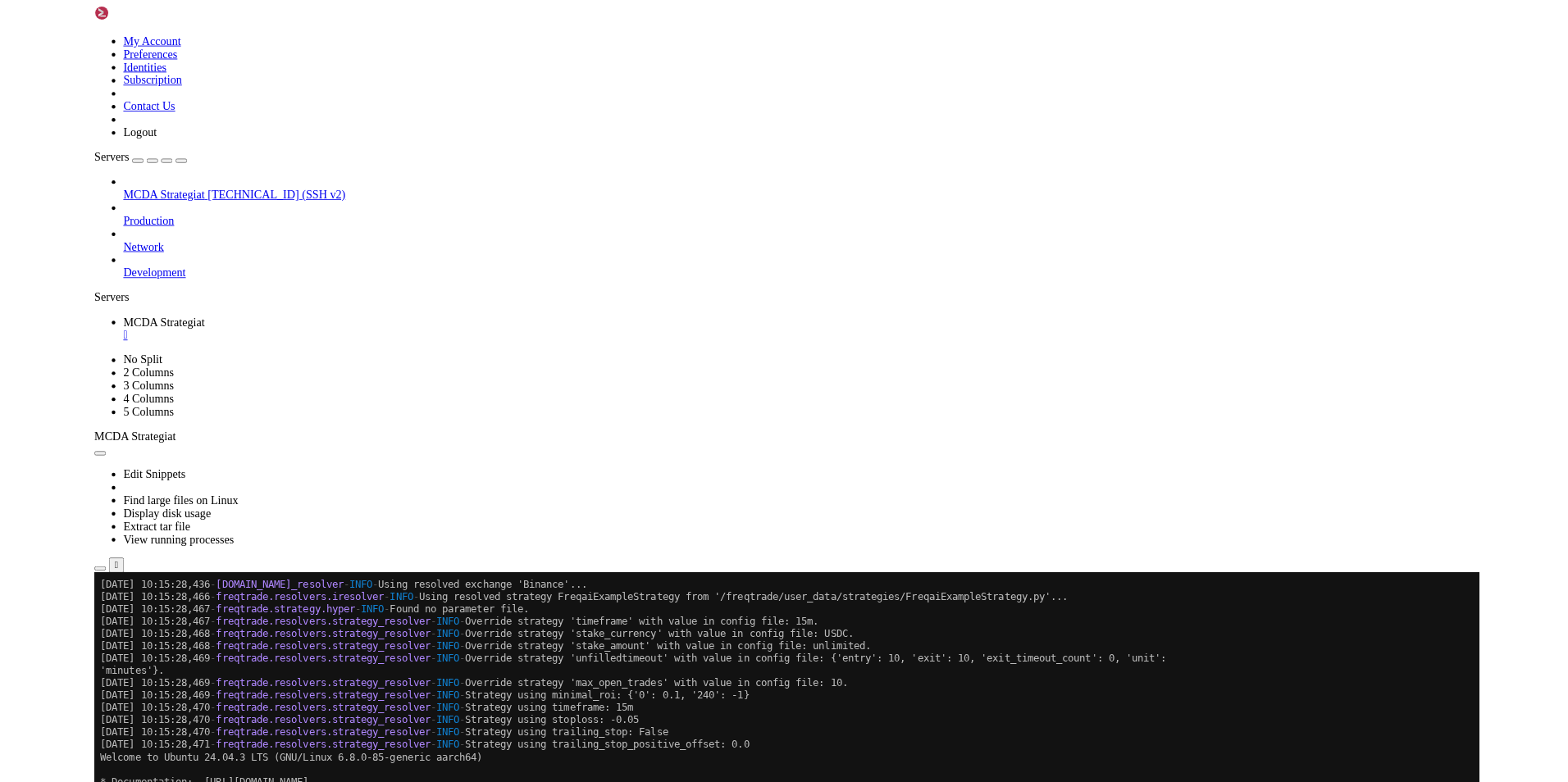
scroll to position [24495, 0]
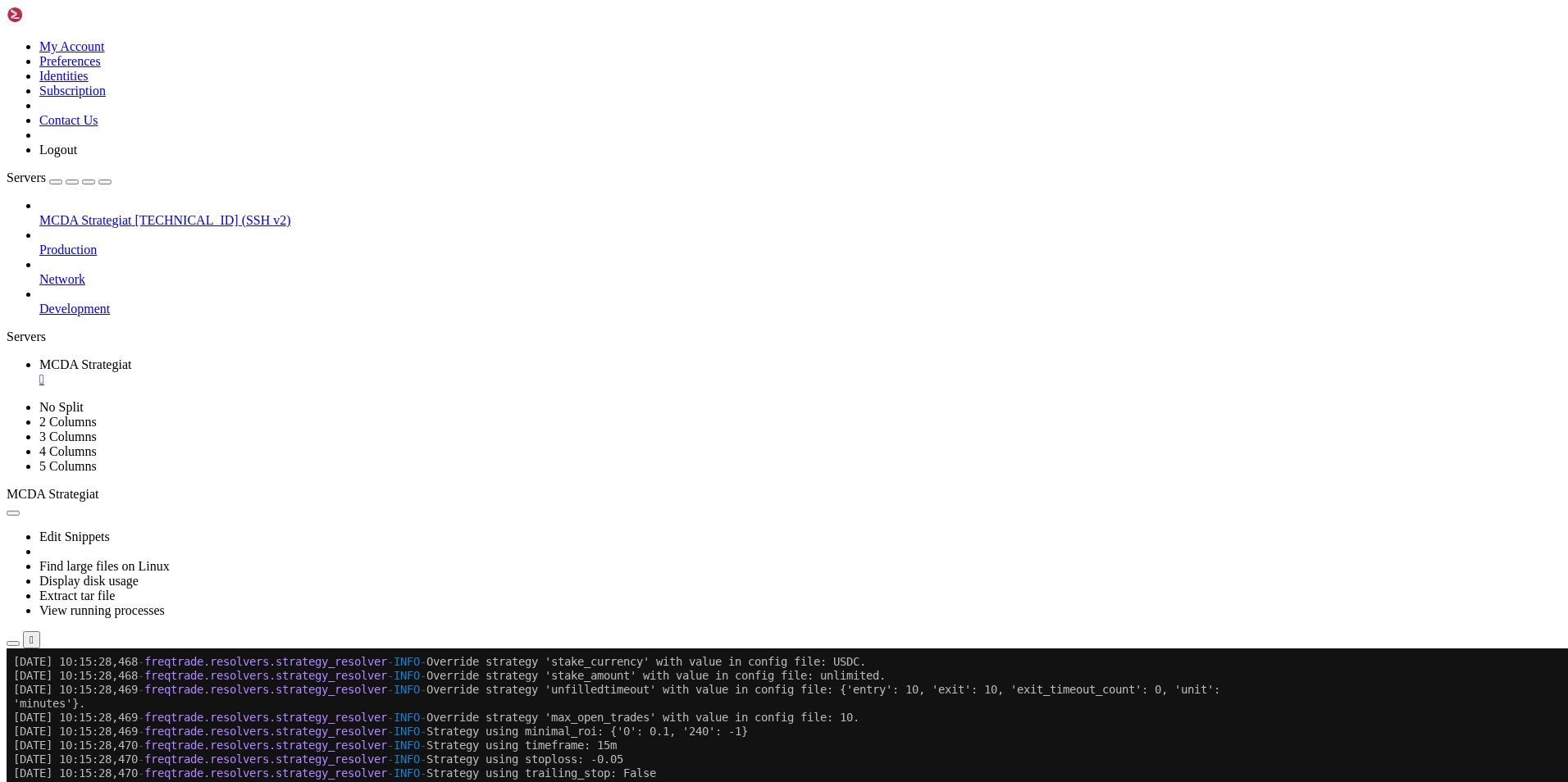
click at [19, 510] on button "button" at bounding box center [13, 513] width 13 height 5
click at [169, 559] on link "Find large files on Linux" at bounding box center [104, 566] width 130 height 14
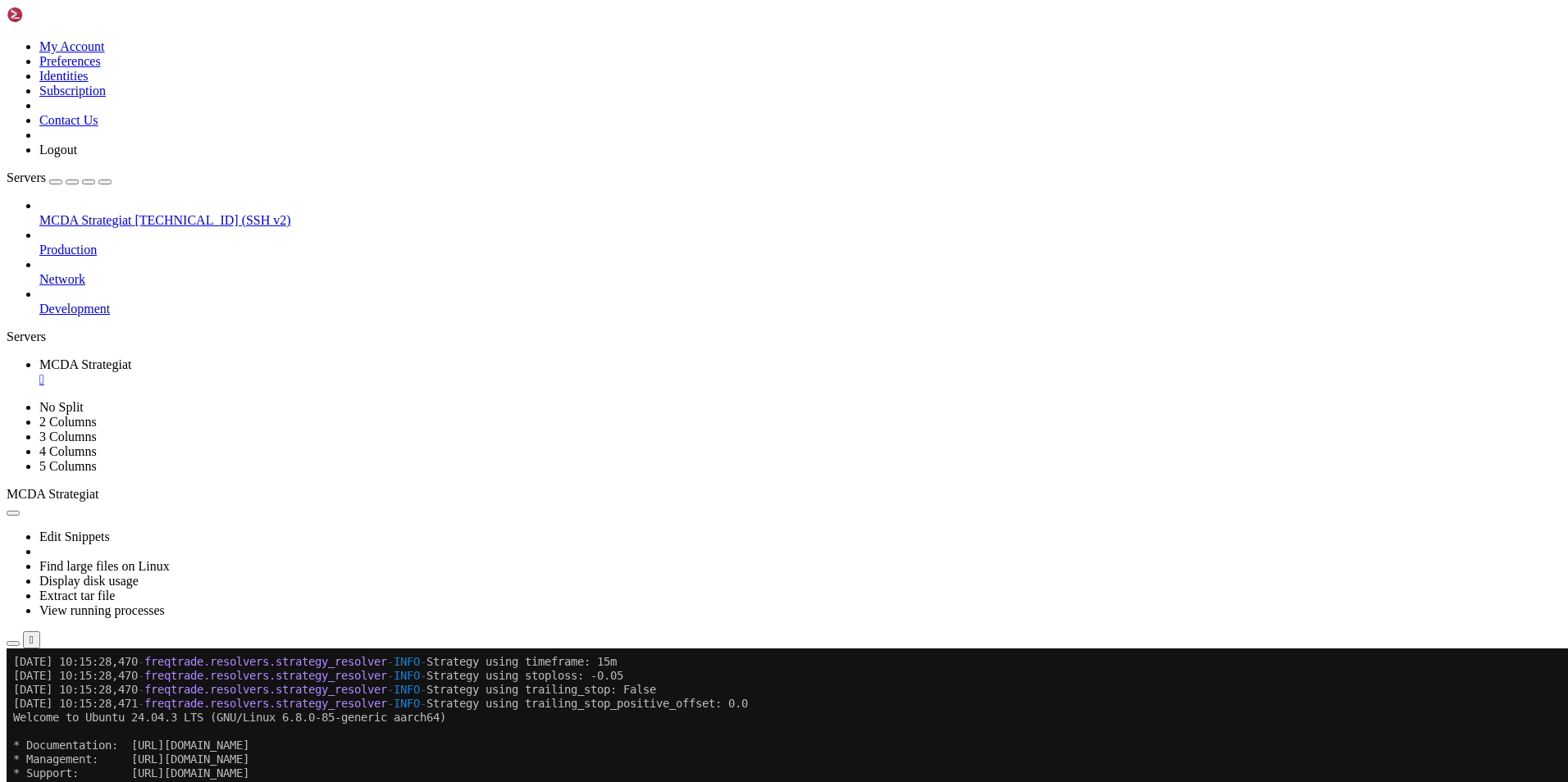
scroll to position [24592, 0]
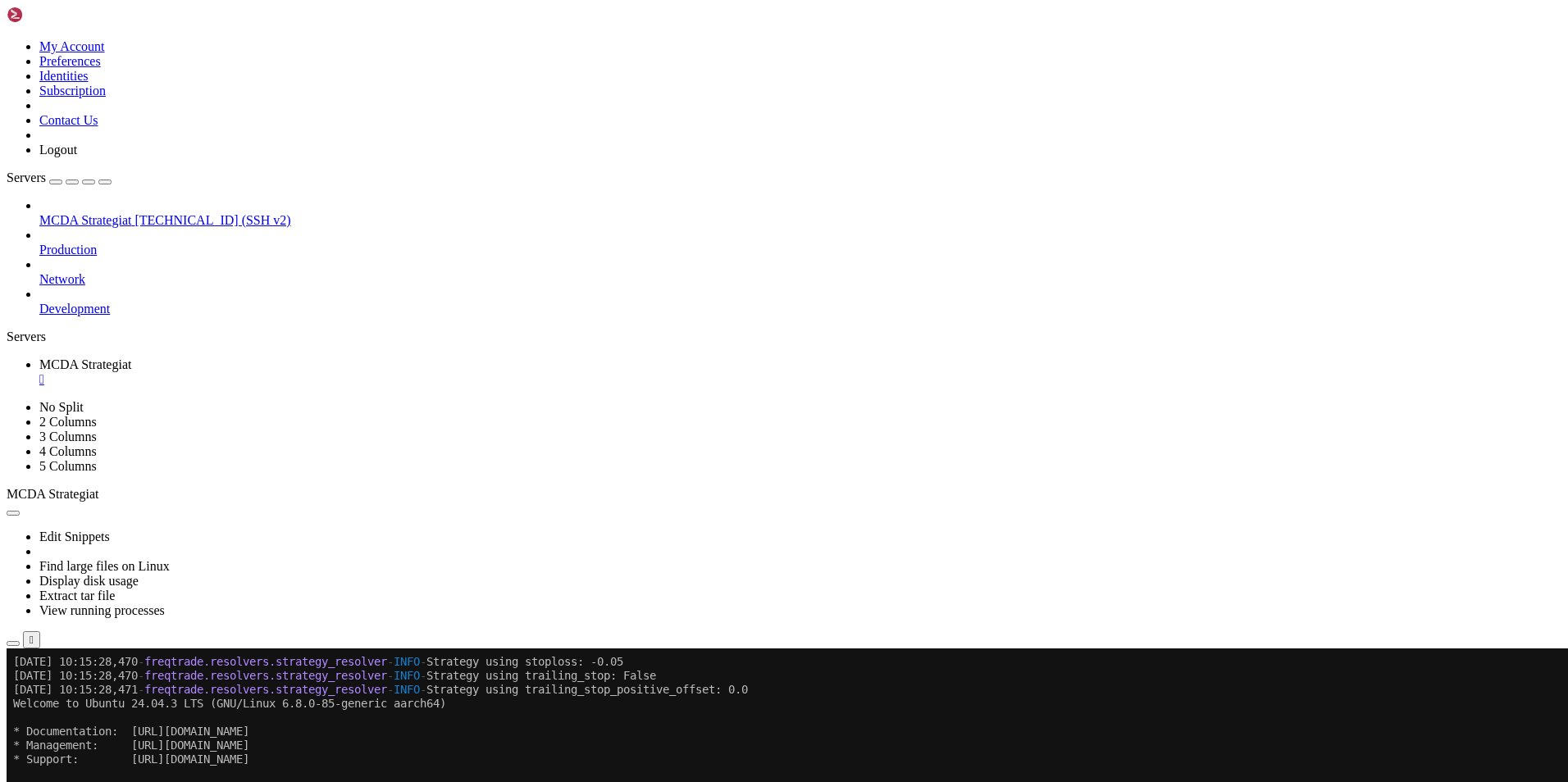
click at [134, 213] on span "[TECHNICAL_ID] (SSH v2)" at bounding box center [212, 220] width 156 height 14
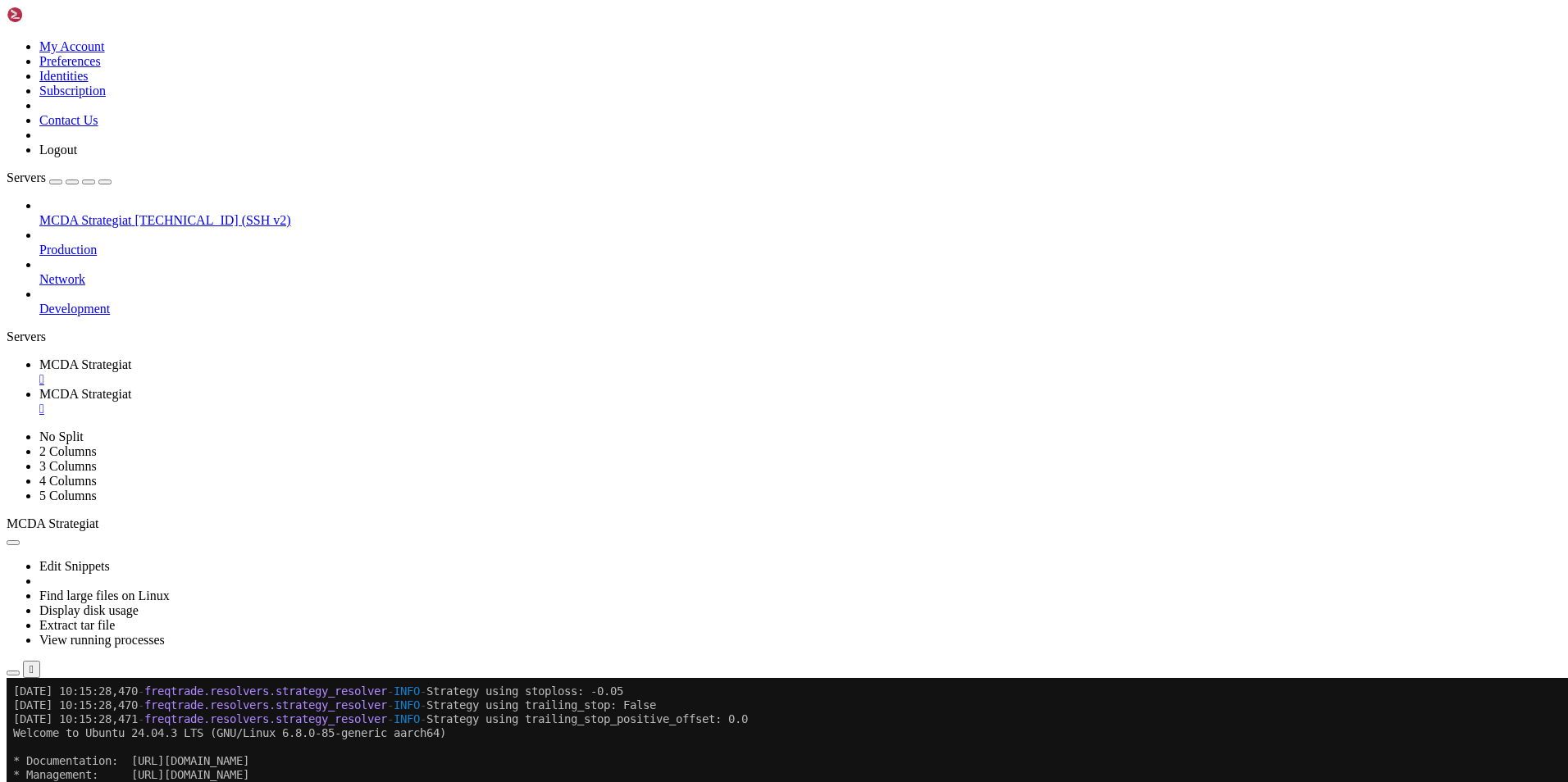
scroll to position [0, 0]
click at [483, 401] on div "" at bounding box center [800, 409] width 1522 height 15
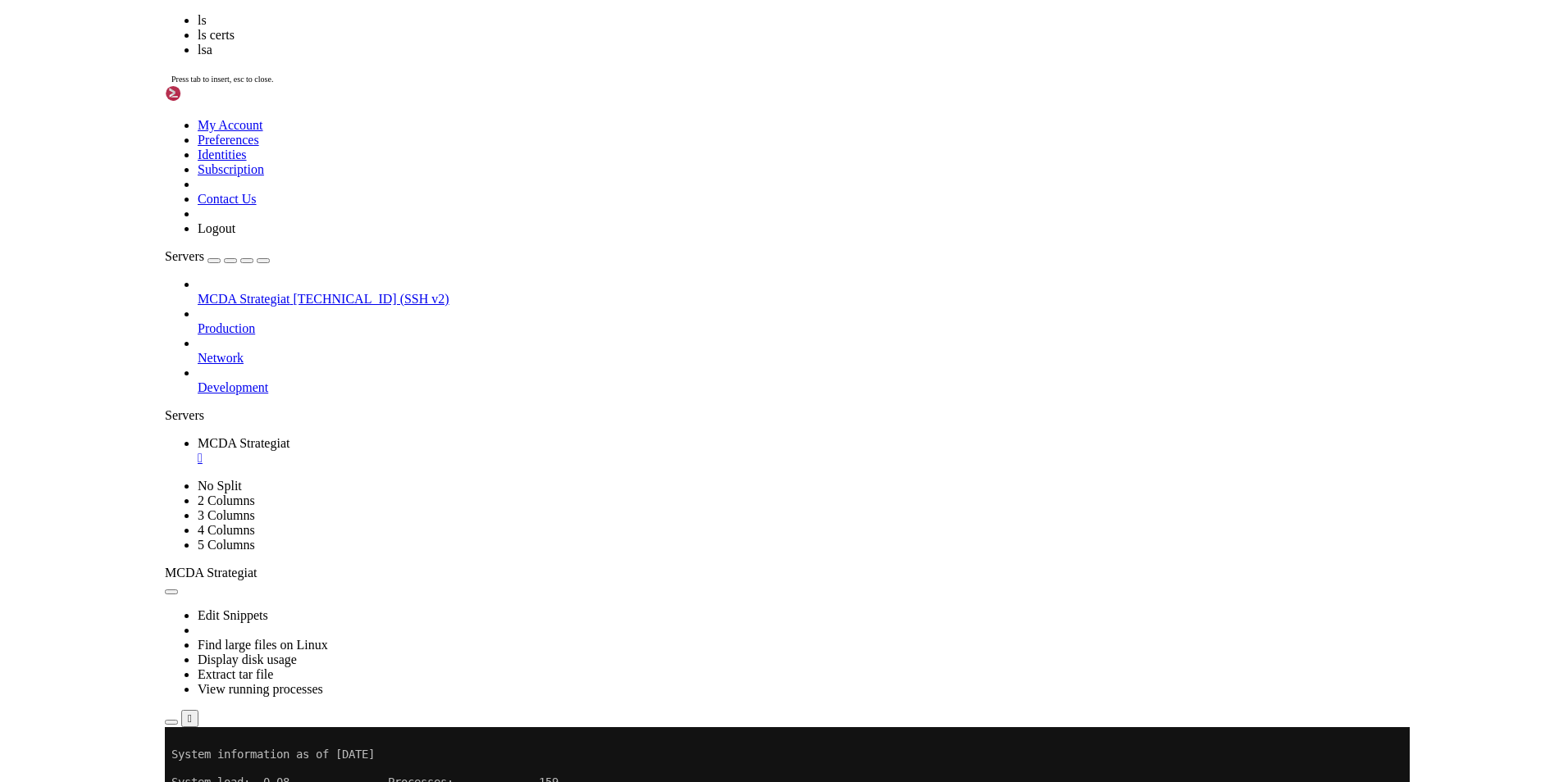
scroll to position [24746, 0]
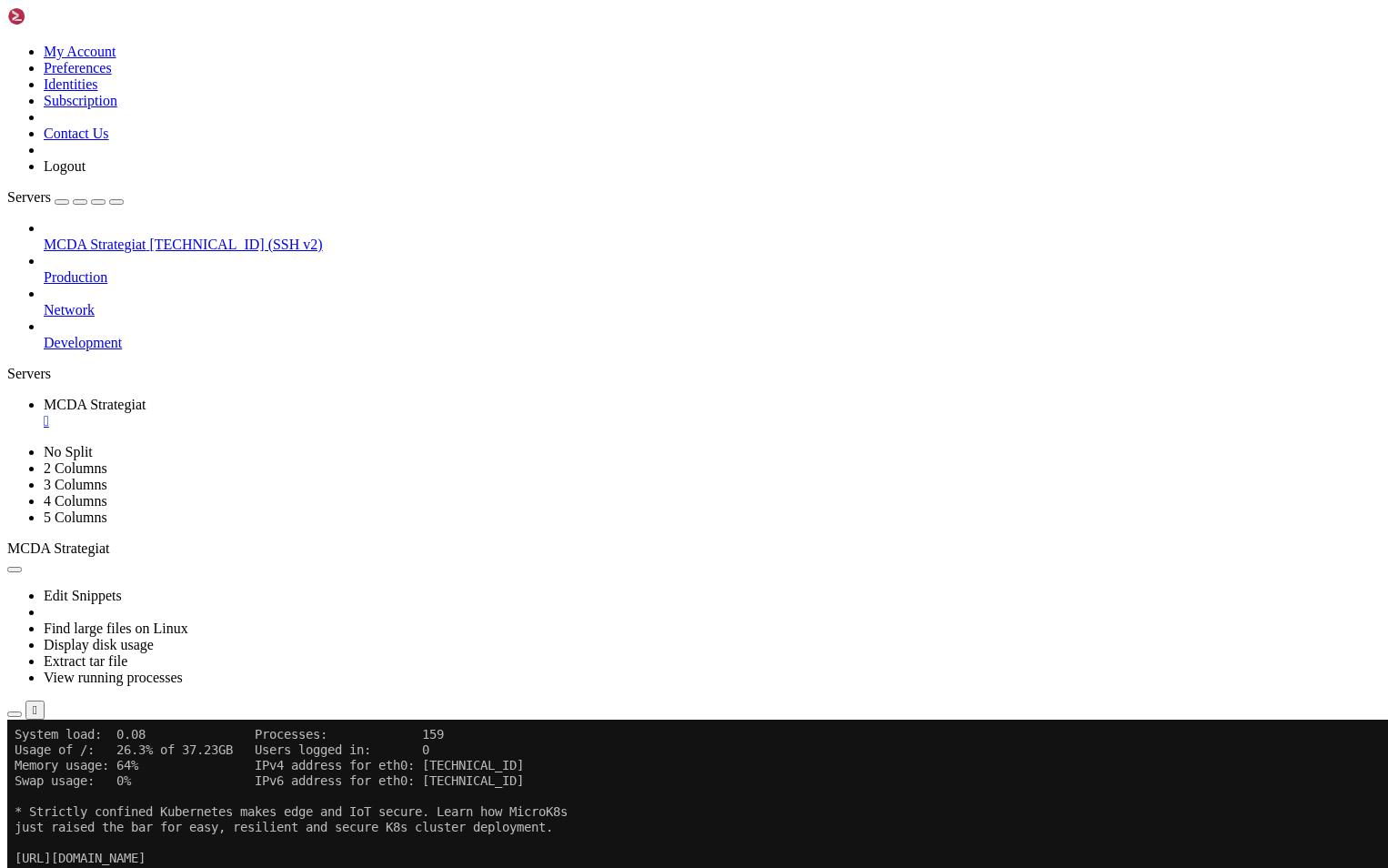
click at [15, 714] on icon "button" at bounding box center [15, 714] width 0 height 0
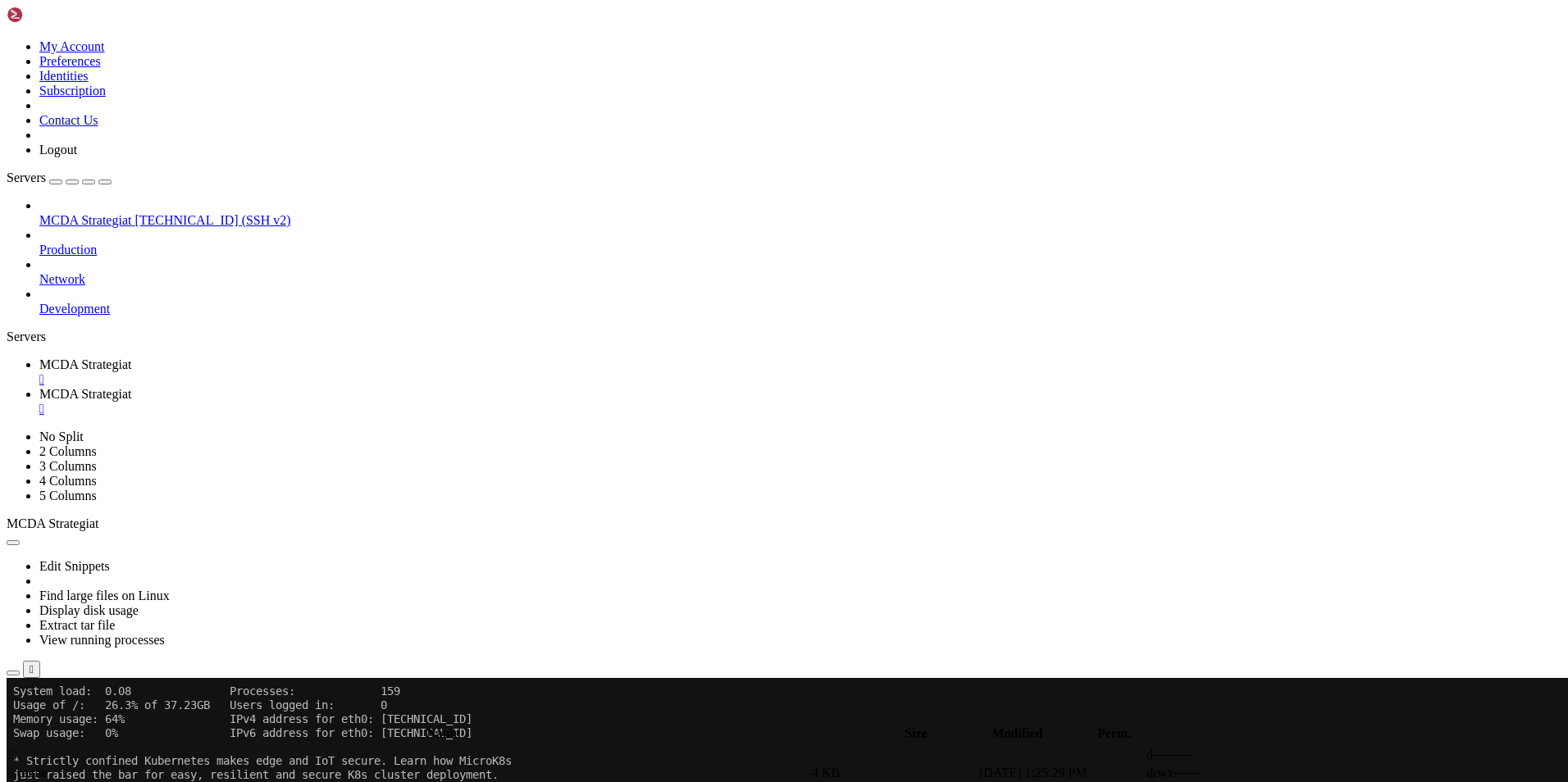
type input "/root/ft_userdata/user_data"
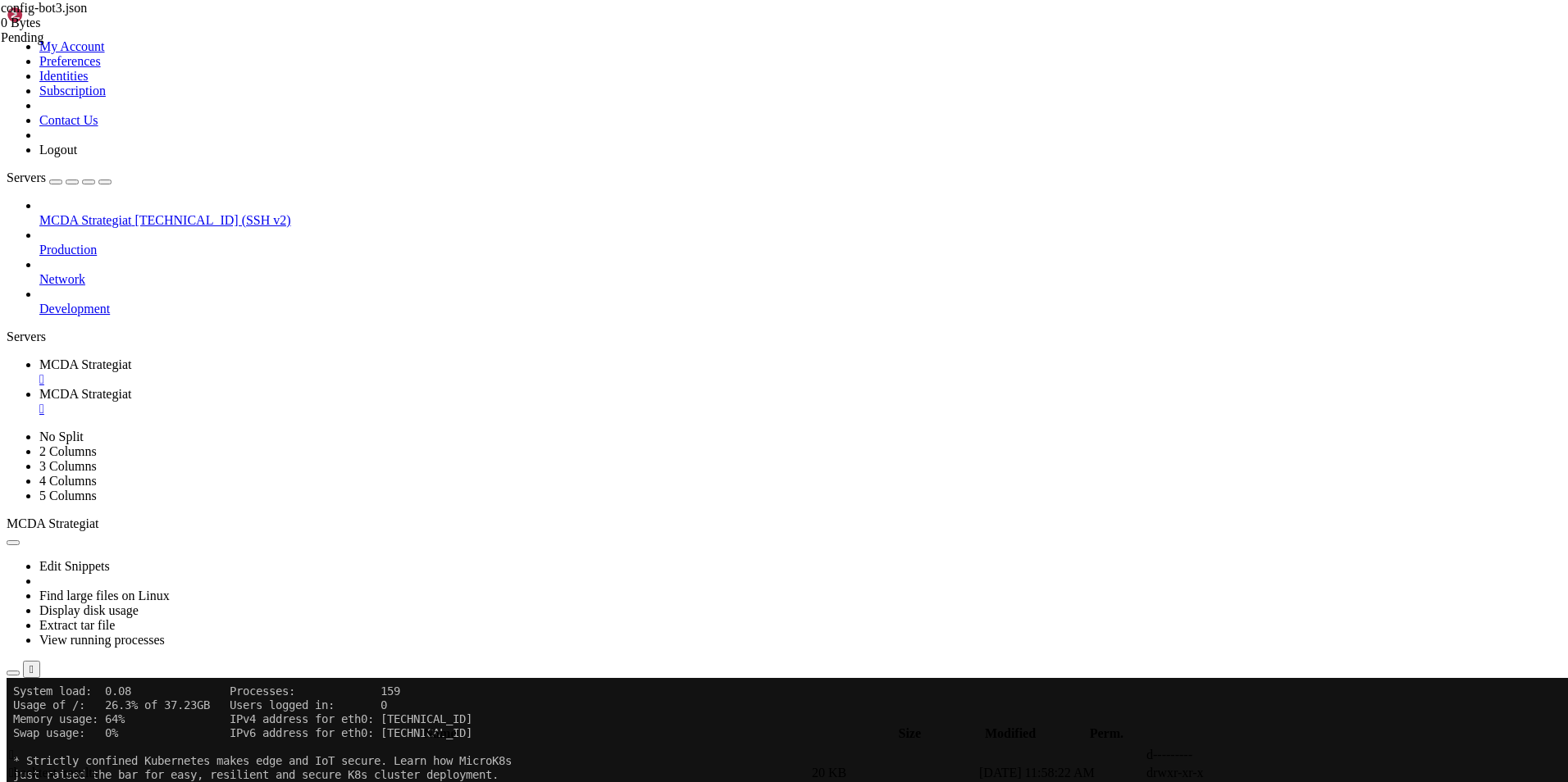
click at [131, 357] on span "MCDA Strategiat" at bounding box center [86, 364] width 92 height 14
click at [442, 387] on link "MCDA Strategiat " at bounding box center [800, 401] width 1522 height 29
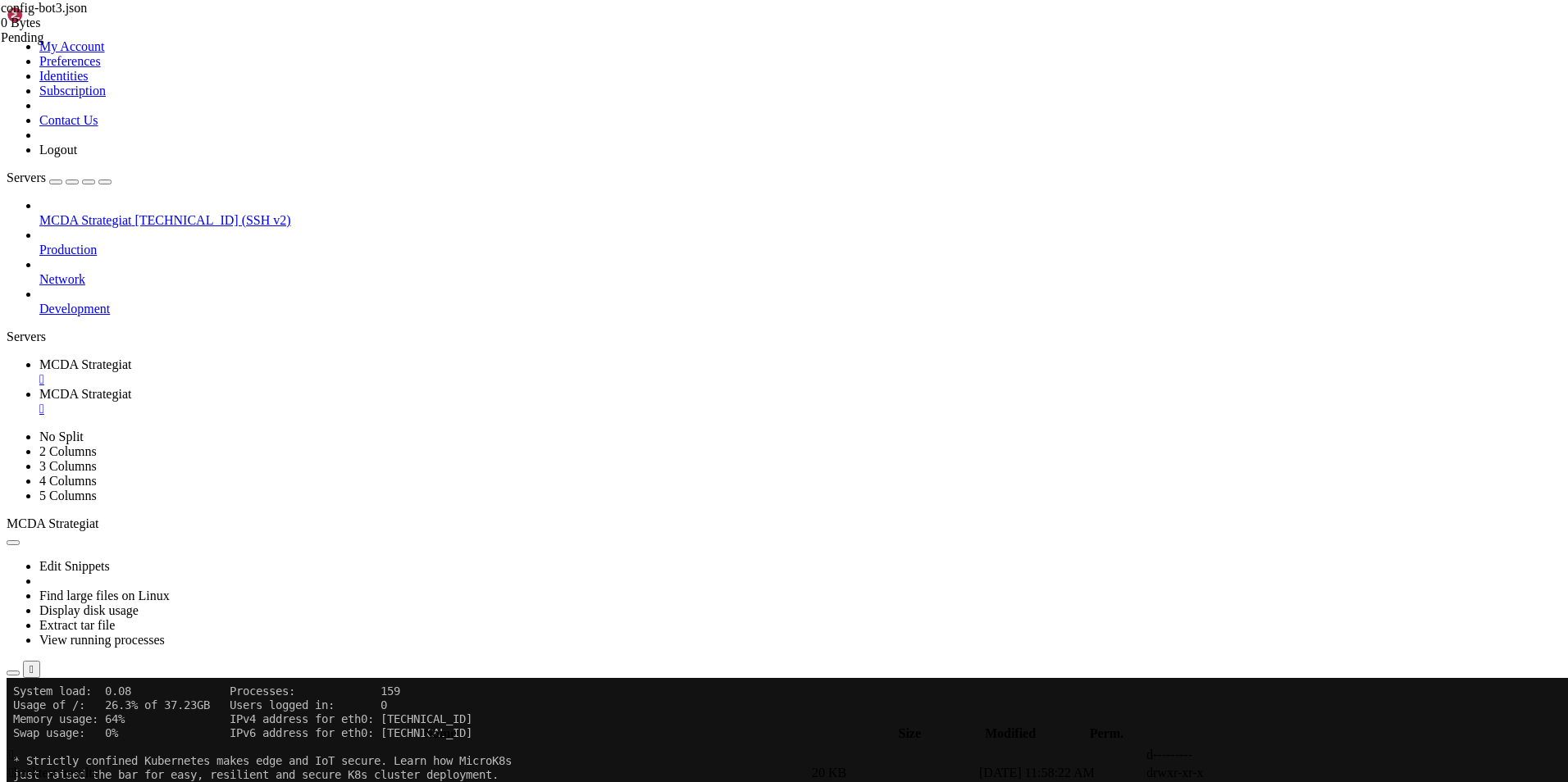
click at [482, 401] on div "" at bounding box center [800, 409] width 1522 height 15
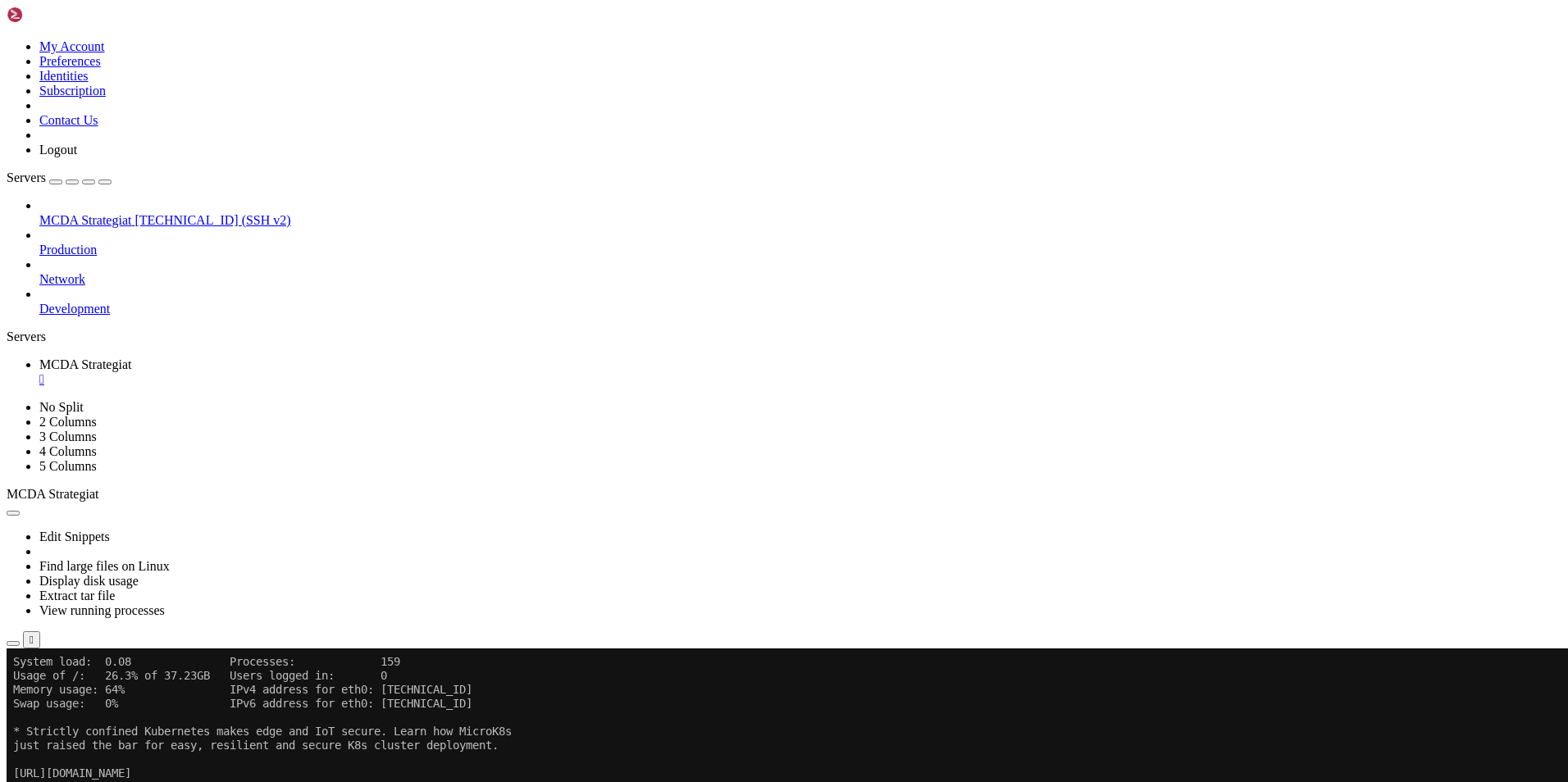
click at [13, 644] on icon "button" at bounding box center [13, 644] width 0 height 0
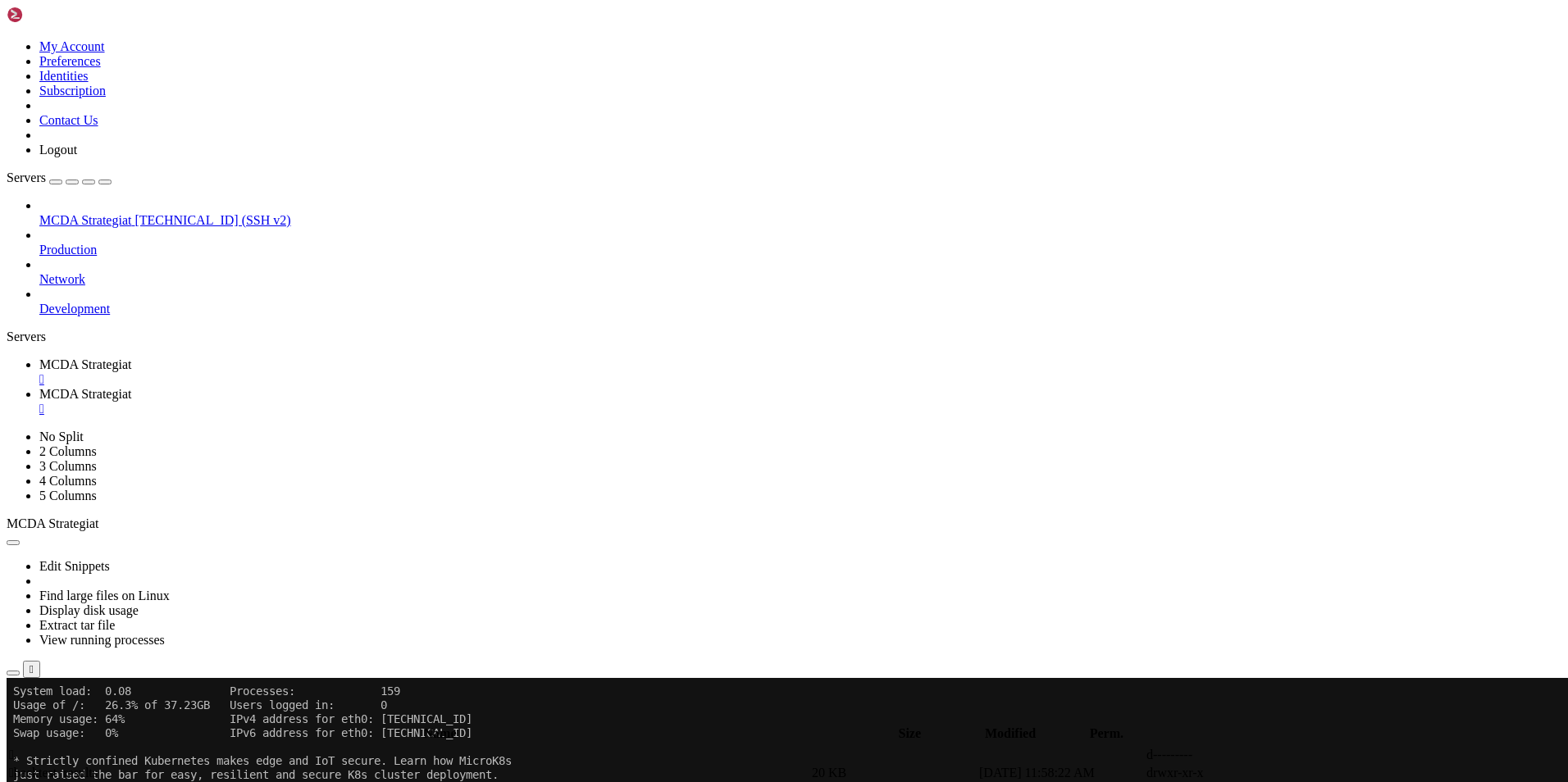
type input "/root/ft_userdata/user_data/strategies"
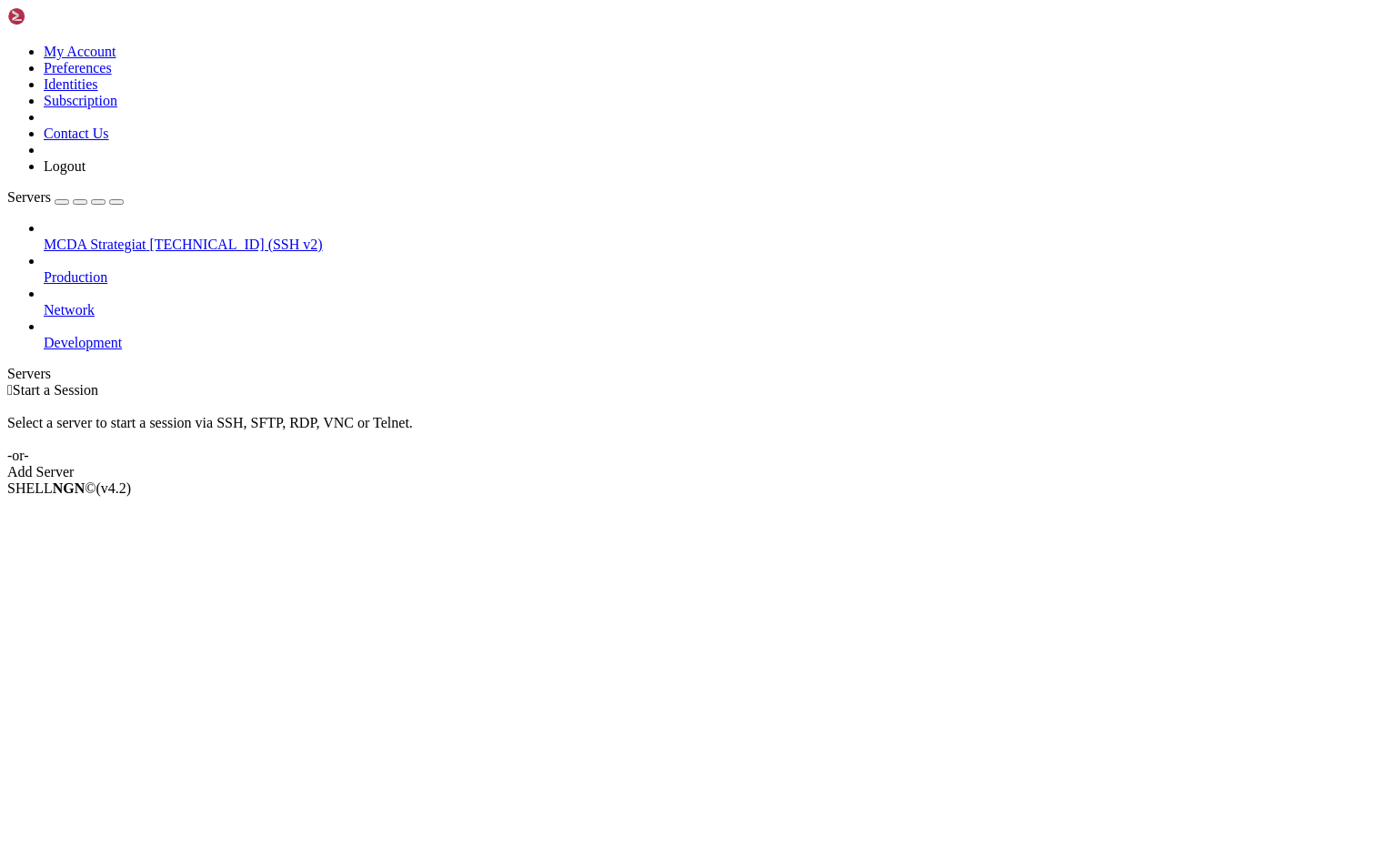
click at [118, 236] on span "MCDA Strategiat" at bounding box center [95, 244] width 102 height 16
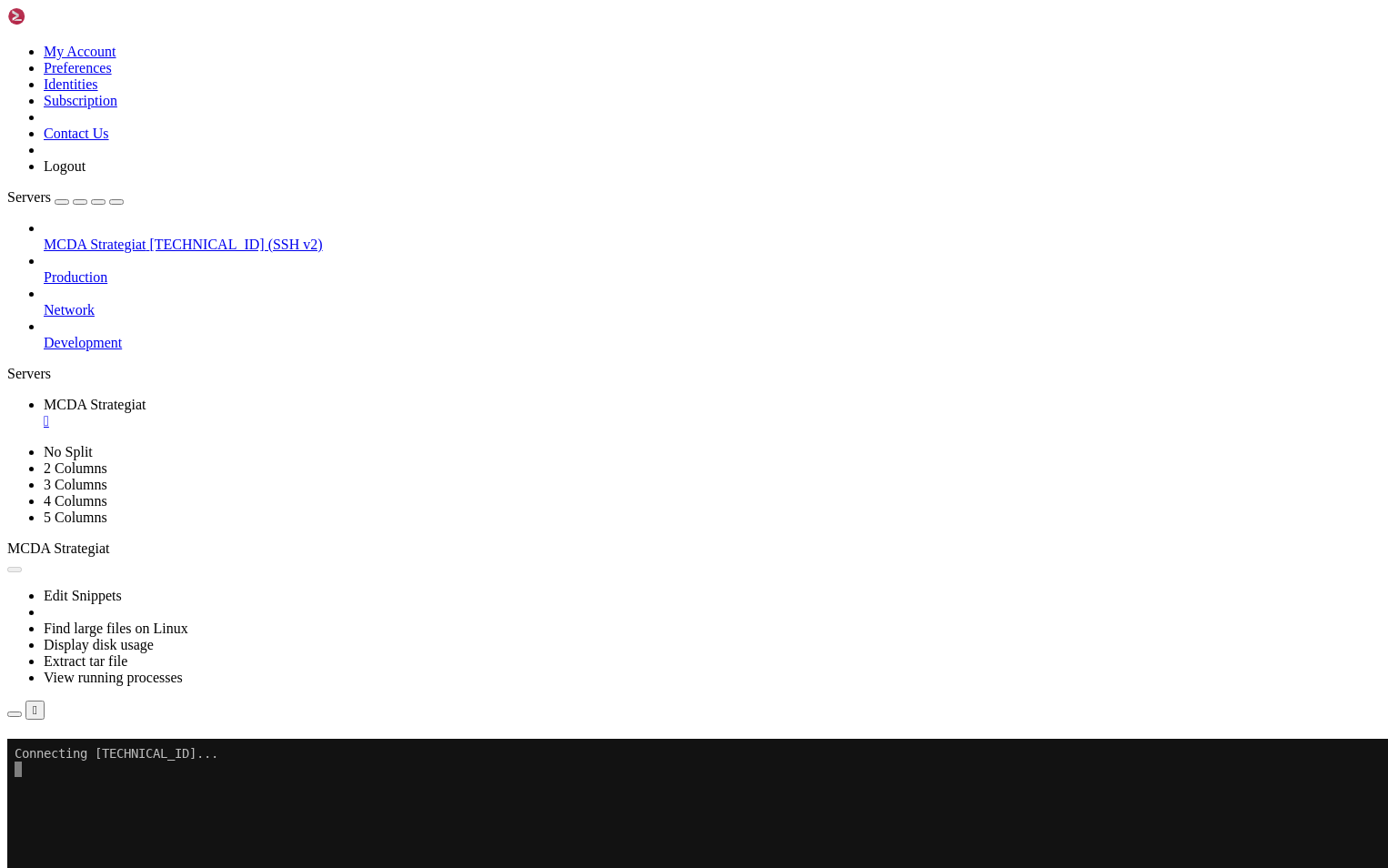
click at [80, 755] on button "Reconnect" at bounding box center [44, 765] width 73 height 20
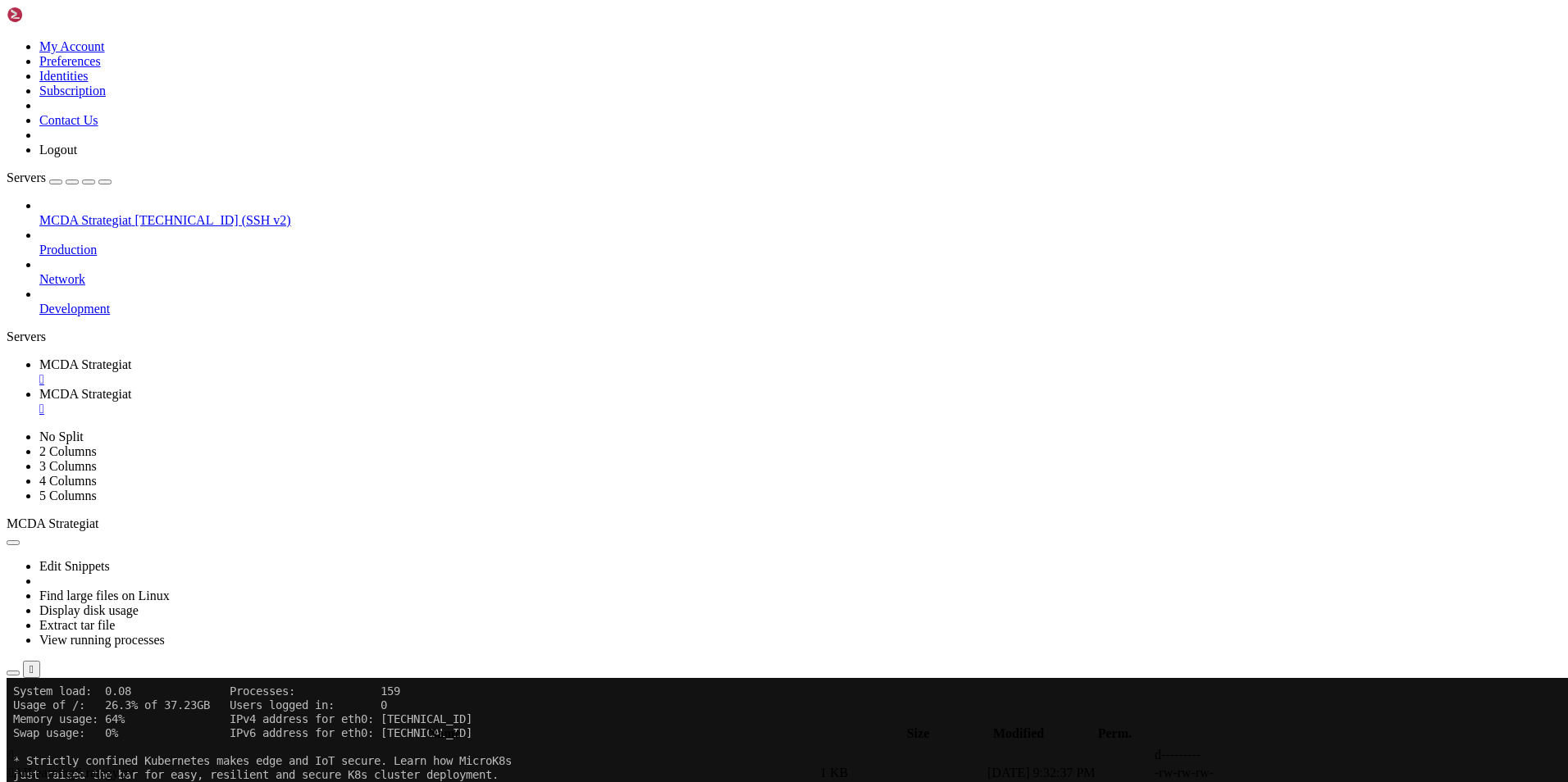
scroll to position [8, 2]
click at [131, 357] on span "MCDA Strategiat" at bounding box center [86, 364] width 92 height 14
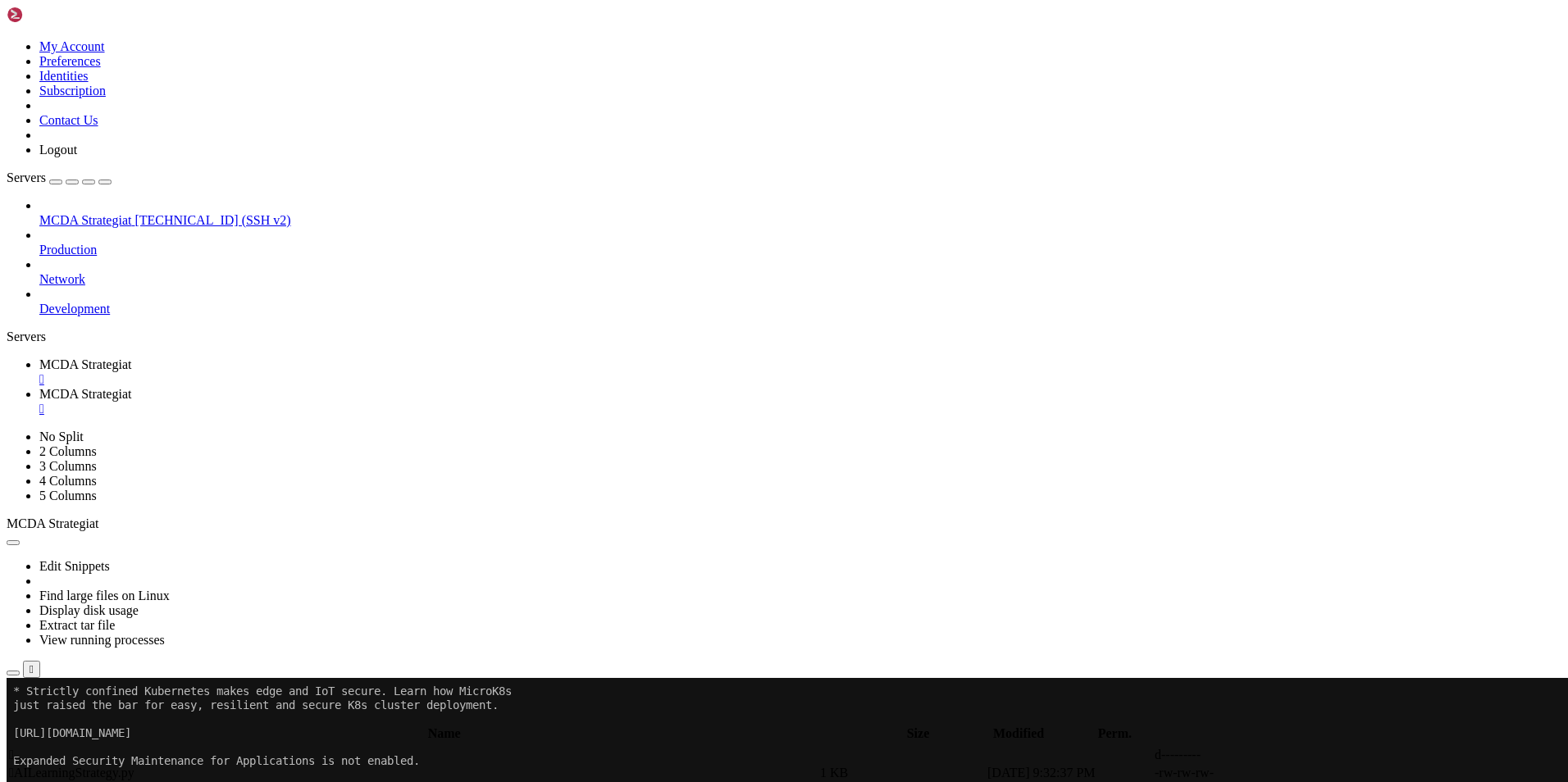
scroll to position [24857, 0]
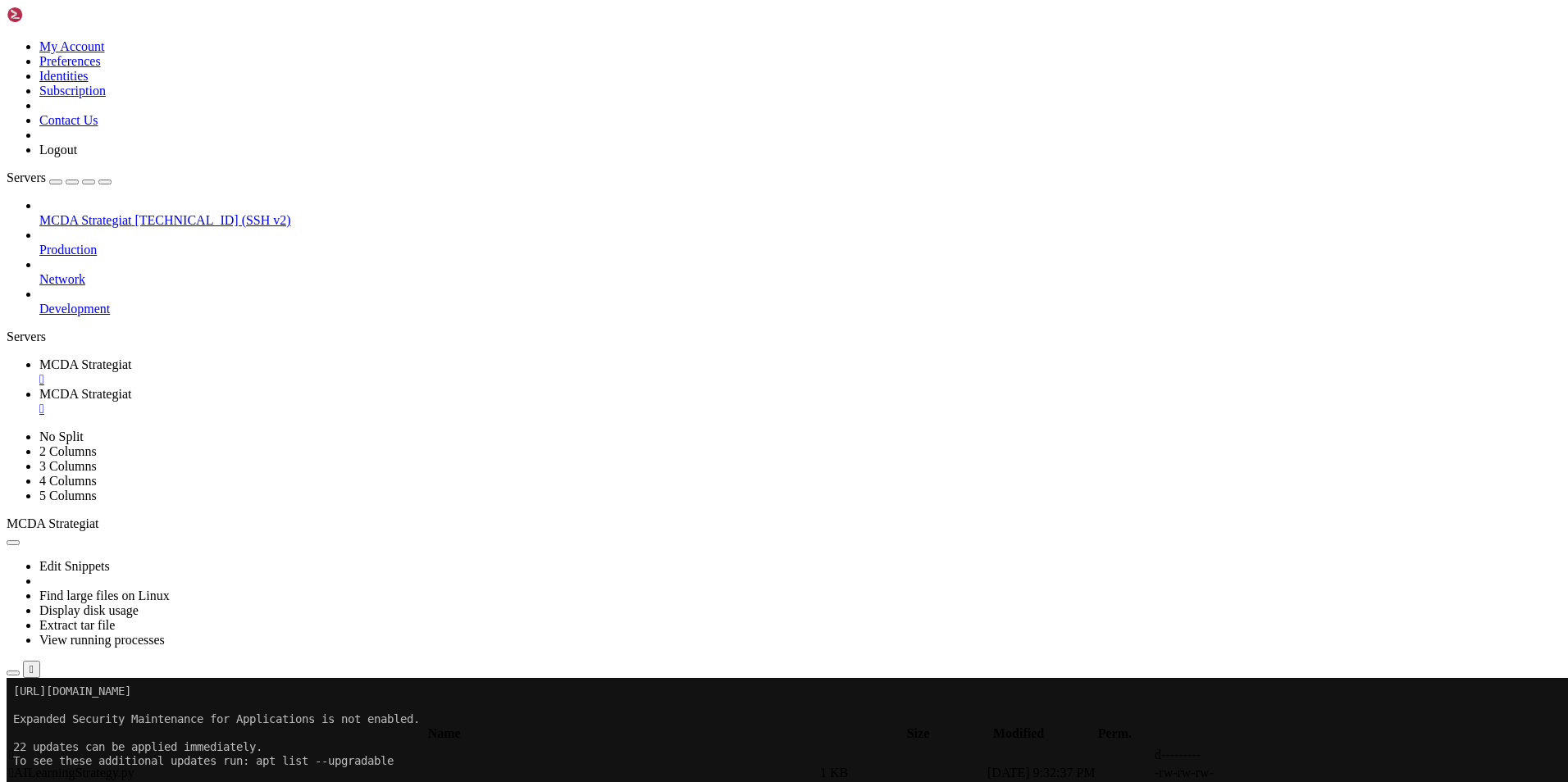
click at [131, 387] on span "MCDA Strategiat" at bounding box center [86, 394] width 92 height 14
click at [131, 357] on span "MCDA Strategiat" at bounding box center [86, 364] width 92 height 14
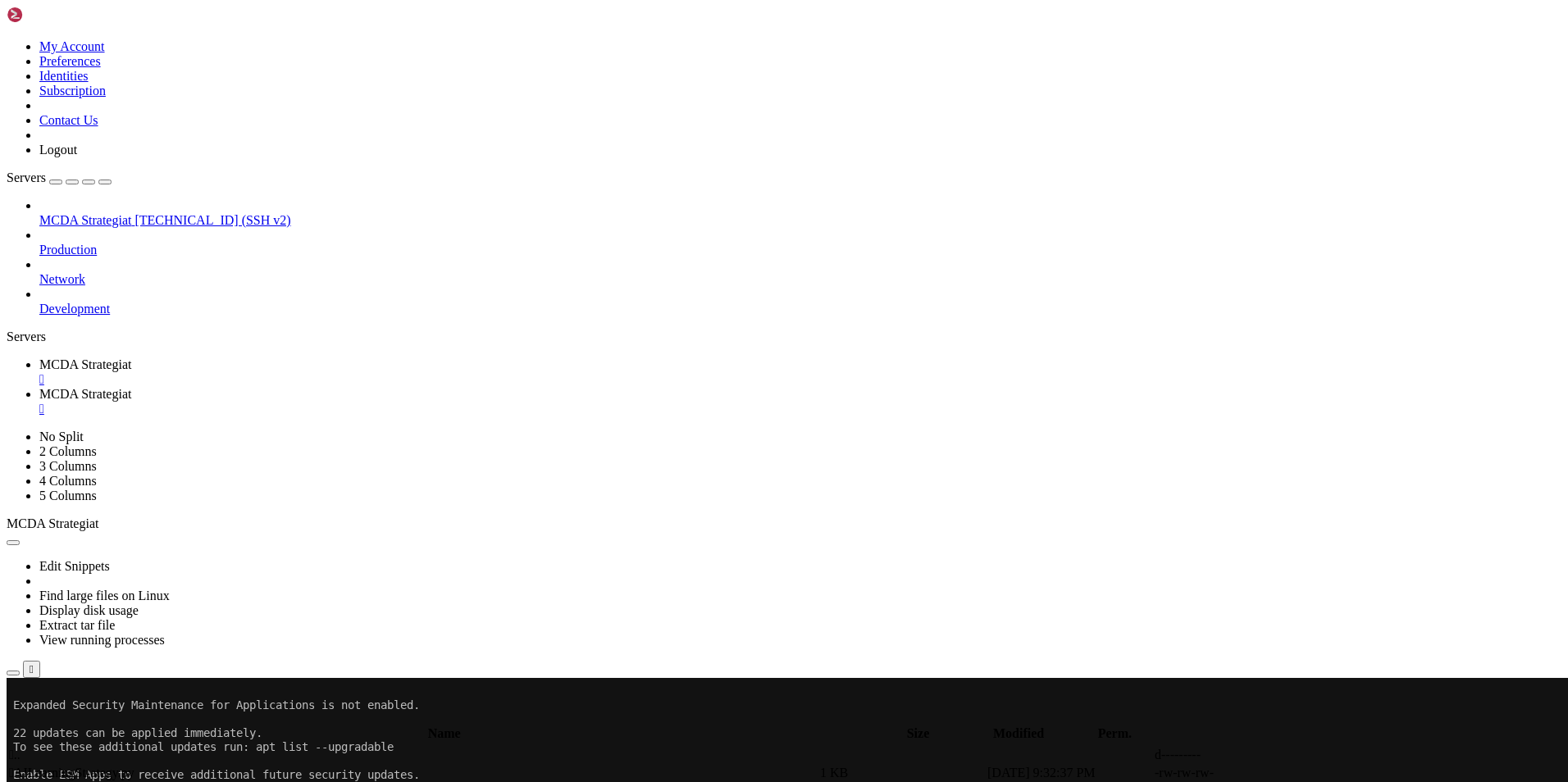
click at [131, 387] on span "MCDA Strategiat" at bounding box center [86, 394] width 92 height 14
click at [20, 748] on span " .." at bounding box center [15, 754] width 12 height 14
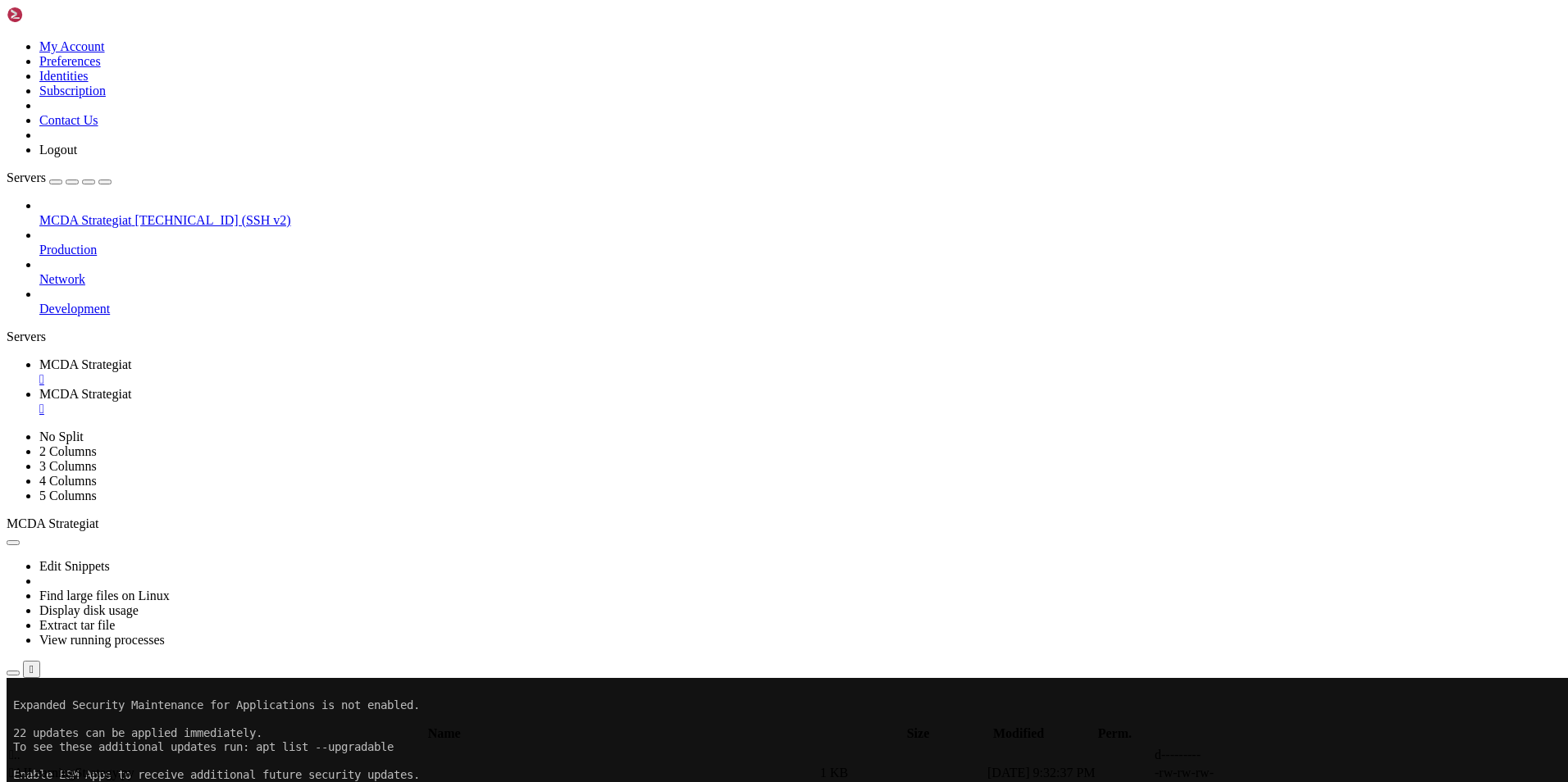
click at [131, 357] on span "MCDA Strategiat" at bounding box center [86, 364] width 92 height 14
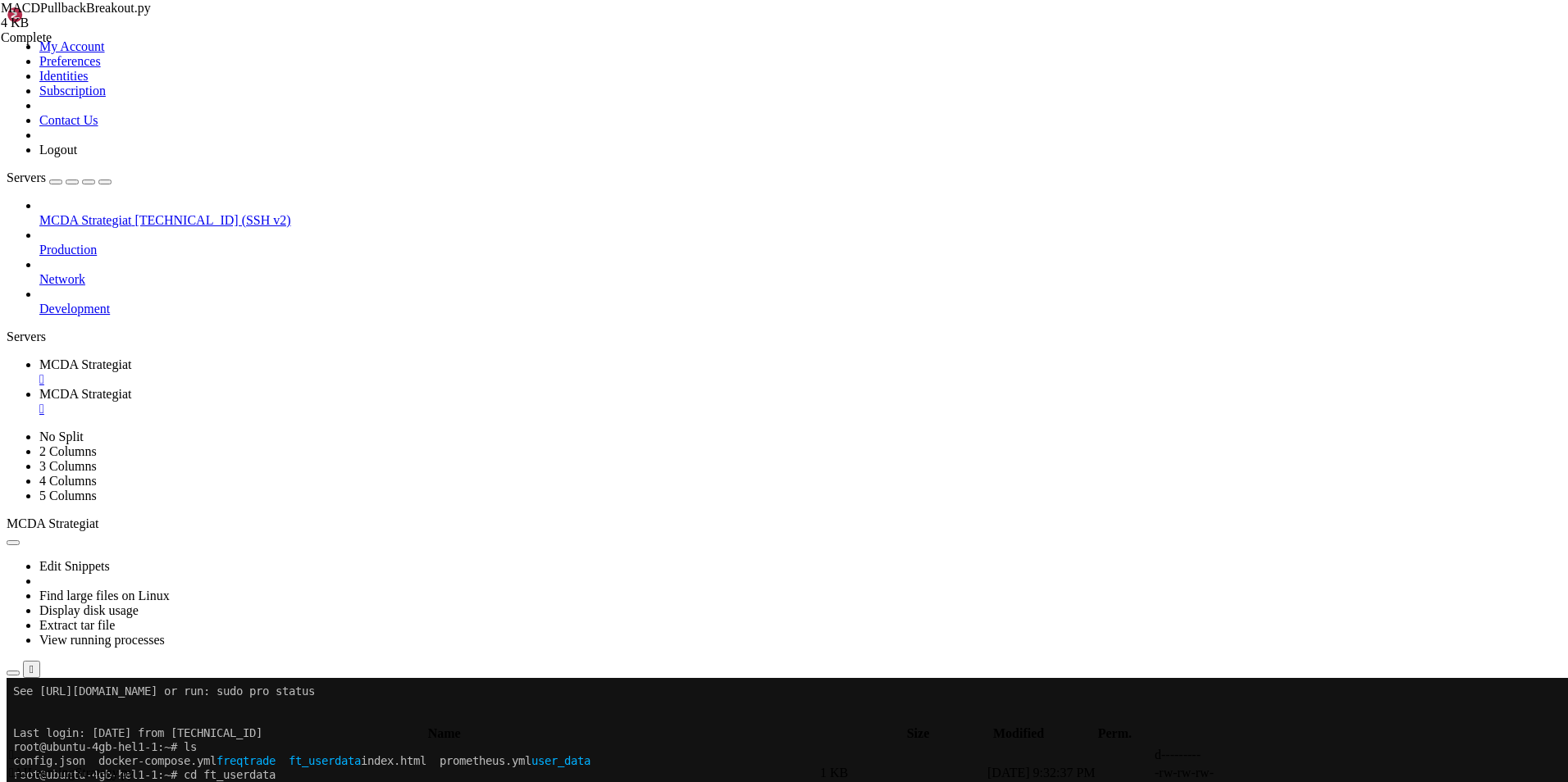
scroll to position [24969, 0]
drag, startPoint x: 1352, startPoint y: 1277, endPoint x: 1256, endPoint y: 1277, distance: 96.0
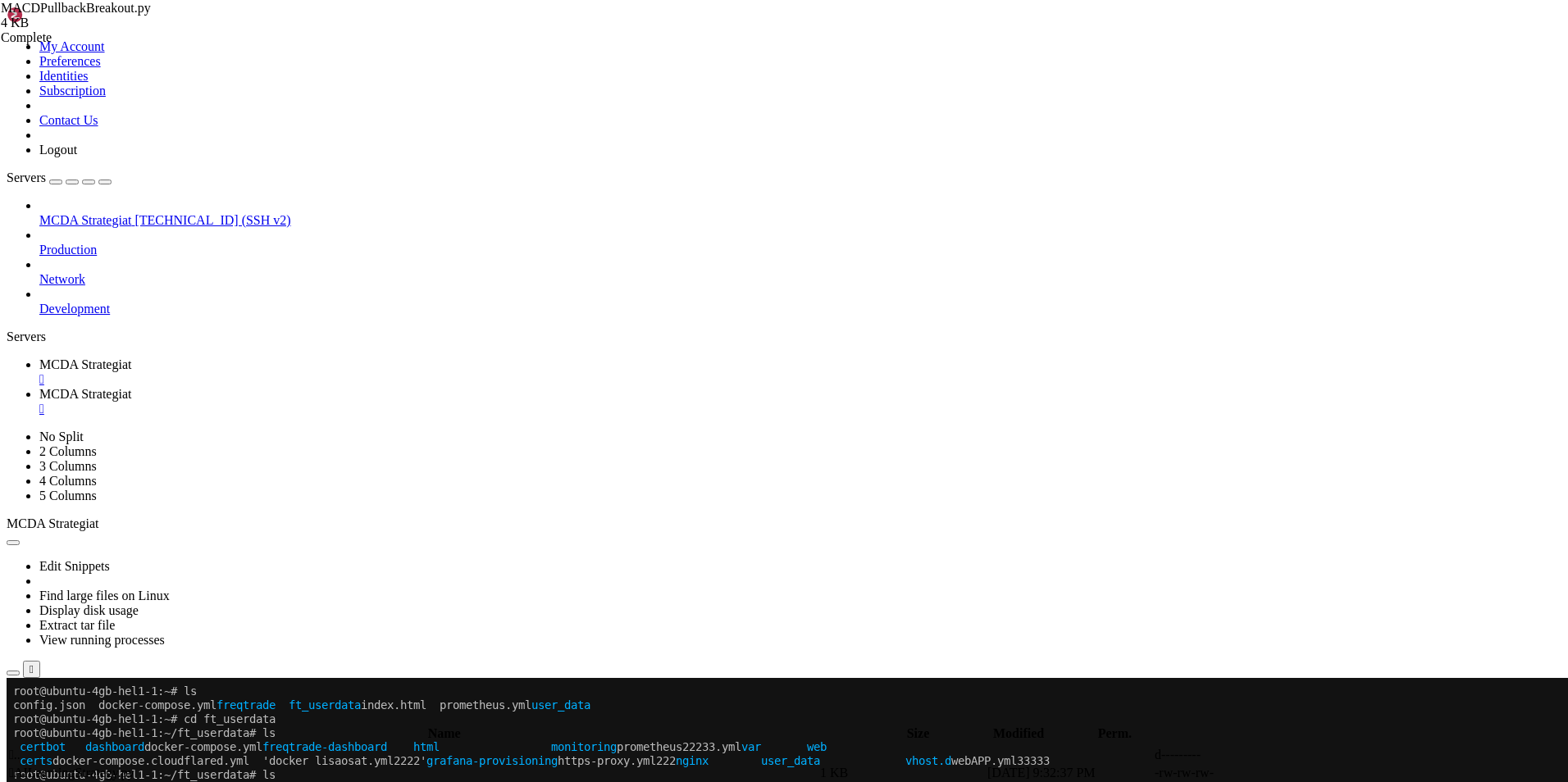
scroll to position [25025, 0]
click at [131, 387] on span "MCDA Strategiat" at bounding box center [86, 394] width 92 height 14
click at [131, 357] on span "MCDA Strategiat" at bounding box center [86, 364] width 92 height 14
click at [379, 387] on link "MCDA Strategiat " at bounding box center [800, 401] width 1522 height 29
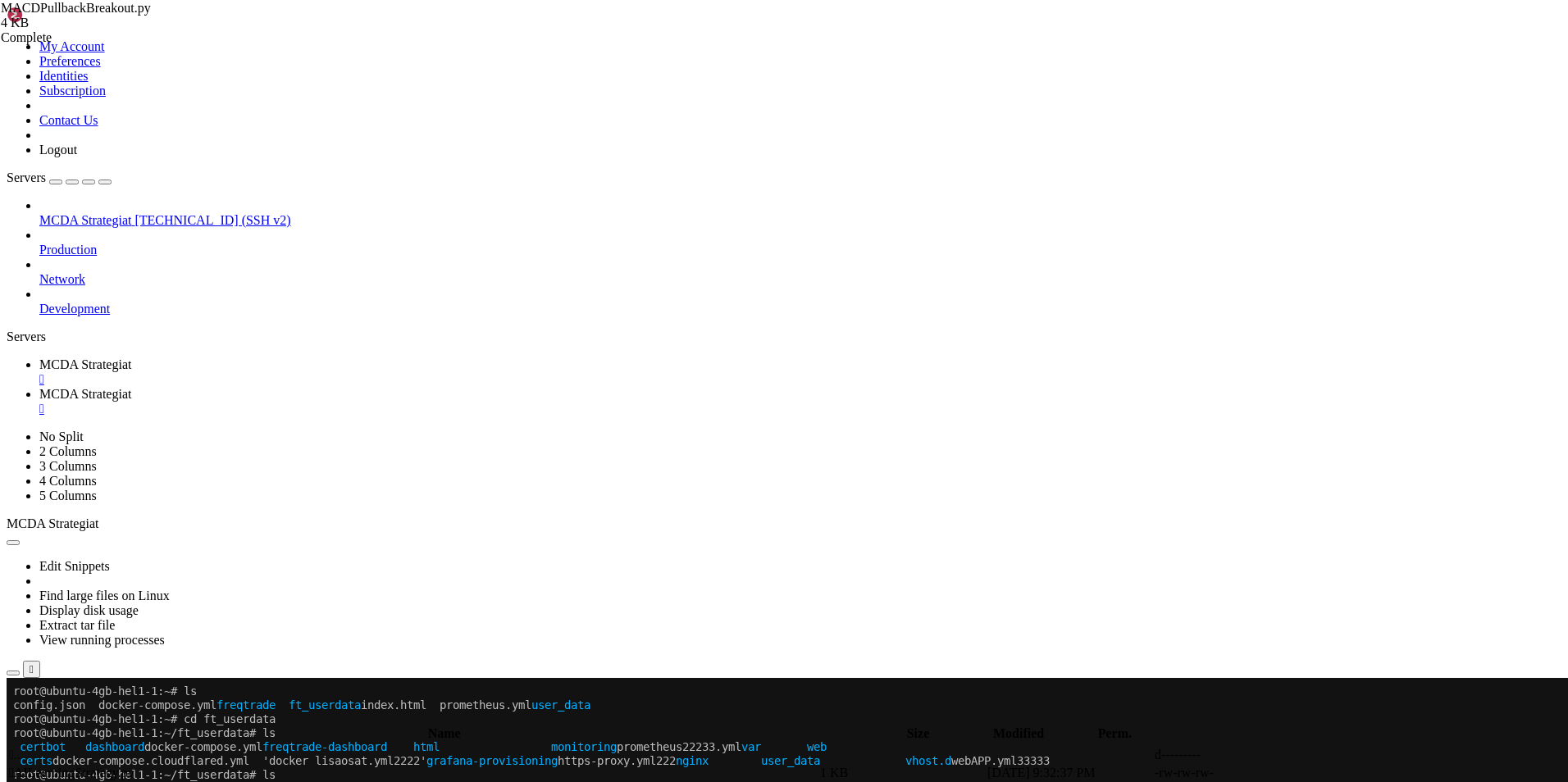
click at [278, 747] on td " .." at bounding box center [413, 755] width 809 height 17
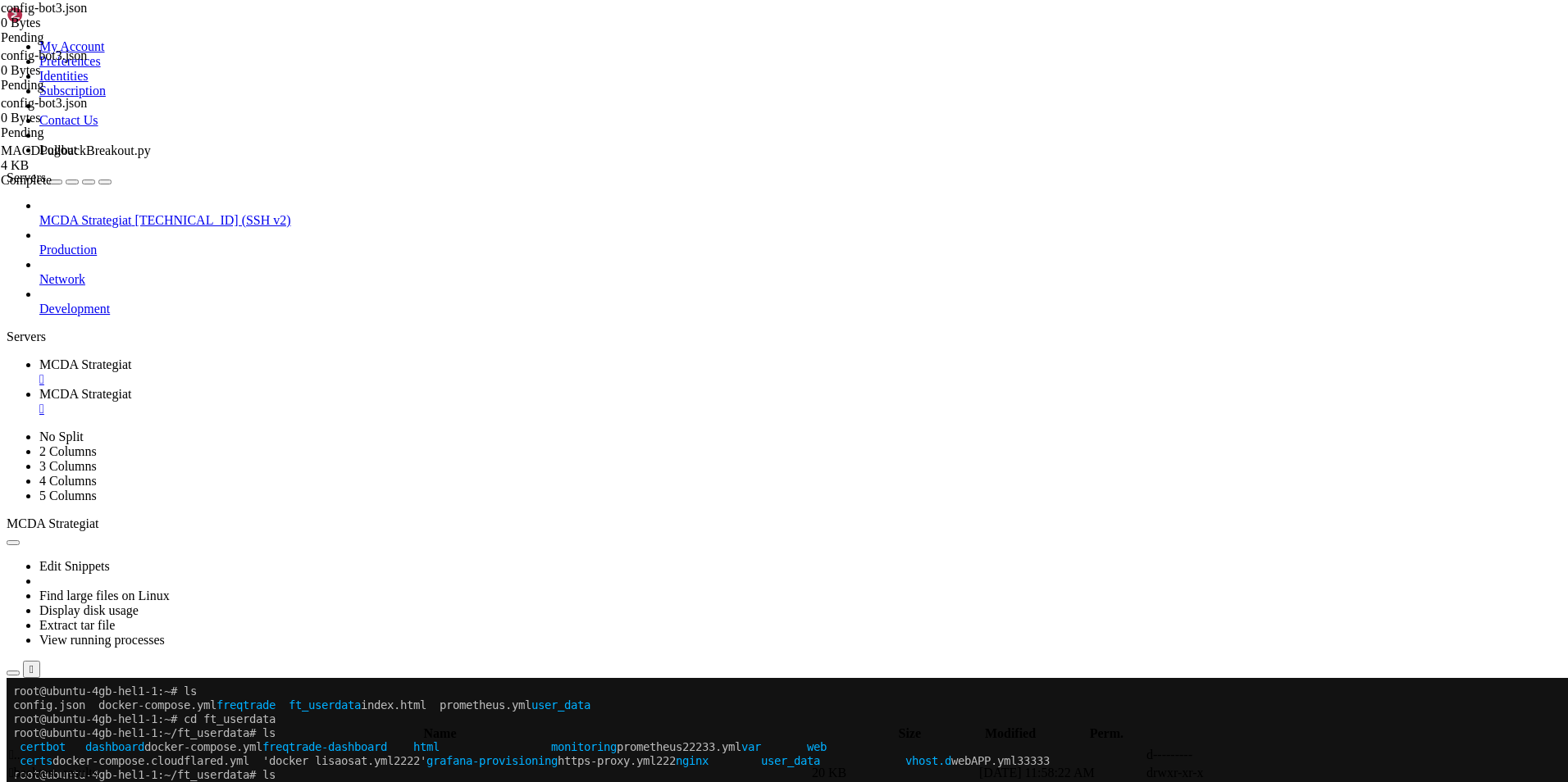
type input "/root/ft_userdata/user_data/strategies"
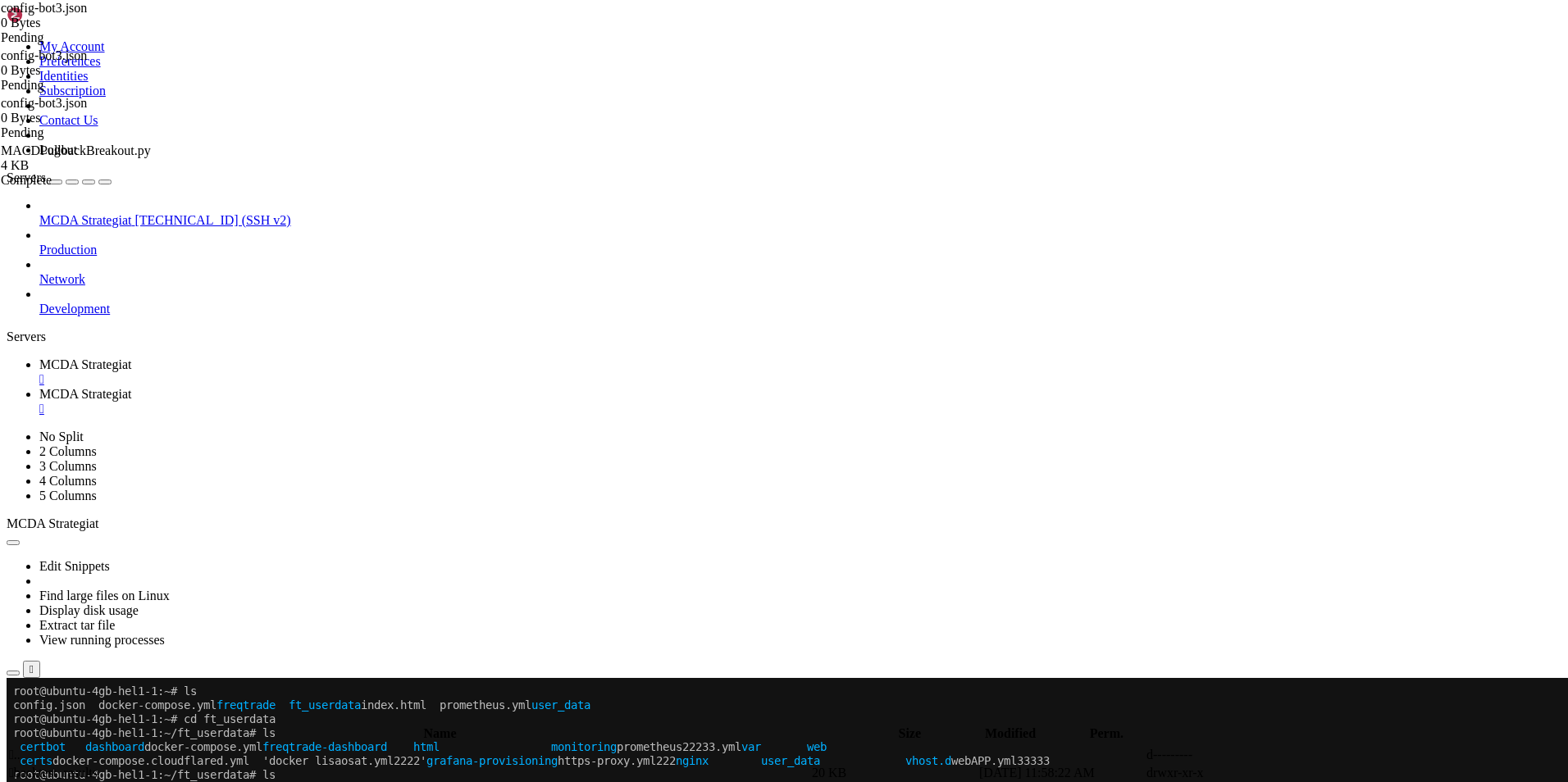
click at [305, 357] on link "MCDA Strategiat " at bounding box center [800, 371] width 1522 height 29
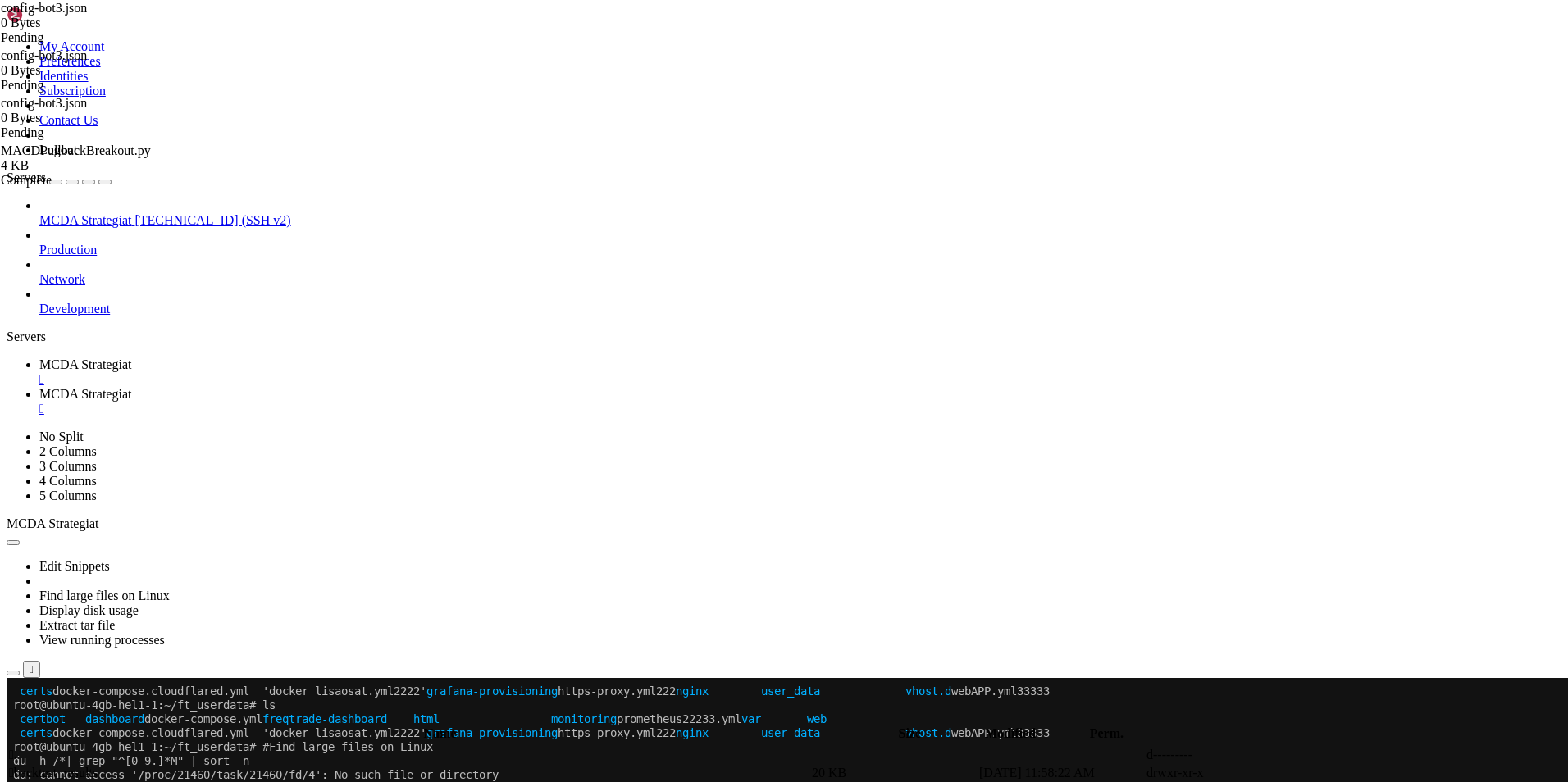
scroll to position [25108, 0]
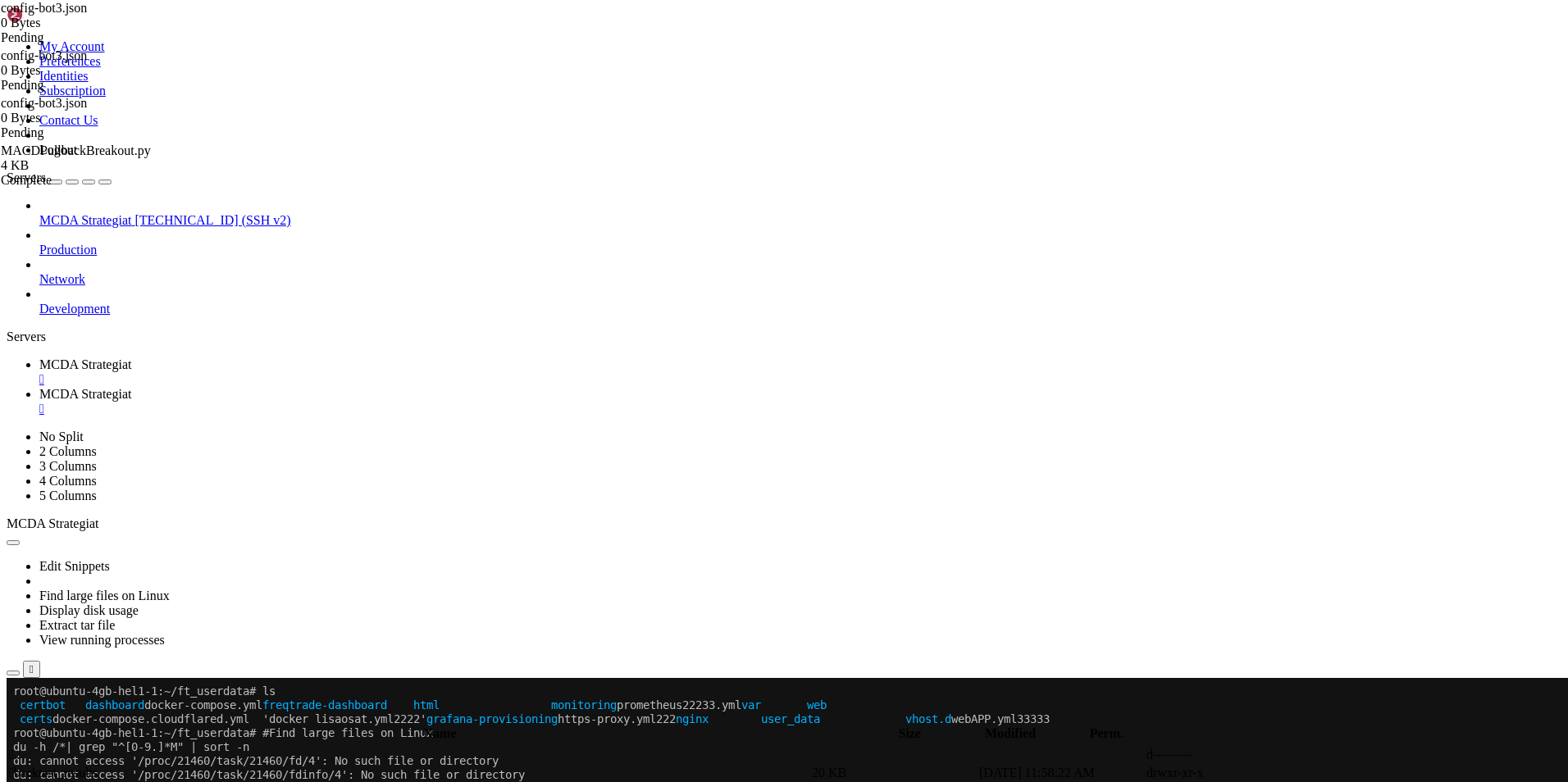
click at [392, 387] on link "MCDA Strategiat " at bounding box center [800, 401] width 1522 height 29
click at [131, 357] on span "MCDA Strategiat" at bounding box center [86, 364] width 92 height 14
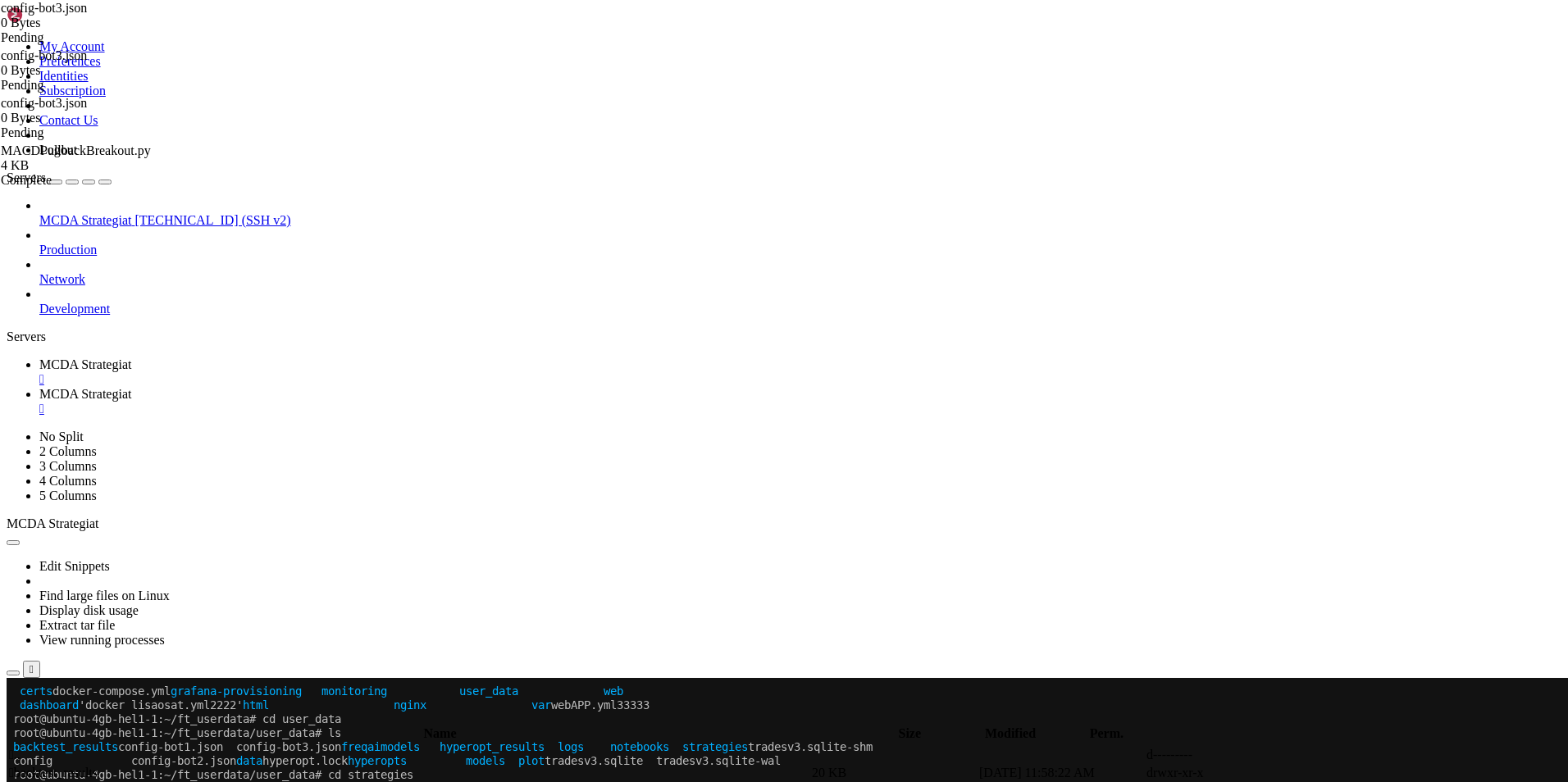
scroll to position [25331, 0]
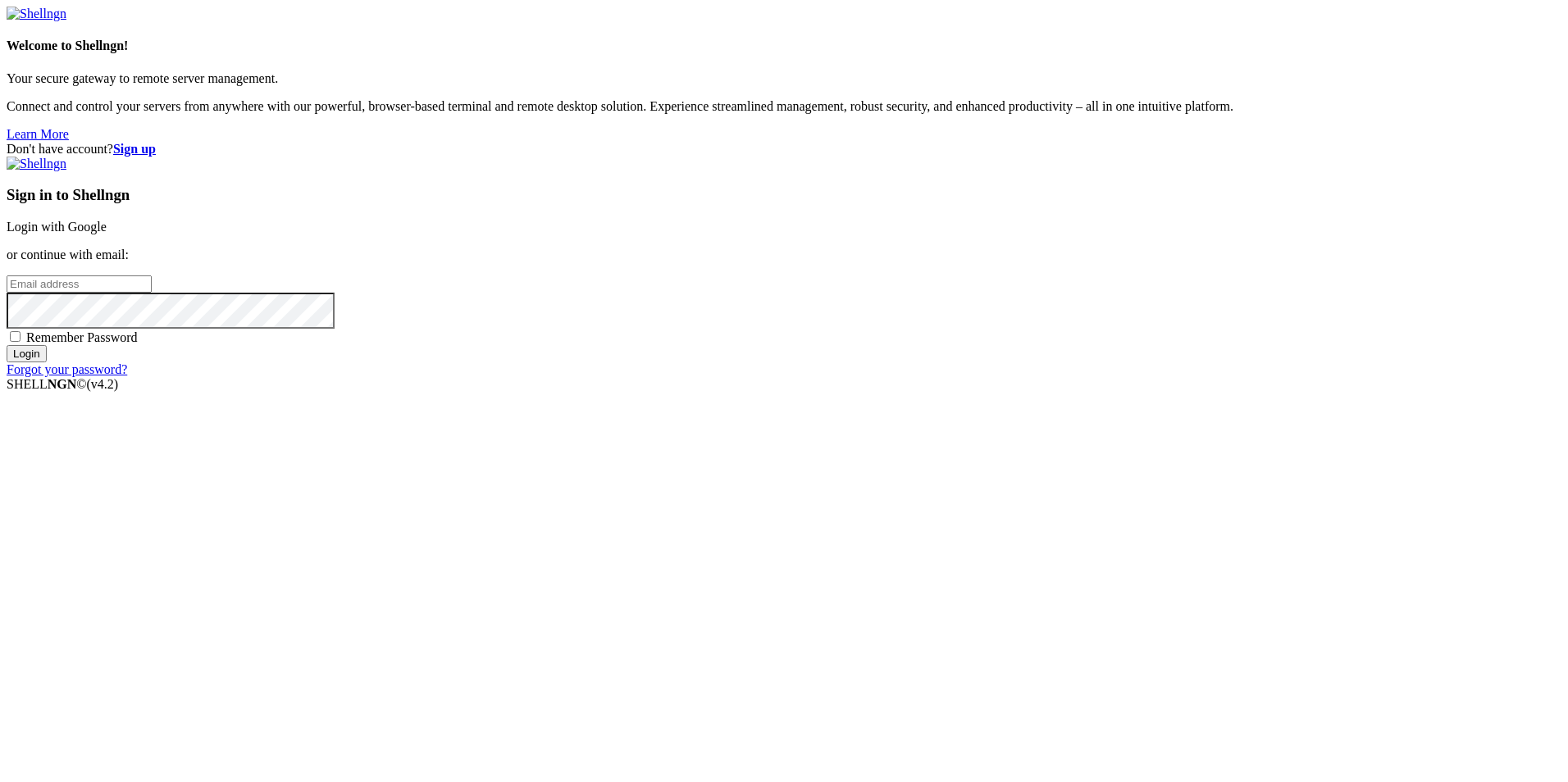
type input "root"
click at [106, 234] on link "Login with Google" at bounding box center [56, 226] width 100 height 14
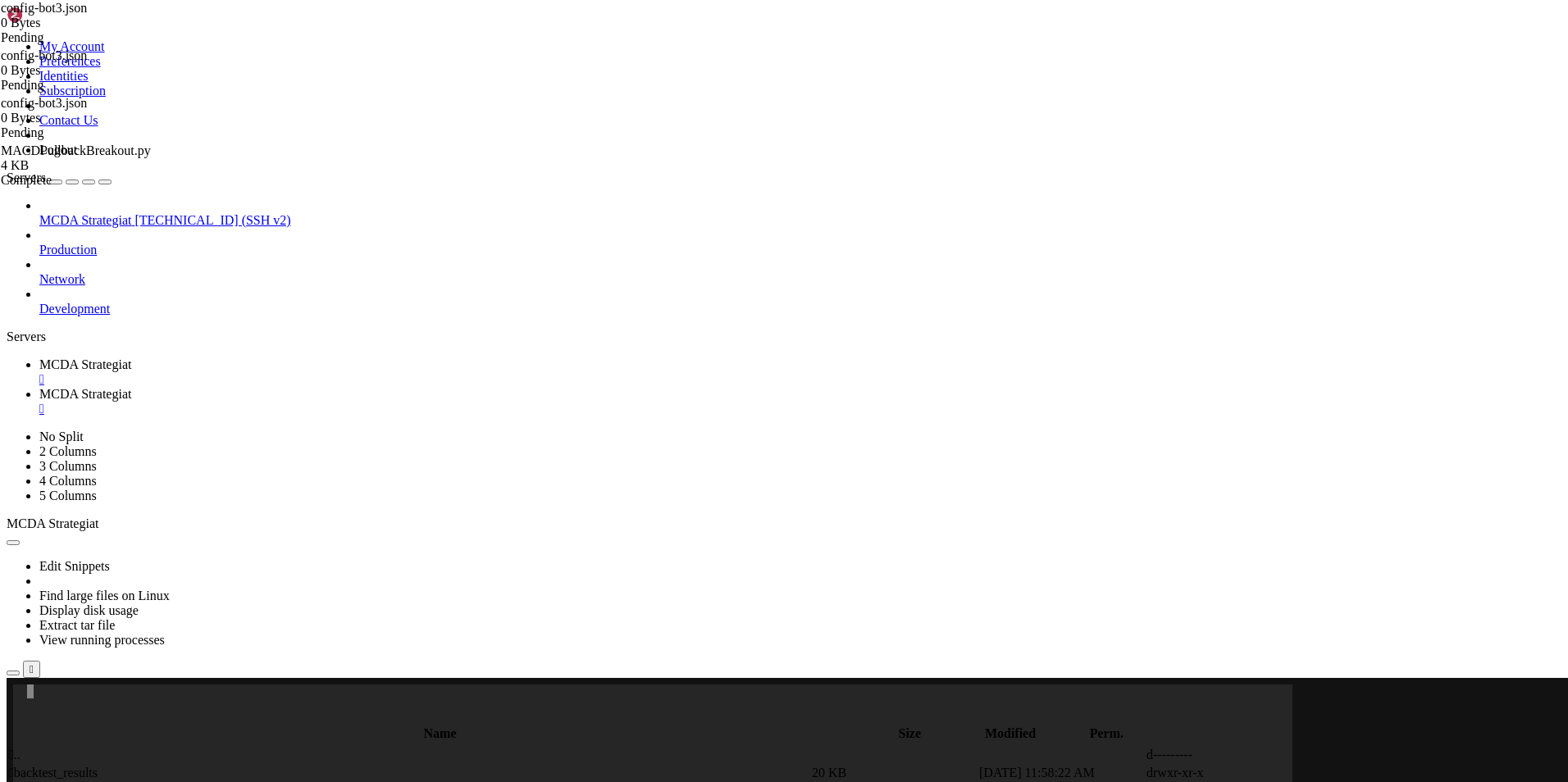
scroll to position [25359, 0]
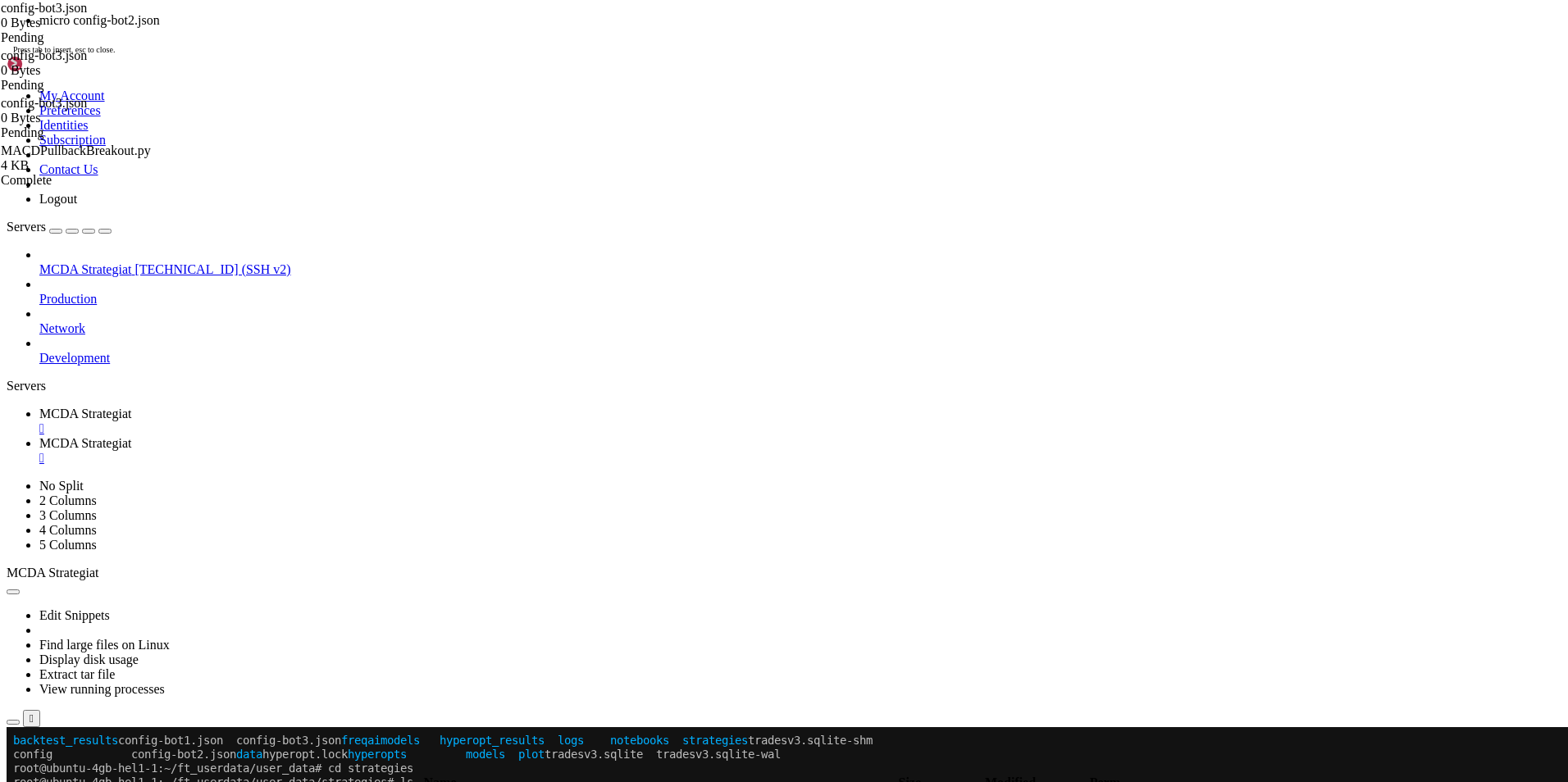
scroll to position [25415, 0]
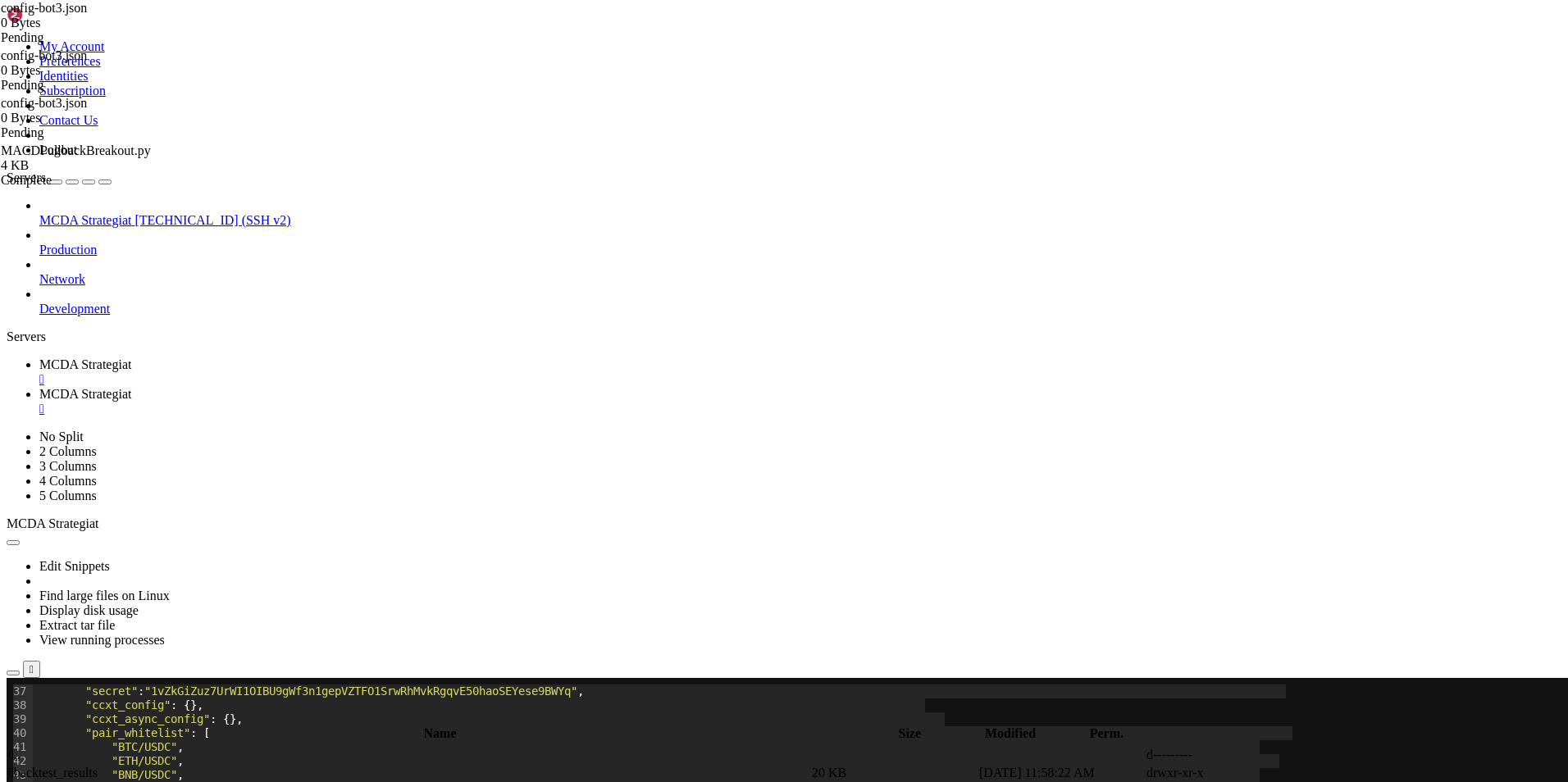
drag, startPoint x: 158, startPoint y: 1208, endPoint x: 84, endPoint y: 1181, distance: 78.8
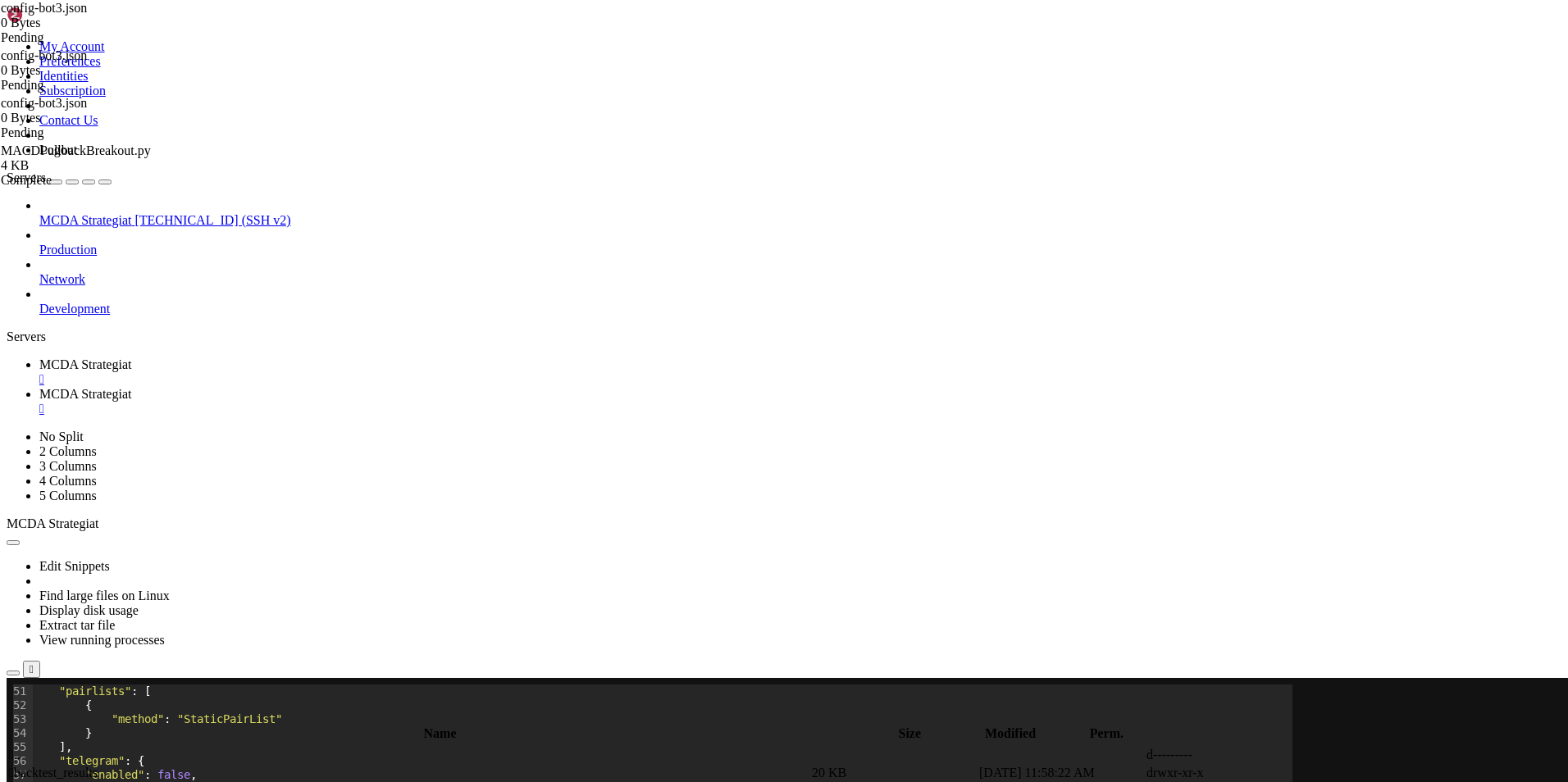
scroll to position [25415, 0]
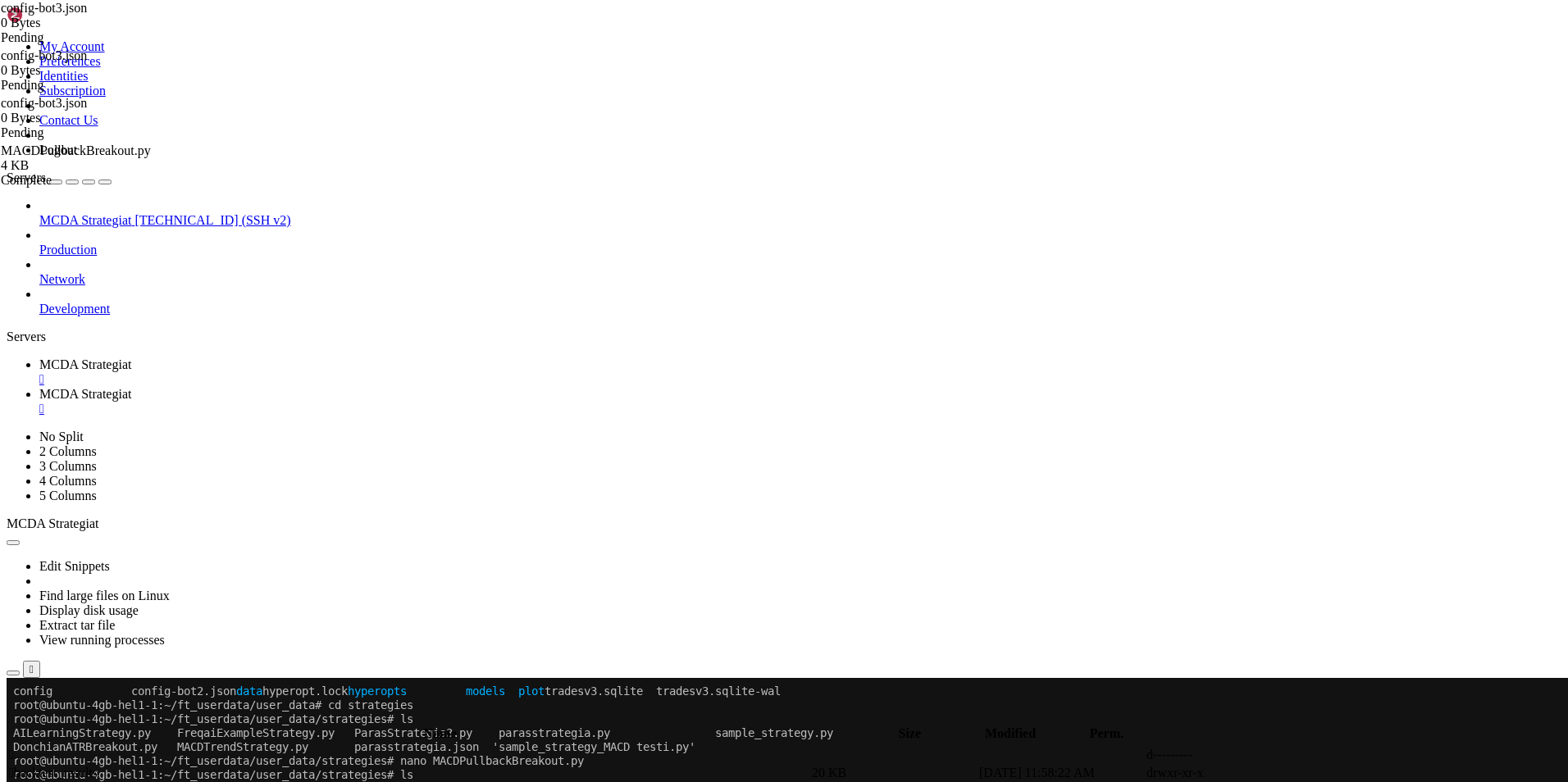
click at [402, 387] on link "MCDA Strategiat " at bounding box center [800, 401] width 1522 height 29
click at [388, 747] on td " .." at bounding box center [408, 755] width 801 height 17
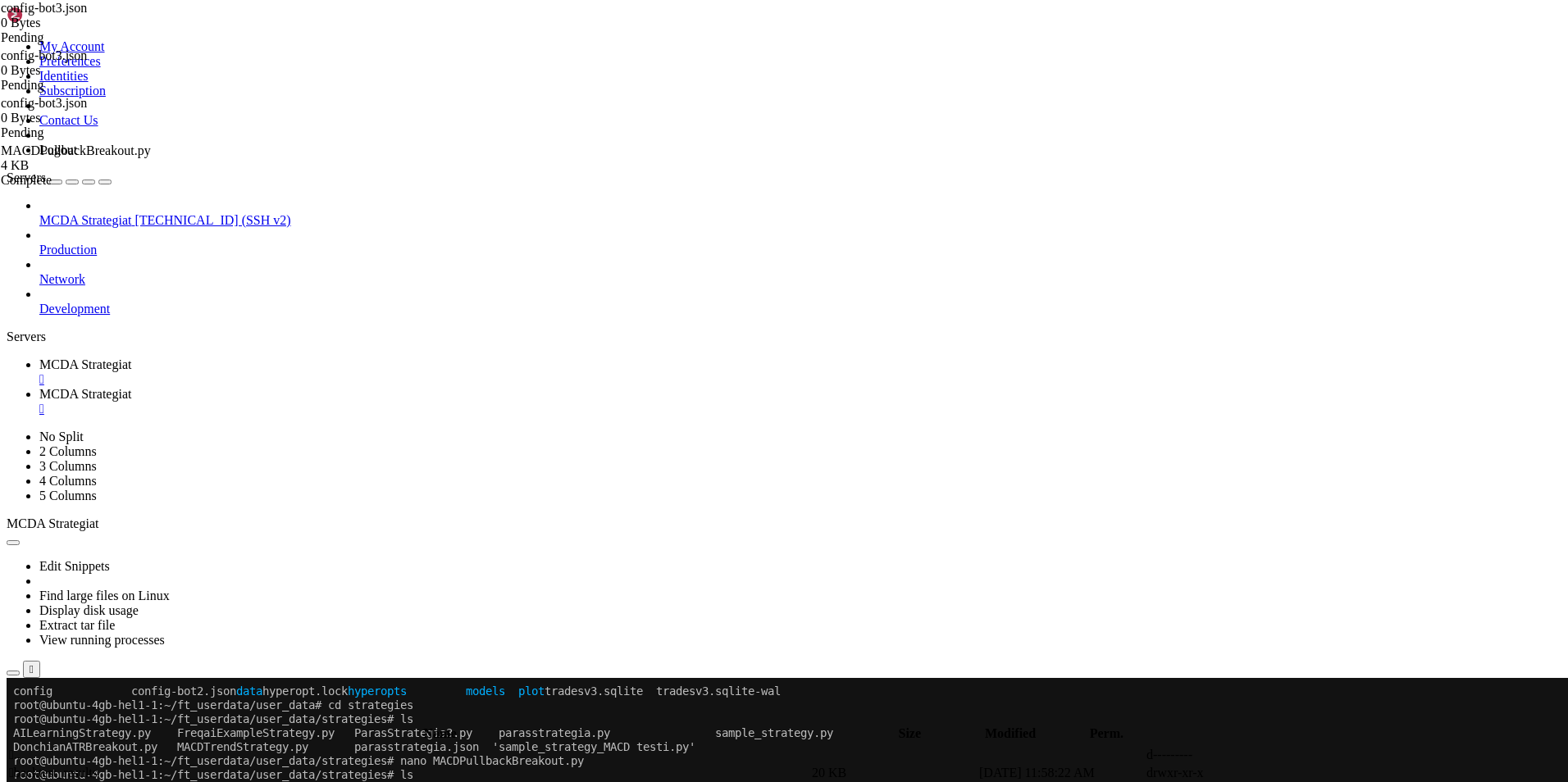
type input "/root/ft_userdata/user_data/strategies"
drag, startPoint x: 579, startPoint y: 139, endPoint x: 506, endPoint y: 14, distance: 144.8
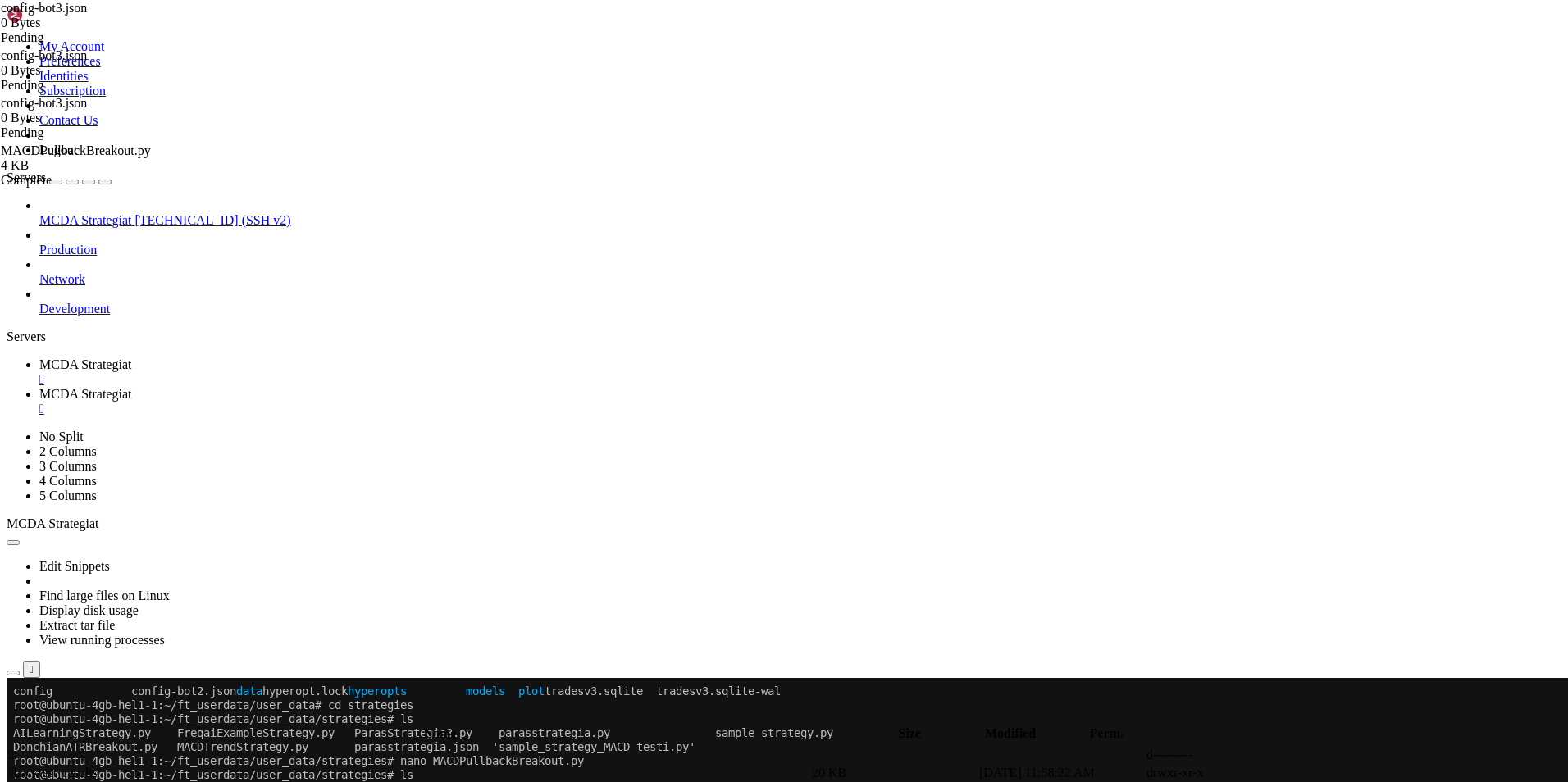
click at [506, 357] on ul "MCDA Strategiat  MCDA Strategiat " at bounding box center [784, 386] width 1555 height 59
click at [480, 401] on div "" at bounding box center [800, 409] width 1522 height 15
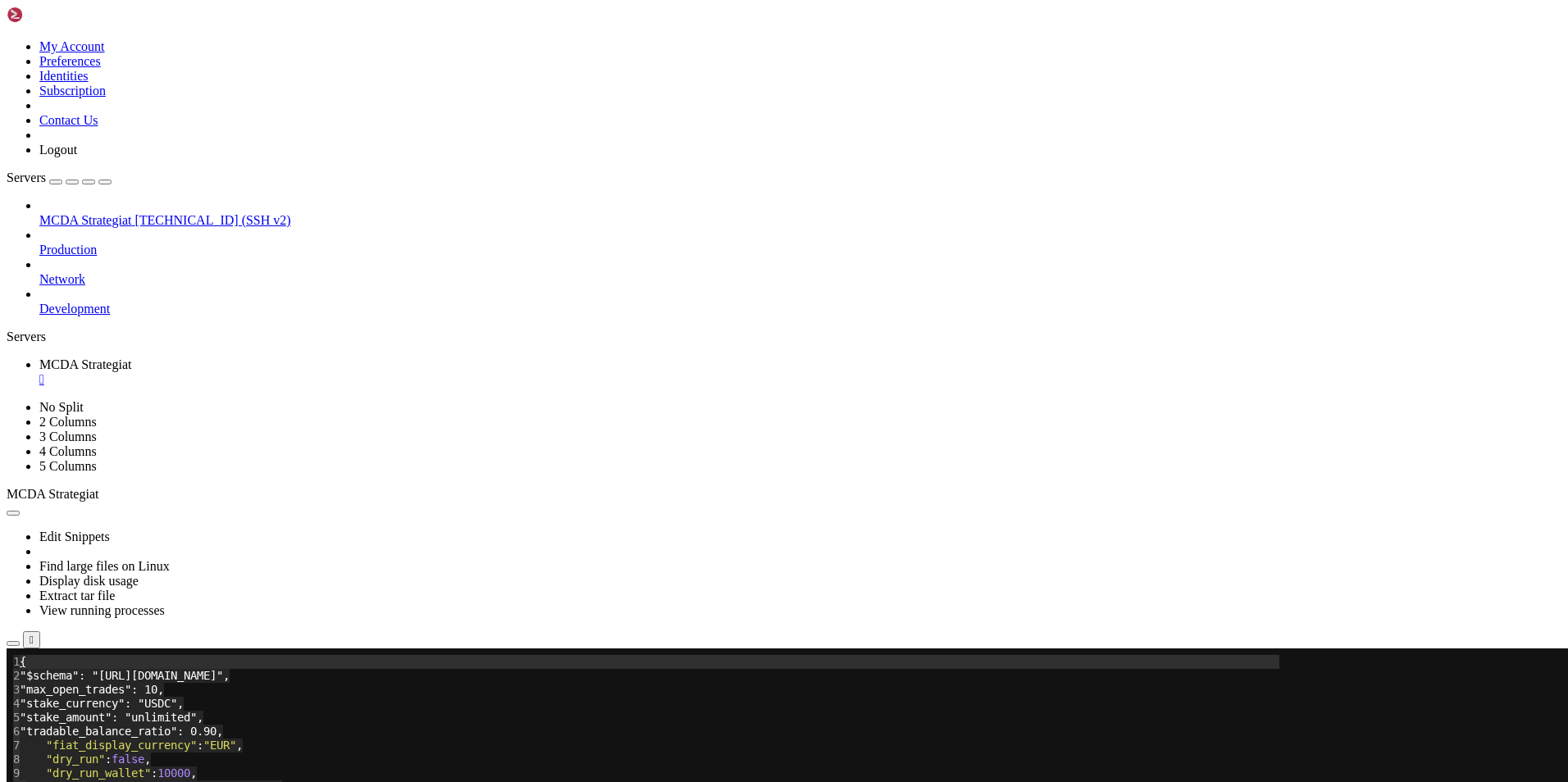
scroll to position [25442, 0]
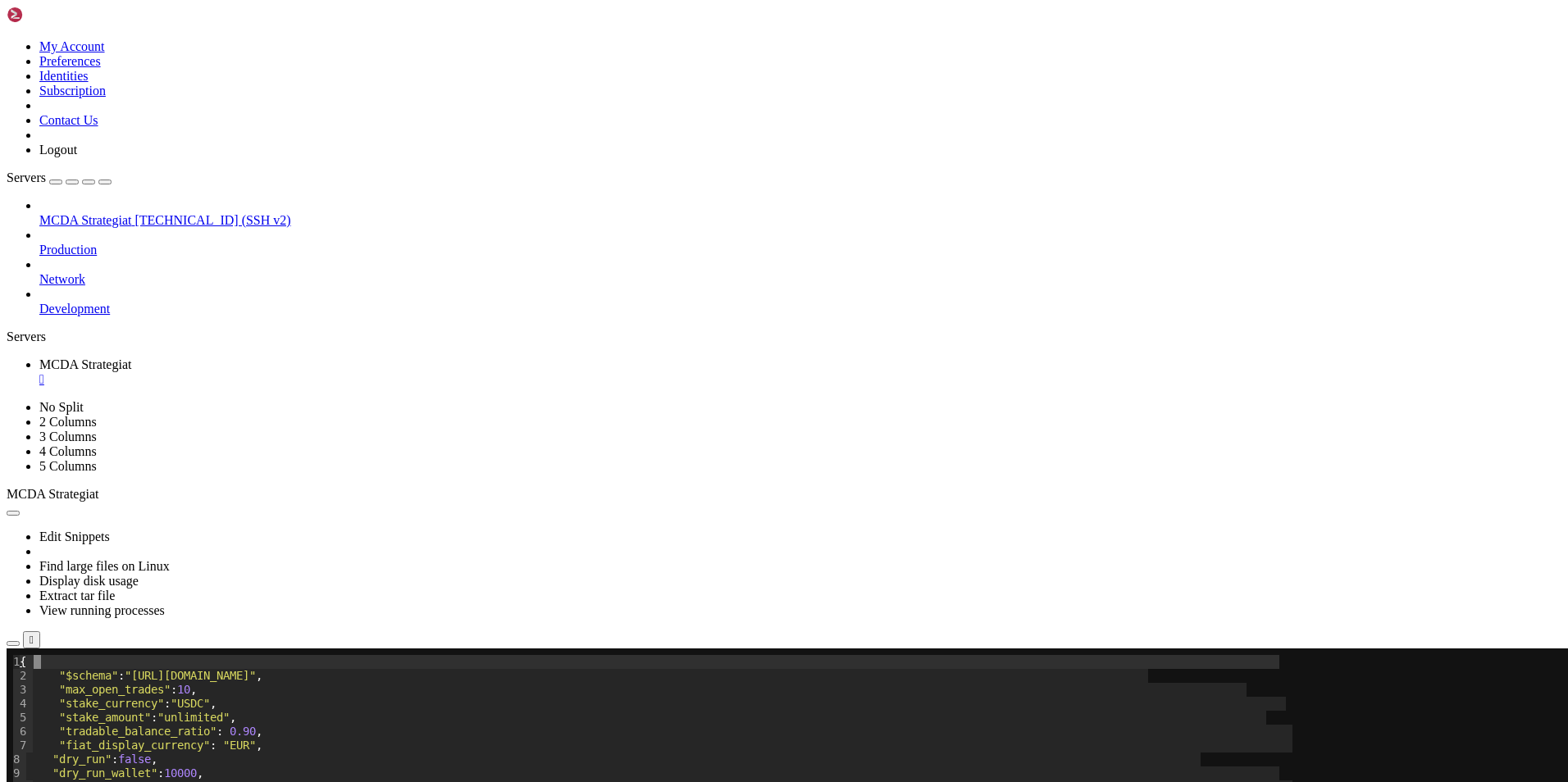
click at [108, 213] on span "MCDA Strategiat" at bounding box center [86, 220] width 92 height 14
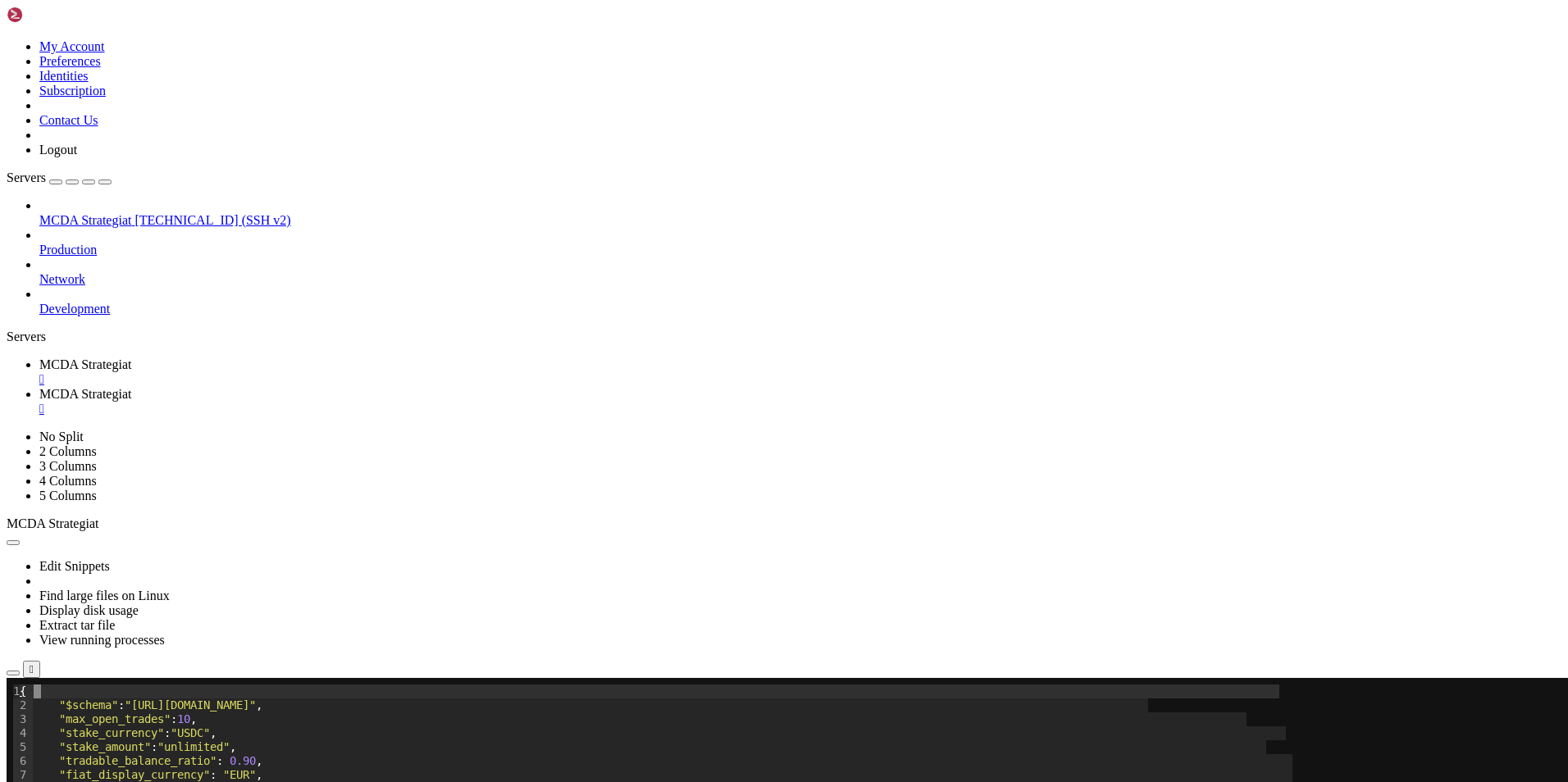
scroll to position [0, 0]
click at [131, 357] on span "MCDA Strategiat" at bounding box center [86, 364] width 92 height 14
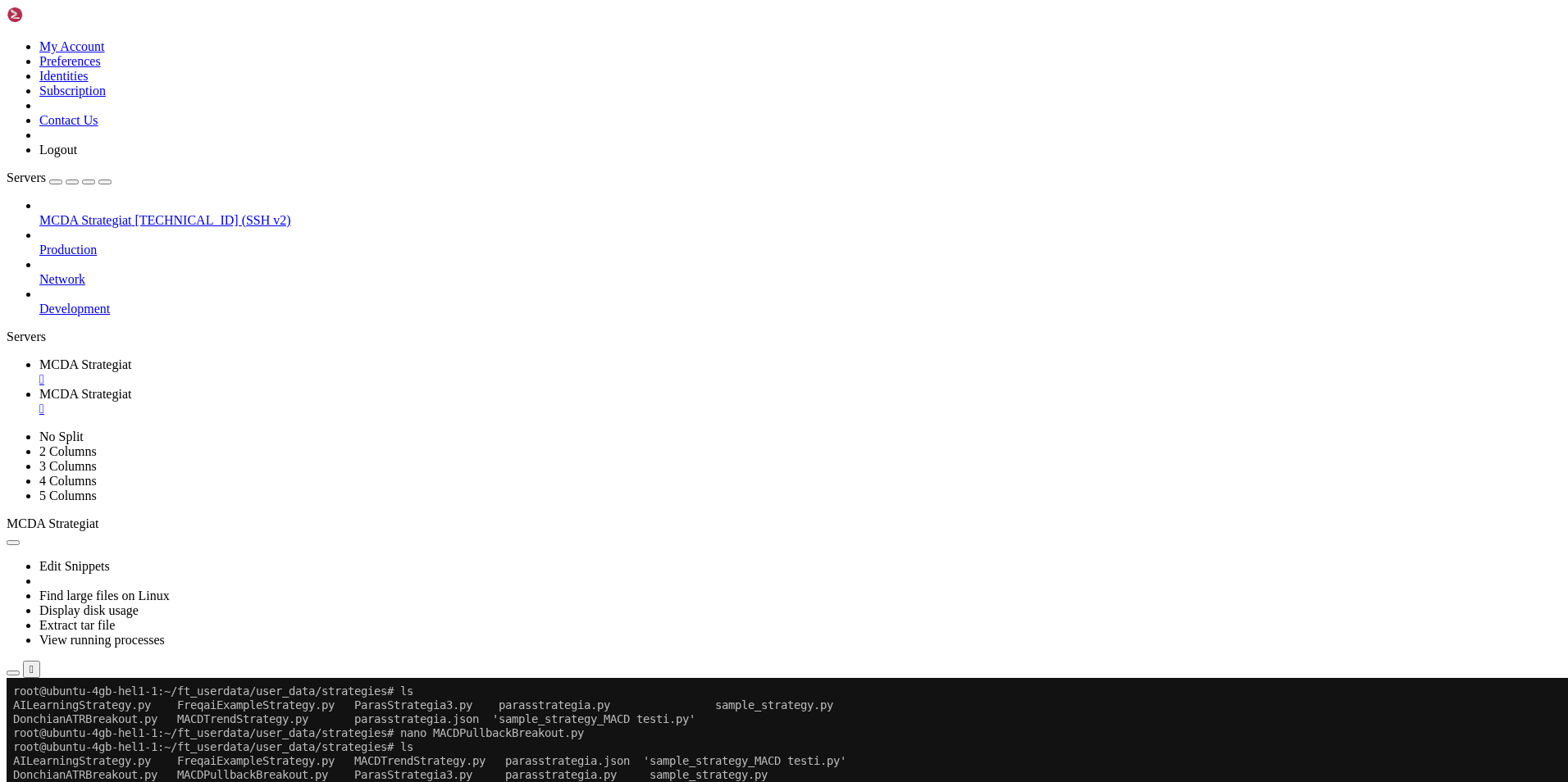
click at [131, 387] on span "MCDA Strategiat" at bounding box center [86, 394] width 92 height 14
click at [131, 357] on span "MCDA Strategiat" at bounding box center [86, 364] width 92 height 14
click at [337, 372] on div "" at bounding box center [800, 380] width 1522 height 15
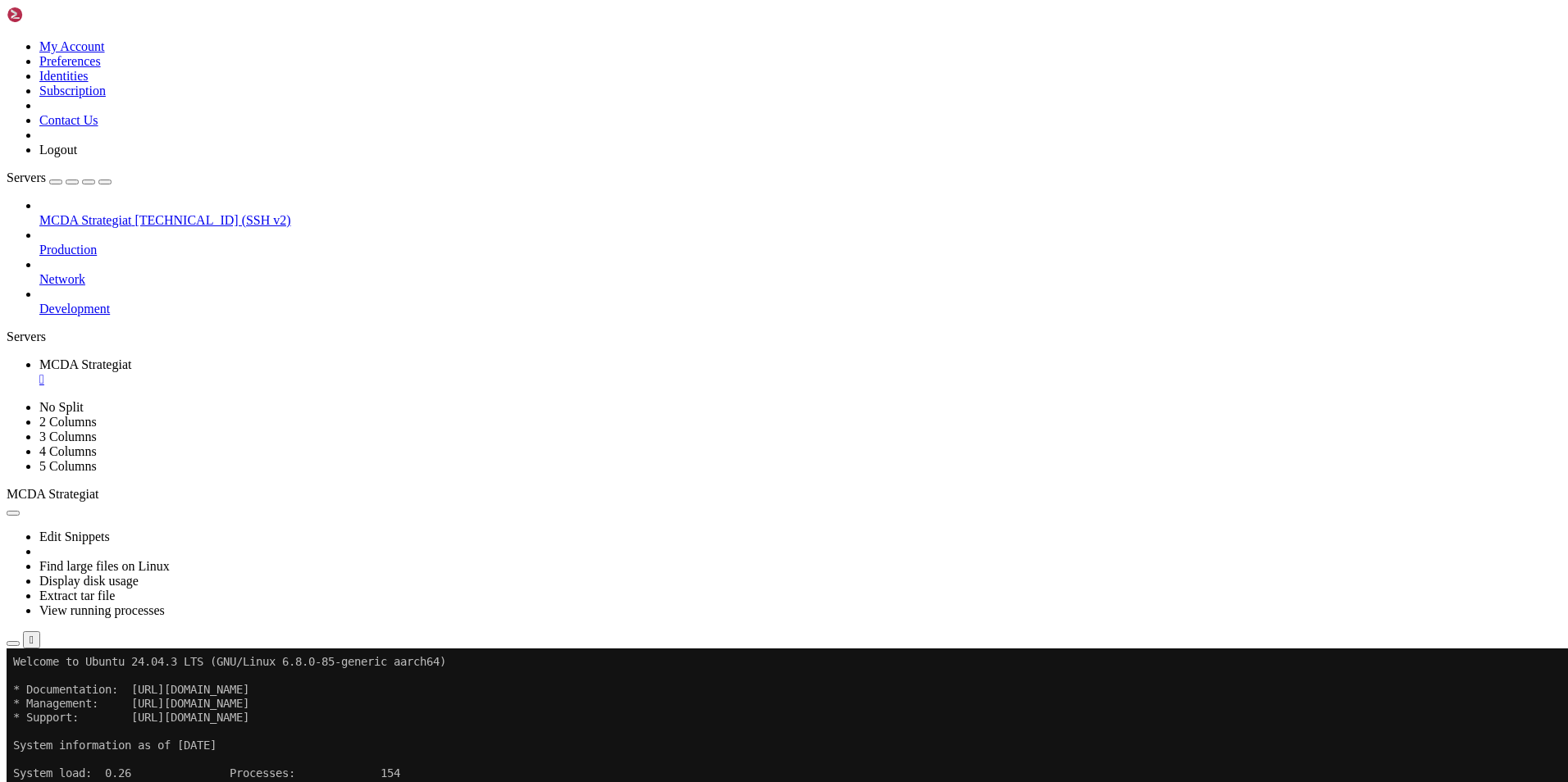
click at [13, 644] on icon "button" at bounding box center [13, 644] width 0 height 0
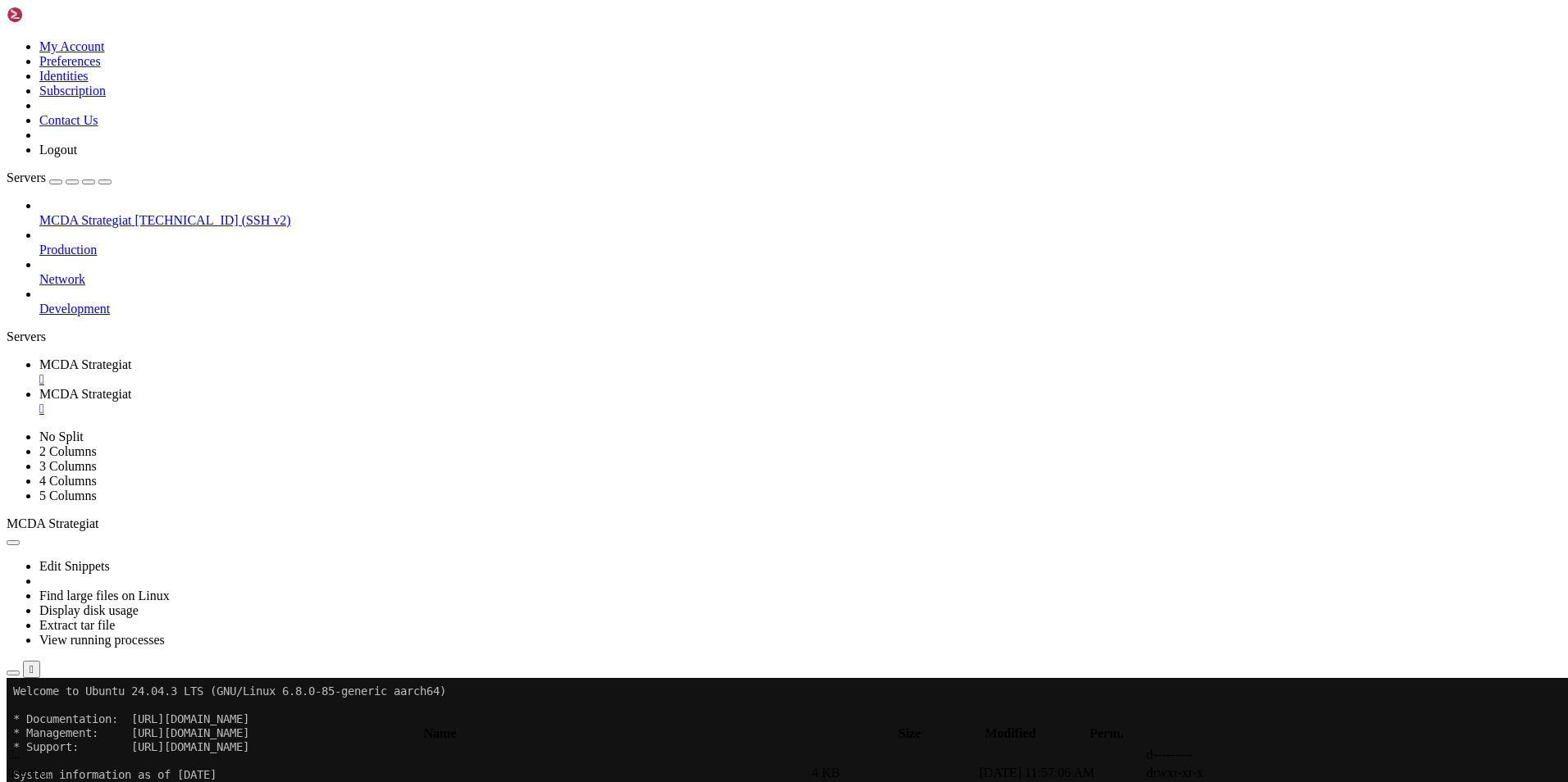
type input "/root/ft_userdata/user_data"
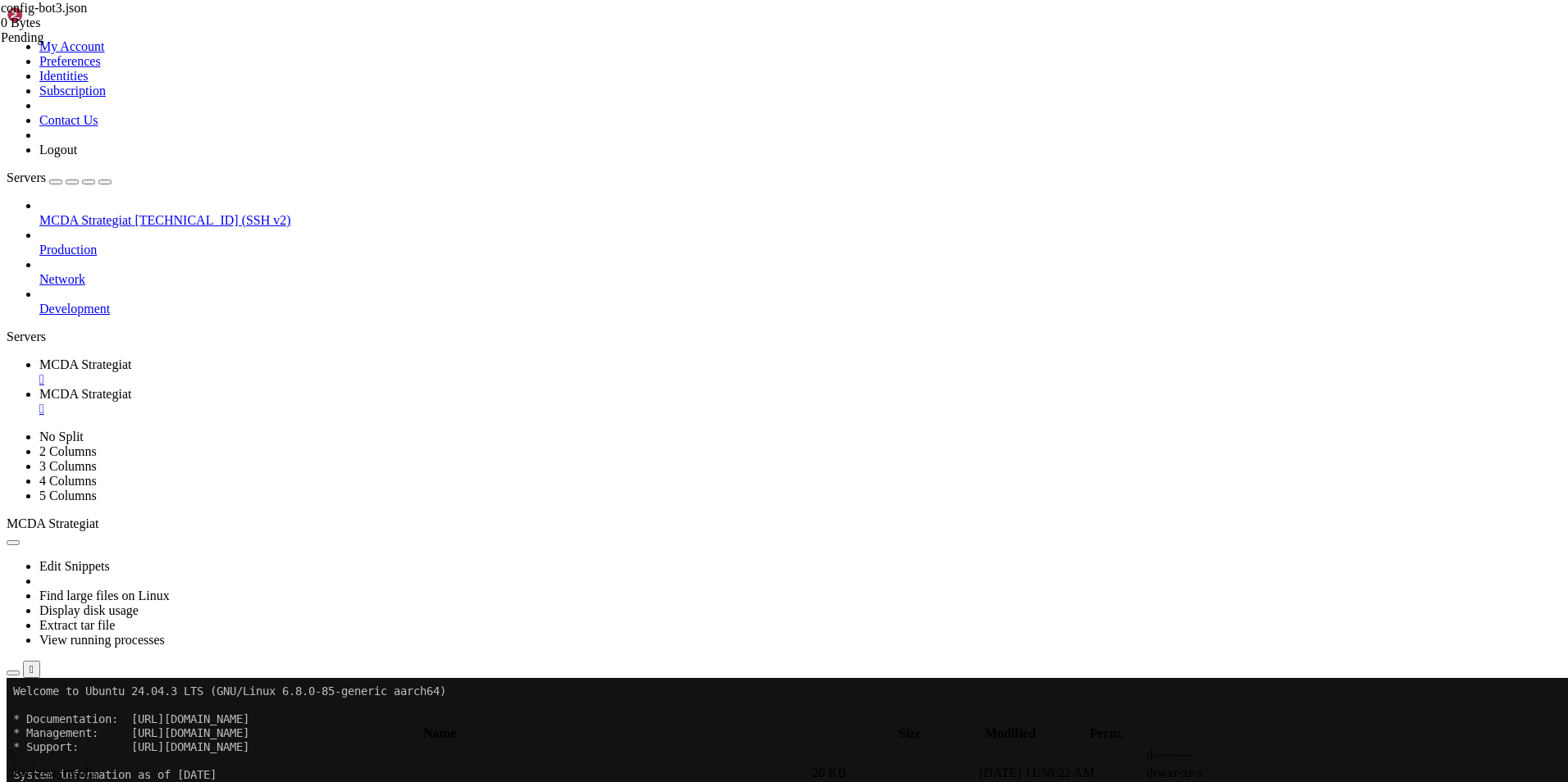
drag, startPoint x: 352, startPoint y: 276, endPoint x: 463, endPoint y: 648, distance: 388.2
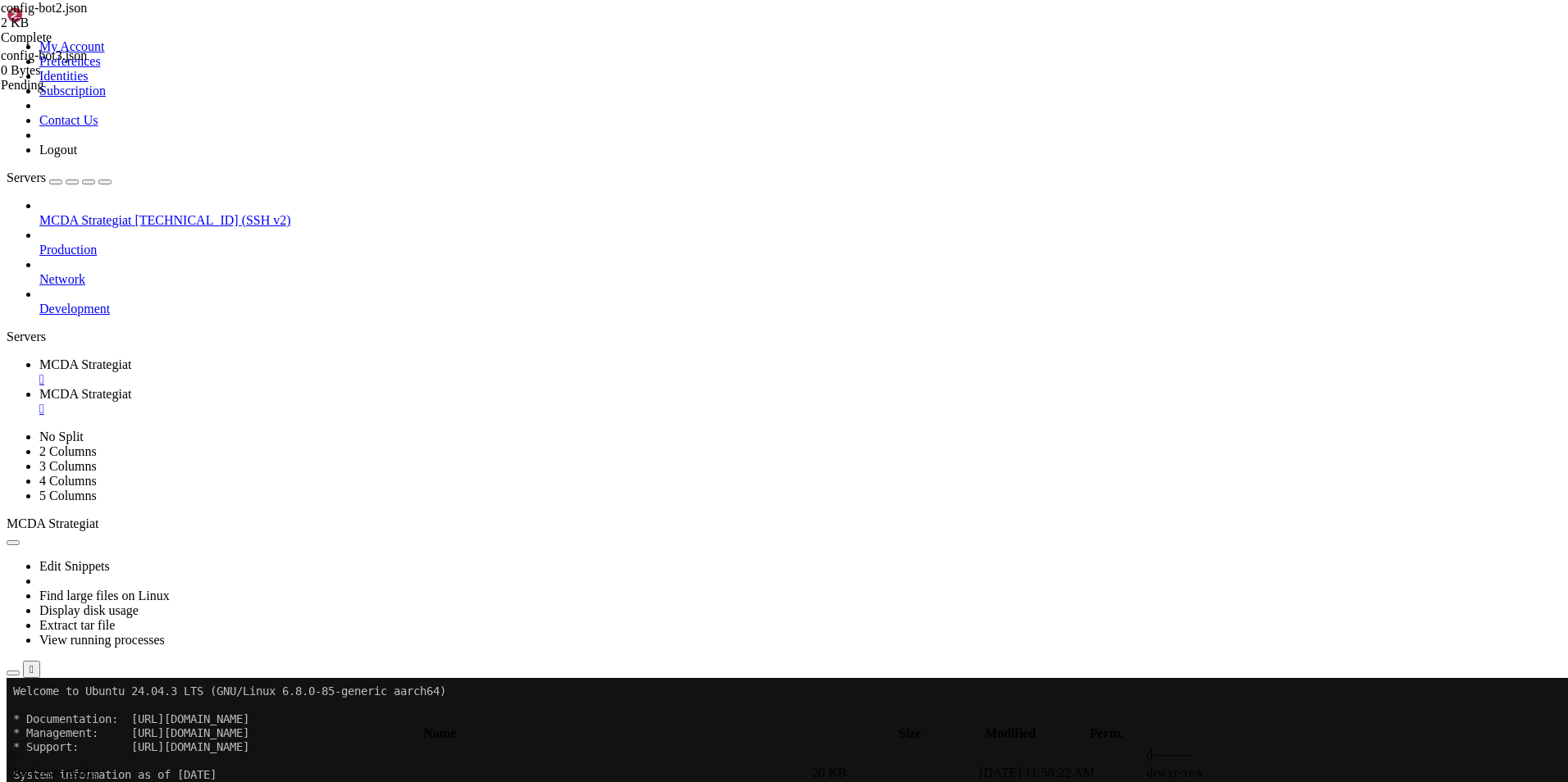
type textarea ""token": "", "chat_id": """
